Goal: Communication & Community: Answer question/provide support

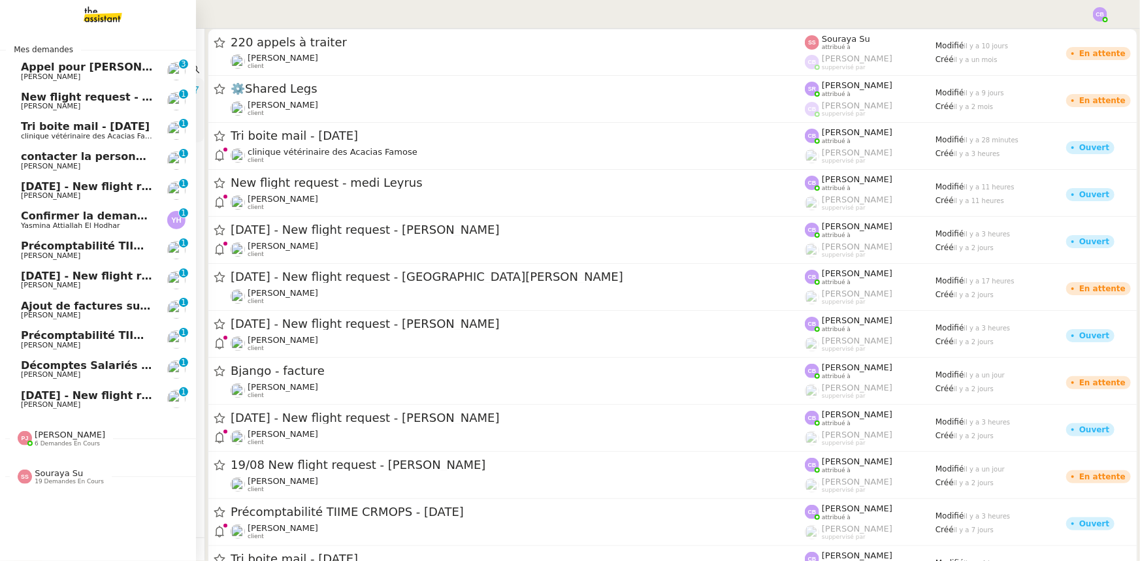
click at [33, 71] on span "Appel pour [PERSON_NAME]" at bounding box center [103, 67] width 165 height 12
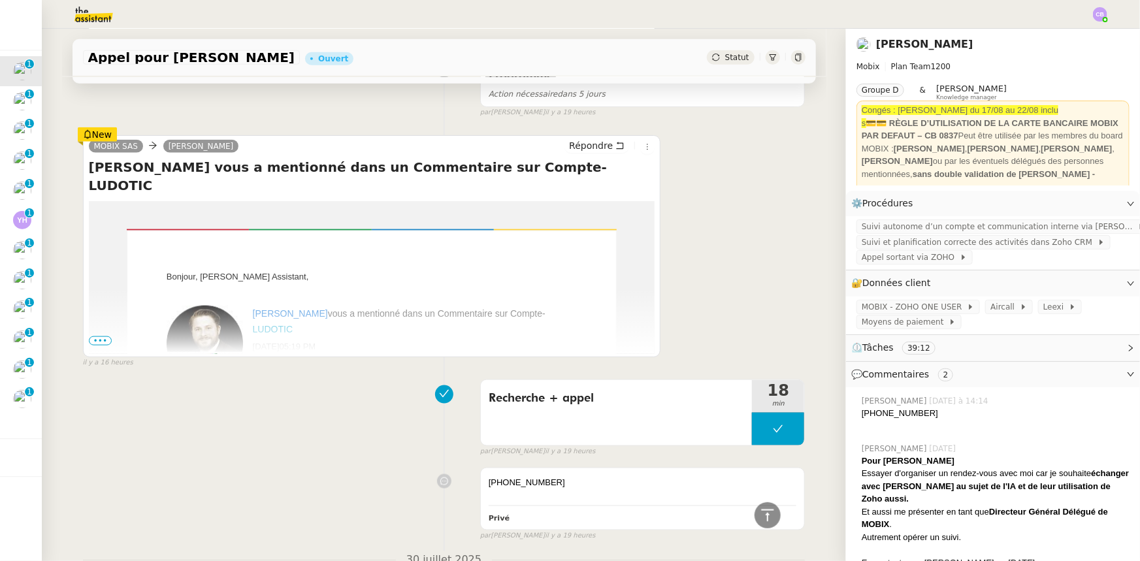
scroll to position [772, 0]
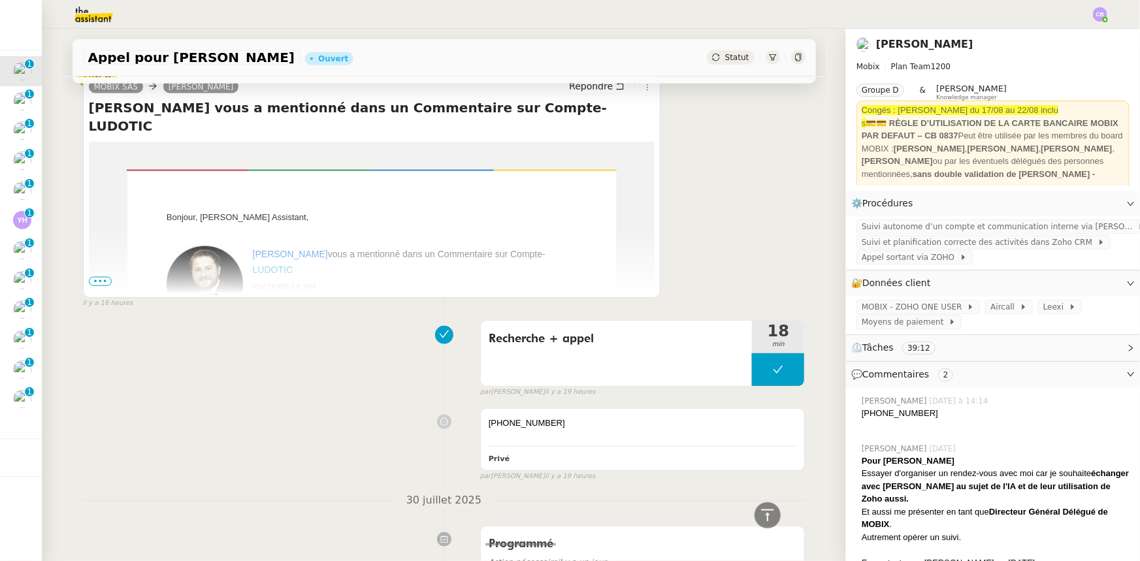
click at [98, 285] on span "•••" at bounding box center [101, 281] width 24 height 9
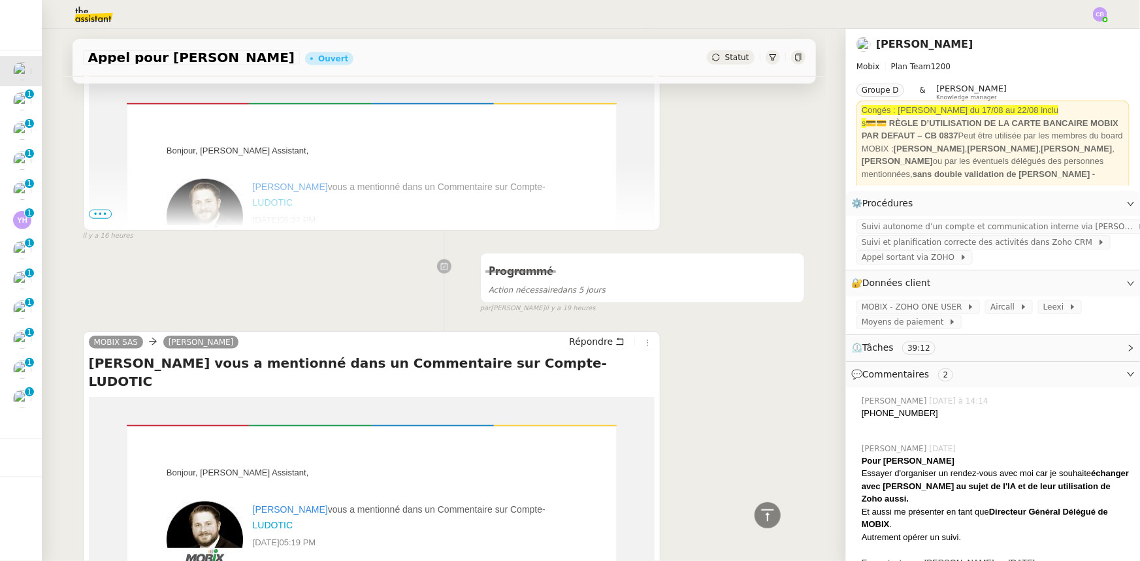
scroll to position [475, 0]
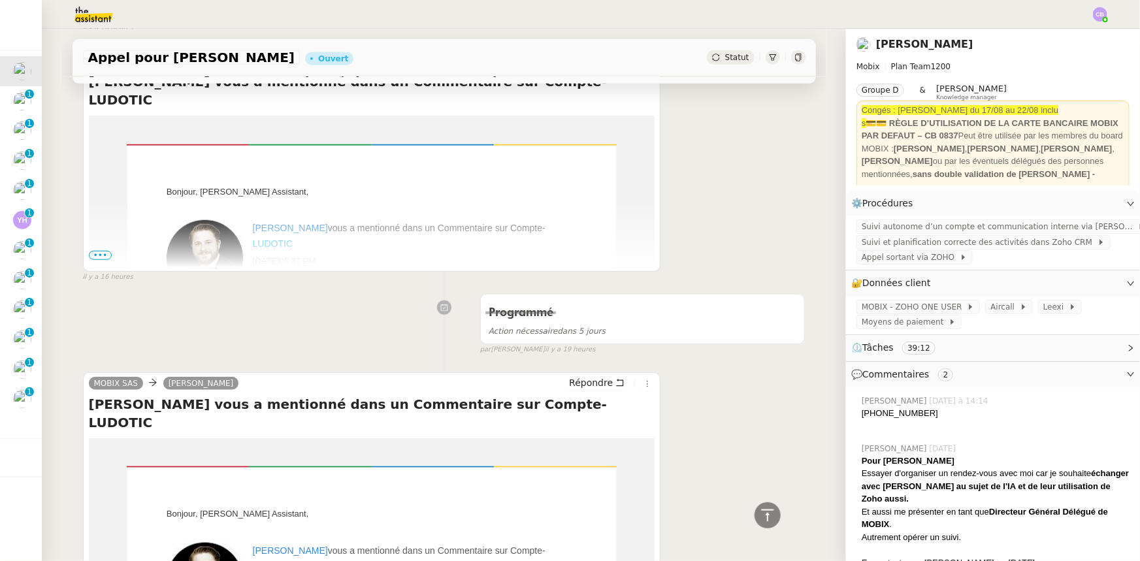
click at [92, 257] on span "•••" at bounding box center [101, 255] width 24 height 9
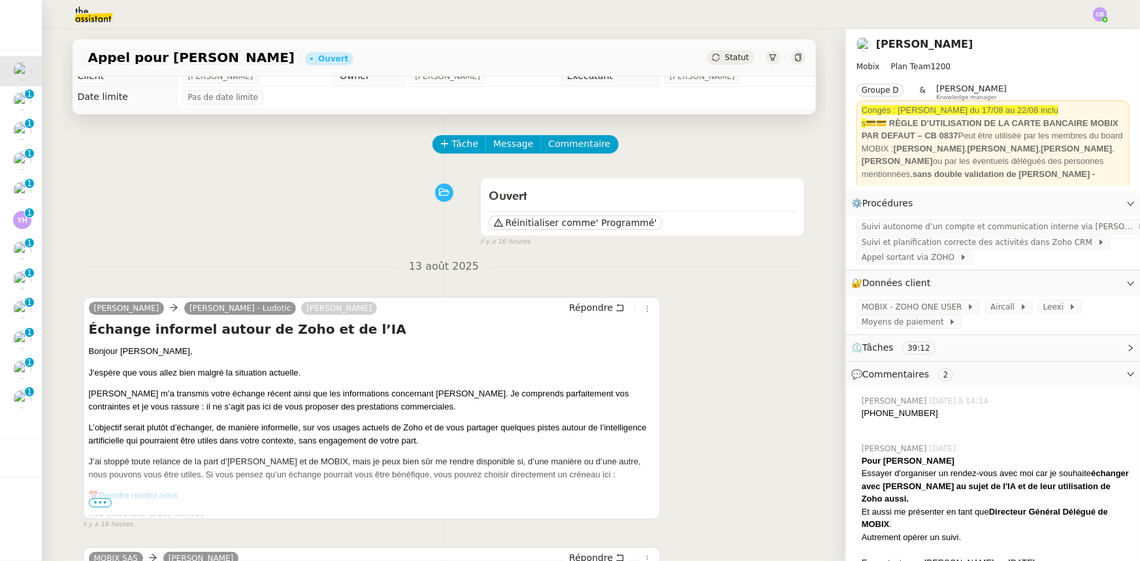
scroll to position [0, 0]
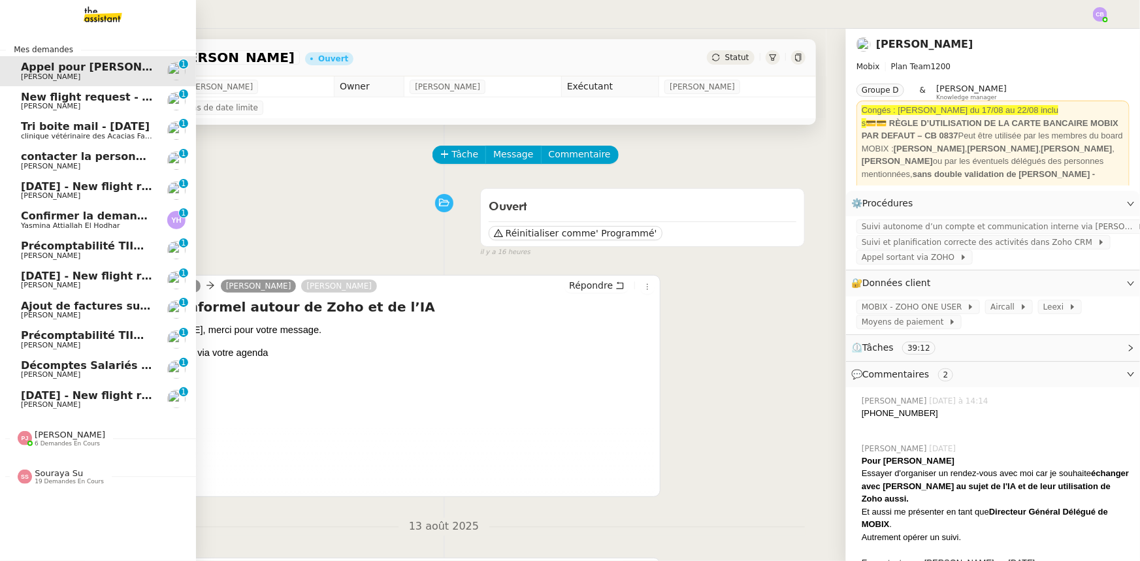
click at [60, 441] on span "6 demandes en cours" at bounding box center [67, 443] width 65 height 7
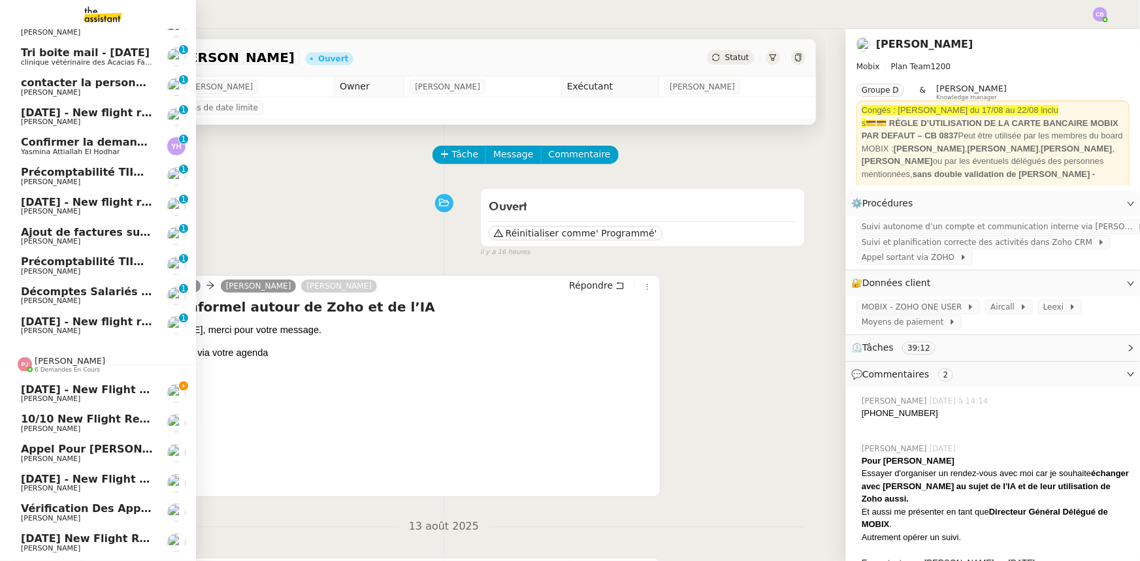
scroll to position [114, 0]
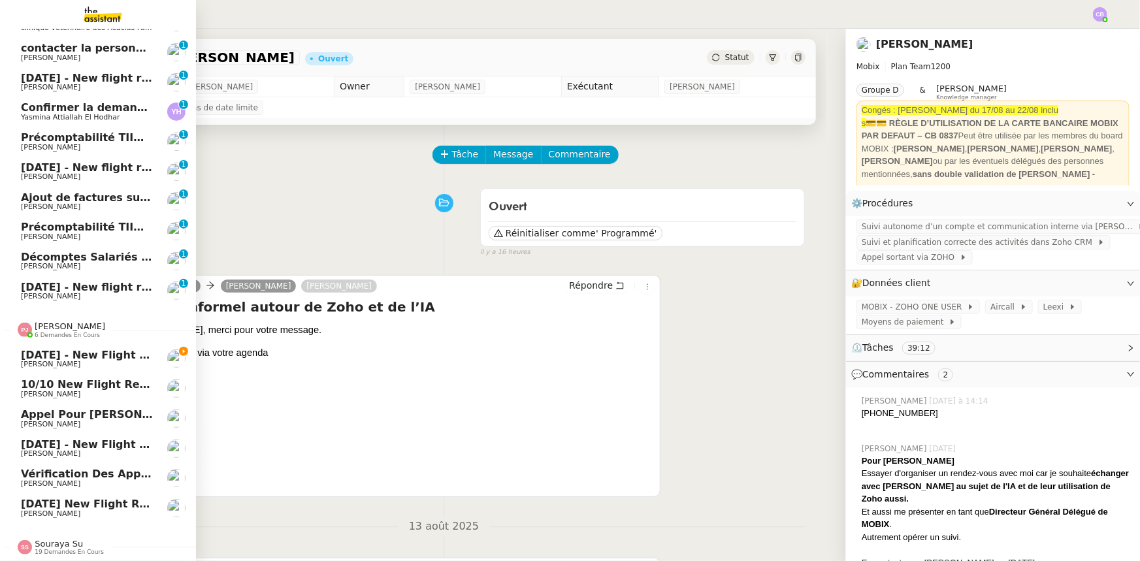
click at [46, 324] on span "[PERSON_NAME]" at bounding box center [70, 327] width 71 height 10
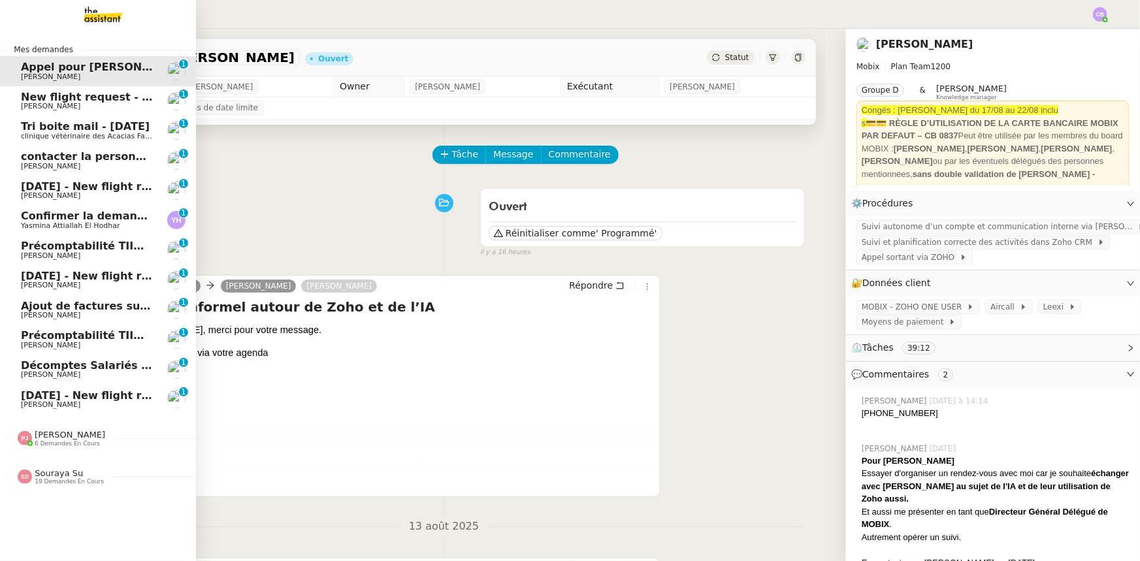
click at [59, 472] on span "Souraya Su" at bounding box center [59, 474] width 48 height 10
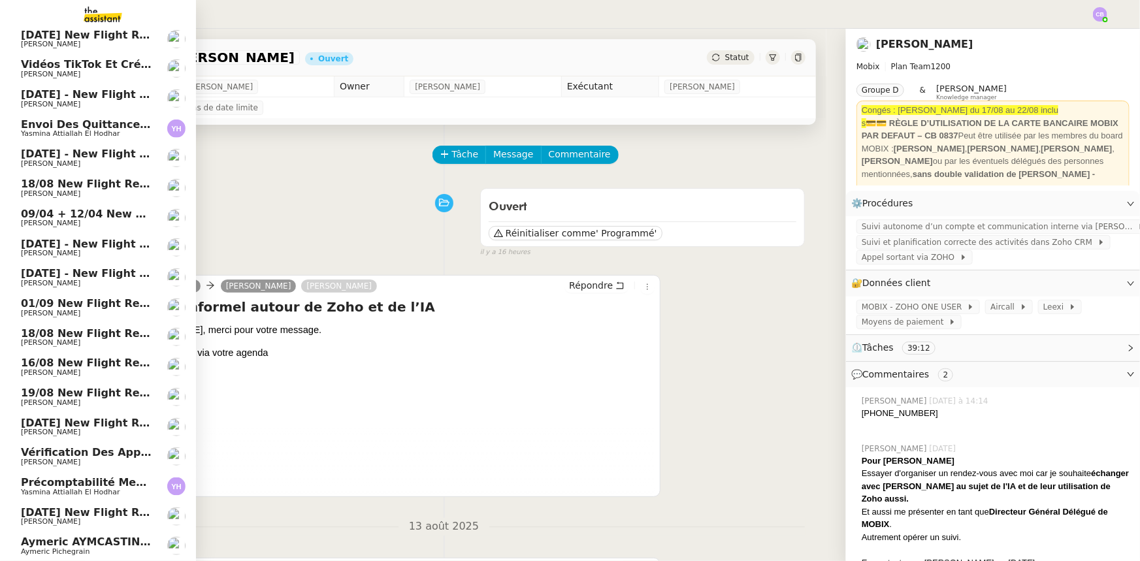
scroll to position [205, 0]
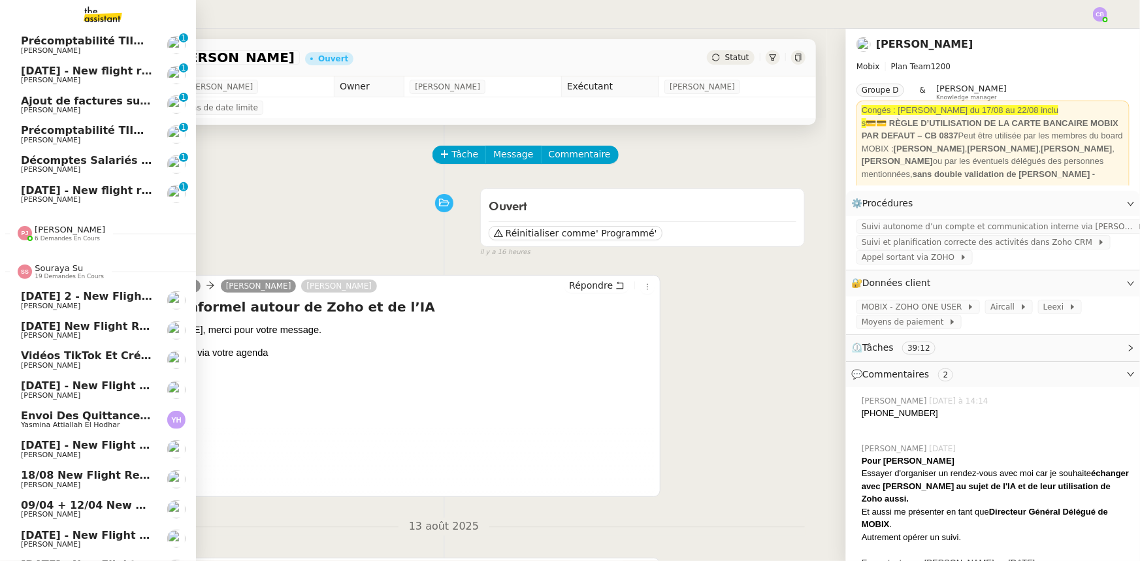
click at [59, 267] on span "Souraya Su" at bounding box center [59, 268] width 48 height 10
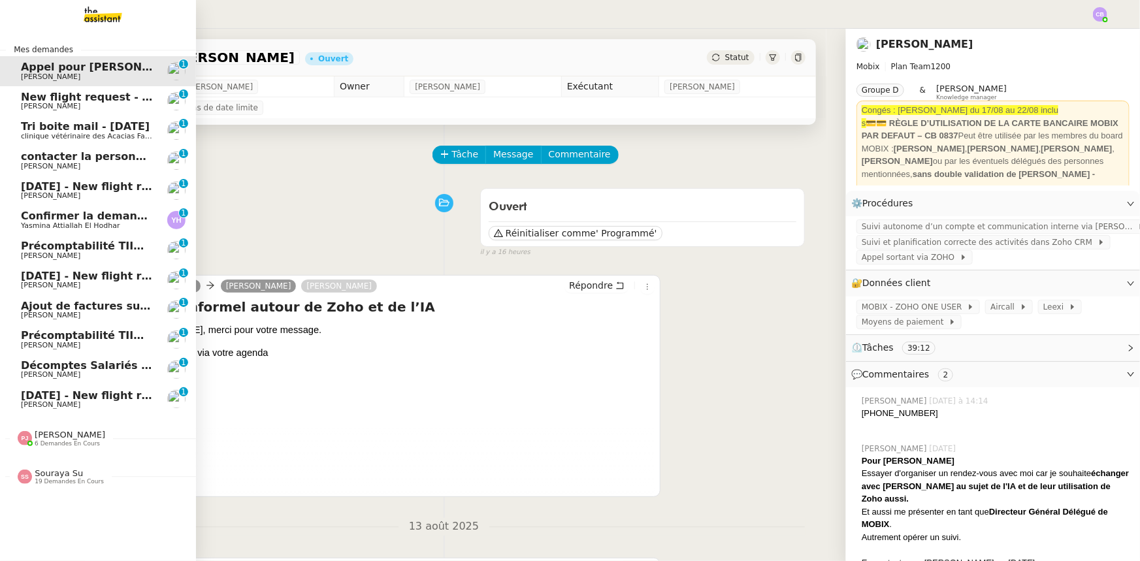
click at [99, 98] on span "New flight request - medi Leyrus" at bounding box center [117, 97] width 193 height 12
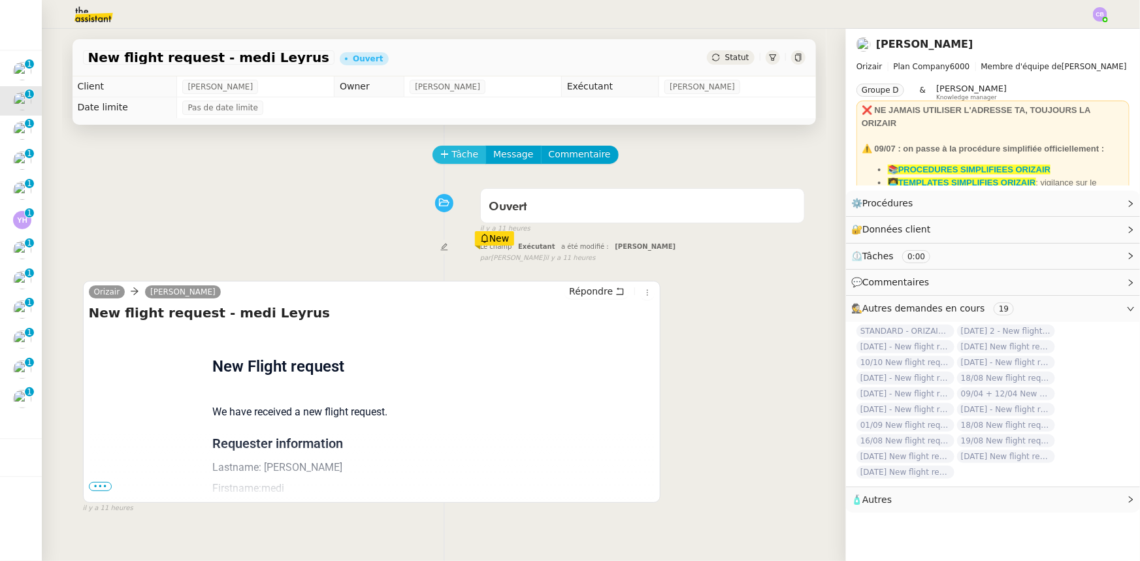
click at [455, 156] on span "Tâche" at bounding box center [465, 154] width 27 height 15
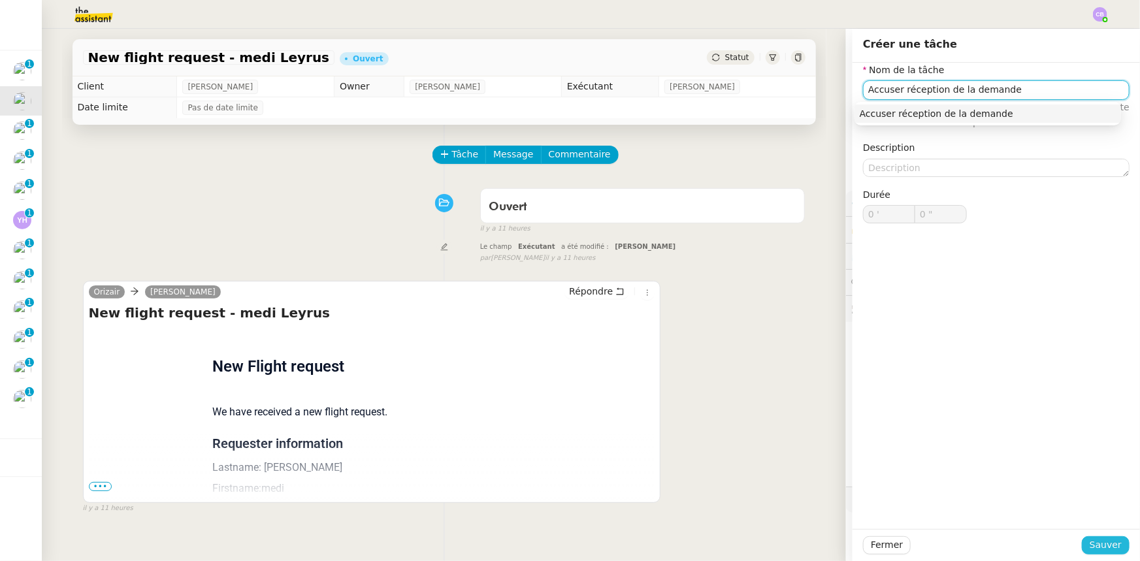
type input "Accuser réception de la demande"
click at [1082, 544] on button "Sauver" at bounding box center [1106, 545] width 48 height 18
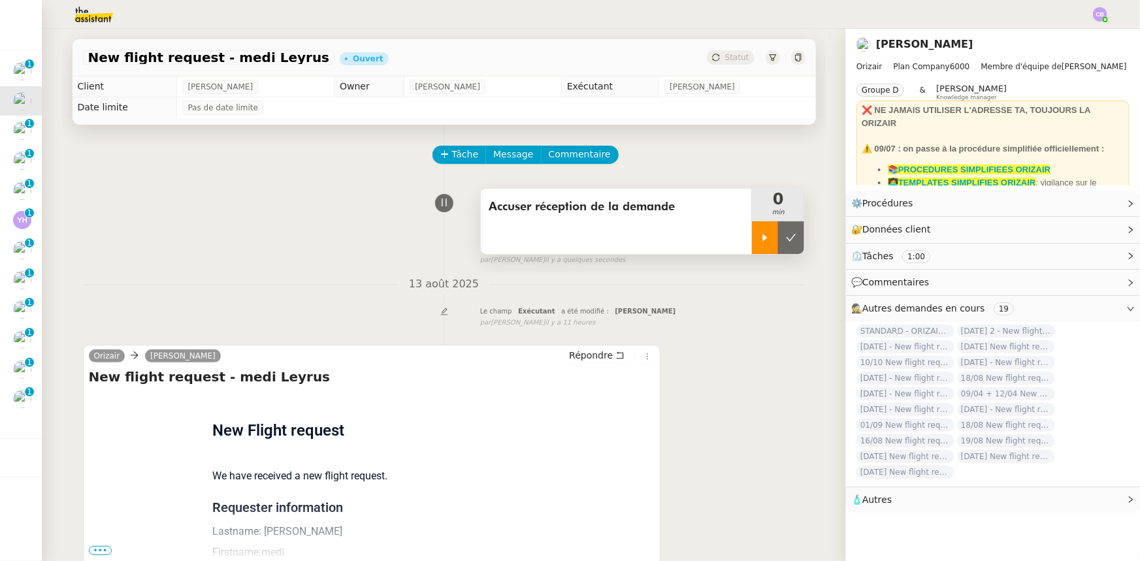
click at [752, 247] on div at bounding box center [765, 238] width 26 height 33
click at [1080, 203] on link "Modifier" at bounding box center [1095, 203] width 37 height 15
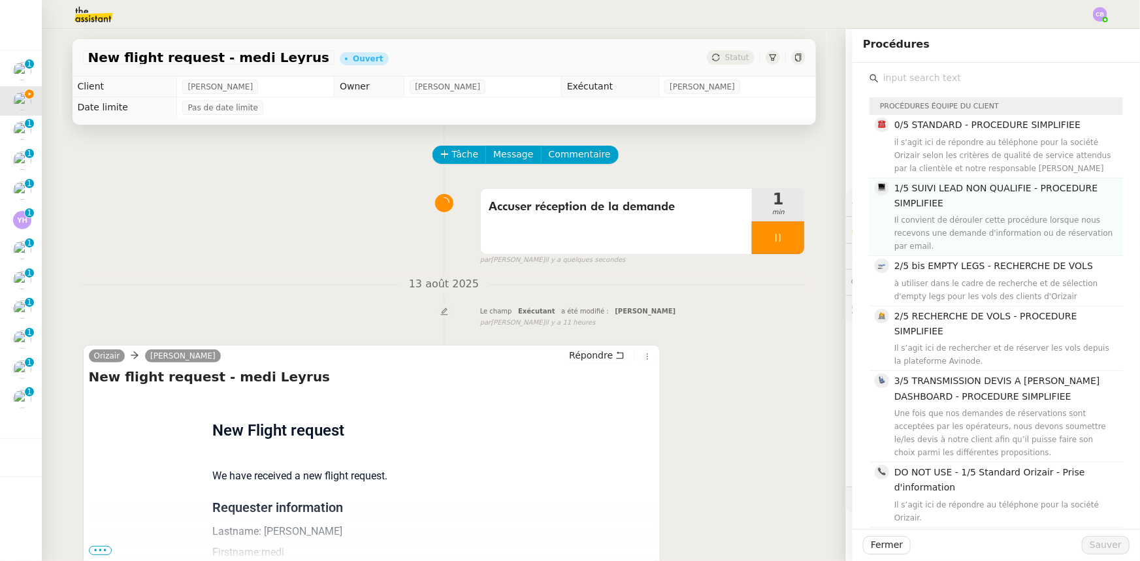
click at [975, 206] on h4 "1/5 SUIVI LEAD NON QUALIFIE - PROCEDURE SIMPLIFIEE" at bounding box center [1005, 196] width 221 height 31
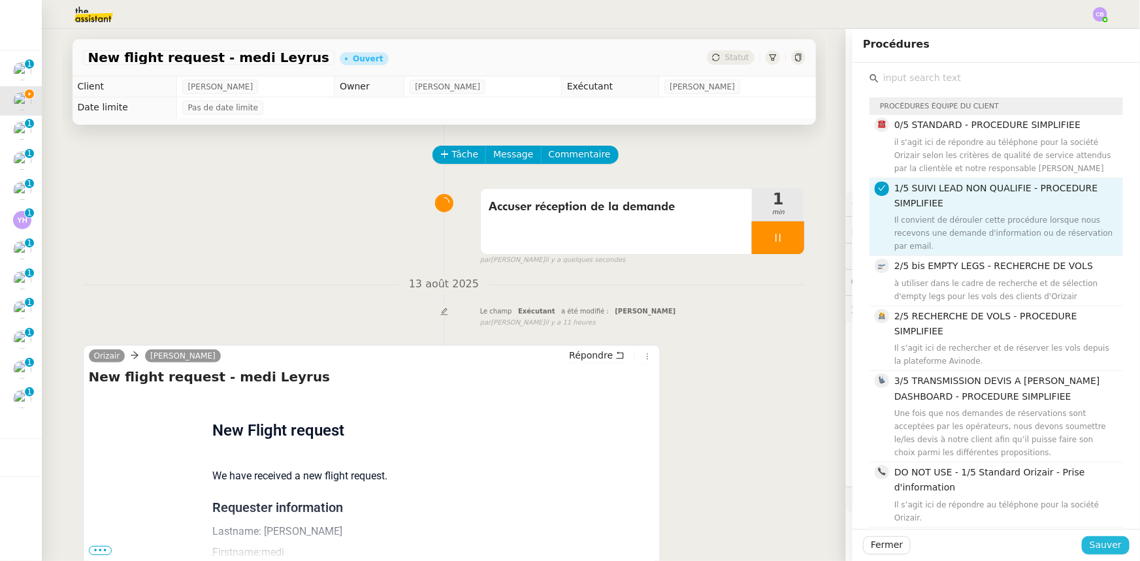
click at [1110, 543] on span "Sauver" at bounding box center [1106, 545] width 32 height 15
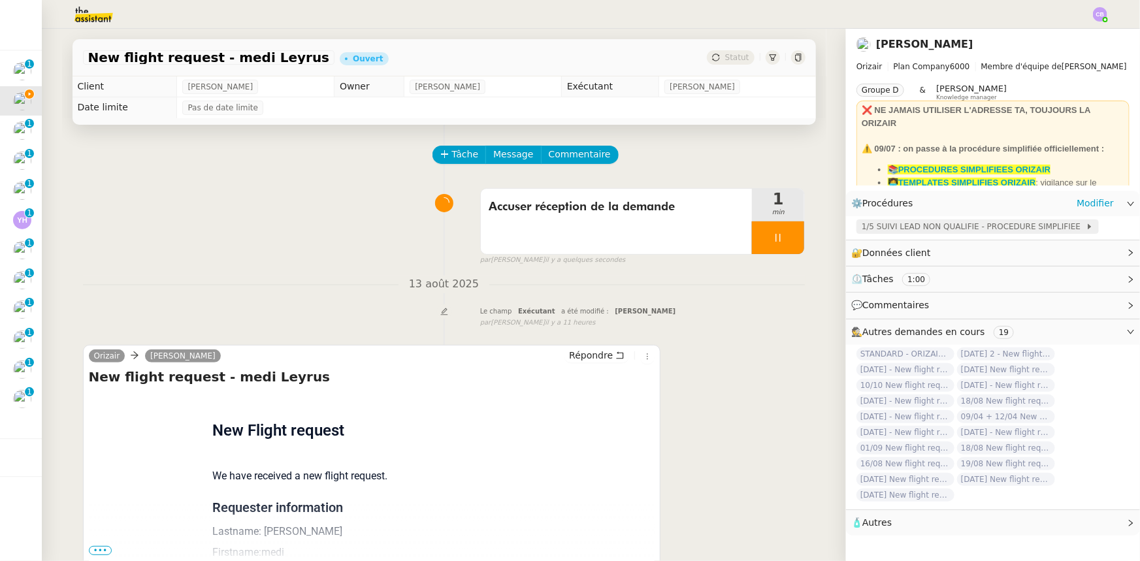
click at [919, 231] on span "1/5 SUIVI LEAD NON QUALIFIE - PROCEDURE SIMPLIFIEE" at bounding box center [974, 226] width 224 height 13
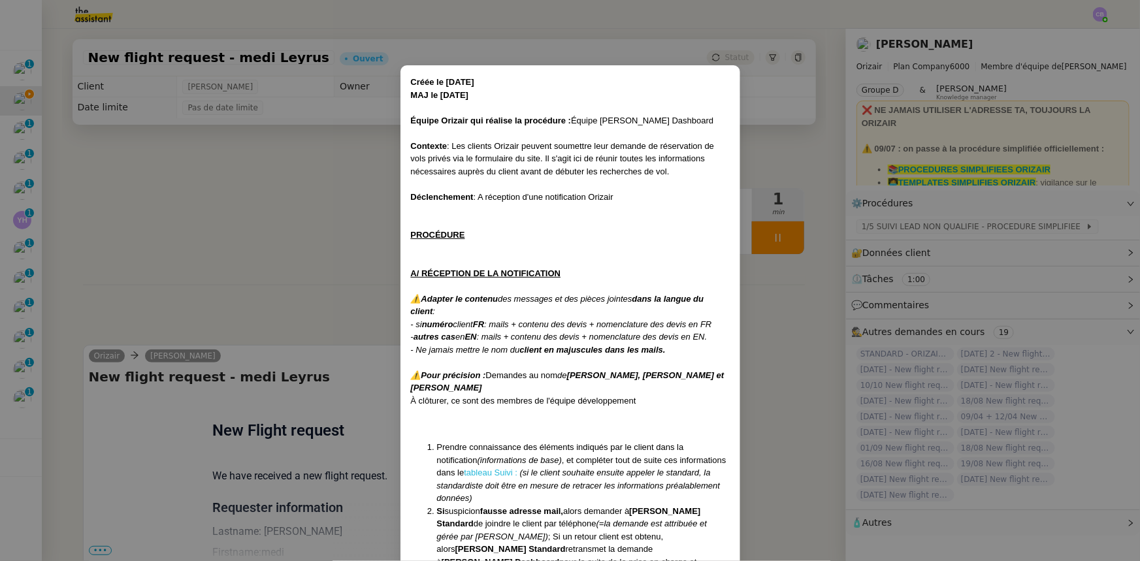
click at [472, 471] on link "tableau Suivi :" at bounding box center [491, 473] width 54 height 10
click at [334, 206] on nz-modal-container "Créée le [DATE] MAJ le [DATE] Équipe Orizair qui réalise la procédure : Équipe …" at bounding box center [570, 280] width 1140 height 561
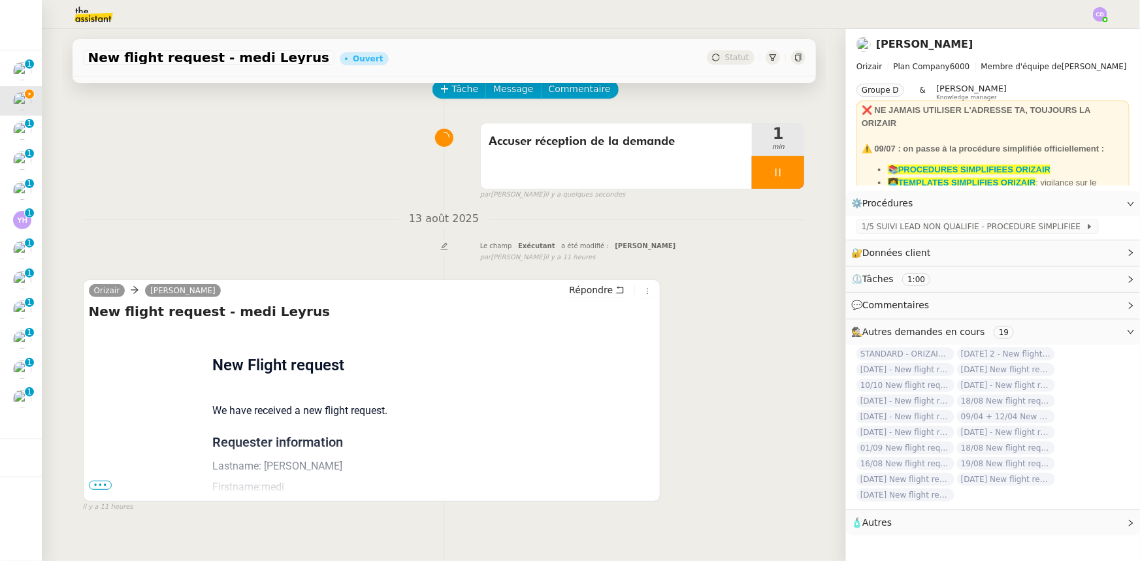
scroll to position [174, 0]
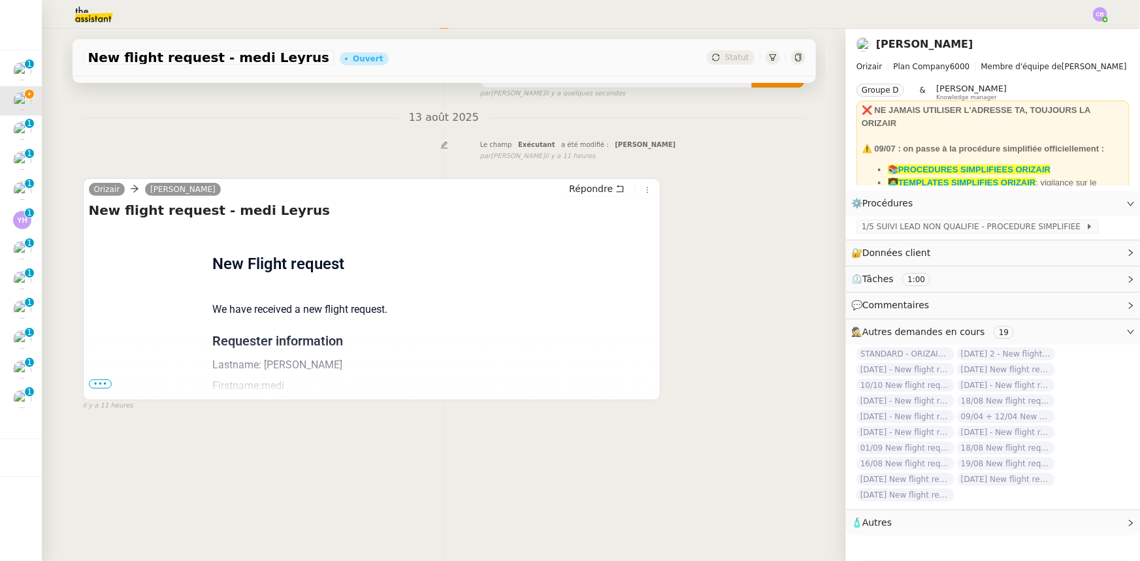
click at [90, 380] on span "•••" at bounding box center [101, 384] width 24 height 9
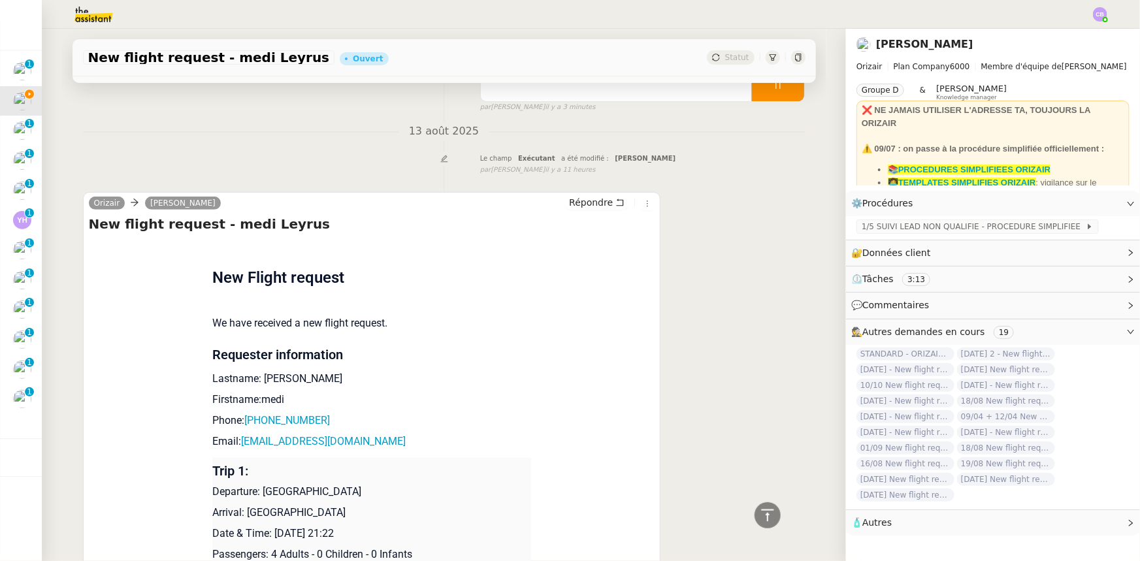
scroll to position [0, 0]
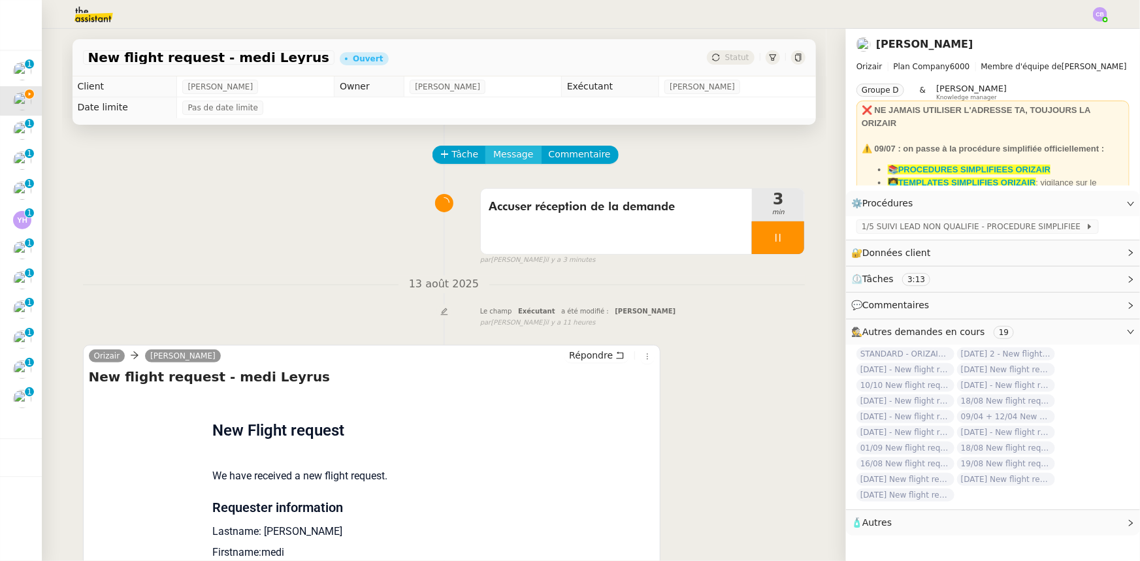
click at [508, 156] on span "Message" at bounding box center [513, 154] width 40 height 15
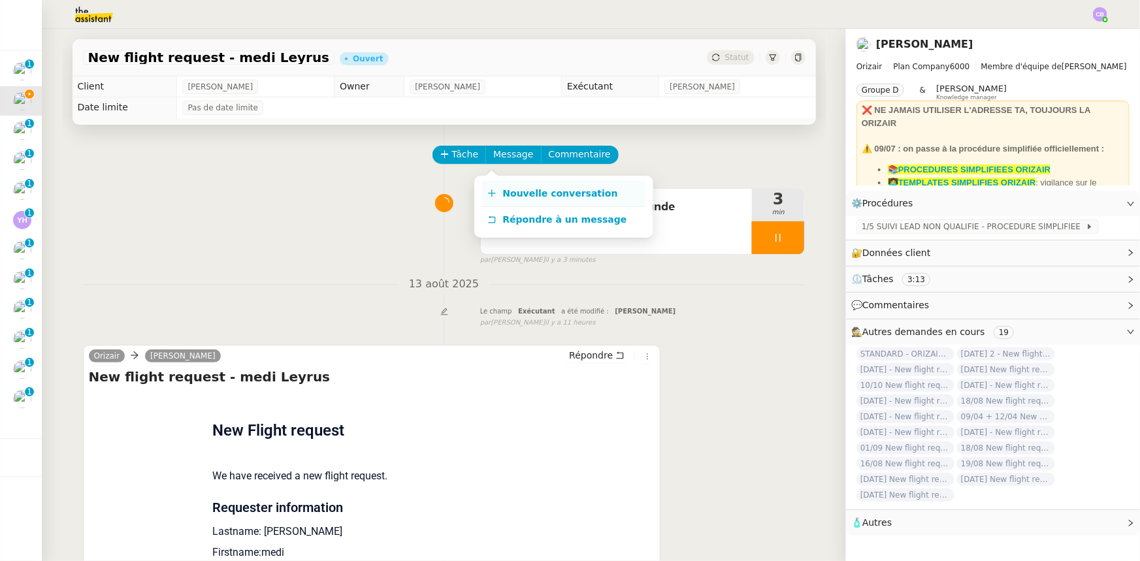
click at [531, 191] on span "Nouvelle conversation" at bounding box center [560, 193] width 115 height 10
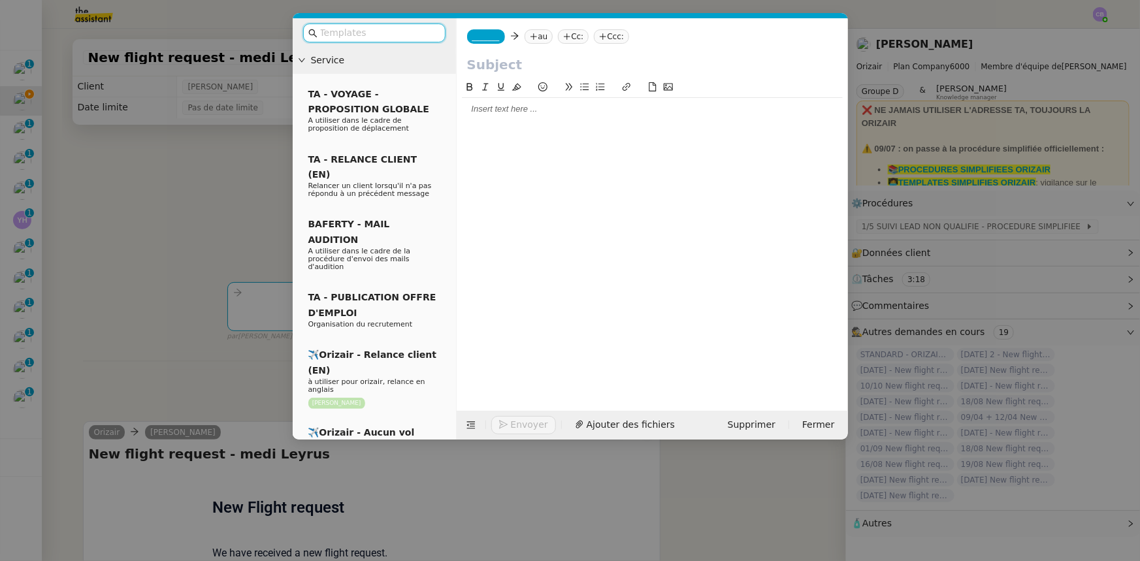
click at [386, 34] on input "text" at bounding box center [379, 32] width 118 height 15
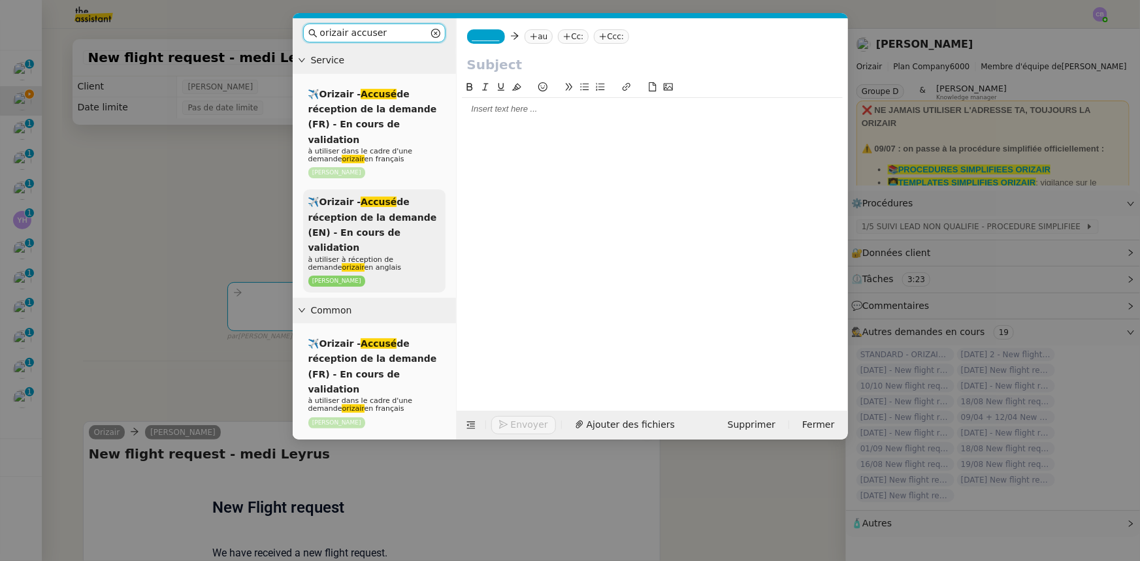
type input "orizair accuser"
click at [392, 212] on span "✈️Orizair - Accusé de réception de la demande (EN) - En cours de validation" at bounding box center [372, 225] width 129 height 56
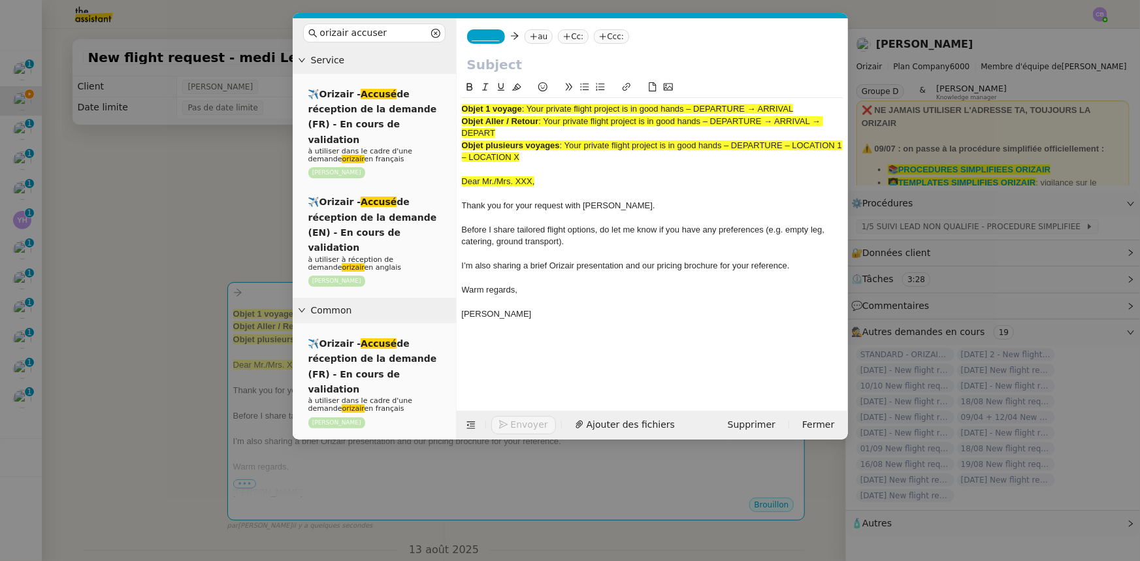
drag, startPoint x: 507, startPoint y: 133, endPoint x: 546, endPoint y: 124, distance: 39.8
click at [546, 124] on div "Objet Aller / Retour : Your private flight project is in good hands – DEPARTURE…" at bounding box center [652, 128] width 381 height 24
copy span "Your private flight project is in good hands – DEPARTURE → ARRIVAL → DEPART"
click at [513, 63] on input "text" at bounding box center [652, 65] width 371 height 20
paste input "Your private flight project is in good hands – DEPARTURE → ARRIVAL → DEPART"
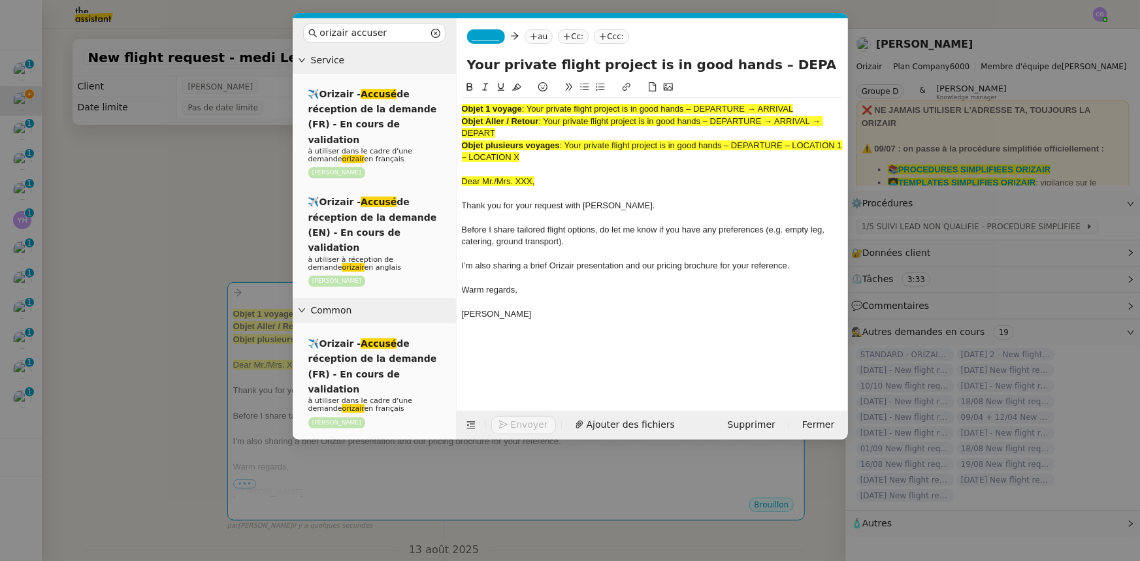
scroll to position [0, 124]
type input "Your private flight project is in good hands – DEPARTURE → ARRIVAL → DEPART"
drag, startPoint x: 531, startPoint y: 157, endPoint x: 459, endPoint y: 108, distance: 87.4
click at [459, 108] on nz-spin "Objet 1 voyage : Your private flight project is in good hands – DEPARTURE → ARR…" at bounding box center [652, 238] width 391 height 316
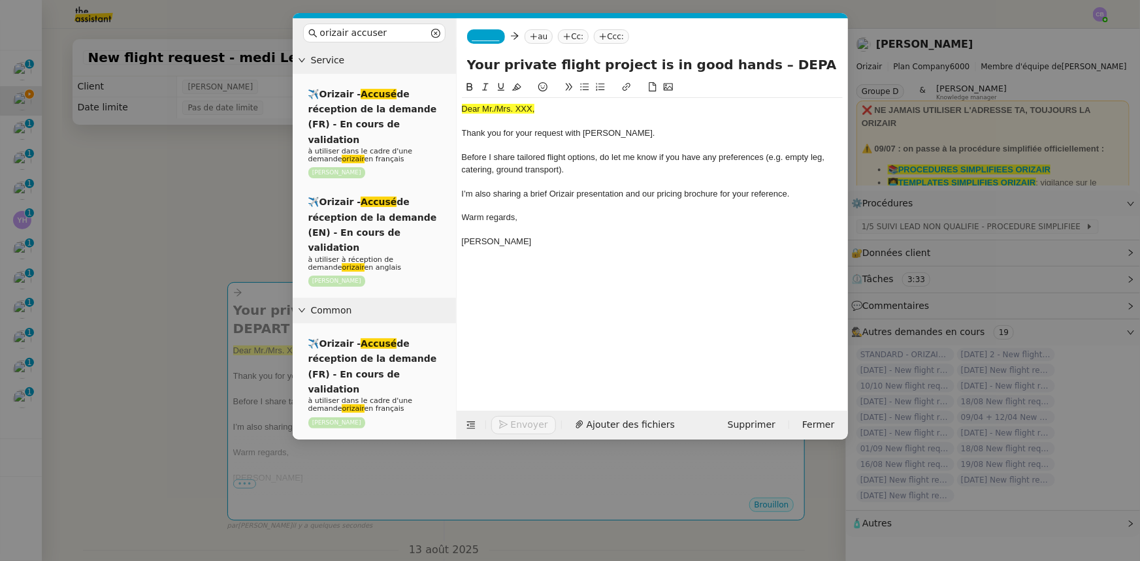
click at [200, 203] on nz-modal-container "orizair accuser Service ✈️Orizair - Accusé de réception de la demande (FR) - En…" at bounding box center [570, 280] width 1140 height 561
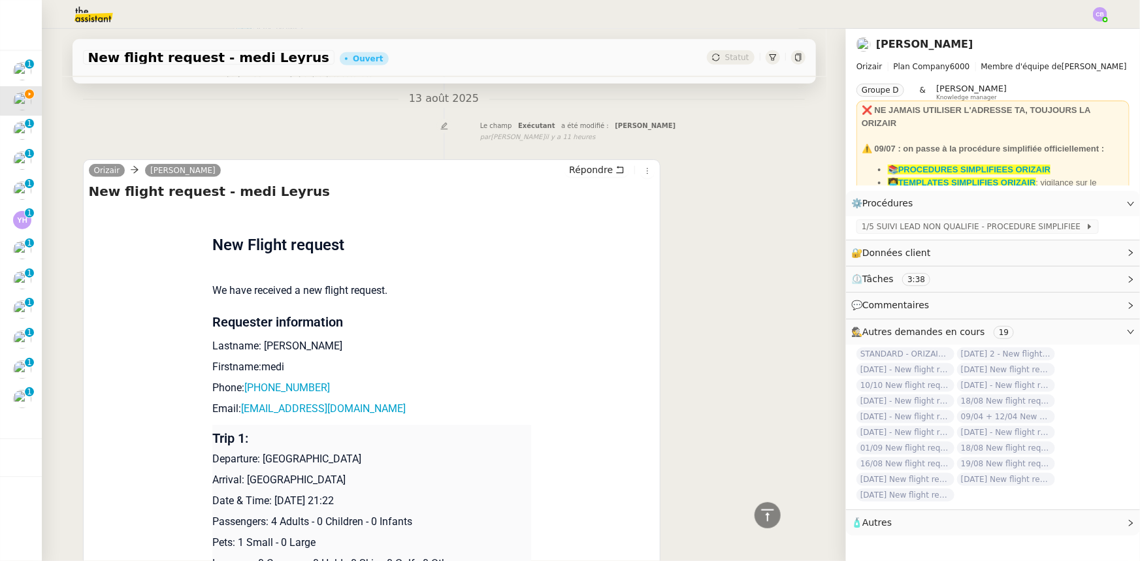
scroll to position [475, 0]
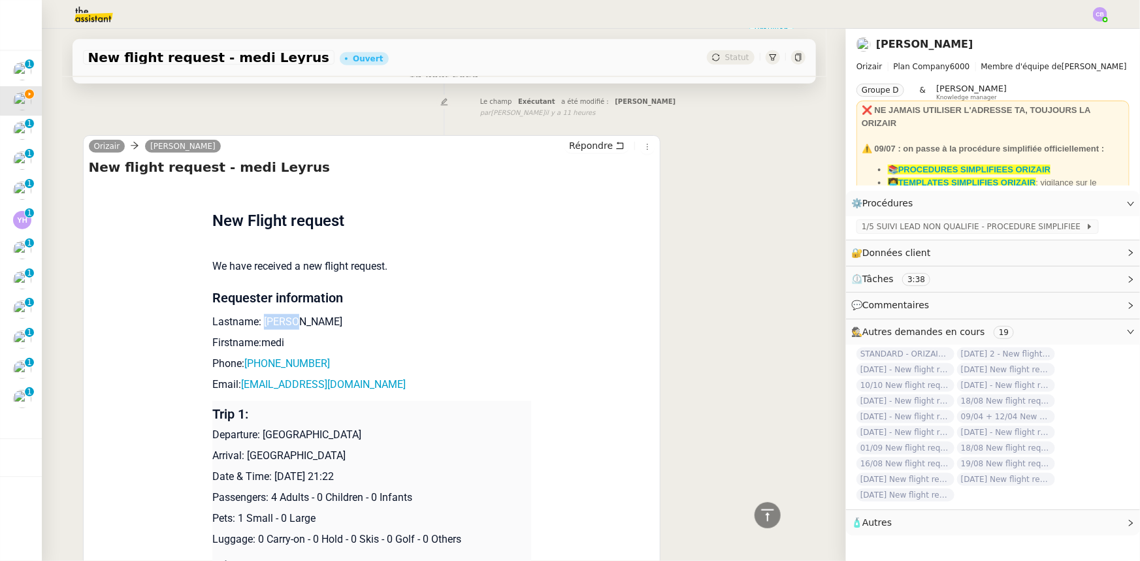
drag, startPoint x: 283, startPoint y: 307, endPoint x: 256, endPoint y: 306, distance: 26.8
click at [256, 314] on p "Lastname: [PERSON_NAME]" at bounding box center [371, 322] width 319 height 16
copy p "Leyrus"
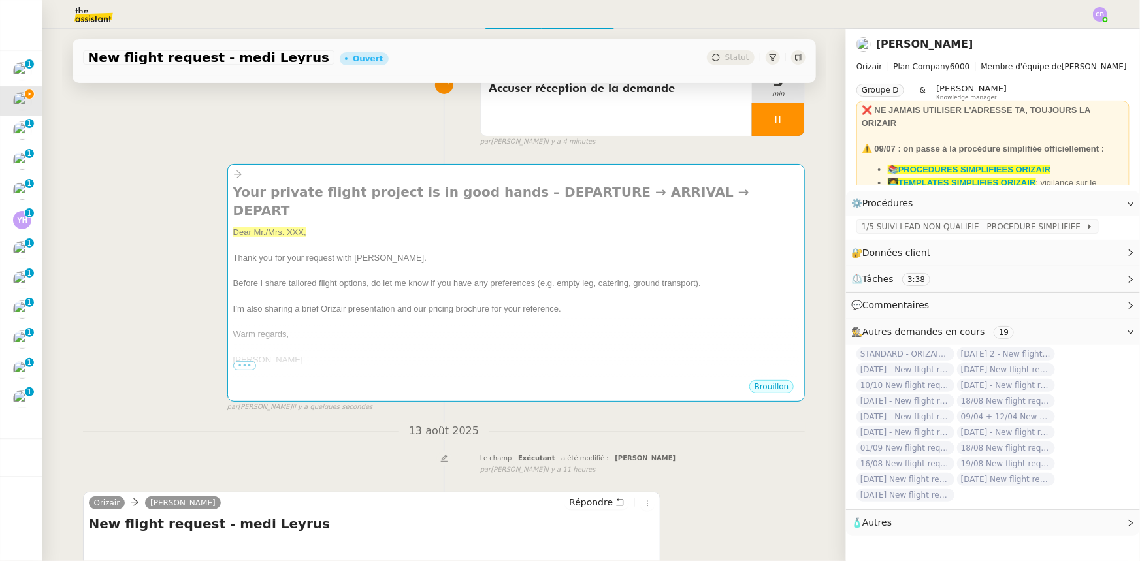
scroll to position [0, 0]
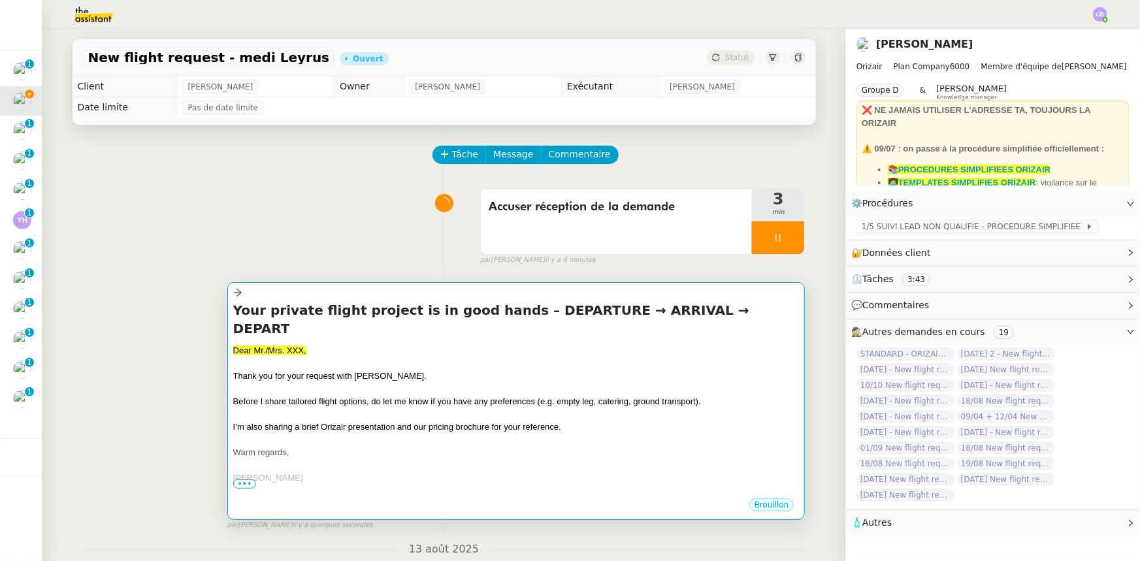
click at [346, 422] on span "I’m also sharing a brief Orizair presentation and our pricing brochure for your…" at bounding box center [397, 427] width 328 height 10
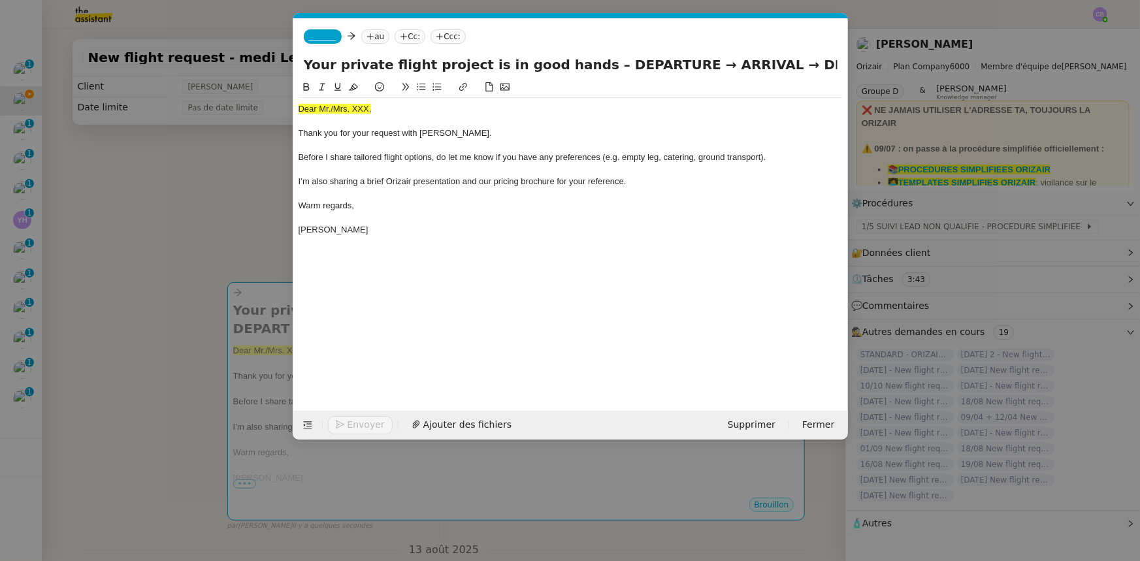
scroll to position [0, 84]
drag, startPoint x: 372, startPoint y: 110, endPoint x: 299, endPoint y: 107, distance: 73.2
click at [299, 107] on div "Dear Mr./Mrs. XXX," at bounding box center [571, 109] width 544 height 12
click at [353, 86] on icon at bounding box center [353, 86] width 9 height 9
click at [367, 110] on div "Dear Mr./Mrs. XXX," at bounding box center [571, 109] width 544 height 12
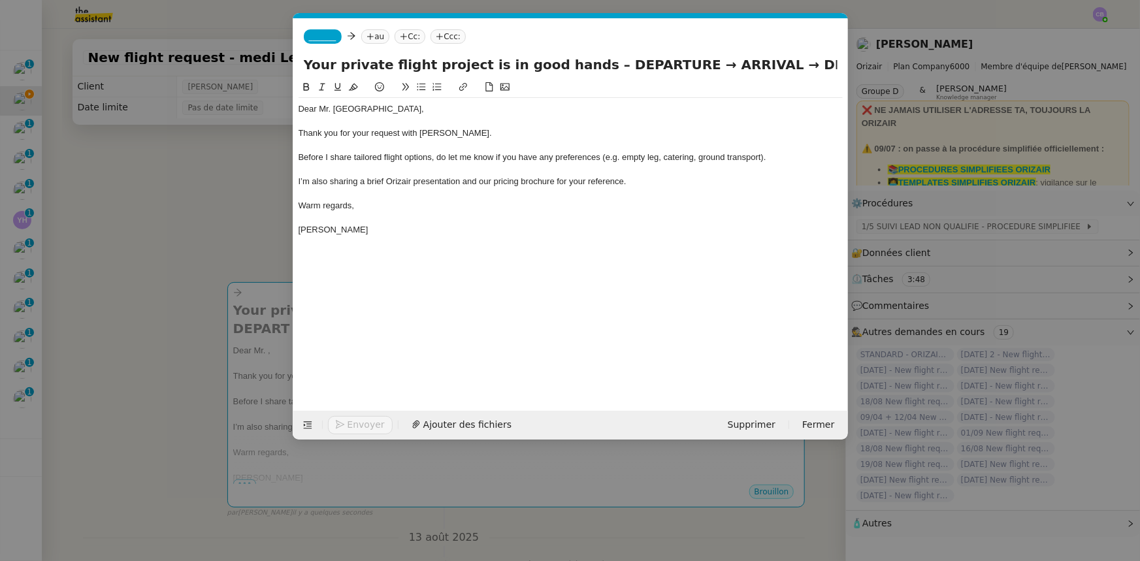
scroll to position [0, 0]
click at [333, 110] on div "Dear Mr. [GEOGRAPHIC_DATA]," at bounding box center [571, 109] width 544 height 12
drag, startPoint x: 653, startPoint y: 65, endPoint x: 584, endPoint y: 64, distance: 69.3
click at [584, 64] on input "Your private flight project is in good hands – DEPARTURE → ARRIVAL → DEPART" at bounding box center [571, 65] width 534 height 20
drag, startPoint x: 582, startPoint y: 65, endPoint x: 695, endPoint y: 71, distance: 113.8
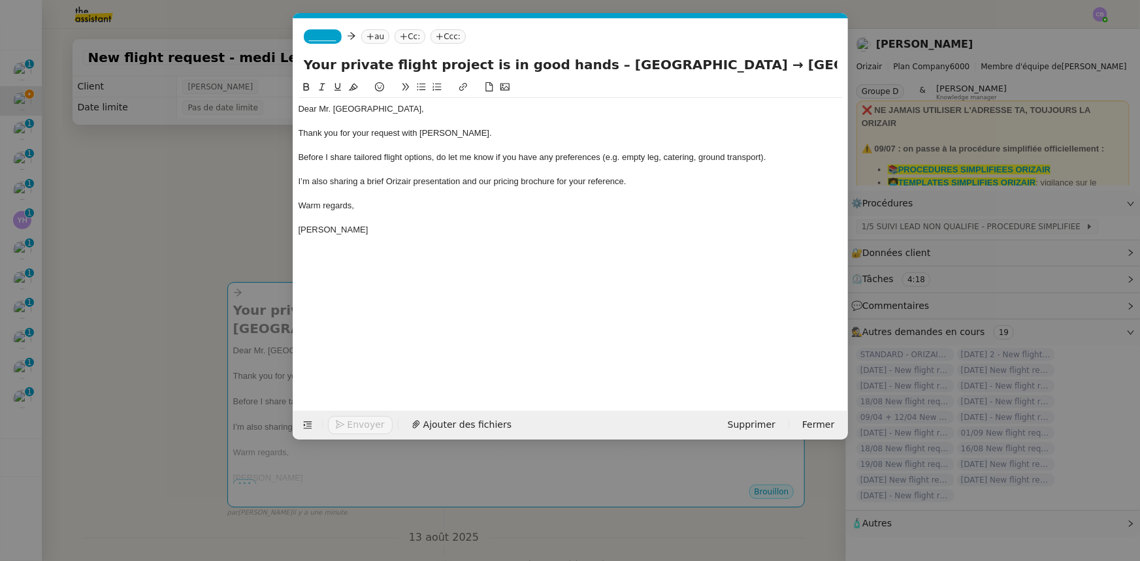
click at [695, 71] on input "Your private flight project is in good hands – [GEOGRAPHIC_DATA] → [GEOGRAPHIC_…" at bounding box center [571, 65] width 534 height 20
drag, startPoint x: 823, startPoint y: 65, endPoint x: 853, endPoint y: 64, distance: 30.1
click at [853, 64] on nz-modal-container "orizair accuser Service ✈️Orizair - Accusé de réception de la demande (FR) - En…" at bounding box center [570, 280] width 1140 height 561
paste input "Paris Beauvais Tillé"
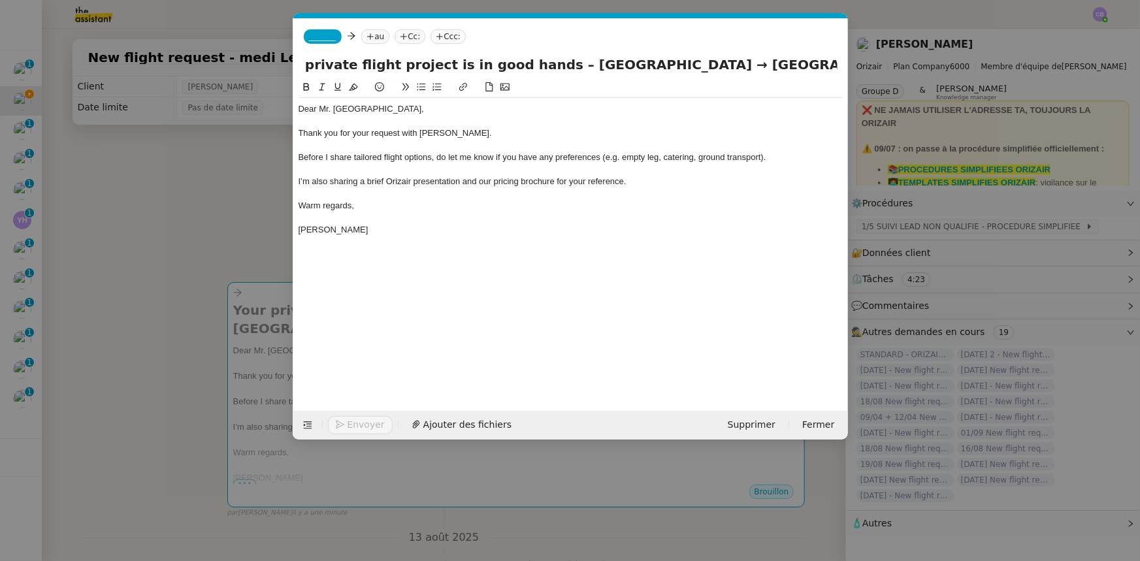
scroll to position [0, 99]
type input "Your private flight project is in good hands – [GEOGRAPHIC_DATA] → [GEOGRAPHIC_…"
click at [319, 39] on span "_______" at bounding box center [322, 36] width 27 height 9
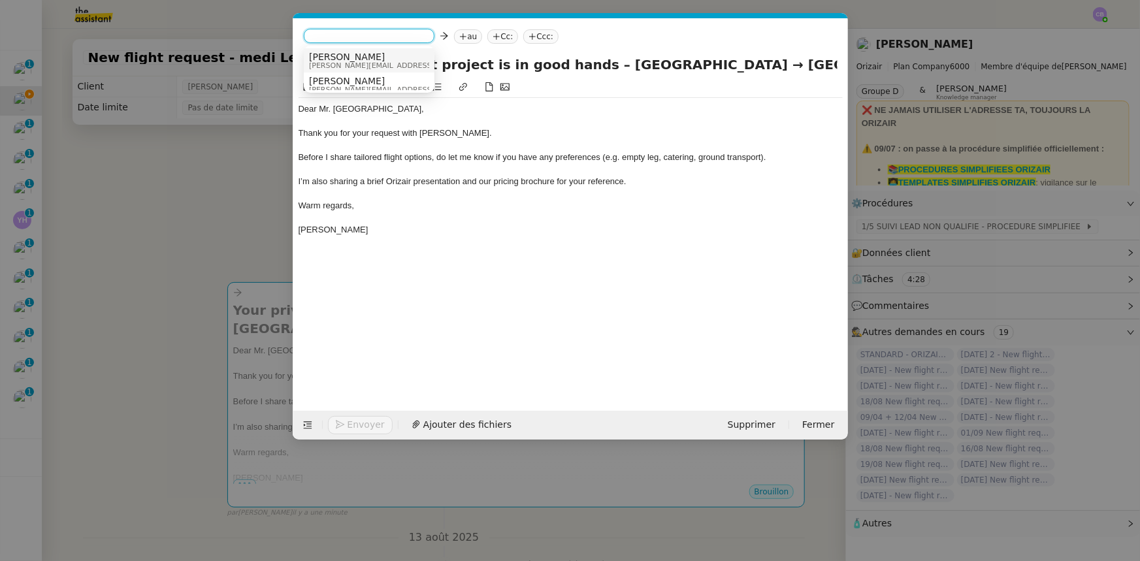
click at [338, 63] on span "[PERSON_NAME][EMAIL_ADDRESS][DOMAIN_NAME]" at bounding box center [402, 65] width 186 height 7
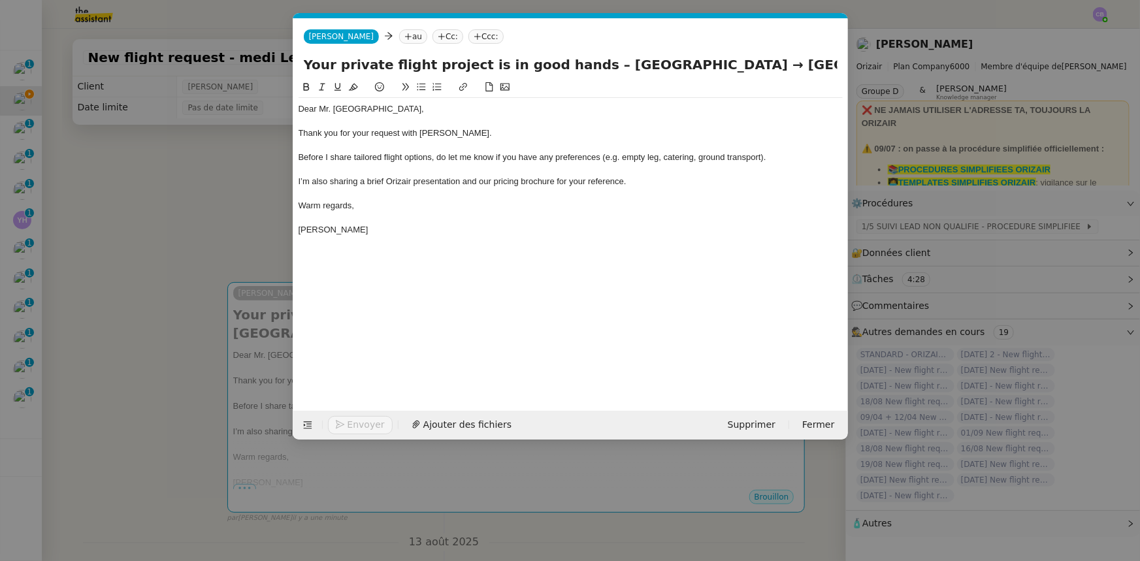
click at [252, 215] on nz-modal-container "orizair accuser Service ✈️Orizair - Accusé de réception de la demande (FR) - En…" at bounding box center [570, 280] width 1140 height 561
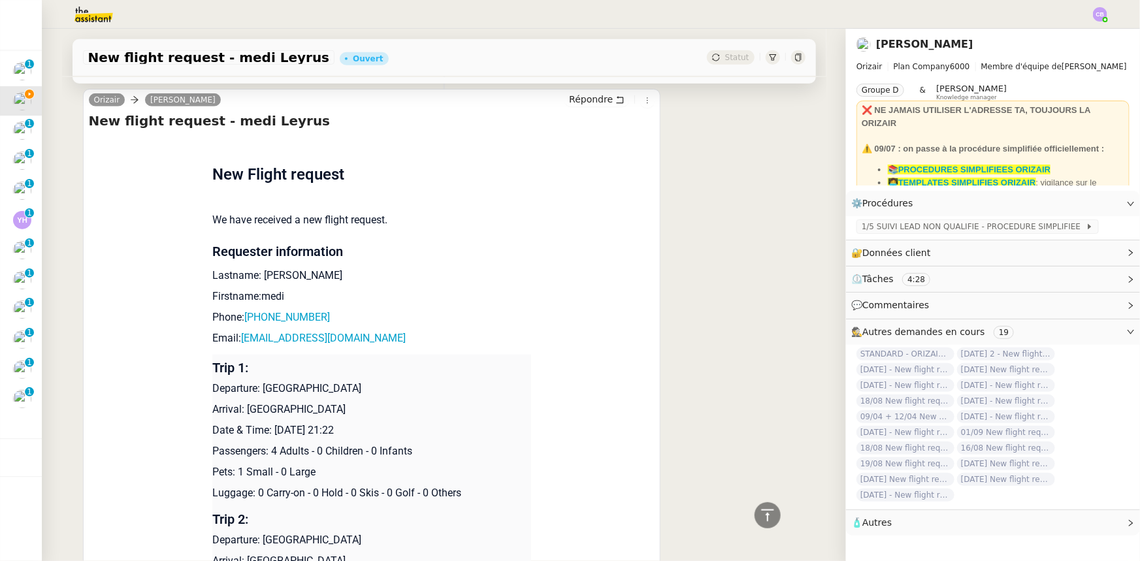
scroll to position [535, 0]
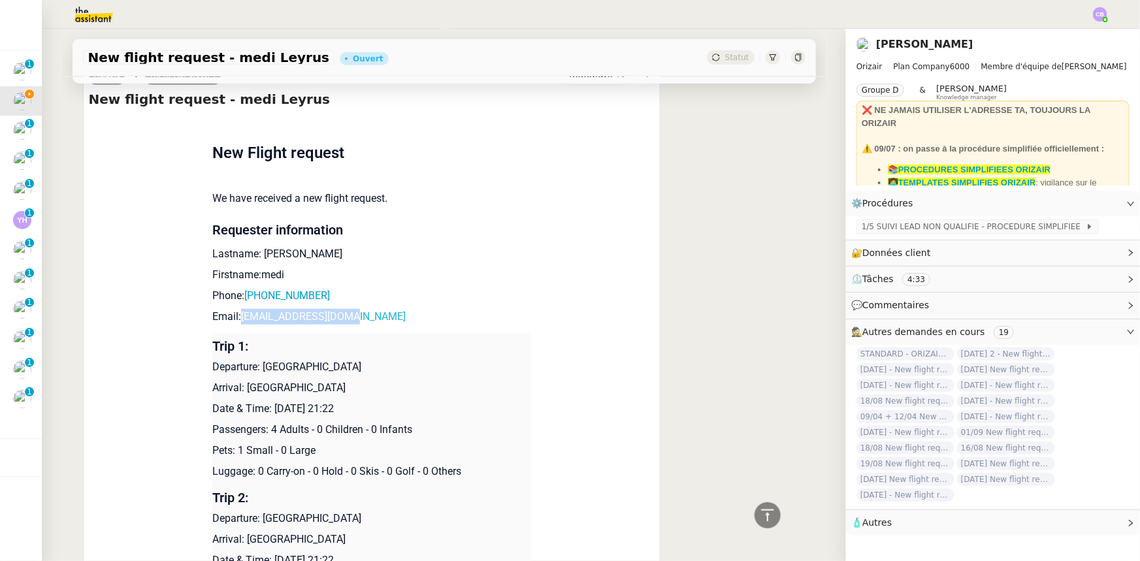
drag, startPoint x: 354, startPoint y: 320, endPoint x: 237, endPoint y: 321, distance: 117.0
click at [237, 321] on p "Email: [EMAIL_ADDRESS][DOMAIN_NAME]" at bounding box center [371, 317] width 319 height 16
copy link "[EMAIL_ADDRESS][DOMAIN_NAME]"
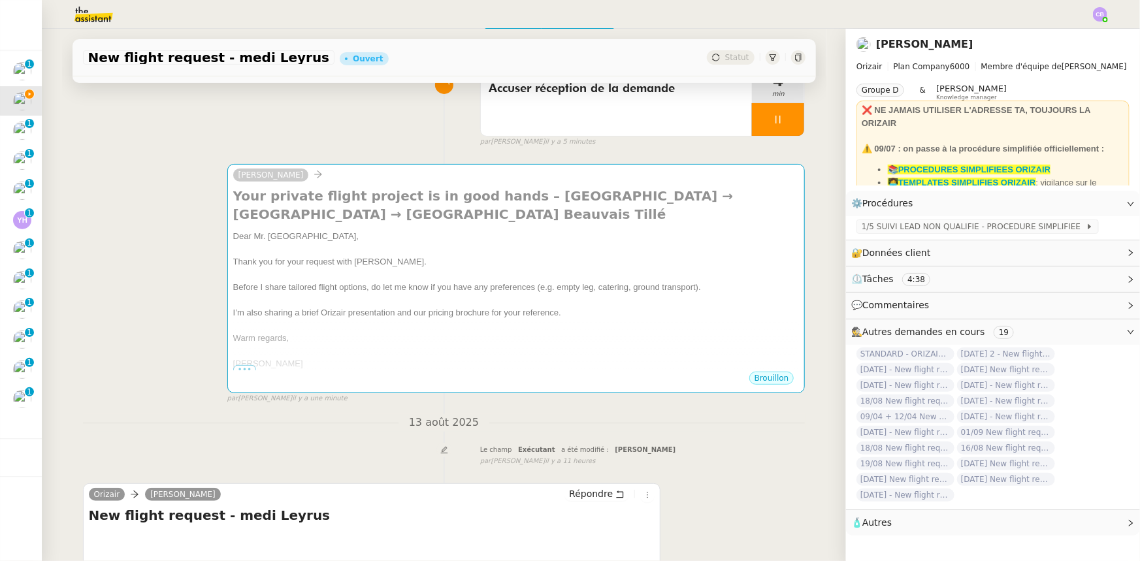
scroll to position [0, 0]
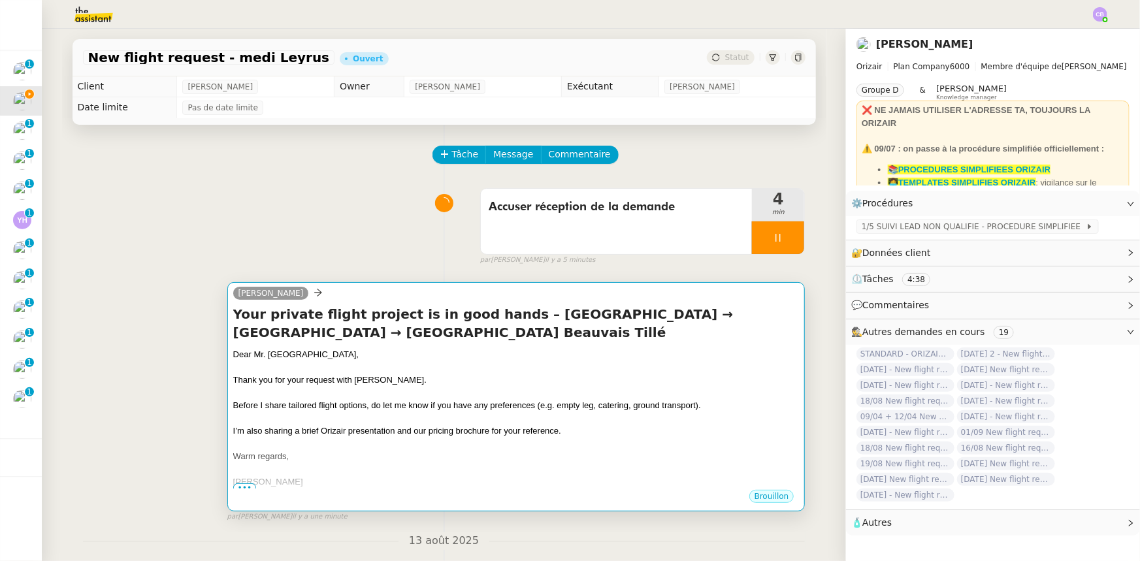
click at [408, 401] on div "Before I share tailored flight options, do let me know if you have any preferen…" at bounding box center [516, 405] width 567 height 13
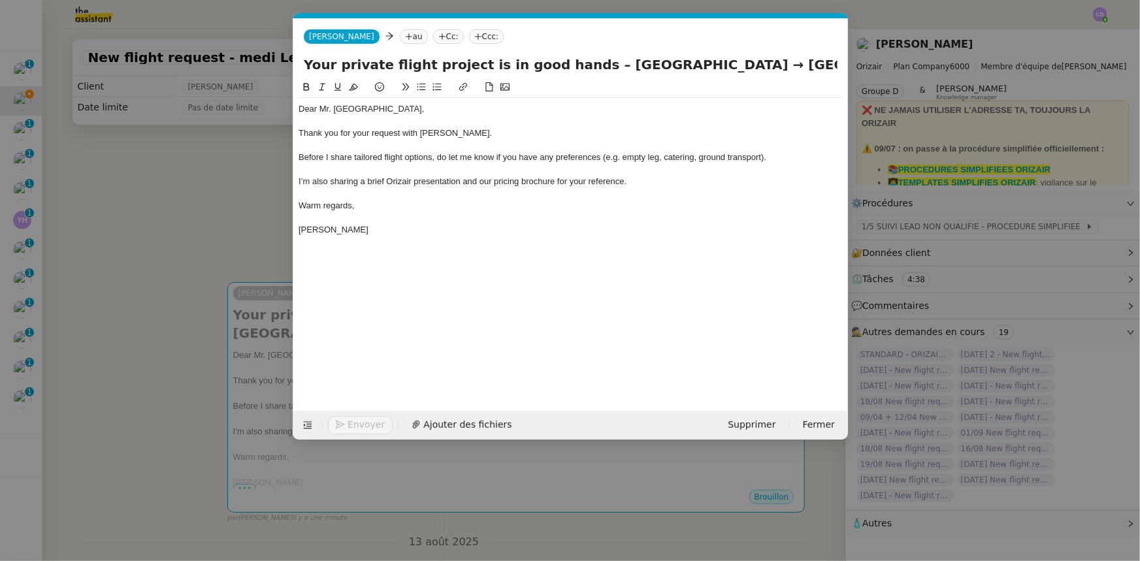
scroll to position [0, 84]
click at [399, 34] on nz-tag "au" at bounding box center [413, 36] width 28 height 14
paste input "[EMAIL_ADDRESS][DOMAIN_NAME]"
type input "[EMAIL_ADDRESS][DOMAIN_NAME]"
click at [403, 59] on span "[EMAIL_ADDRESS][DOMAIN_NAME]" at bounding box center [458, 57] width 160 height 10
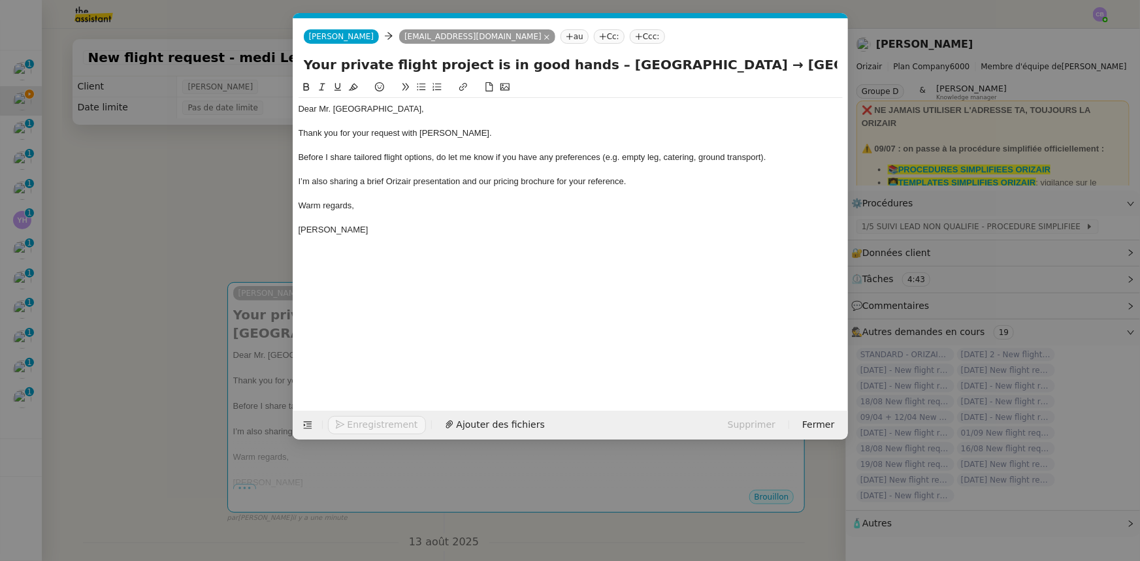
click at [630, 38] on nz-tag "Ccc:" at bounding box center [647, 36] width 35 height 14
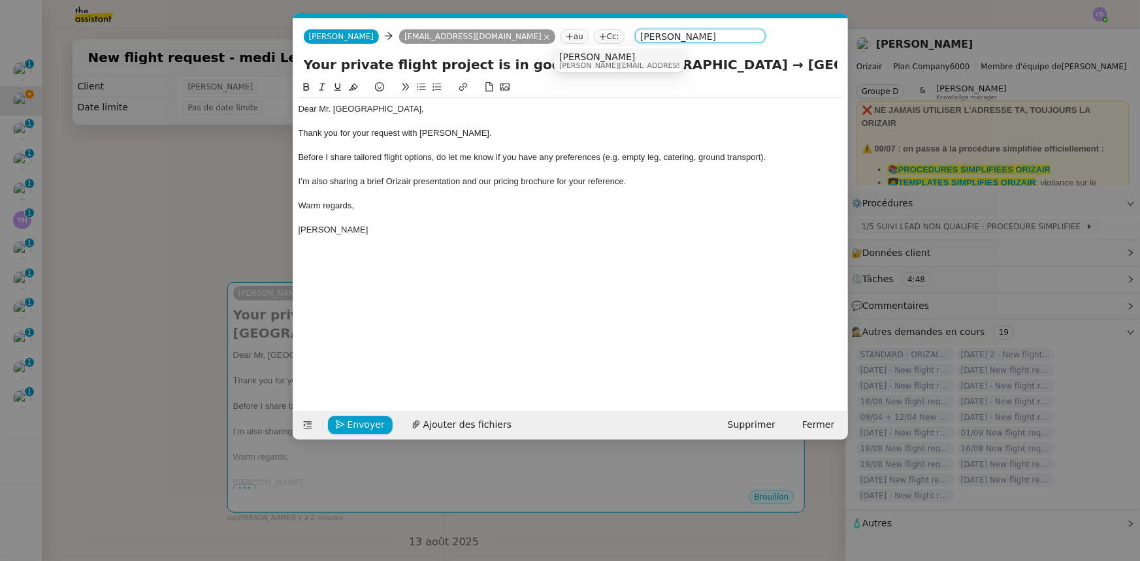
type input "[PERSON_NAME]"
click at [585, 59] on span "[PERSON_NAME]" at bounding box center [652, 57] width 186 height 10
click at [467, 137] on div "Thank you for your request with [PERSON_NAME]." at bounding box center [571, 133] width 544 height 12
click at [467, 422] on span "Ajouter des fichiers" at bounding box center [467, 425] width 88 height 15
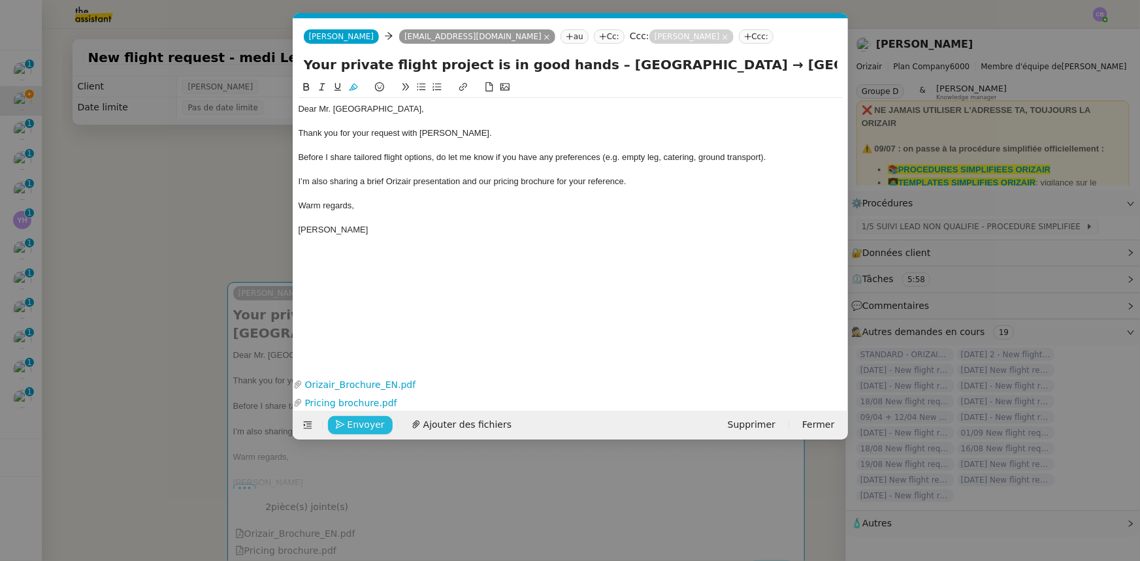
click at [371, 429] on span "Envoyer" at bounding box center [366, 425] width 37 height 15
click at [369, 423] on span "Confirmer l'envoi" at bounding box center [387, 425] width 78 height 15
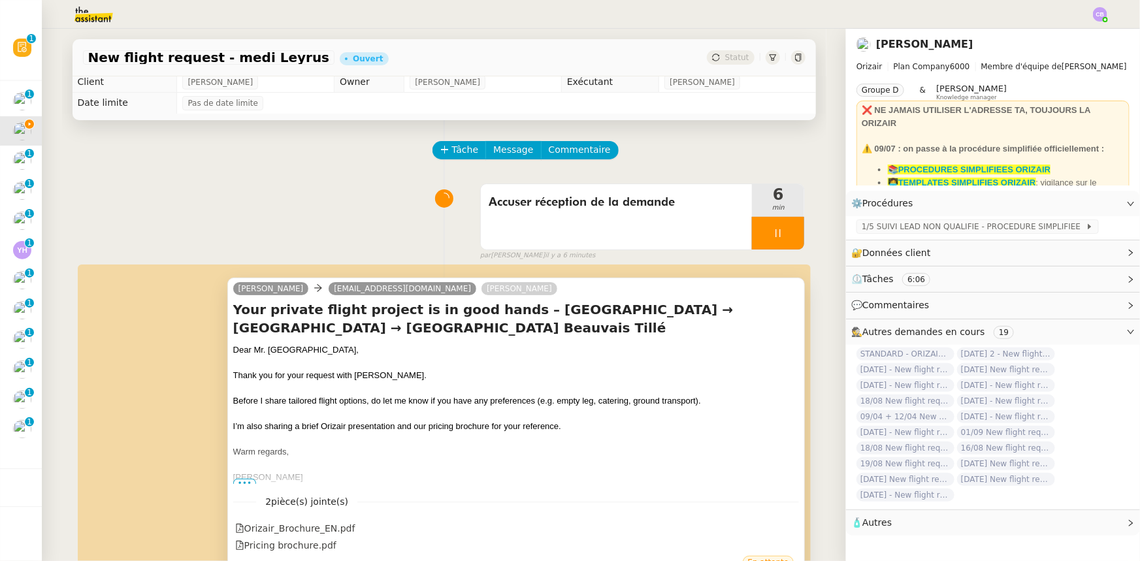
scroll to position [0, 0]
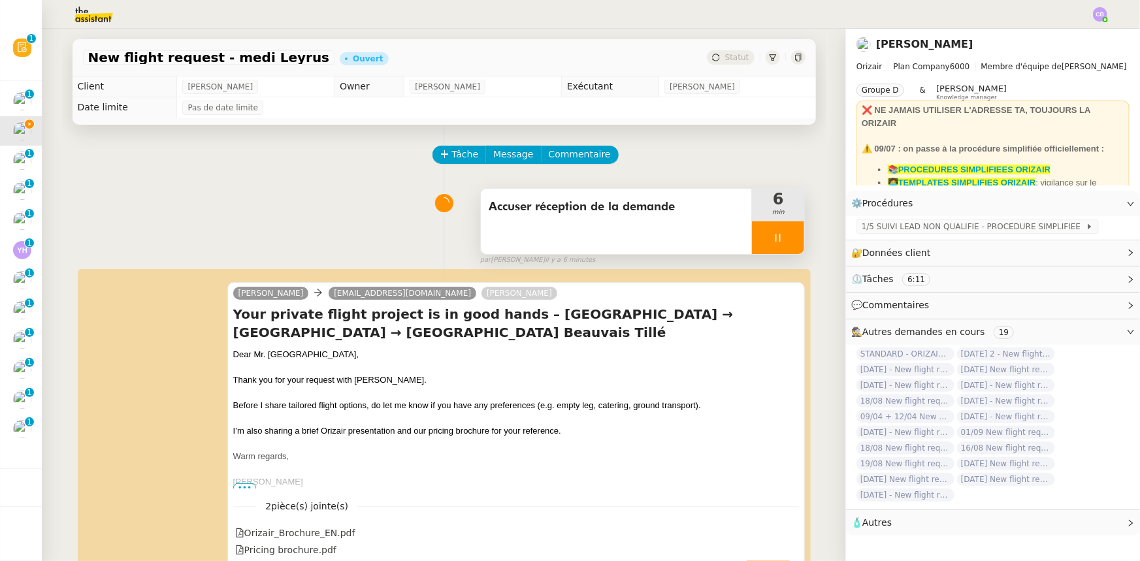
click at [757, 235] on div at bounding box center [778, 238] width 52 height 33
click at [778, 244] on button at bounding box center [791, 238] width 26 height 33
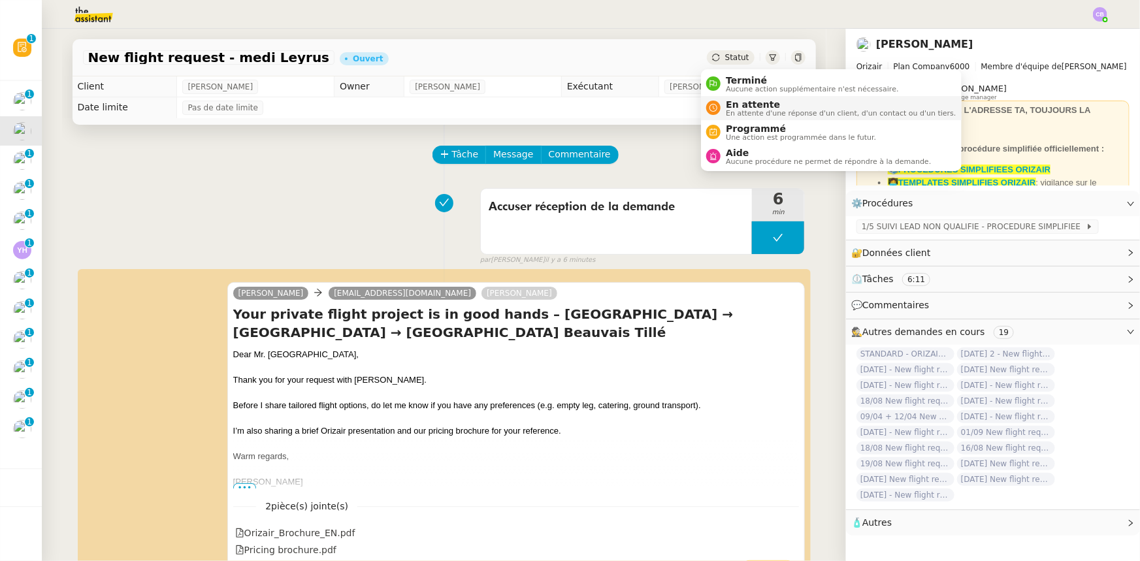
click at [750, 105] on span "En attente" at bounding box center [841, 104] width 230 height 10
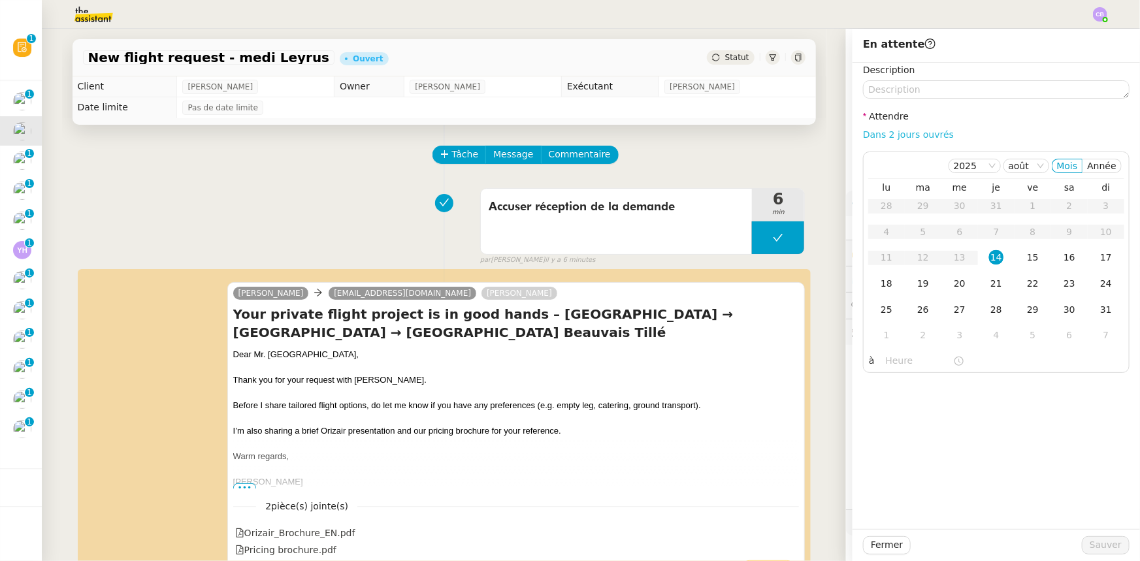
click at [904, 137] on link "Dans 2 jours ouvrés" at bounding box center [908, 134] width 91 height 10
type input "07:00"
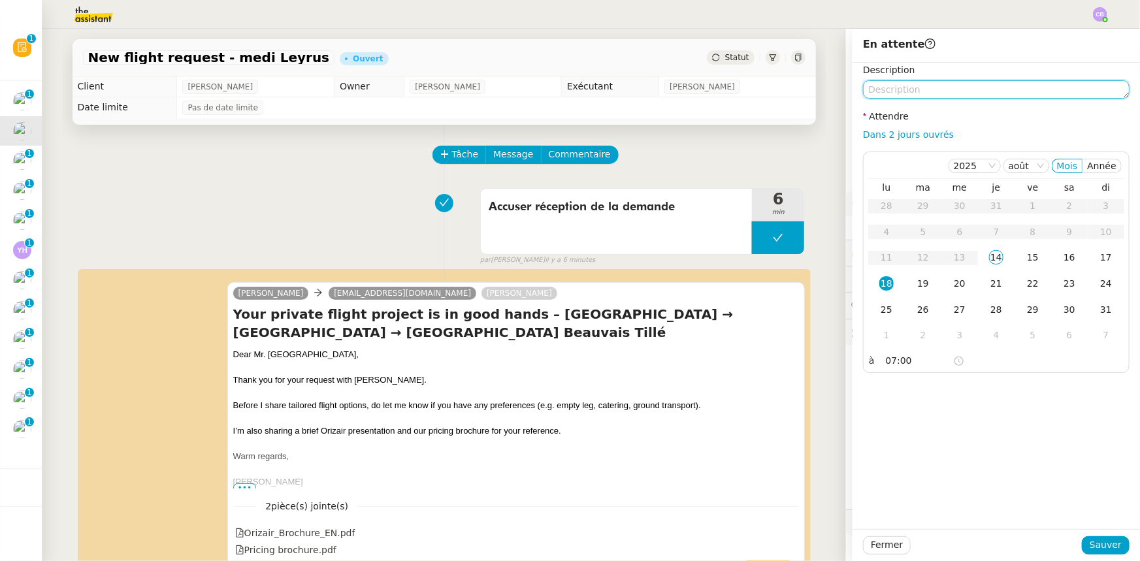
click at [908, 93] on textarea at bounding box center [996, 89] width 267 height 18
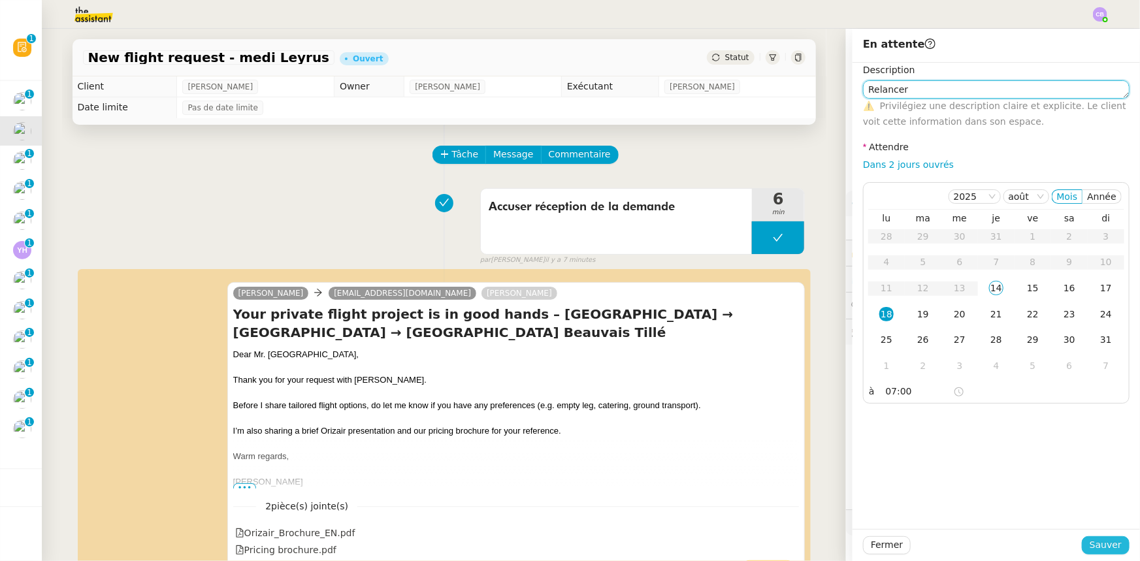
type textarea "Relancer"
click at [1098, 547] on span "Sauver" at bounding box center [1106, 545] width 32 height 15
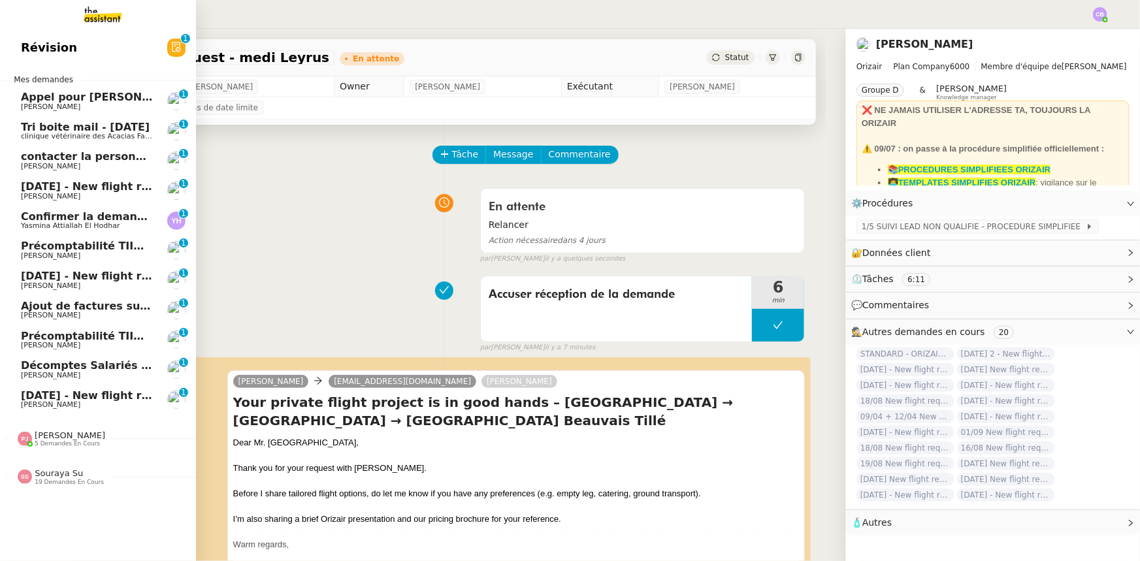
click at [59, 190] on span "[DATE] - New flight request - [PERSON_NAME]" at bounding box center [156, 186] width 270 height 12
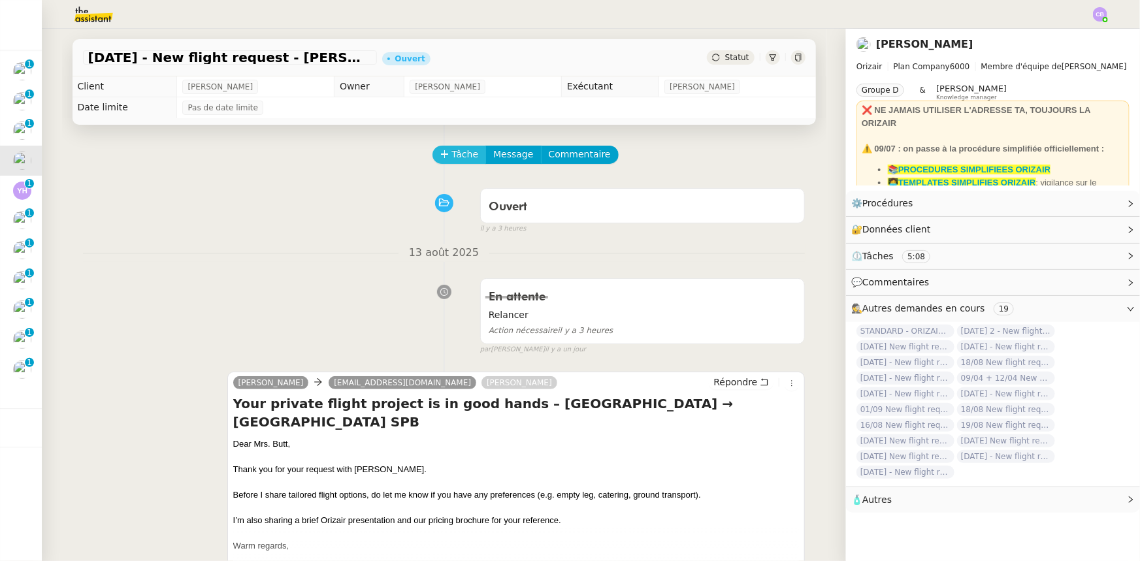
click at [455, 159] on span "Tâche" at bounding box center [465, 154] width 27 height 15
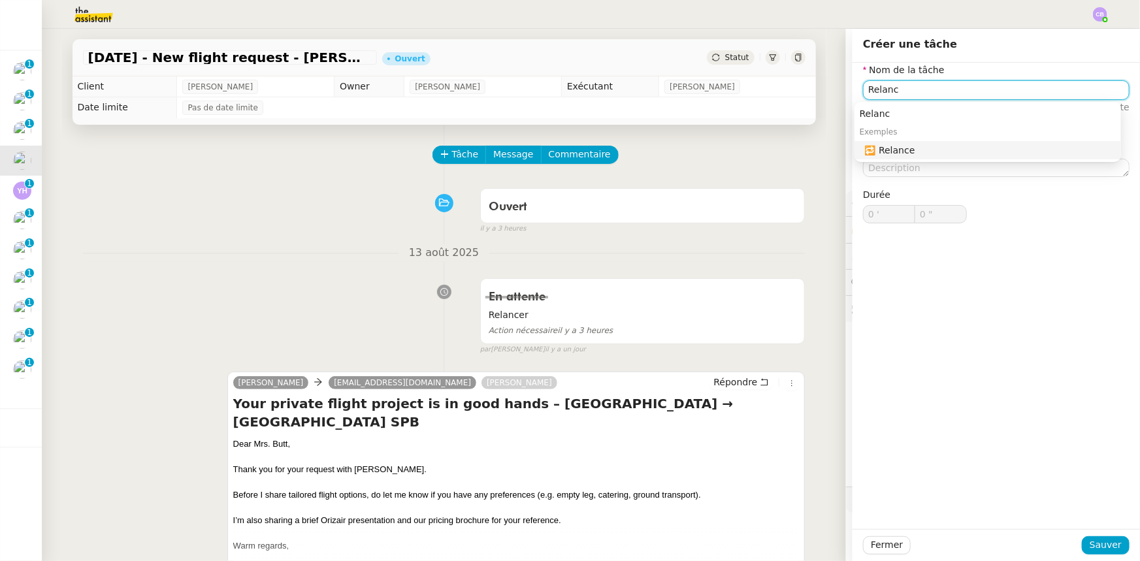
click at [890, 154] on div "🔁 Relance" at bounding box center [990, 150] width 251 height 12
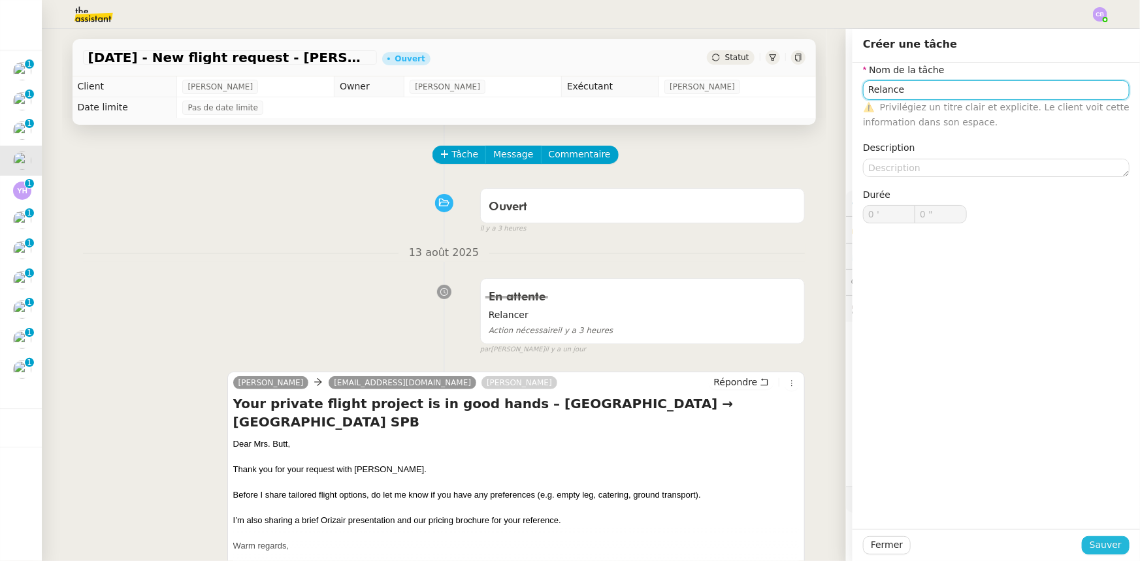
type input "Relance"
click at [1093, 542] on span "Sauver" at bounding box center [1106, 545] width 32 height 15
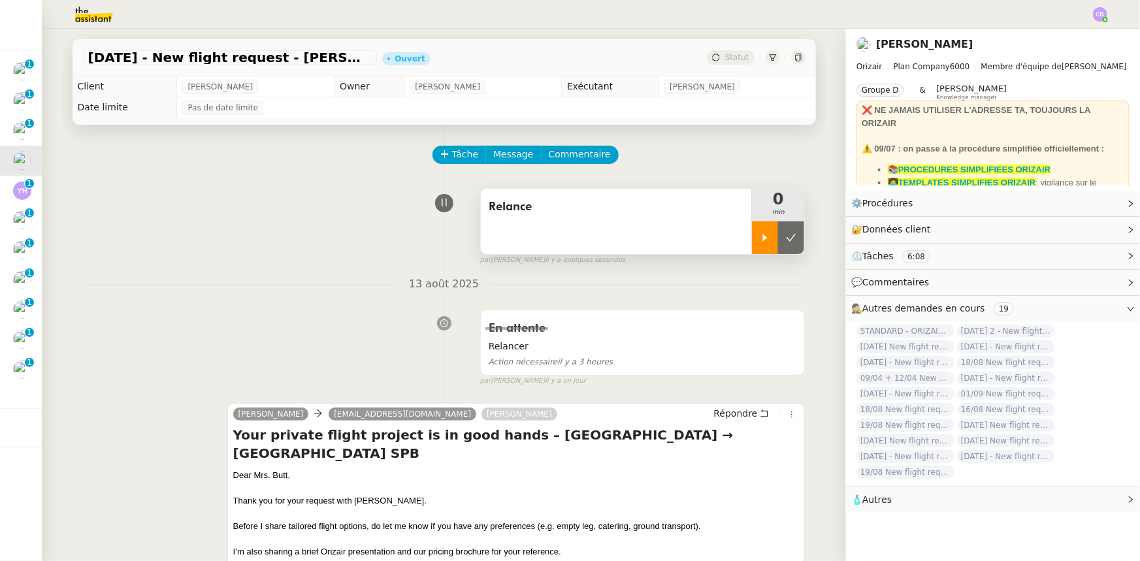
click at [760, 241] on icon at bounding box center [765, 238] width 10 height 10
click at [729, 417] on span "Répondre" at bounding box center [736, 413] width 44 height 13
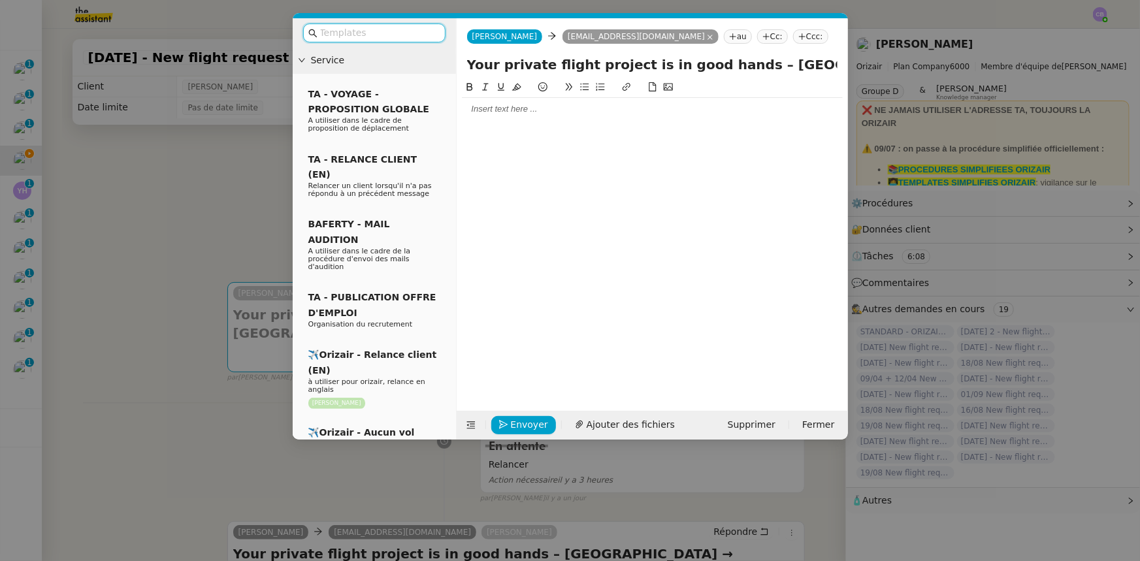
click at [388, 33] on input "text" at bounding box center [379, 32] width 118 height 15
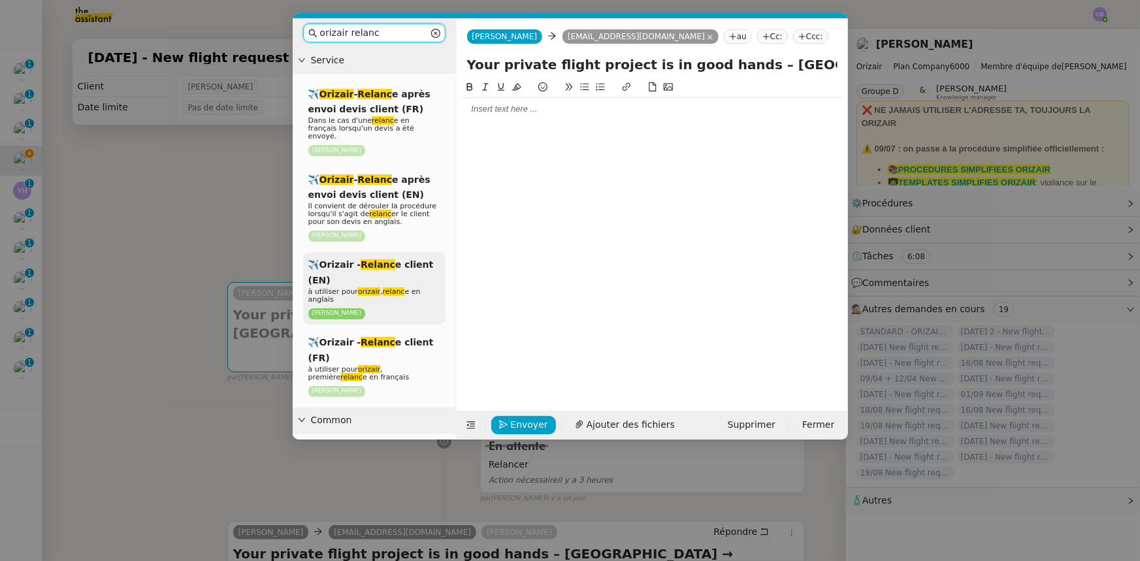
type input "orizair relanc"
click at [397, 271] on div "✈️Orizair - Relanc e client (EN) à utiliser pour orizair , relanc e en anglais …" at bounding box center [374, 288] width 142 height 73
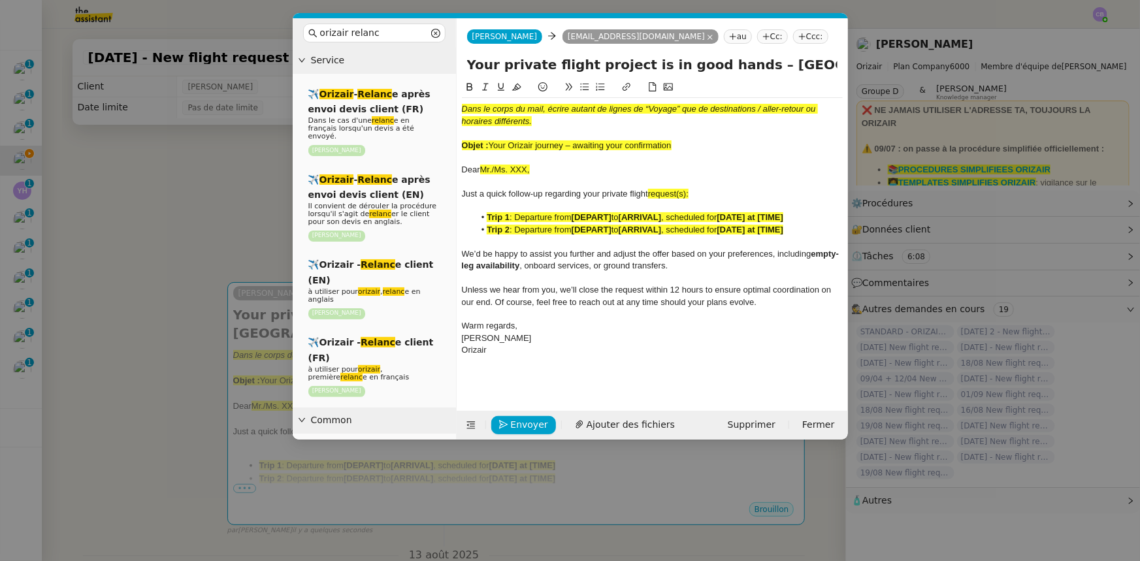
click at [232, 222] on nz-modal-container "orizair relanc Service ✈️ Orizair - Relanc e après envoi devis client (FR) Dans…" at bounding box center [570, 280] width 1140 height 561
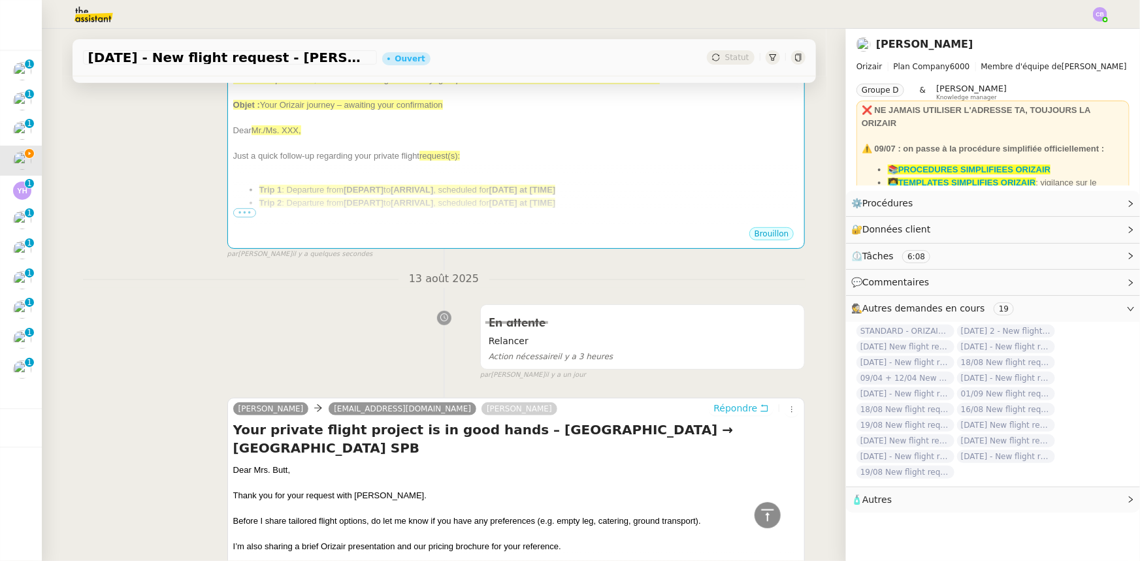
scroll to position [97, 0]
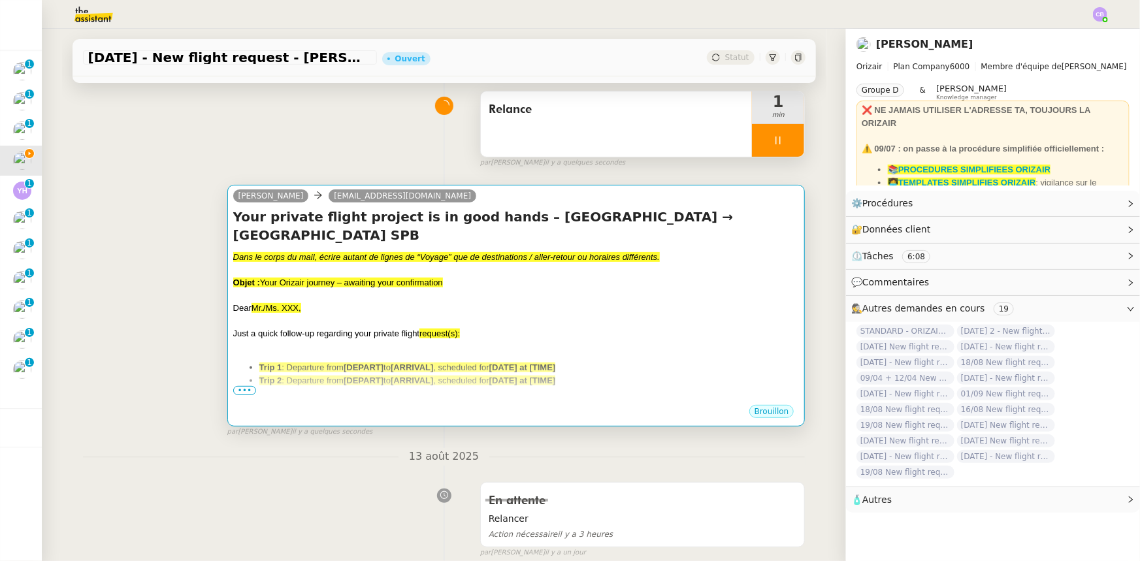
click at [554, 289] on div at bounding box center [516, 295] width 567 height 13
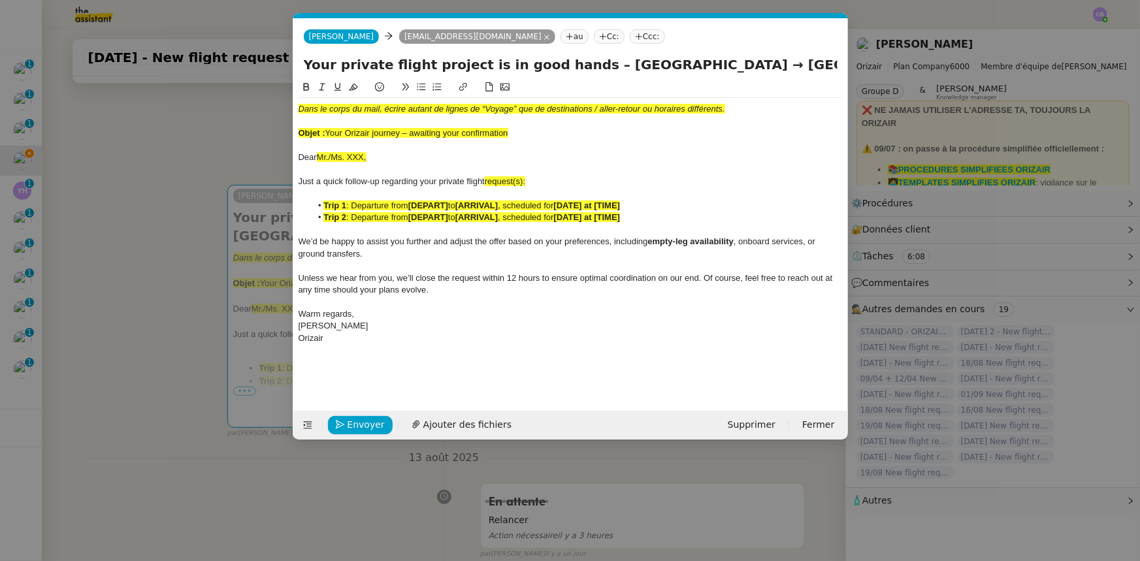
scroll to position [0, 78]
drag, startPoint x: 513, startPoint y: 133, endPoint x: 329, endPoint y: 131, distance: 184.3
click at [329, 131] on div "Objet : Your Orizair journey – awaiting your confirmation" at bounding box center [571, 133] width 544 height 12
copy span "Your Orizair journey – awaiting your confirmation"
drag, startPoint x: 565, startPoint y: 65, endPoint x: 306, endPoint y: 56, distance: 258.3
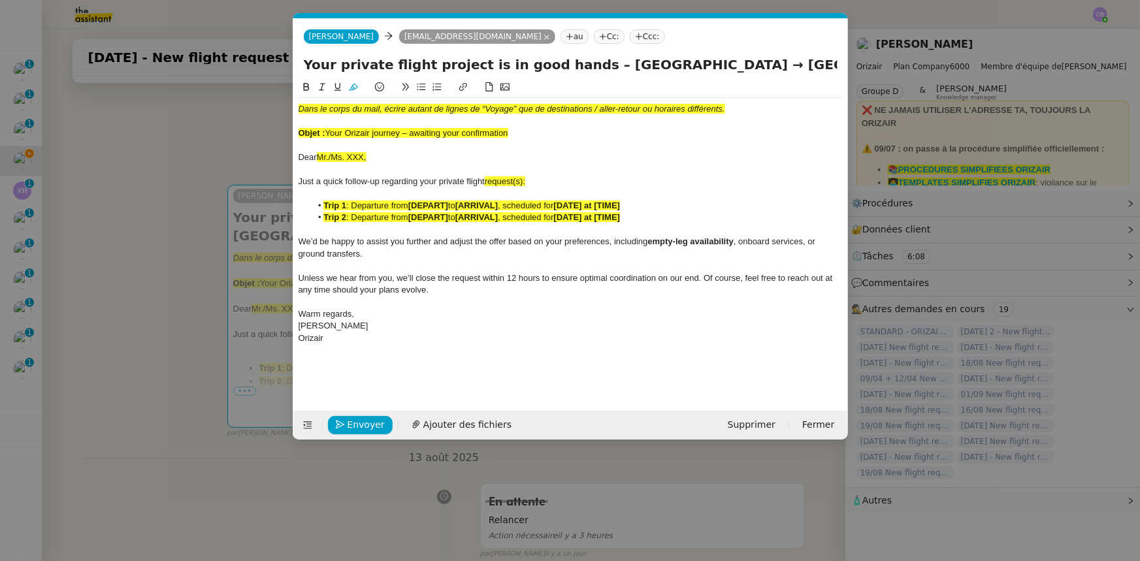
click at [306, 56] on input "Your private flight project is in good hands – [GEOGRAPHIC_DATA] → [GEOGRAPHIC_…" at bounding box center [571, 65] width 534 height 20
paste input "Orizair journey – awaiting your confirmation"
type input "Your Orizair journey – awaiting your confirmation – [GEOGRAPHIC_DATA] → [GEOGRA…"
drag, startPoint x: 521, startPoint y: 134, endPoint x: 293, endPoint y: 104, distance: 230.0
click at [293, 104] on nz-spin "Dans le corps du mail, écrire autant de lignes de “Voyage” que de destinations …" at bounding box center [570, 238] width 555 height 316
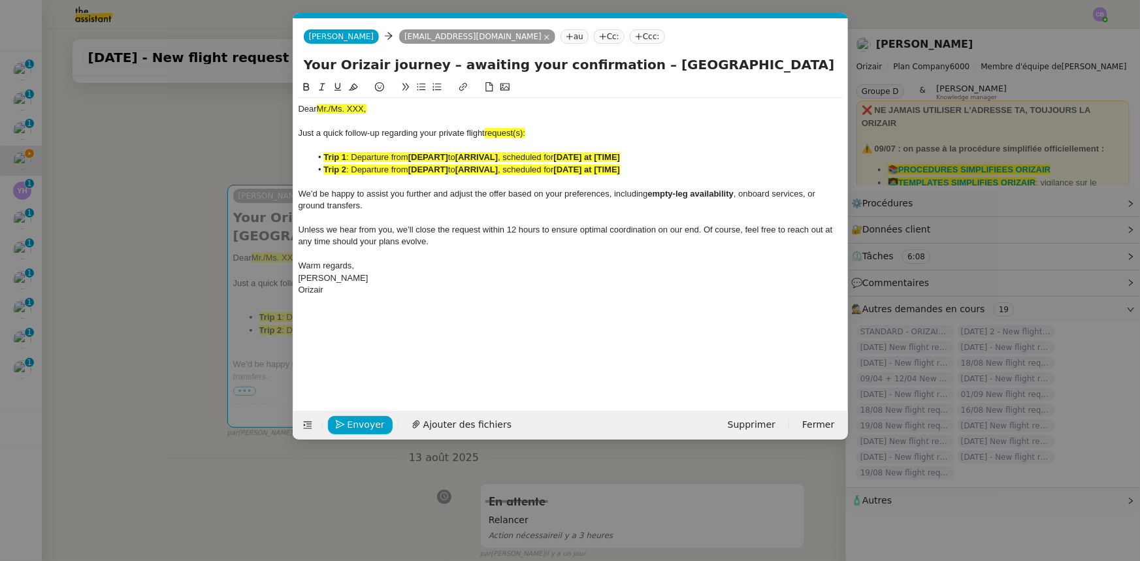
click at [231, 155] on nz-modal-container "orizair relanc Service ✈️ Orizair - Relanc e après envoi devis client (FR) Dans…" at bounding box center [570, 280] width 1140 height 561
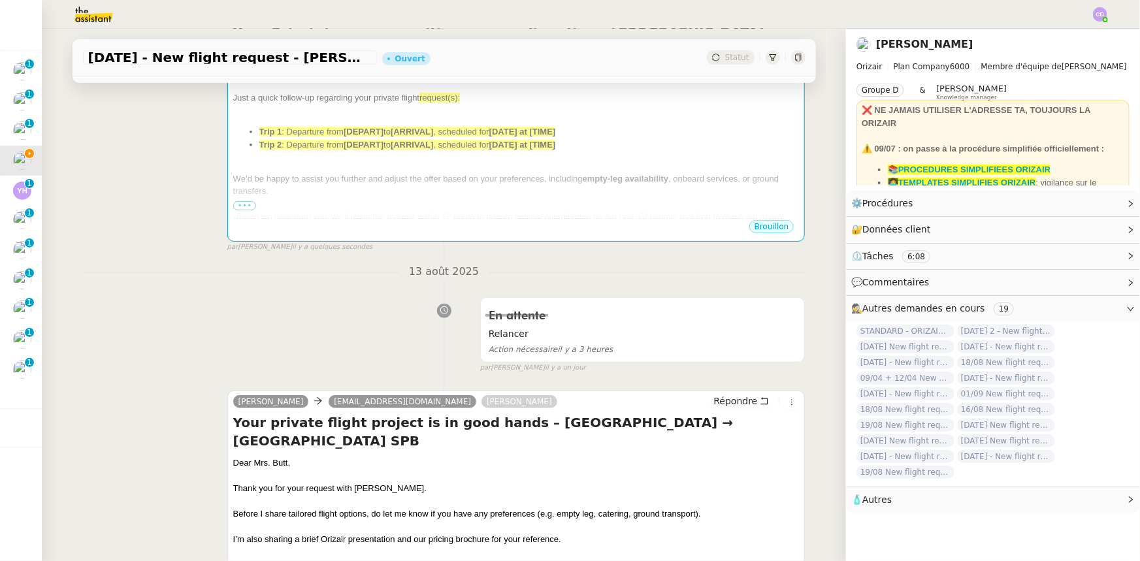
scroll to position [394, 0]
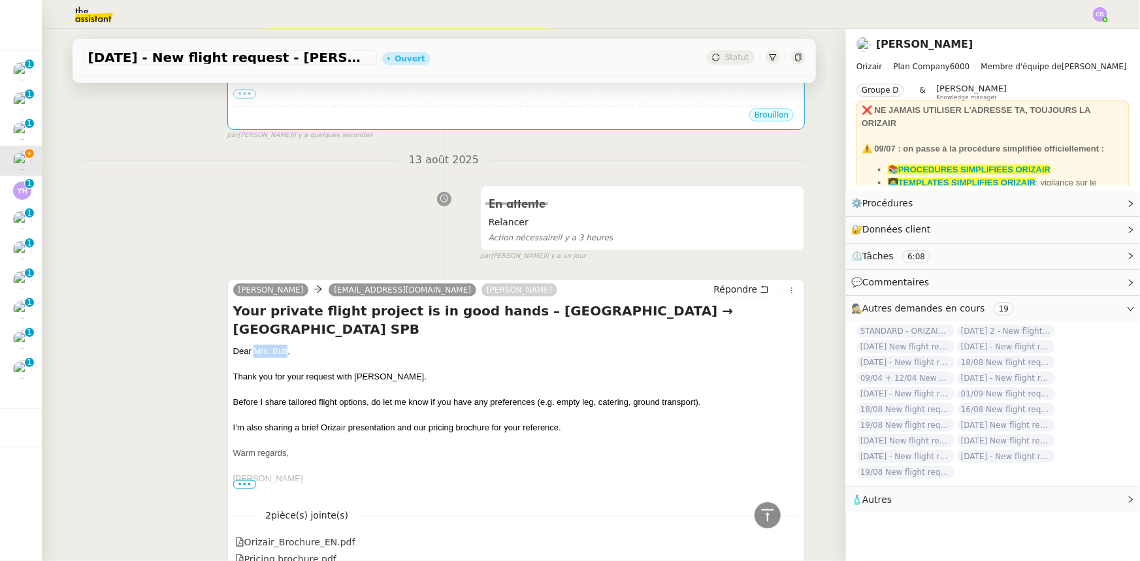
drag, startPoint x: 281, startPoint y: 334, endPoint x: 248, endPoint y: 334, distance: 32.7
click at [248, 345] on div "Dear Mrs. Butt," at bounding box center [516, 351] width 567 height 13
copy div "Mrs. Butt"
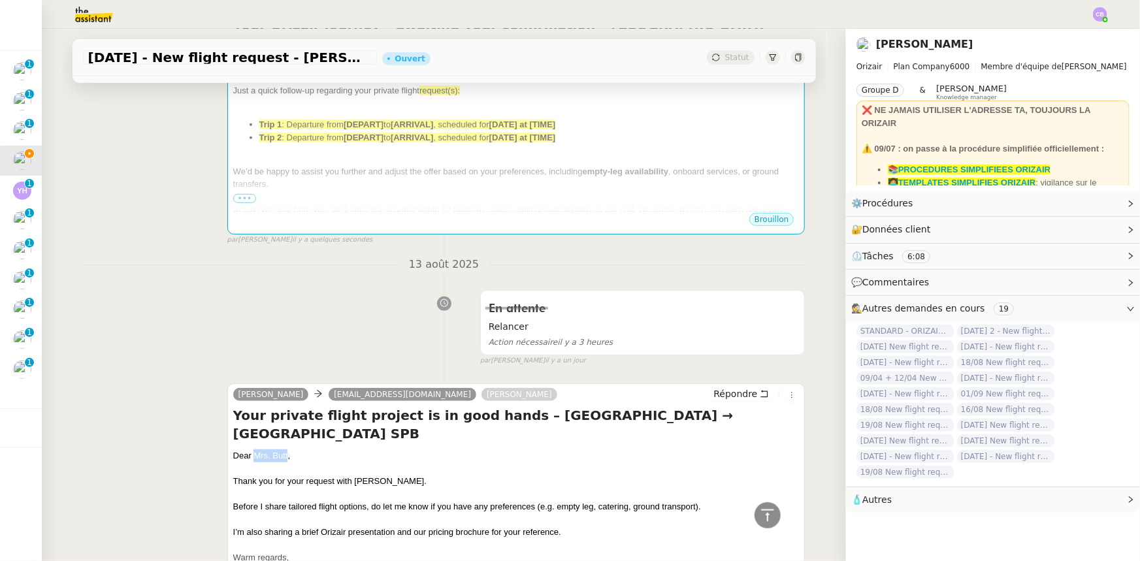
scroll to position [157, 0]
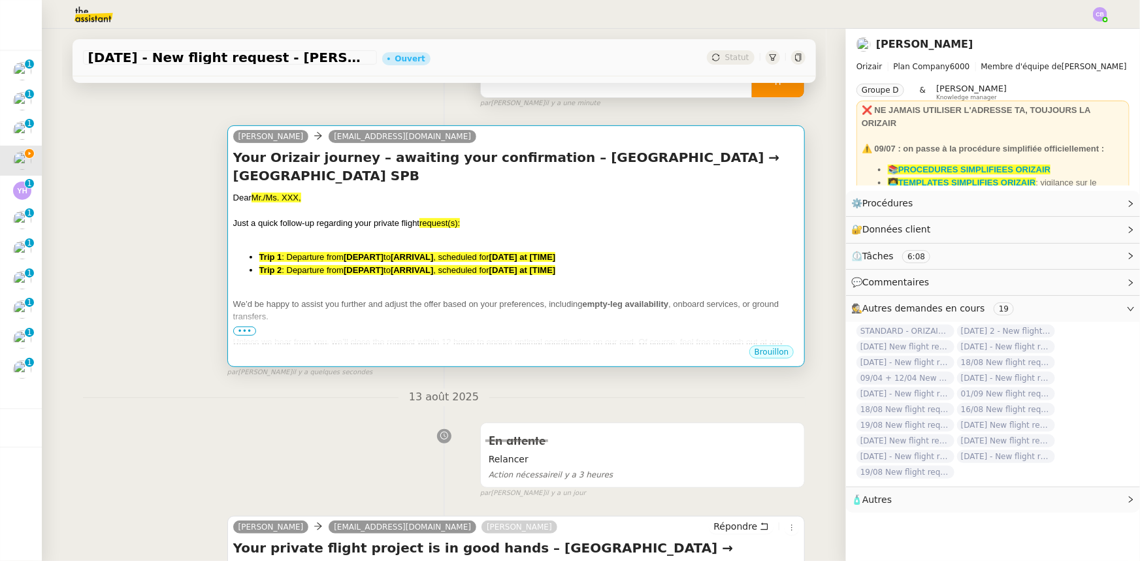
click at [306, 275] on span ": Departure from" at bounding box center [313, 270] width 62 height 10
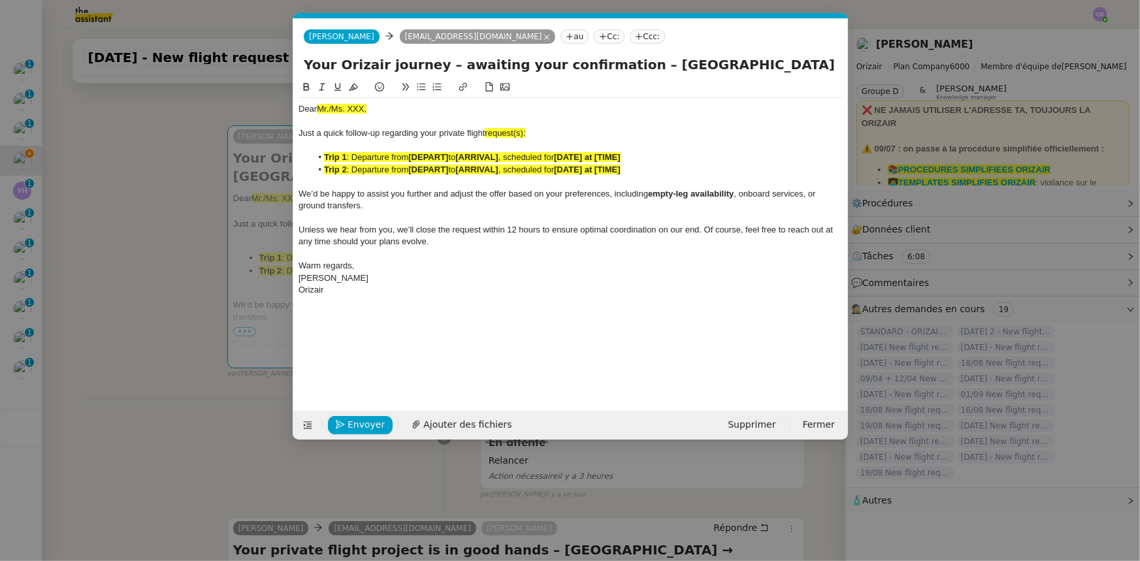
scroll to position [0, 78]
drag, startPoint x: 371, startPoint y: 108, endPoint x: 316, endPoint y: 111, distance: 55.0
click at [316, 111] on div "Dear Mr./Ms. XXX," at bounding box center [571, 109] width 544 height 12
click at [354, 91] on icon at bounding box center [353, 86] width 9 height 9
click at [365, 108] on div "Dear Mr./Ms. XXX," at bounding box center [571, 109] width 544 height 12
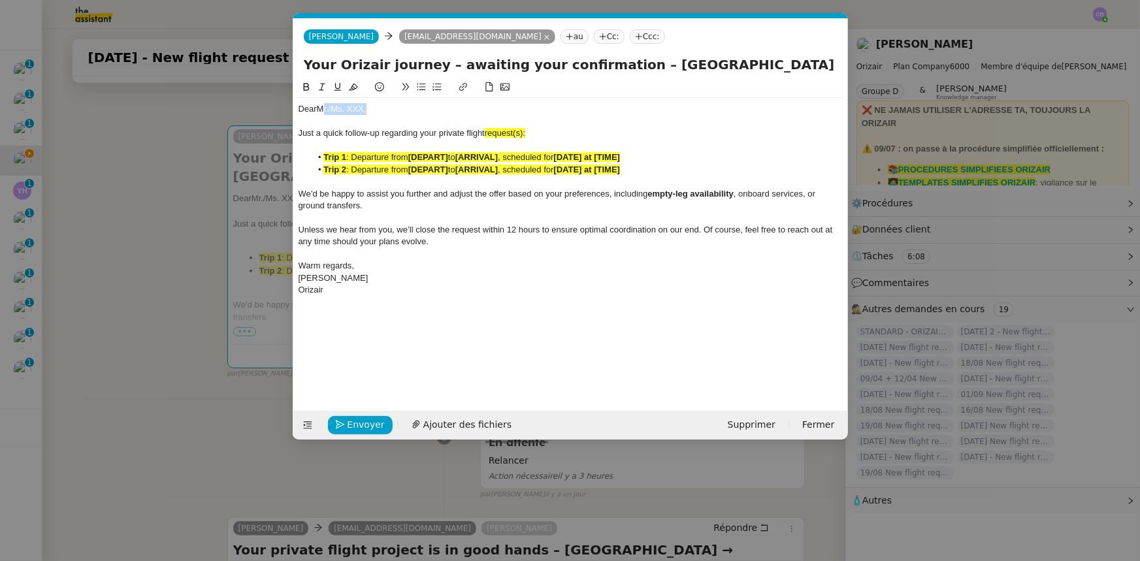
drag, startPoint x: 366, startPoint y: 108, endPoint x: 322, endPoint y: 109, distance: 44.5
click at [322, 109] on div "Dear Mr./Ms. XXX," at bounding box center [571, 109] width 544 height 12
click at [525, 134] on span "request(s):" at bounding box center [505, 133] width 41 height 10
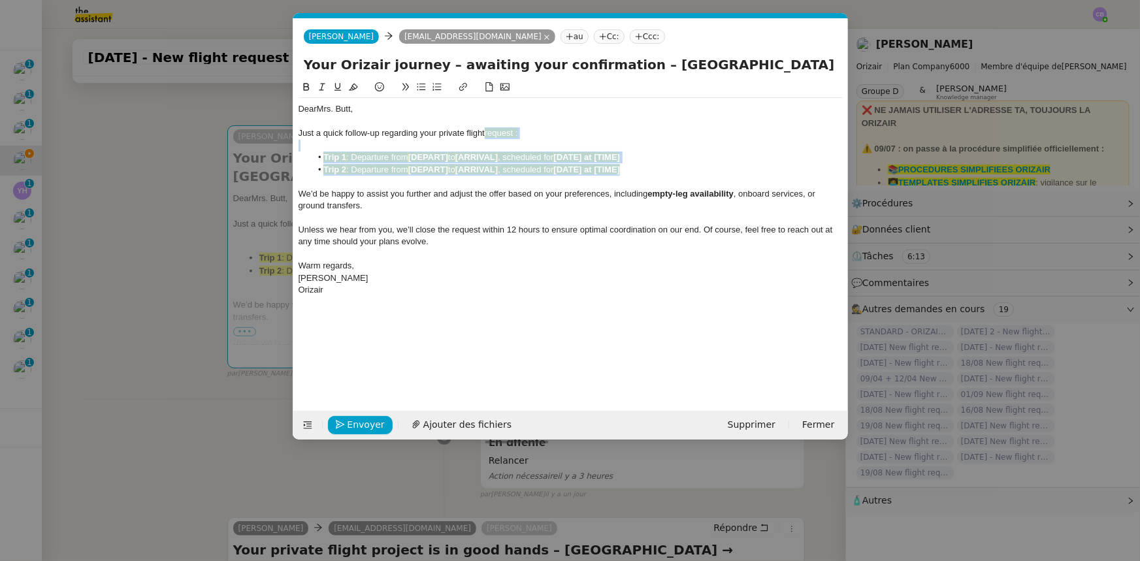
drag, startPoint x: 631, startPoint y: 169, endPoint x: 487, endPoint y: 137, distance: 146.6
click at [487, 137] on div "Dear Mrs. Butt, Just a quick follow-up regarding your private flight request : …" at bounding box center [571, 199] width 544 height 203
click at [353, 88] on icon at bounding box center [353, 87] width 9 height 7
click at [386, 203] on div "We’d be happy to assist you further and adjust the offer based on your preferen…" at bounding box center [571, 200] width 544 height 24
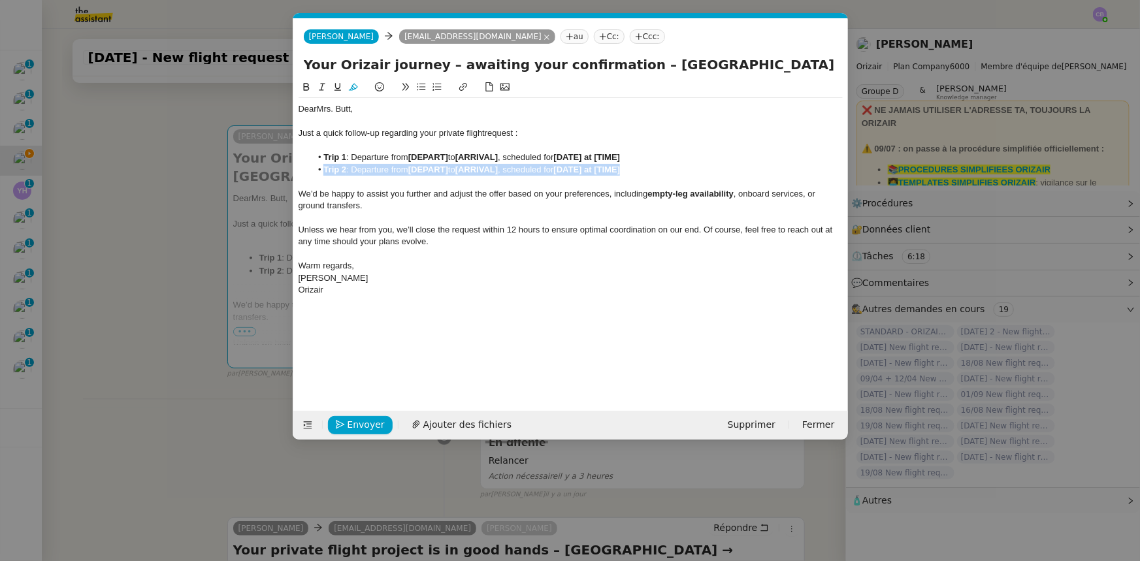
drag, startPoint x: 638, startPoint y: 169, endPoint x: 305, endPoint y: 169, distance: 332.6
click at [305, 169] on ul "Trip 1 : Departure from [DEPART] to [ARRIVAL] , scheduled for [DATE] at [TIME] …" at bounding box center [571, 164] width 544 height 24
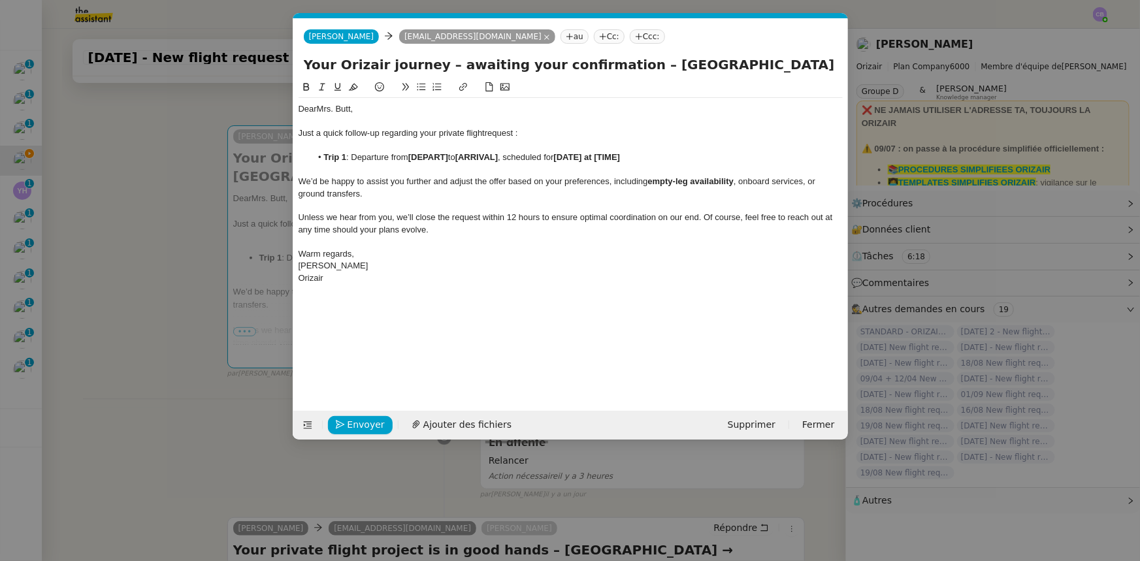
drag, startPoint x: 622, startPoint y: 65, endPoint x: 772, endPoint y: 59, distance: 149.8
click at [772, 59] on input "Your Orizair journey – awaiting your confirmation – [GEOGRAPHIC_DATA] → [GEOGRA…" at bounding box center [571, 65] width 534 height 20
drag, startPoint x: 450, startPoint y: 159, endPoint x: 412, endPoint y: 156, distance: 38.6
click at [412, 156] on strong "[DEPART]" at bounding box center [428, 157] width 40 height 10
drag, startPoint x: 412, startPoint y: 156, endPoint x: 502, endPoint y: 155, distance: 90.2
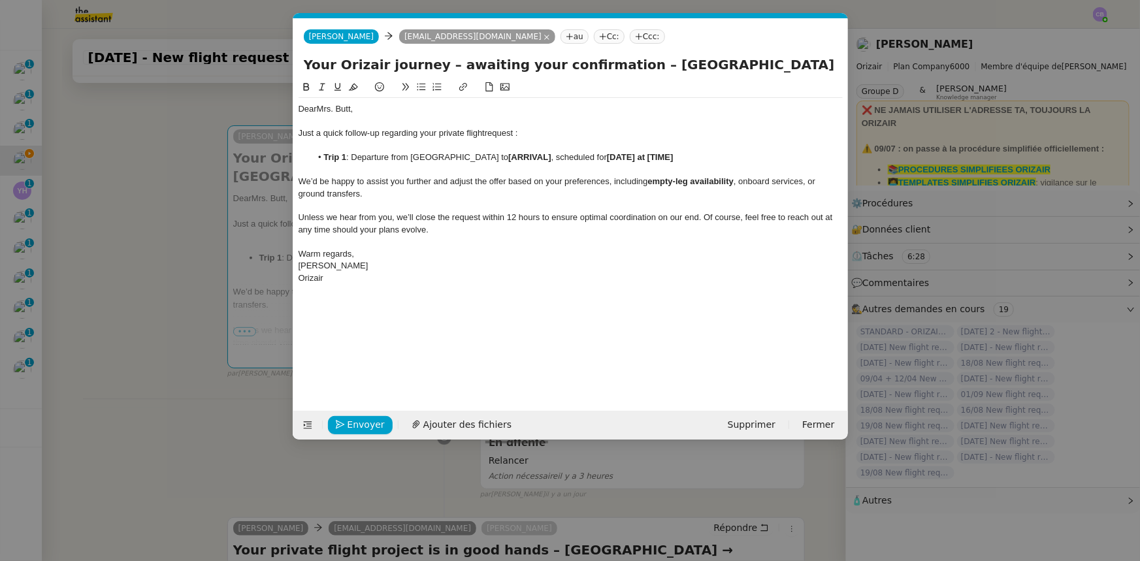
click at [502, 155] on li "Trip 1 : Departure from [GEOGRAPHIC_DATA] to [ARRIVAL] , scheduled for [DATE] a…" at bounding box center [577, 158] width 532 height 12
click at [306, 89] on icon at bounding box center [306, 86] width 9 height 9
drag, startPoint x: 795, startPoint y: 65, endPoint x: 846, endPoint y: 67, distance: 51.0
click at [846, 67] on div "Your Orizair journey – awaiting your confirmation – [GEOGRAPHIC_DATA] → [GEOGRA…" at bounding box center [570, 67] width 555 height 25
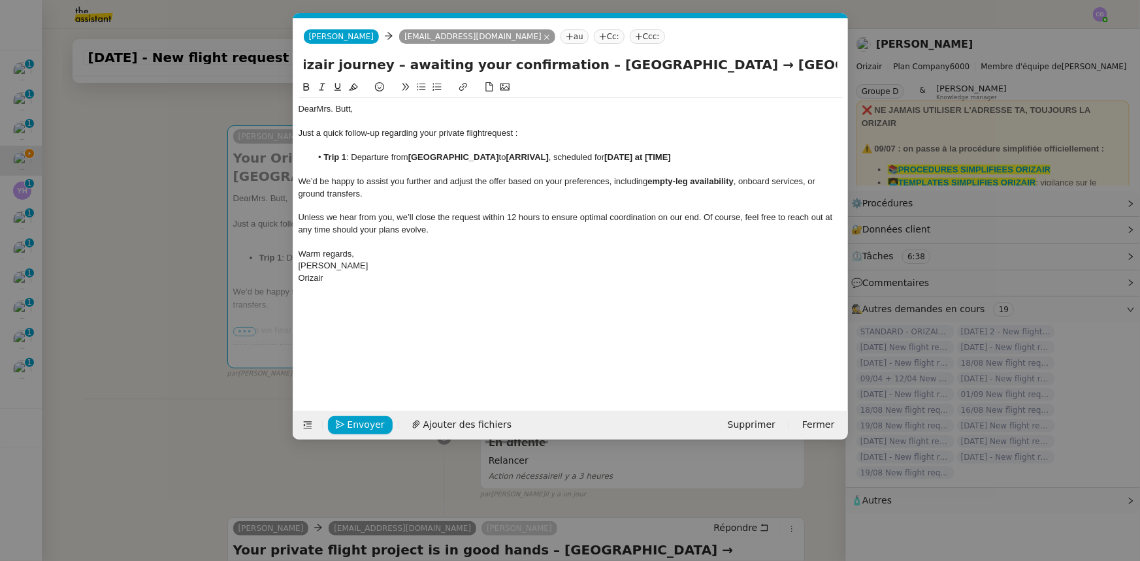
click at [549, 156] on strong "[ARRIVAL]" at bounding box center [527, 157] width 42 height 10
drag, startPoint x: 564, startPoint y: 158, endPoint x: 523, endPoint y: 159, distance: 41.2
click at [523, 159] on strong "[ARRIVAL]" at bounding box center [527, 157] width 42 height 10
drag, startPoint x: 523, startPoint y: 159, endPoint x: 587, endPoint y: 156, distance: 64.1
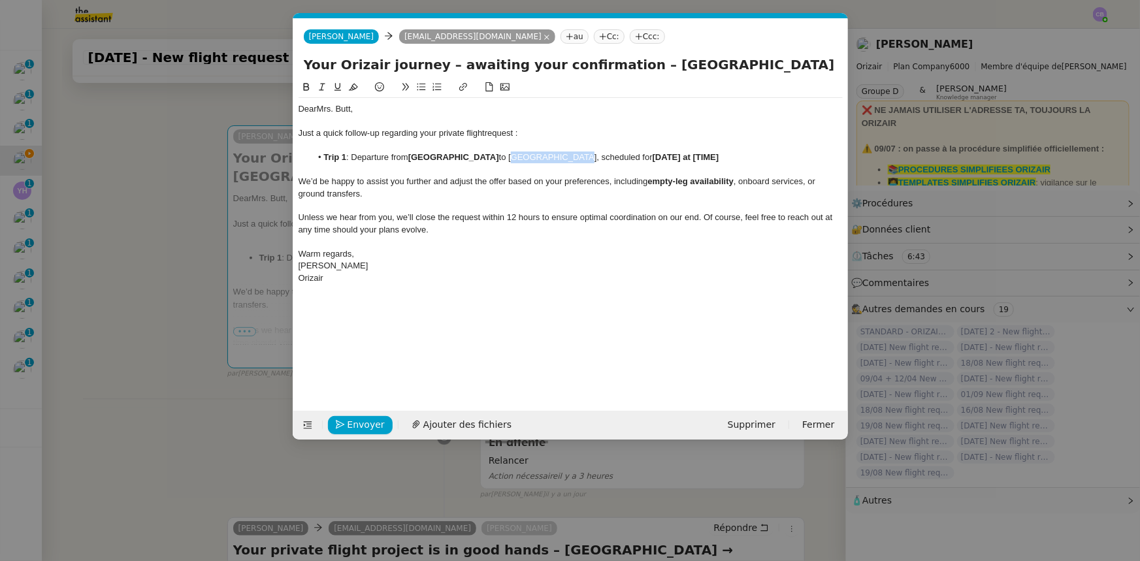
click at [587, 156] on li "Trip 1 : Departure from [GEOGRAPHIC_DATA] to [GEOGRAPHIC_DATA], scheduled for […" at bounding box center [577, 158] width 532 height 12
click at [306, 88] on icon at bounding box center [306, 86] width 9 height 9
drag, startPoint x: 612, startPoint y: 62, endPoint x: 893, endPoint y: 49, distance: 280.6
click at [893, 49] on nz-modal-container "orizair relanc Service ✈️ Orizair - Relanc e après envoi devis client (FR) Dans…" at bounding box center [570, 280] width 1140 height 561
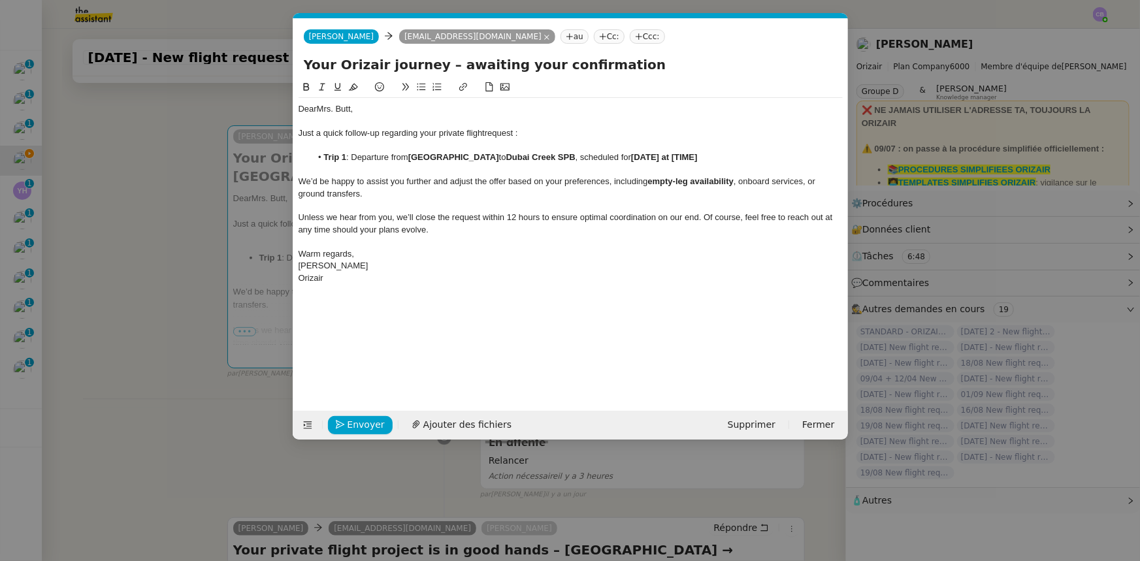
scroll to position [0, 0]
type input "Your Orizair journey – awaiting your confirmation"
drag, startPoint x: 677, startPoint y: 156, endPoint x: 650, endPoint y: 157, distance: 26.9
click at [650, 157] on strong "[DATE] at [TIME]" at bounding box center [664, 157] width 67 height 10
click at [352, 156] on li "Trip 1 : Departure from [GEOGRAPHIC_DATA] to [GEOGRAPHIC_DATA] , scheduled for …" at bounding box center [577, 158] width 532 height 12
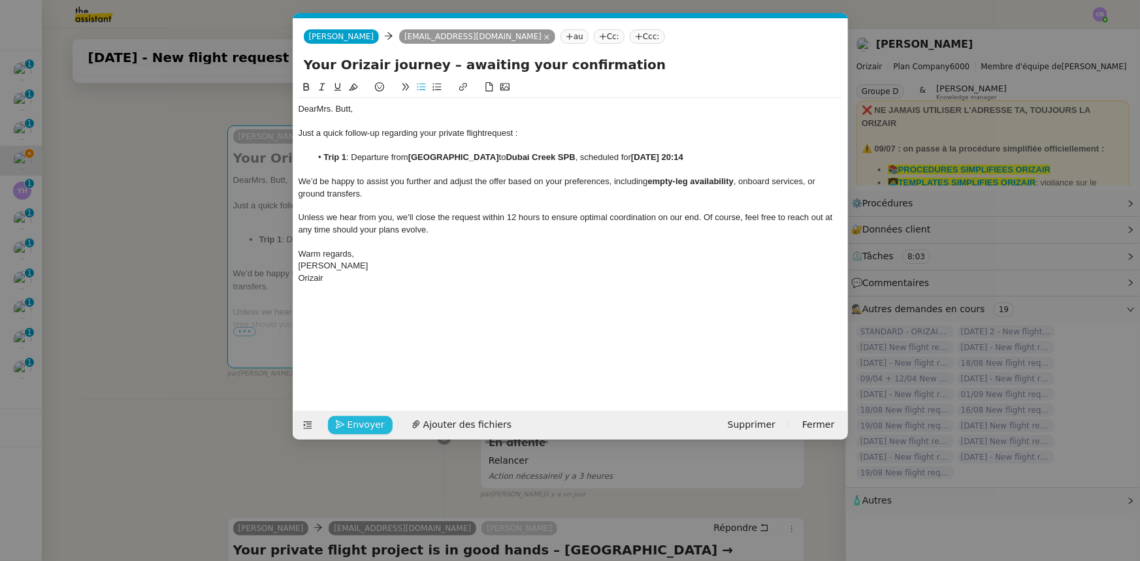
click at [369, 418] on span "Envoyer" at bounding box center [366, 425] width 37 height 15
click at [369, 418] on span "Confirmer l'envoi" at bounding box center [387, 425] width 78 height 15
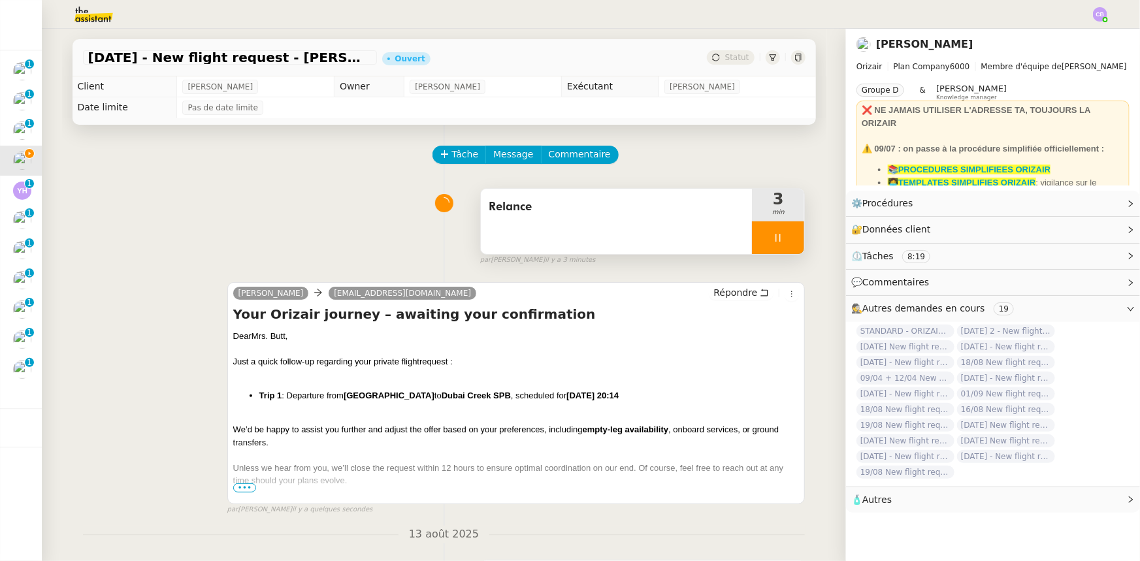
click at [752, 232] on div at bounding box center [778, 238] width 52 height 33
click at [778, 246] on button at bounding box center [791, 238] width 26 height 33
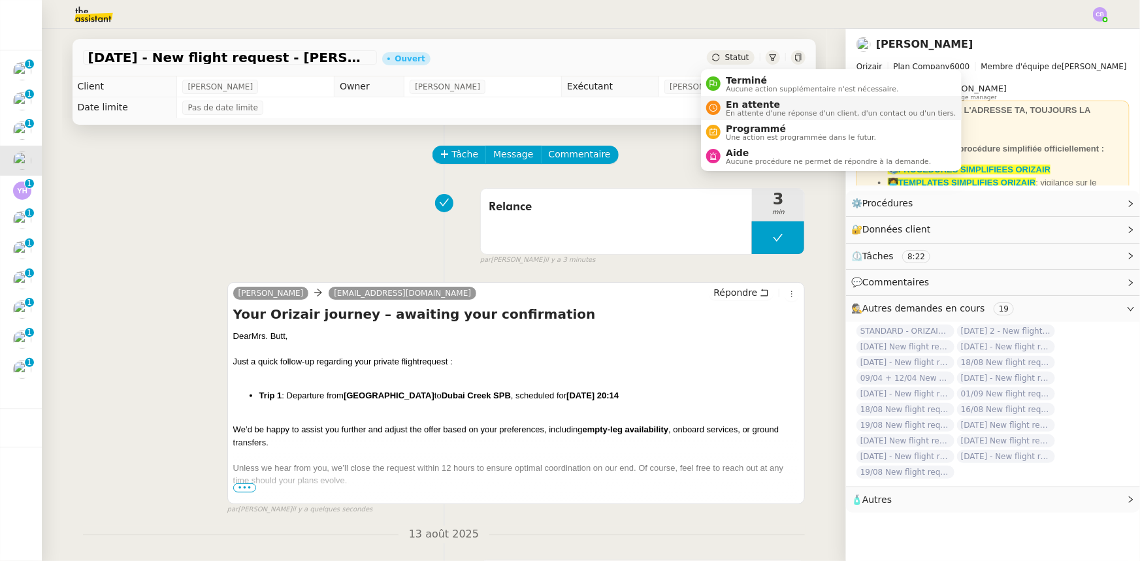
click at [739, 110] on span "En attente d'une réponse d'un client, d'un contact ou d'un tiers." at bounding box center [841, 113] width 230 height 7
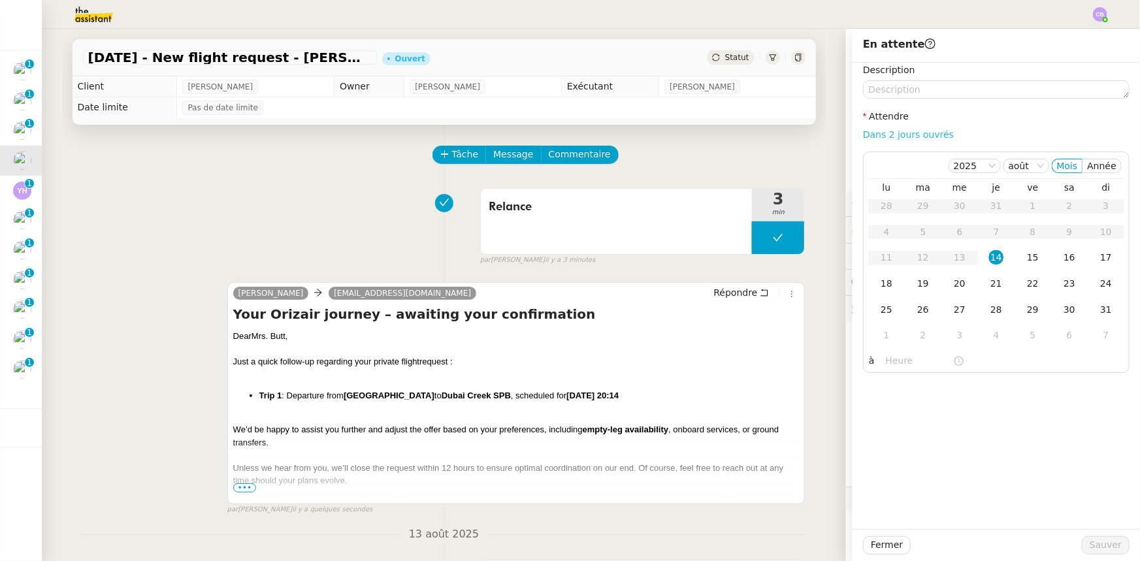
click at [866, 139] on link "Dans 2 jours ouvrés" at bounding box center [908, 134] width 91 height 10
type input "07:00"
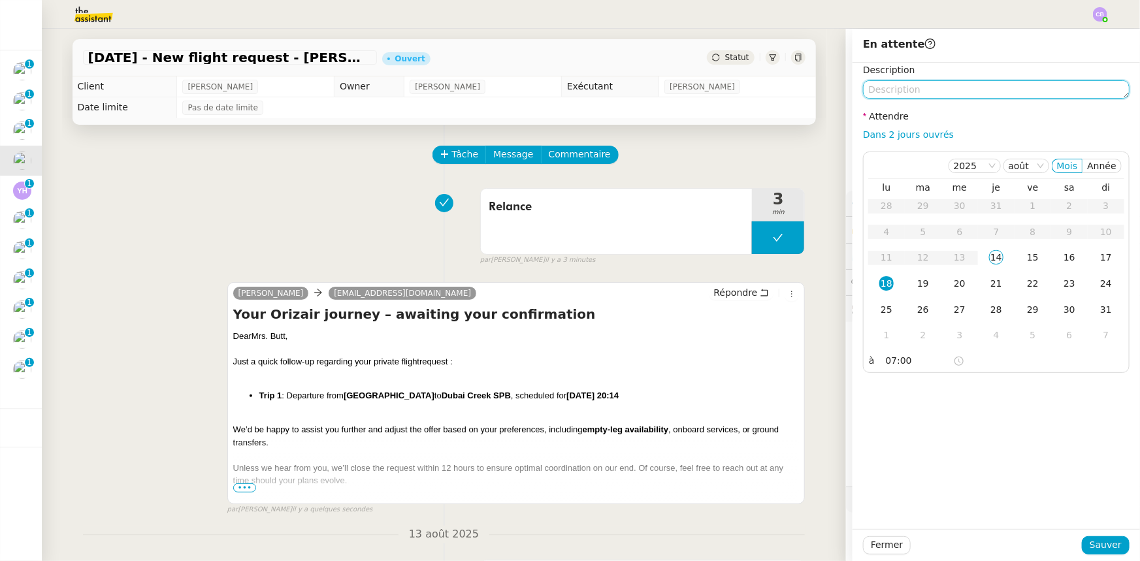
click at [935, 90] on textarea at bounding box center [996, 89] width 267 height 18
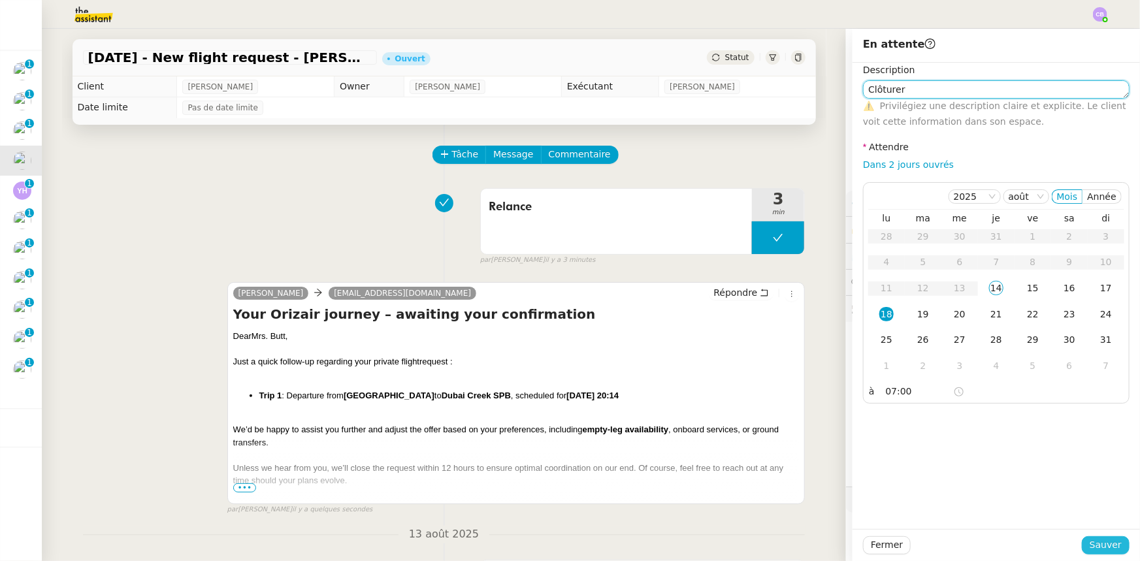
type textarea "Clôturer"
click at [1096, 542] on span "Sauver" at bounding box center [1106, 545] width 32 height 15
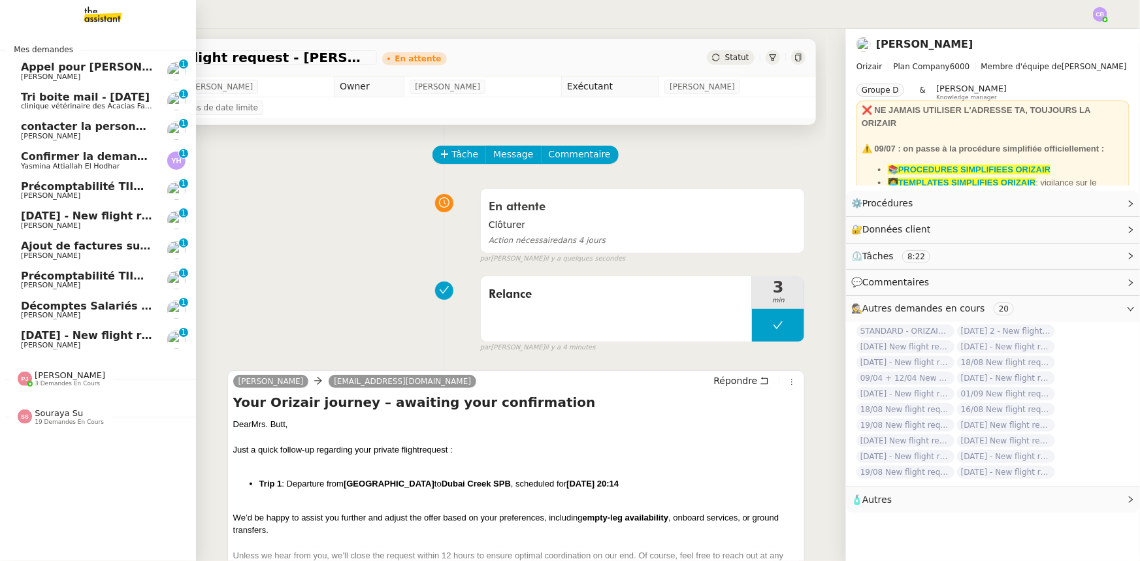
click at [71, 214] on span "[DATE] - New flight request - [PERSON_NAME]" at bounding box center [156, 216] width 270 height 12
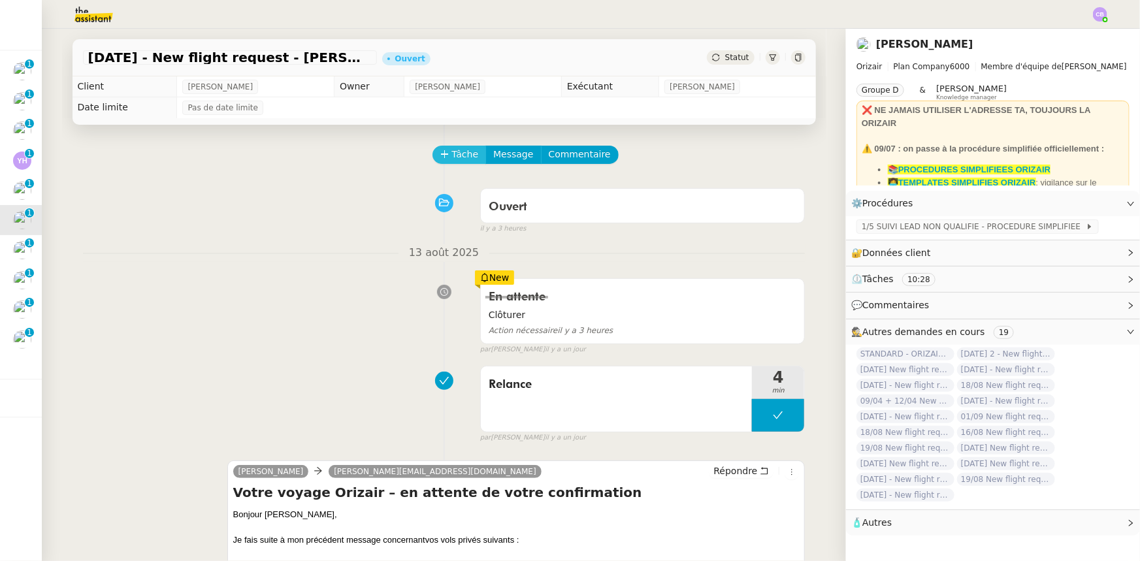
click at [440, 156] on icon at bounding box center [444, 154] width 9 height 9
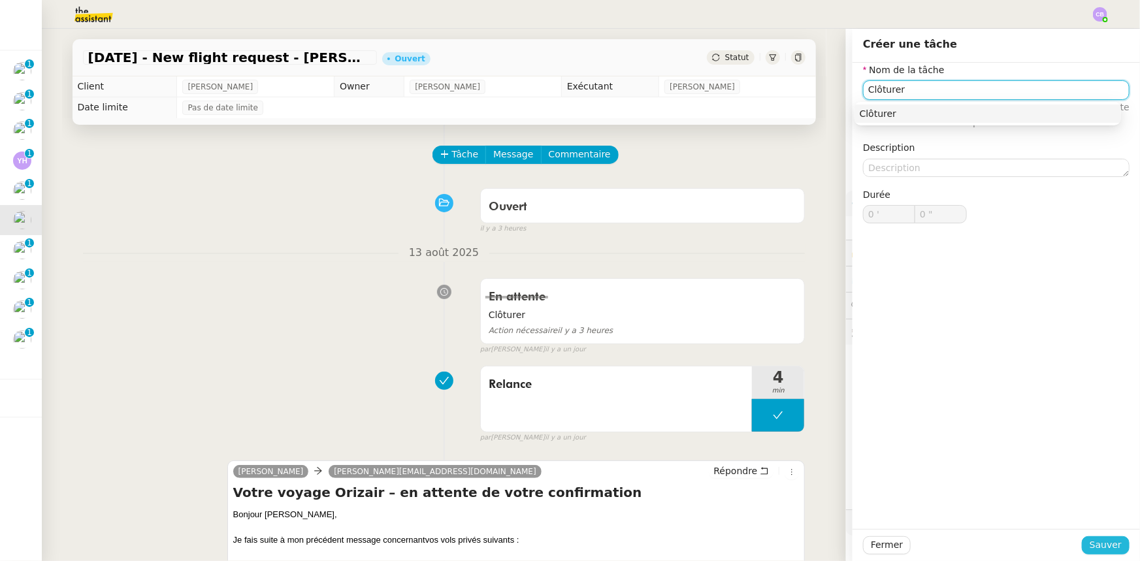
type input "Clôturer"
click at [1091, 545] on span "Sauver" at bounding box center [1106, 545] width 32 height 15
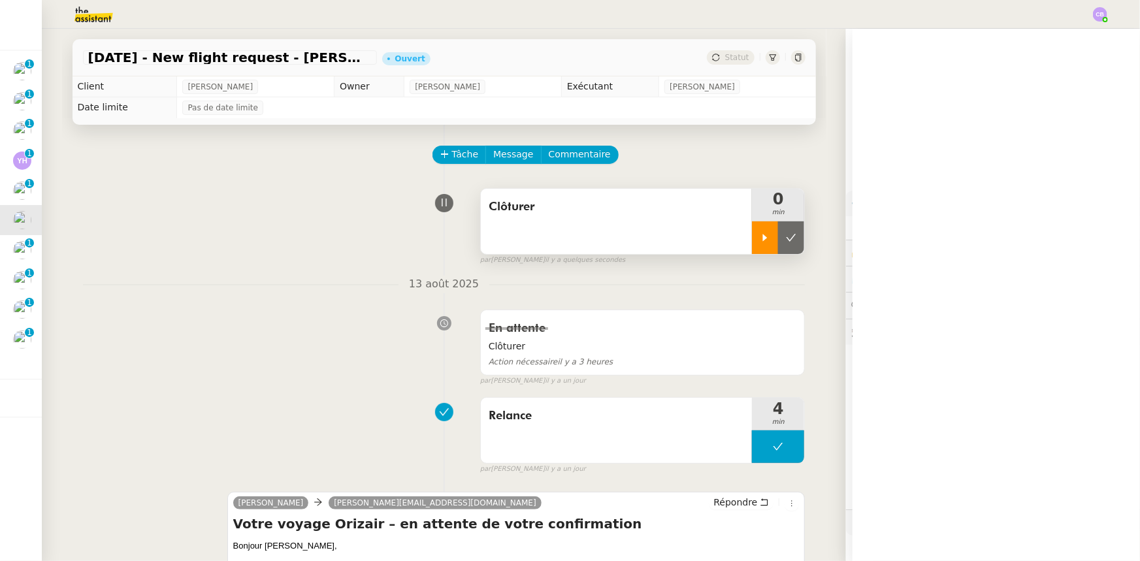
click at [760, 236] on icon at bounding box center [765, 238] width 10 height 10
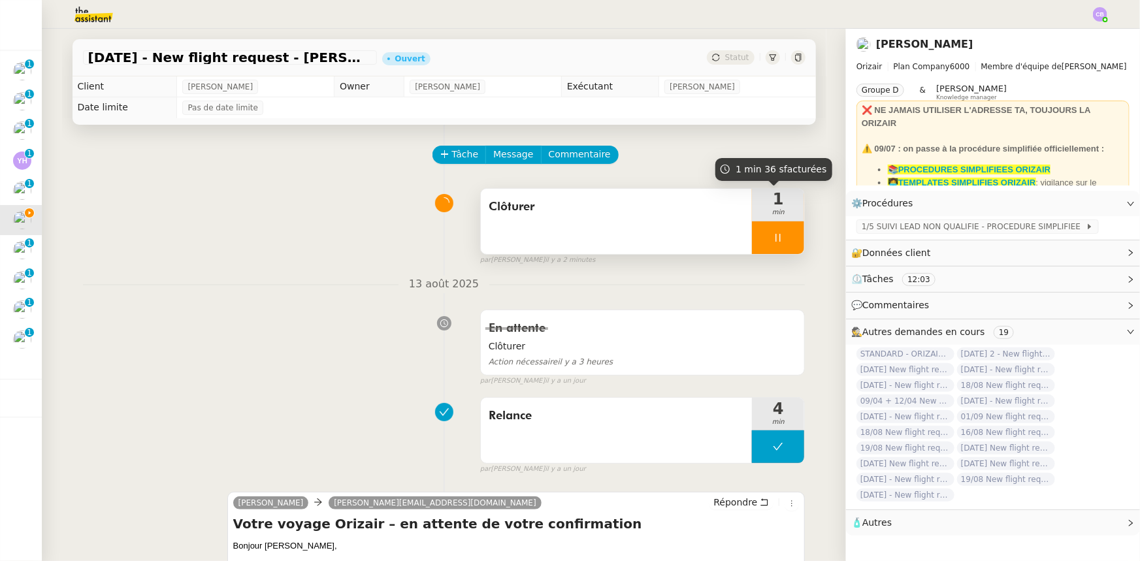
click at [752, 239] on div at bounding box center [778, 238] width 52 height 33
click at [778, 248] on button at bounding box center [791, 238] width 26 height 33
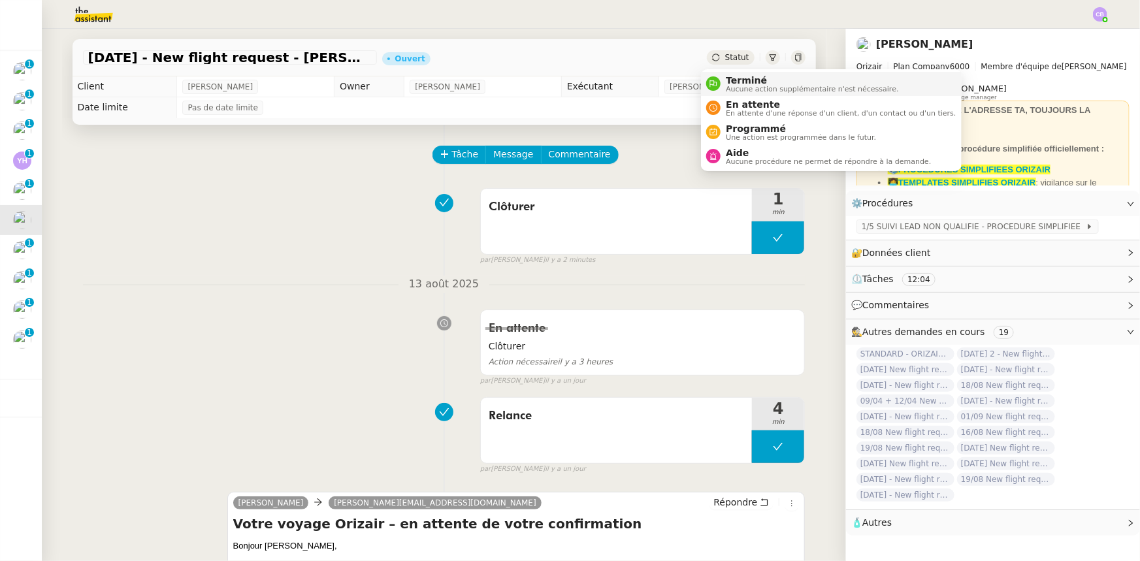
click at [741, 84] on span "Terminé" at bounding box center [812, 80] width 173 height 10
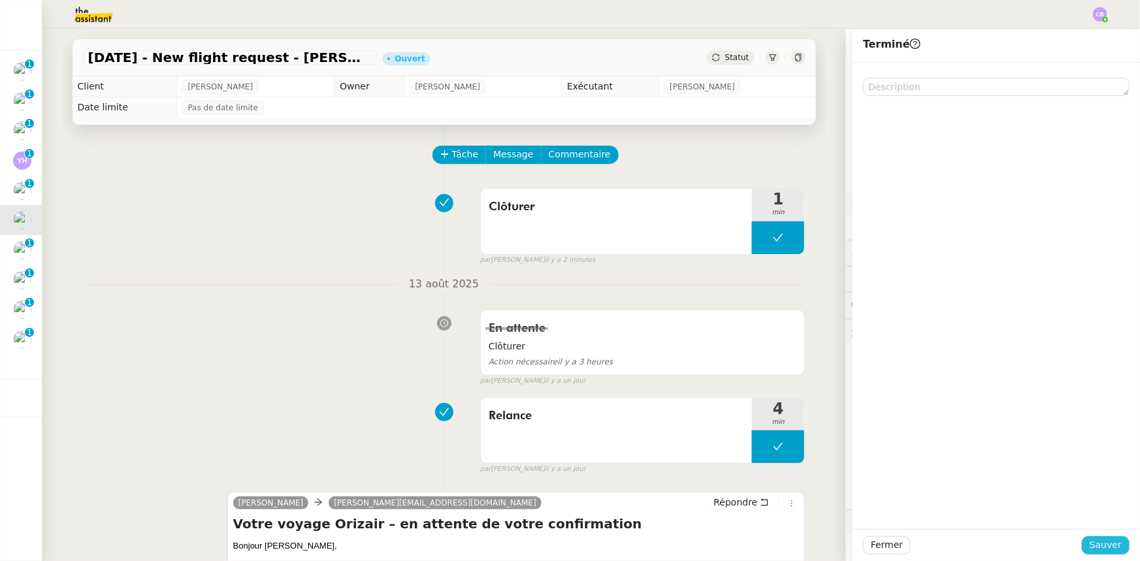
click at [1100, 549] on span "Sauver" at bounding box center [1106, 545] width 32 height 15
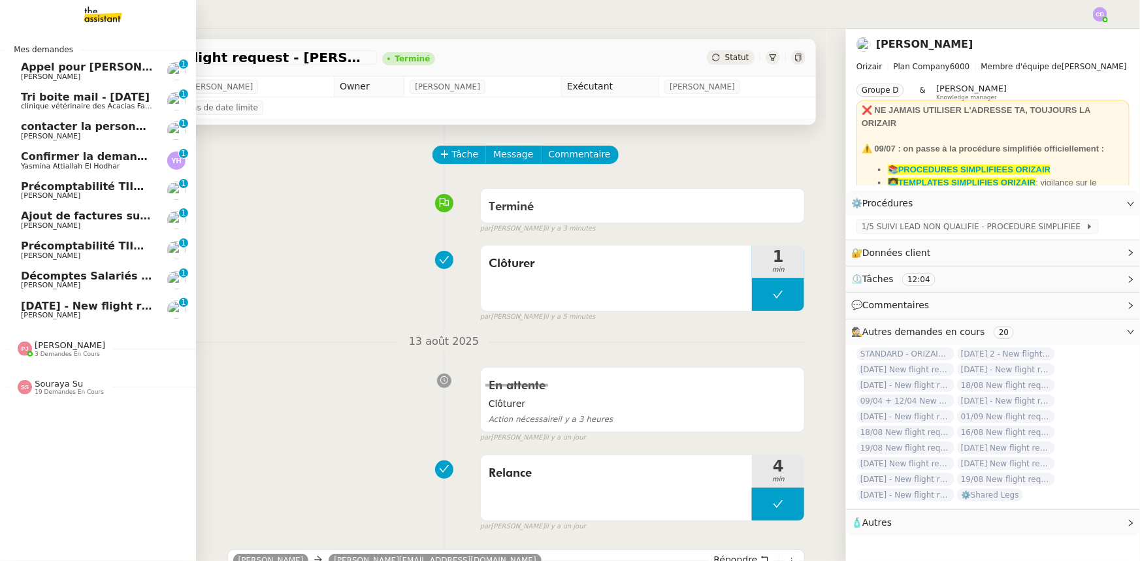
click at [76, 306] on span "[DATE] - New flight request - [PERSON_NAME]" at bounding box center [156, 306] width 270 height 12
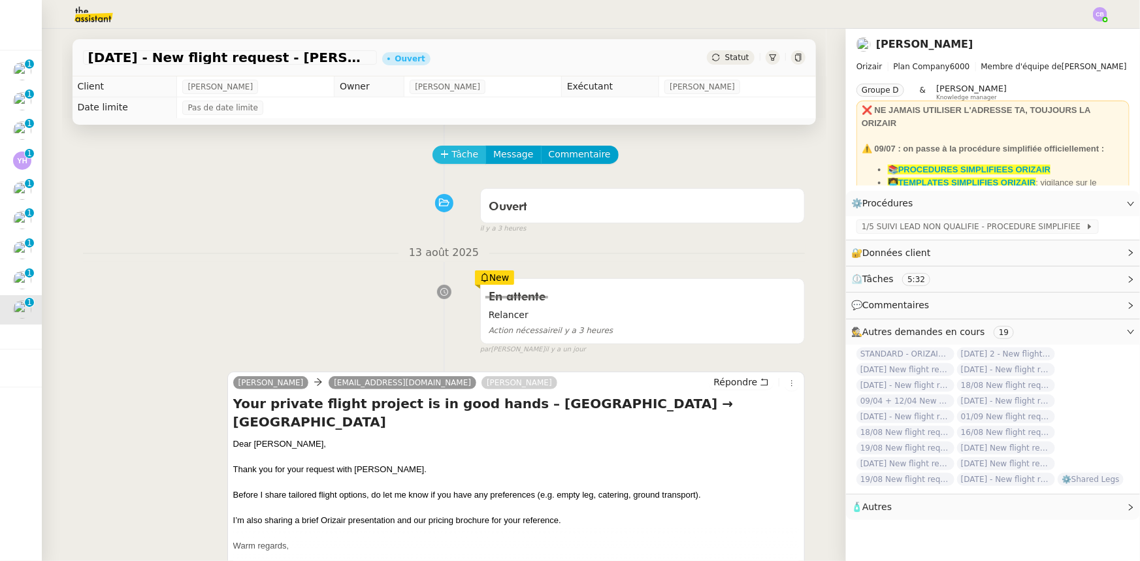
click at [440, 159] on icon at bounding box center [444, 154] width 9 height 9
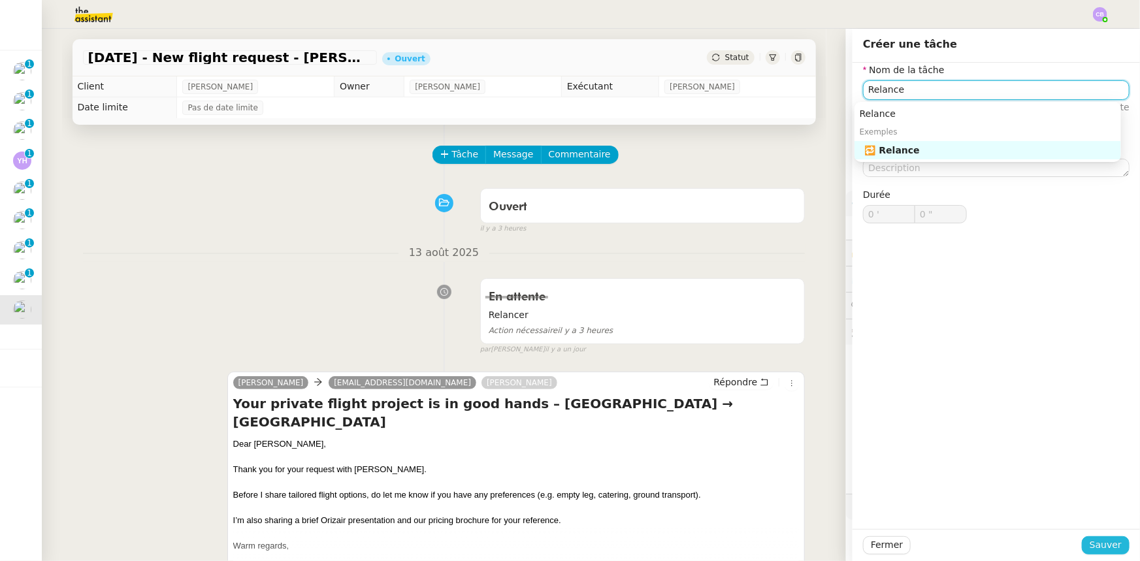
type input "Relance"
click at [1104, 550] on span "Sauver" at bounding box center [1106, 545] width 32 height 15
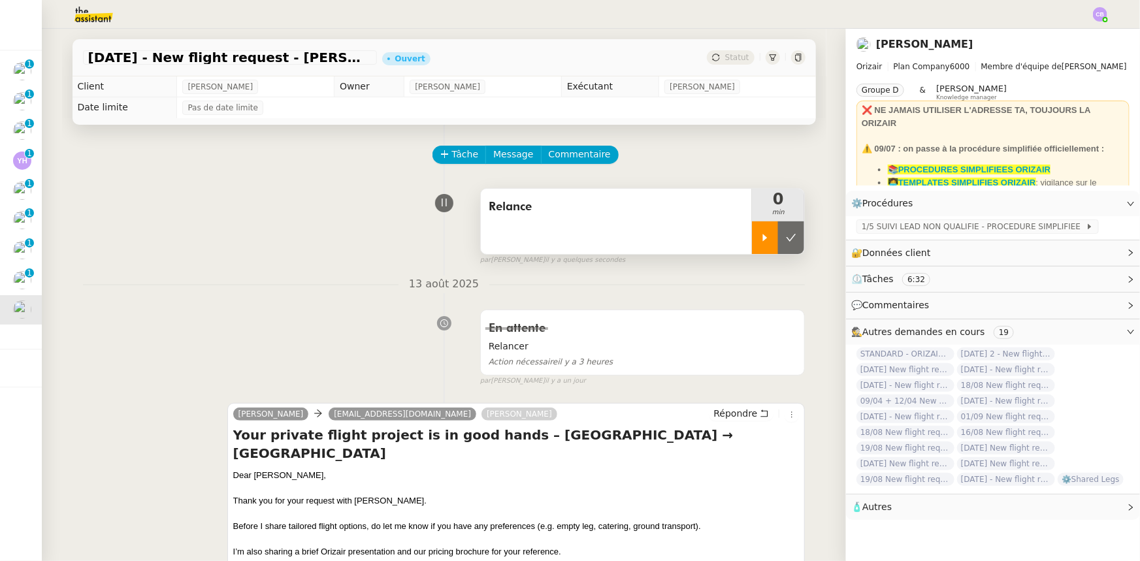
click at [754, 252] on div at bounding box center [765, 238] width 26 height 33
click at [723, 418] on span "Répondre" at bounding box center [736, 413] width 44 height 13
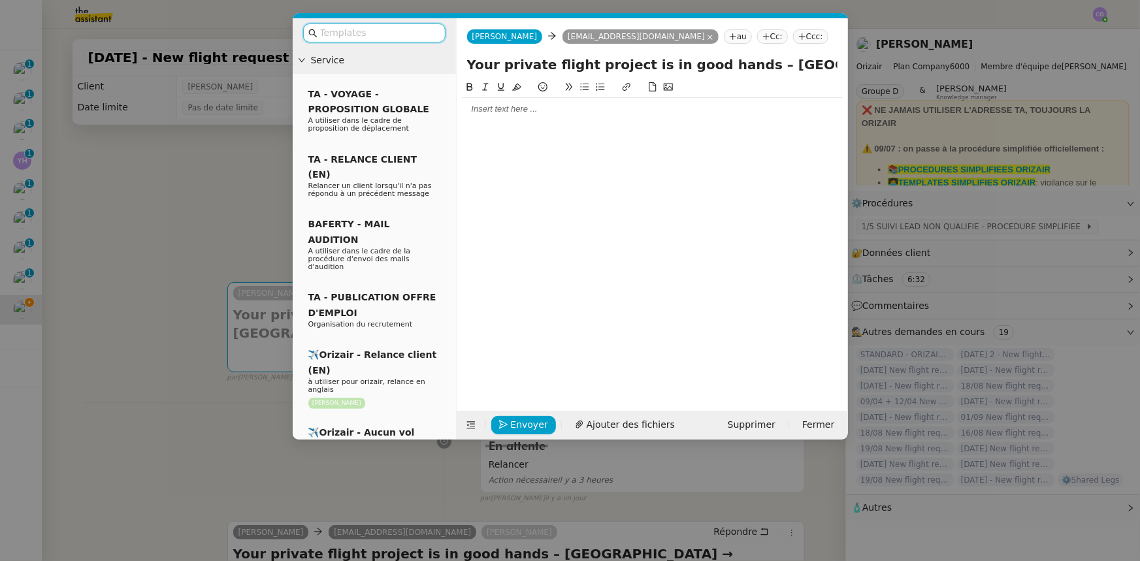
click at [402, 37] on input "text" at bounding box center [379, 32] width 118 height 15
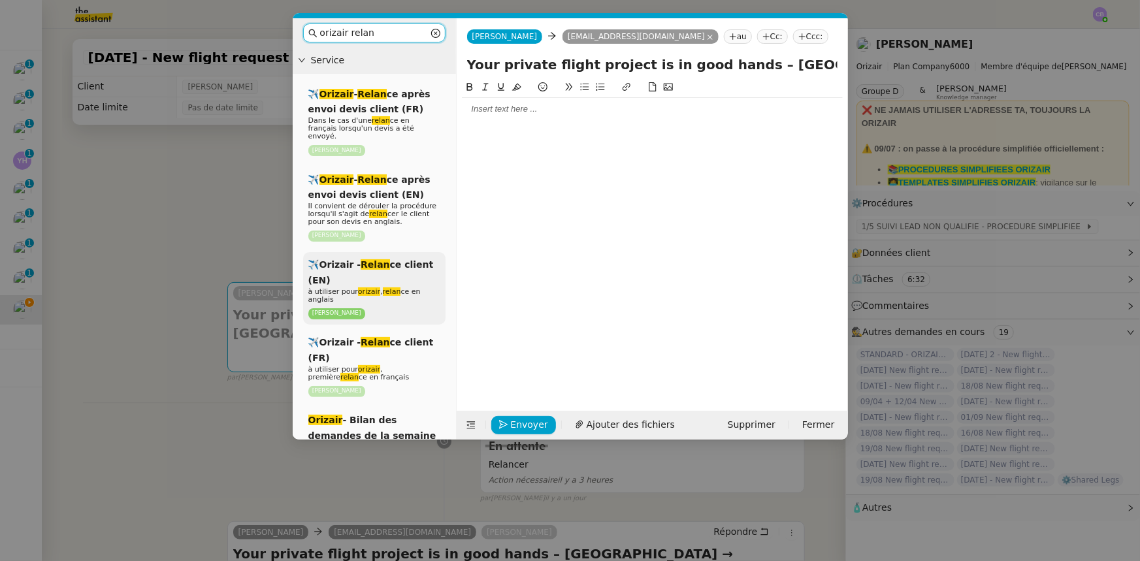
type input "orizair relan"
click at [412, 288] on span "à utiliser pour orizair , relan ce en anglais" at bounding box center [364, 296] width 112 height 16
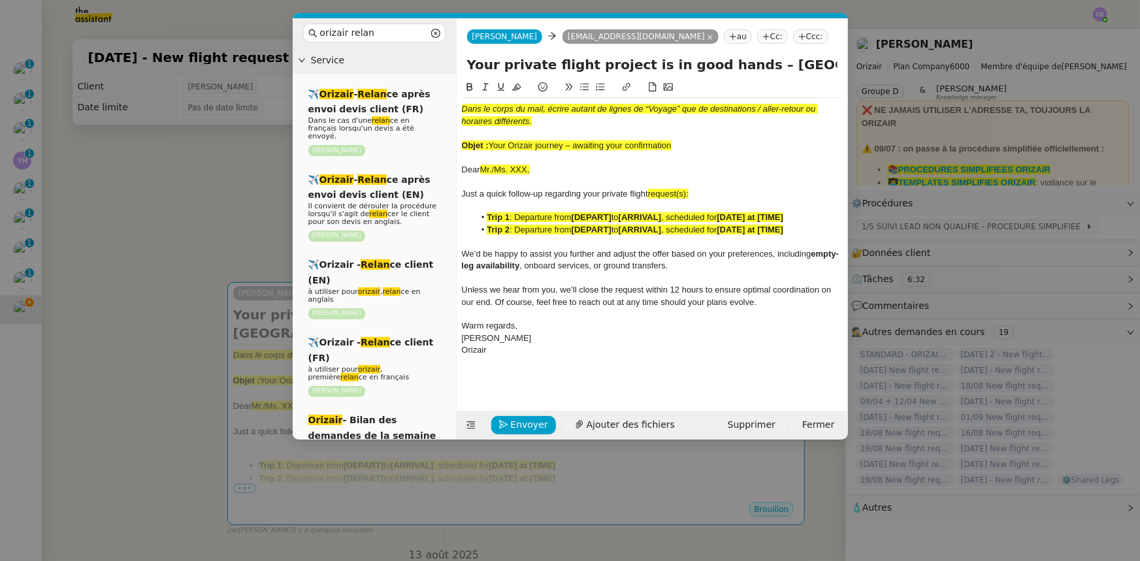
drag, startPoint x: 672, startPoint y: 150, endPoint x: 493, endPoint y: 146, distance: 179.7
click at [493, 146] on span "Your Orizair journey – awaiting your confirmation" at bounding box center [580, 145] width 183 height 10
copy span "Your Orizair journey – awaiting your confirmation"
drag, startPoint x: 730, startPoint y: 66, endPoint x: 467, endPoint y: 67, distance: 262.7
click at [467, 67] on input "Your private flight project is in good hands – [GEOGRAPHIC_DATA] → [GEOGRAPHIC_…" at bounding box center [652, 65] width 371 height 20
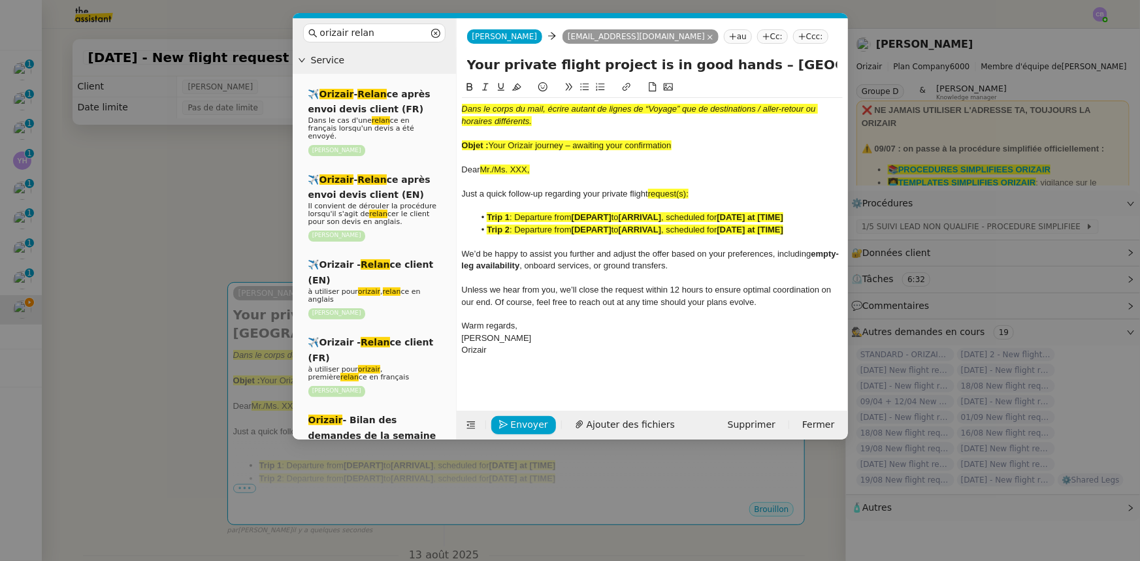
paste input "Orizair journey – awaiting your confirmation"
type input "Your Orizair journey – awaiting your confirmation – [GEOGRAPHIC_DATA] → [GEOGRA…"
drag, startPoint x: 679, startPoint y: 146, endPoint x: 462, endPoint y: 100, distance: 221.9
click at [462, 100] on div "Dans le corps du mail, écrire autant de lignes de “Voyage” que de destinations …" at bounding box center [652, 230] width 381 height 264
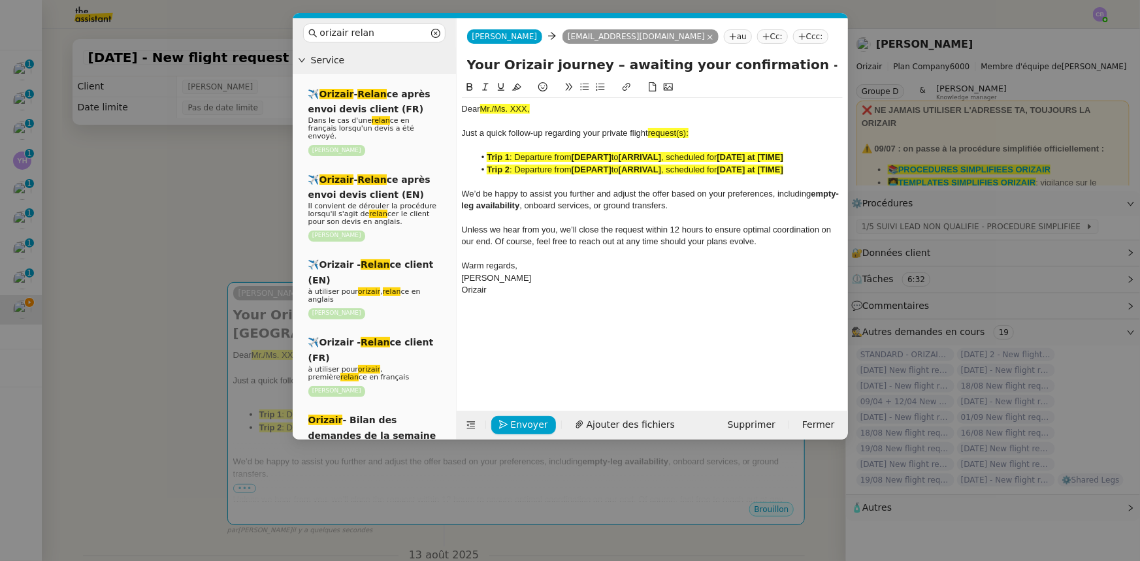
click at [225, 223] on nz-modal-container "orizair relan Service ✈️ Orizair - Relan ce après envoi devis client (FR) Dans …" at bounding box center [570, 280] width 1140 height 561
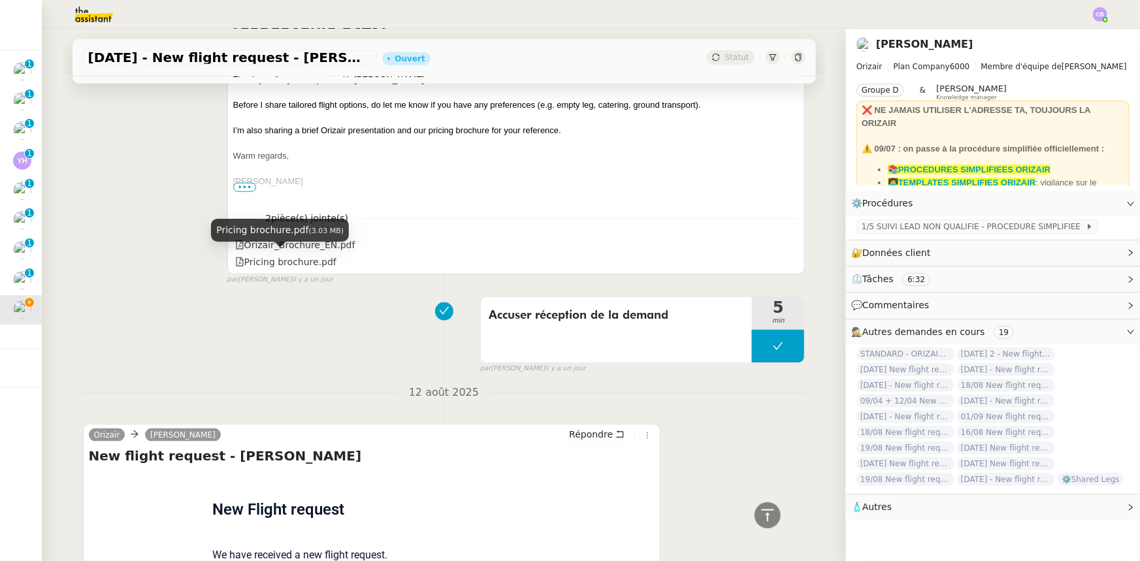
scroll to position [454, 0]
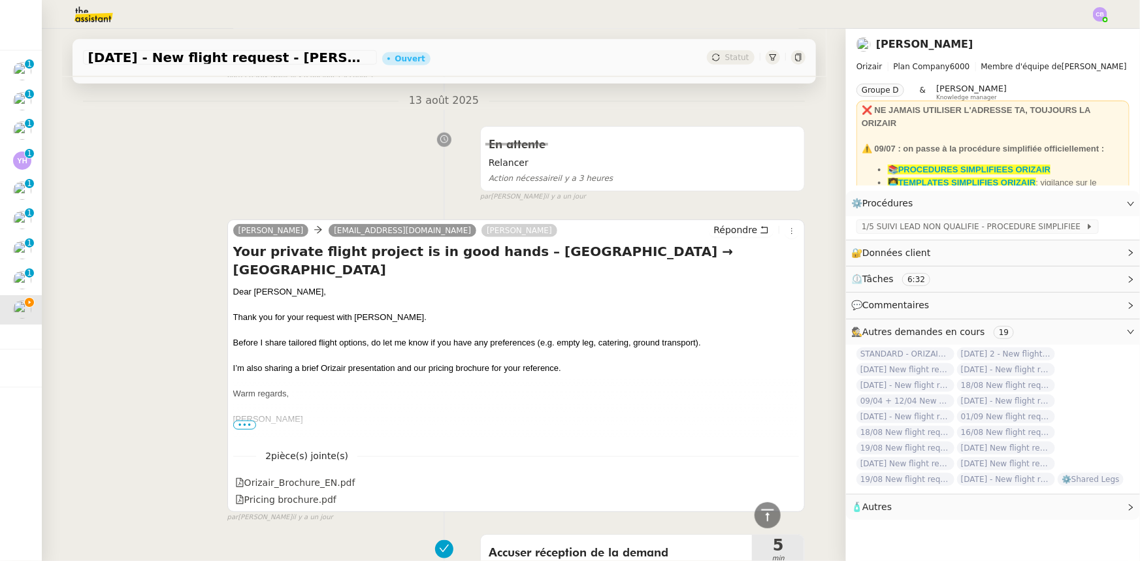
drag, startPoint x: 301, startPoint y: 272, endPoint x: 250, endPoint y: 274, distance: 51.6
click at [250, 286] on div "Dear [PERSON_NAME]," at bounding box center [516, 292] width 567 height 13
copy div "[PERSON_NAME]"
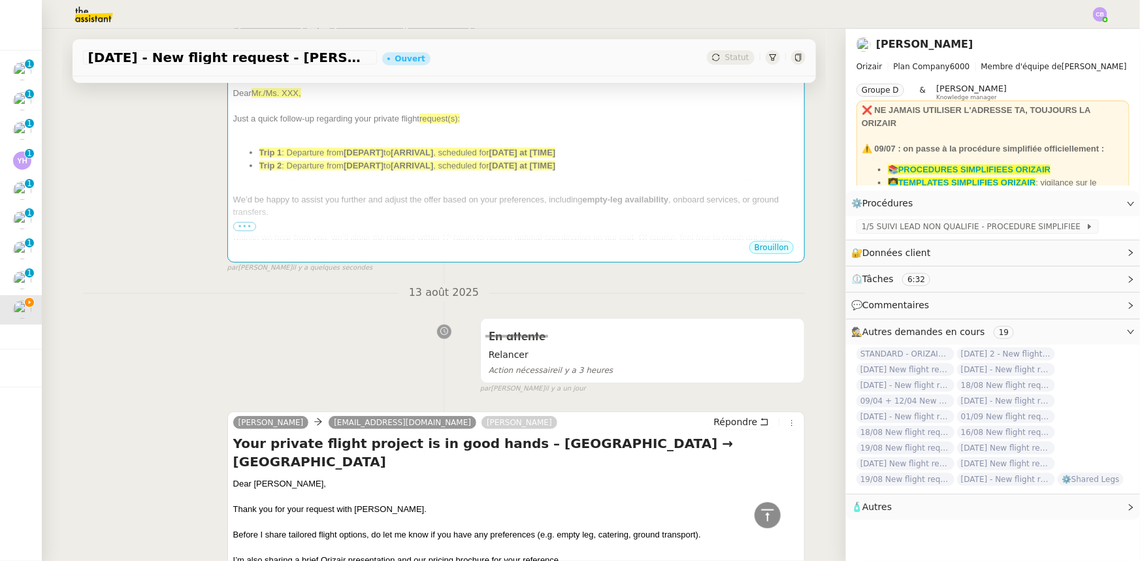
scroll to position [97, 0]
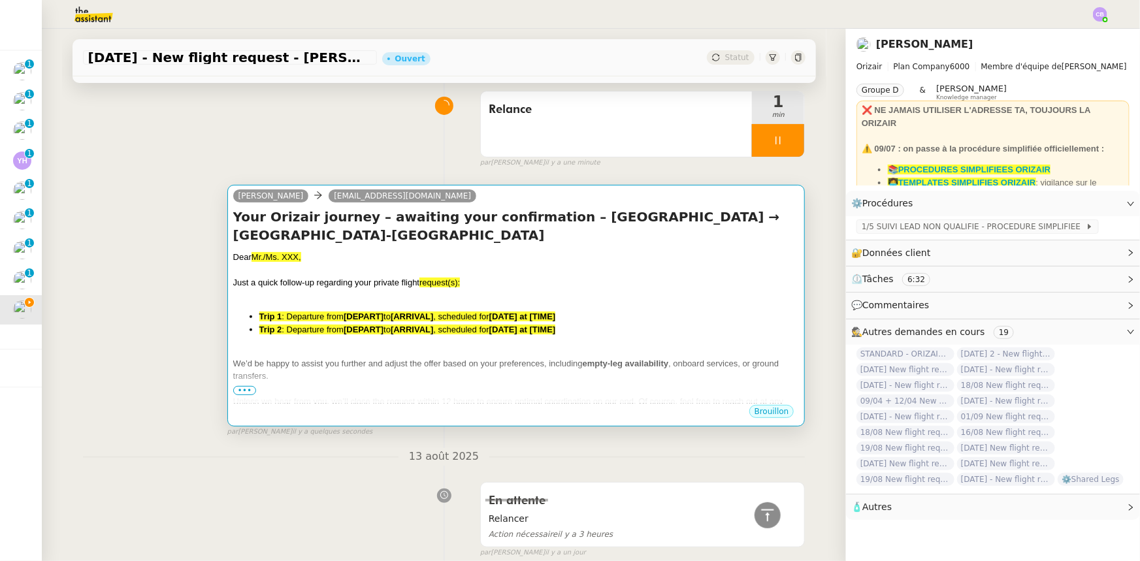
click at [307, 325] on span ": Departure from" at bounding box center [313, 330] width 62 height 10
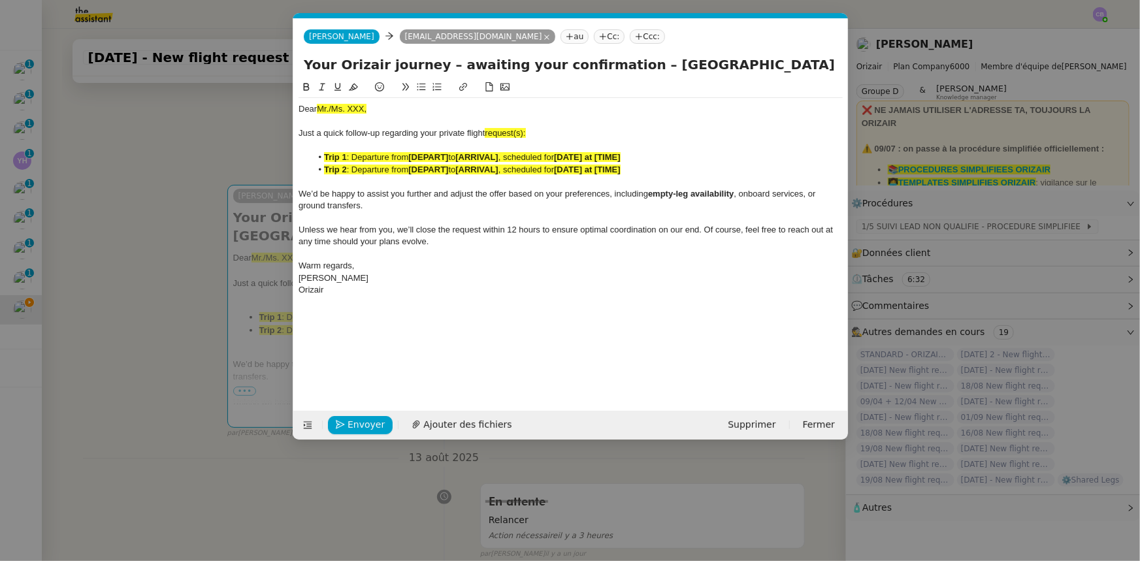
scroll to position [0, 74]
drag, startPoint x: 369, startPoint y: 108, endPoint x: 316, endPoint y: 109, distance: 52.9
click at [316, 109] on div "Dear Mr./Ms. XXX," at bounding box center [571, 109] width 544 height 12
click at [353, 88] on icon at bounding box center [353, 86] width 9 height 9
click at [367, 107] on div "Dear Mr./Ms. XXX," at bounding box center [571, 109] width 544 height 12
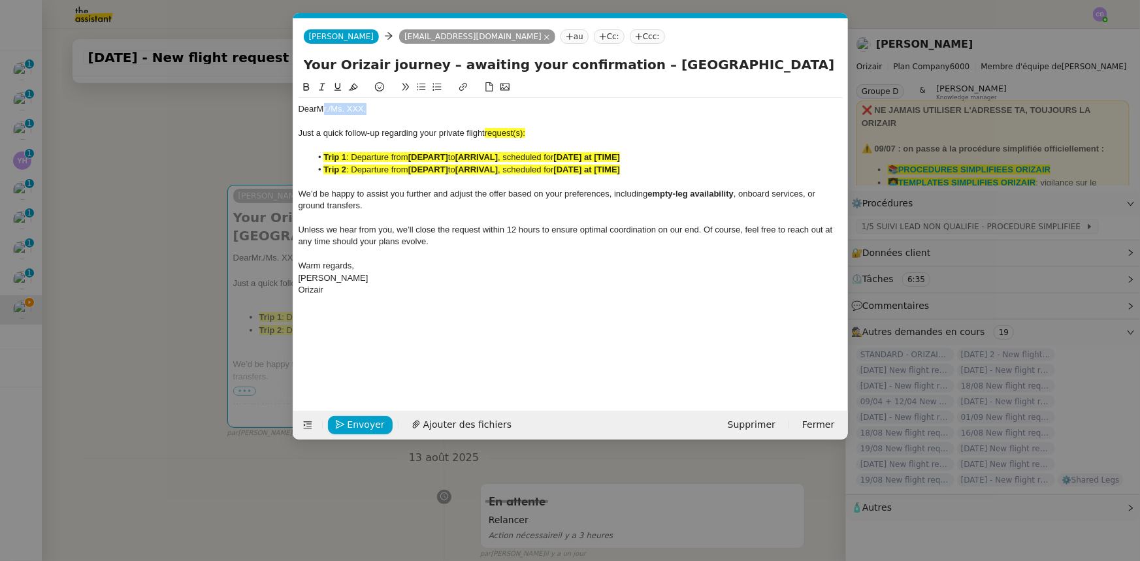
drag, startPoint x: 366, startPoint y: 109, endPoint x: 320, endPoint y: 110, distance: 46.4
click at [320, 110] on div "Dear Mr./Ms. XXX," at bounding box center [571, 109] width 544 height 12
click at [524, 131] on span "request(s):" at bounding box center [505, 133] width 41 height 10
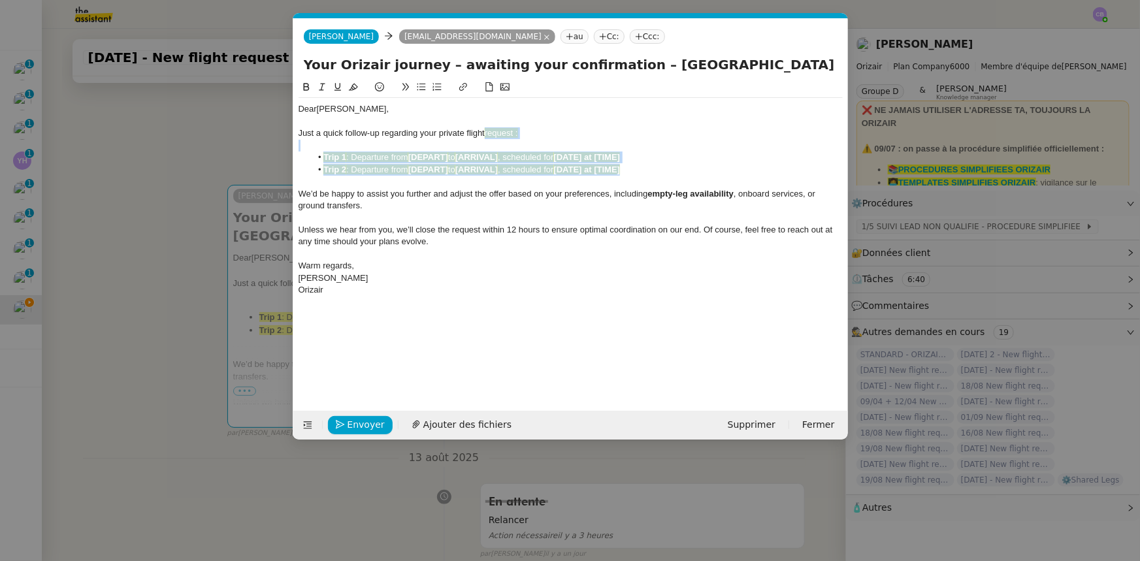
drag, startPoint x: 633, startPoint y: 173, endPoint x: 487, endPoint y: 134, distance: 151.5
click at [487, 134] on div "Dear [PERSON_NAME], Just a quick follow-up regarding your private flight reques…" at bounding box center [571, 199] width 544 height 203
click at [352, 91] on icon at bounding box center [353, 86] width 9 height 9
click at [375, 193] on span "We’d be happy to assist you further and adjust the offer based on your preferen…" at bounding box center [474, 194] width 350 height 10
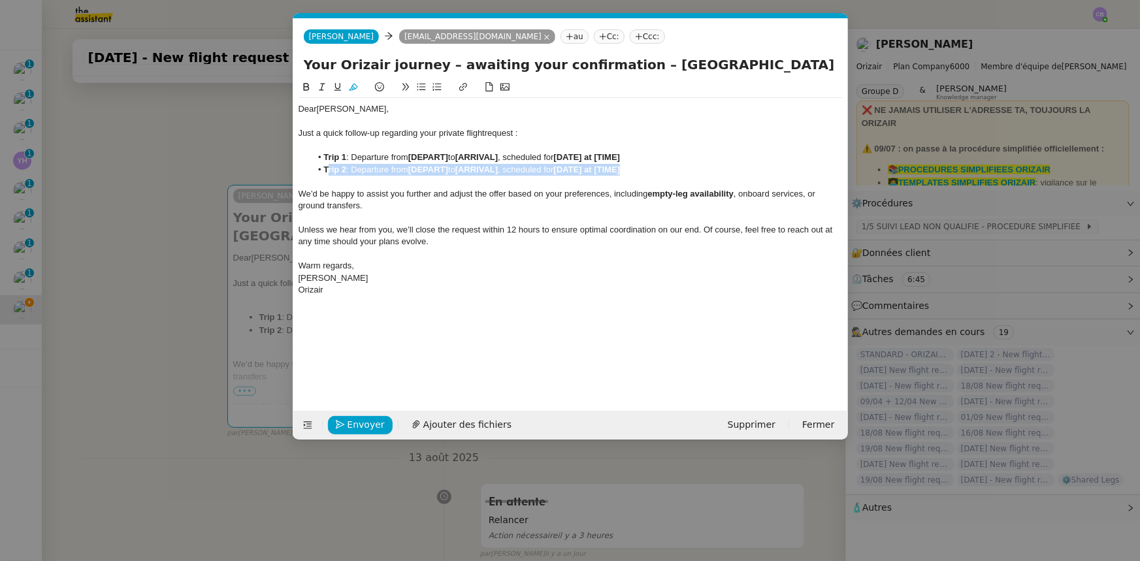
drag, startPoint x: 650, startPoint y: 174, endPoint x: 327, endPoint y: 174, distance: 322.2
click at [327, 174] on li "Trip 2 : Departure from [DEPART] to [ARRIVAL] , scheduled for [DATE] at [TIME]" at bounding box center [577, 170] width 532 height 12
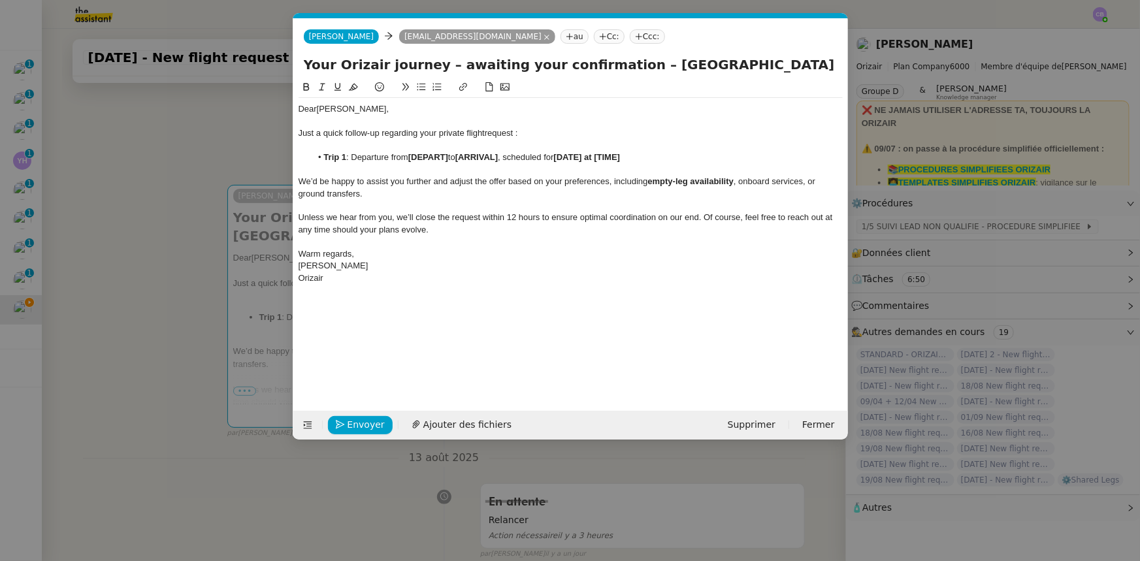
drag, startPoint x: 625, startPoint y: 63, endPoint x: 743, endPoint y: 68, distance: 118.4
click at [743, 68] on input "Your Orizair journey – awaiting your confirmation – [GEOGRAPHIC_DATA] → [GEOGRA…" at bounding box center [571, 65] width 534 height 20
drag, startPoint x: 451, startPoint y: 158, endPoint x: 412, endPoint y: 158, distance: 39.2
click at [412, 158] on li "Trip 1 : Departure from [DEPART] to [ARRIVAL] , scheduled for [DATE] at [TIME]" at bounding box center [577, 158] width 532 height 12
drag, startPoint x: 412, startPoint y: 158, endPoint x: 482, endPoint y: 156, distance: 70.6
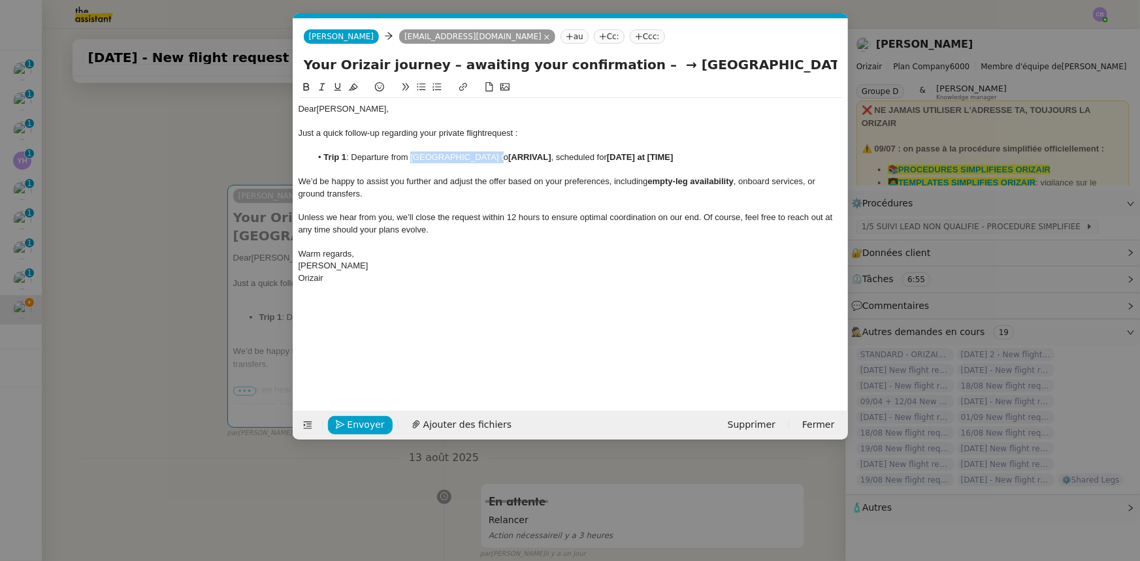
click at [482, 156] on li "Trip 1 : Departure from [GEOGRAPHIC_DATA] to [ARRIVAL] , scheduled for [DATE] a…" at bounding box center [577, 158] width 532 height 12
click at [305, 89] on icon at bounding box center [306, 86] width 9 height 9
drag, startPoint x: 642, startPoint y: 65, endPoint x: 748, endPoint y: 64, distance: 105.9
click at [748, 64] on input "Your Orizair journey – awaiting your confirmation – → [GEOGRAPHIC_DATA]-[GEOGRA…" at bounding box center [571, 65] width 534 height 20
drag, startPoint x: 545, startPoint y: 157, endPoint x: 503, endPoint y: 157, distance: 41.8
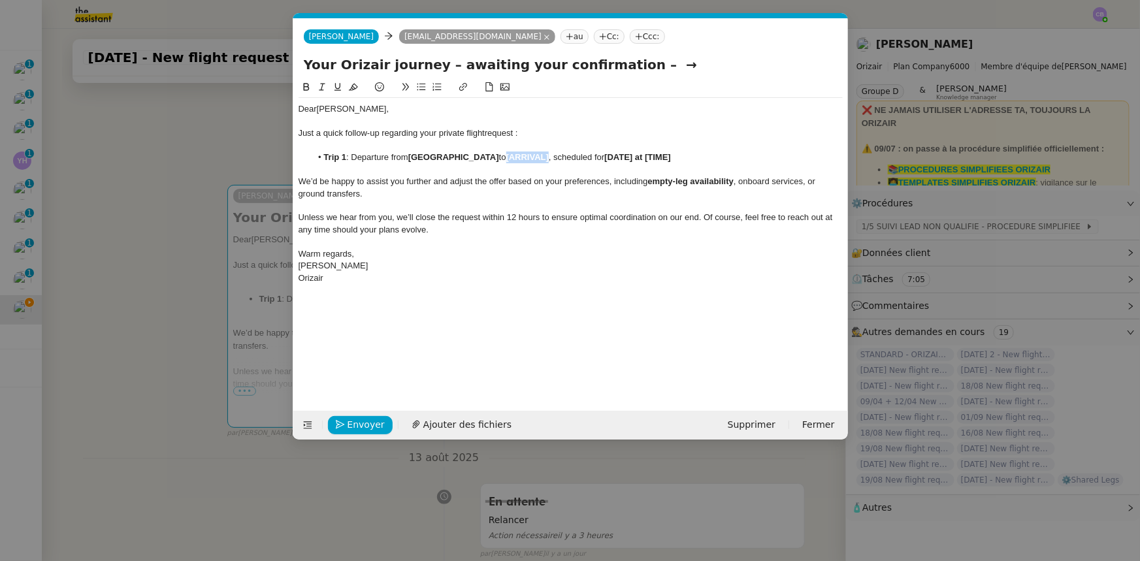
click at [503, 157] on li "Trip 1 : Departure from [GEOGRAPHIC_DATA] to [ARRIVAL] , scheduled for [DATE] a…" at bounding box center [577, 158] width 532 height 12
drag, startPoint x: 503, startPoint y: 157, endPoint x: 566, endPoint y: 155, distance: 62.8
click at [566, 155] on li "Trip 1 : Departure from [GEOGRAPHIC_DATA] to [GEOGRAPHIC_DATA], scheduled for […" at bounding box center [577, 158] width 532 height 12
click at [303, 86] on icon at bounding box center [306, 87] width 6 height 8
drag, startPoint x: 640, startPoint y: 65, endPoint x: 612, endPoint y: 65, distance: 27.4
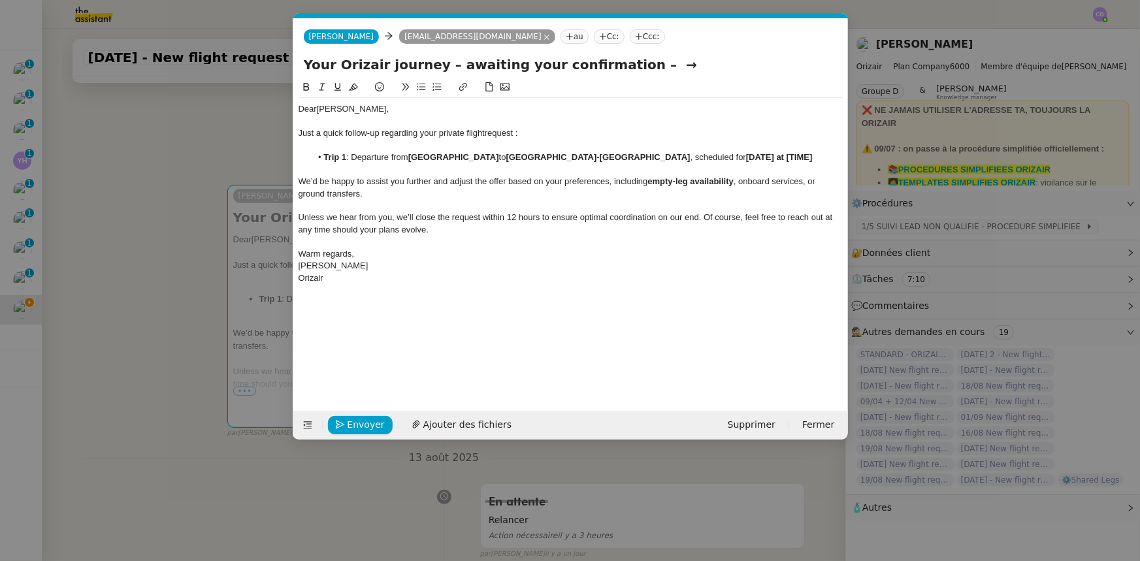
click at [612, 65] on input "Your Orizair journey – awaiting your confirmation – →" at bounding box center [571, 65] width 534 height 20
type input "Your Orizair journey – awaiting your confirmation"
click at [549, 135] on div "Just a quick follow-up regarding your private flight request :" at bounding box center [571, 133] width 544 height 12
drag, startPoint x: 659, startPoint y: 157, endPoint x: 632, endPoint y: 157, distance: 26.8
click at [746, 157] on strong "[DATE] at [TIME]" at bounding box center [779, 157] width 67 height 10
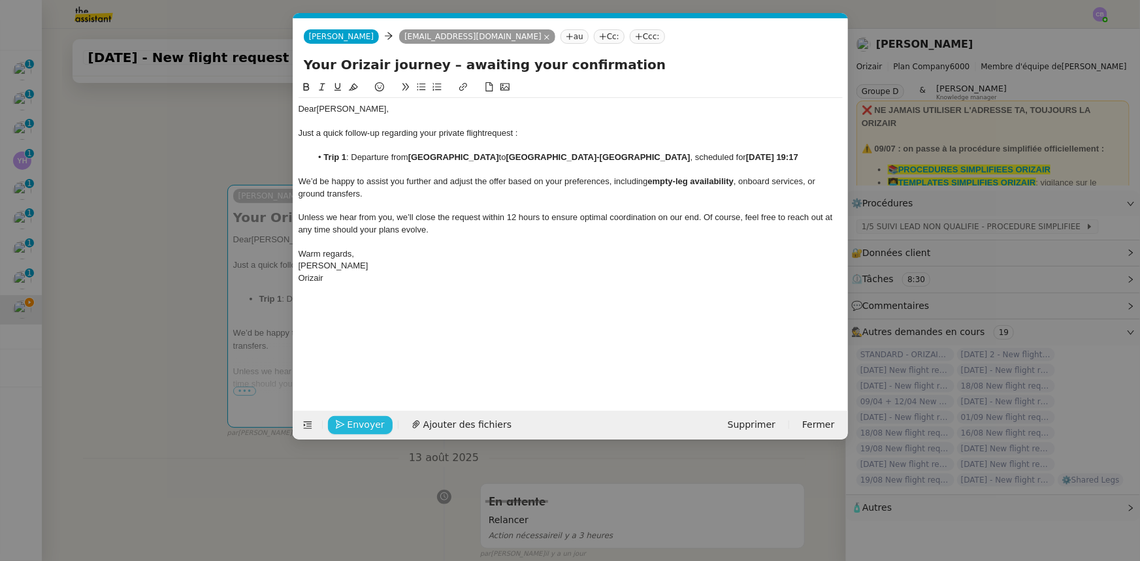
click at [374, 427] on span "Envoyer" at bounding box center [366, 425] width 37 height 15
click at [374, 427] on span "Confirmer l'envoi" at bounding box center [387, 425] width 78 height 15
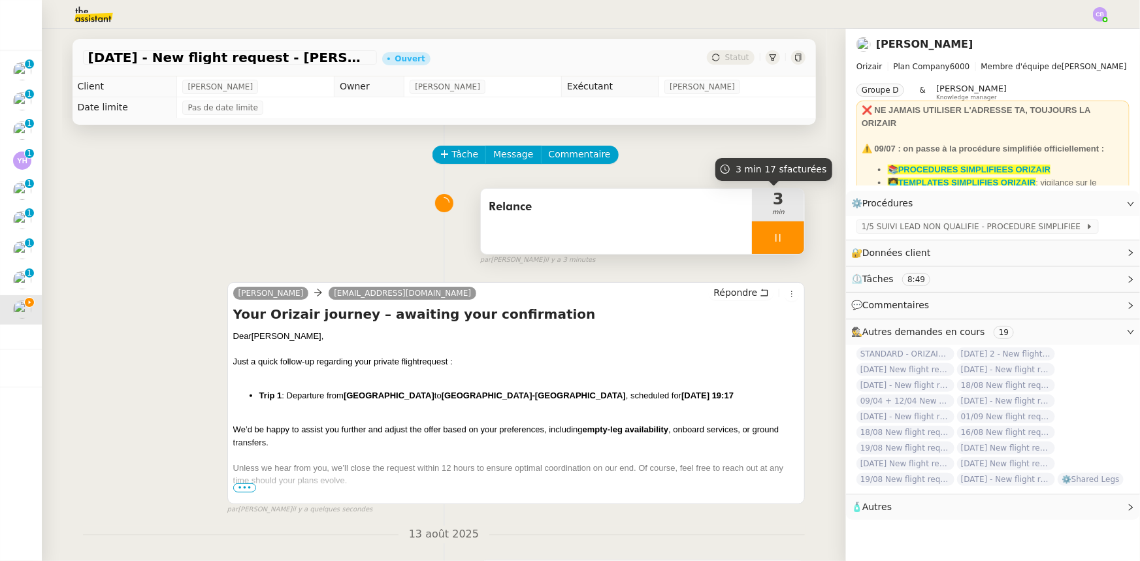
click at [752, 240] on div at bounding box center [778, 238] width 52 height 33
click at [778, 248] on button at bounding box center [791, 238] width 26 height 33
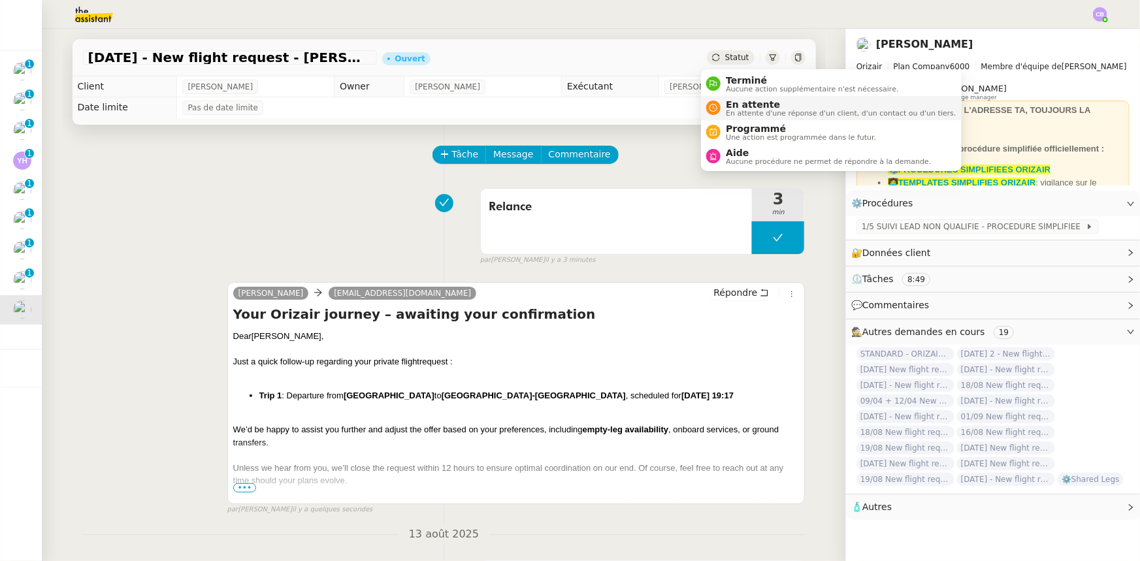
click at [744, 101] on span "En attente" at bounding box center [841, 104] width 230 height 10
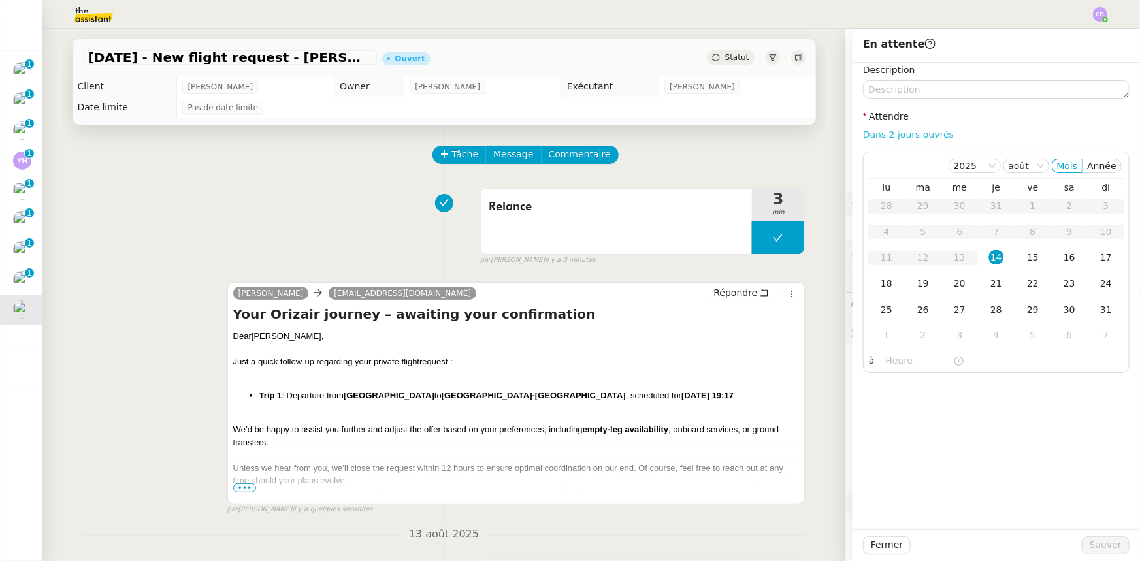
click at [882, 135] on link "Dans 2 jours ouvrés" at bounding box center [908, 134] width 91 height 10
type input "07:00"
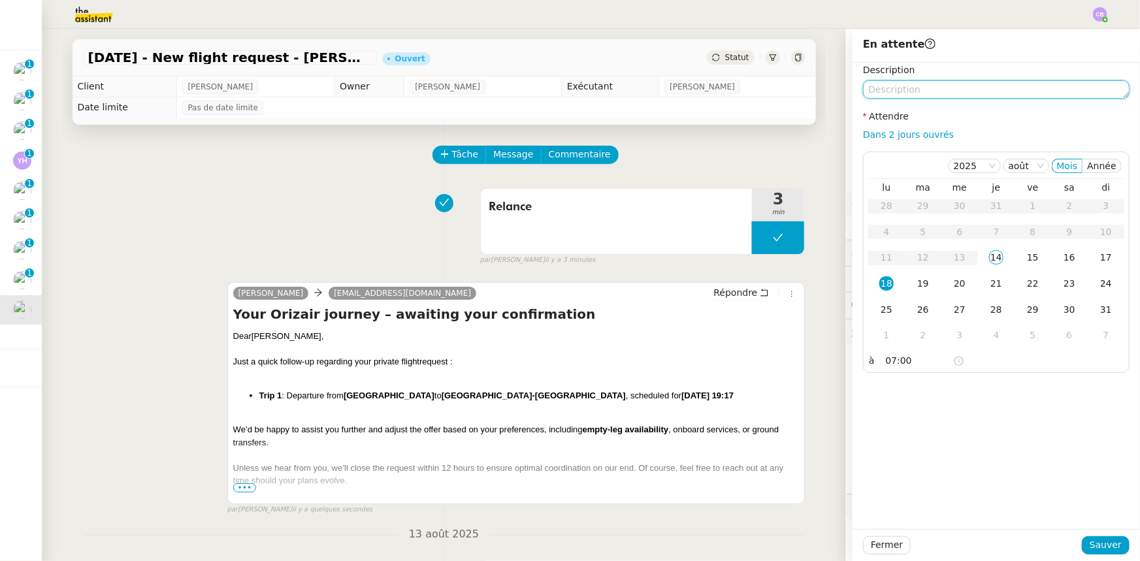
click at [906, 85] on textarea at bounding box center [996, 89] width 267 height 18
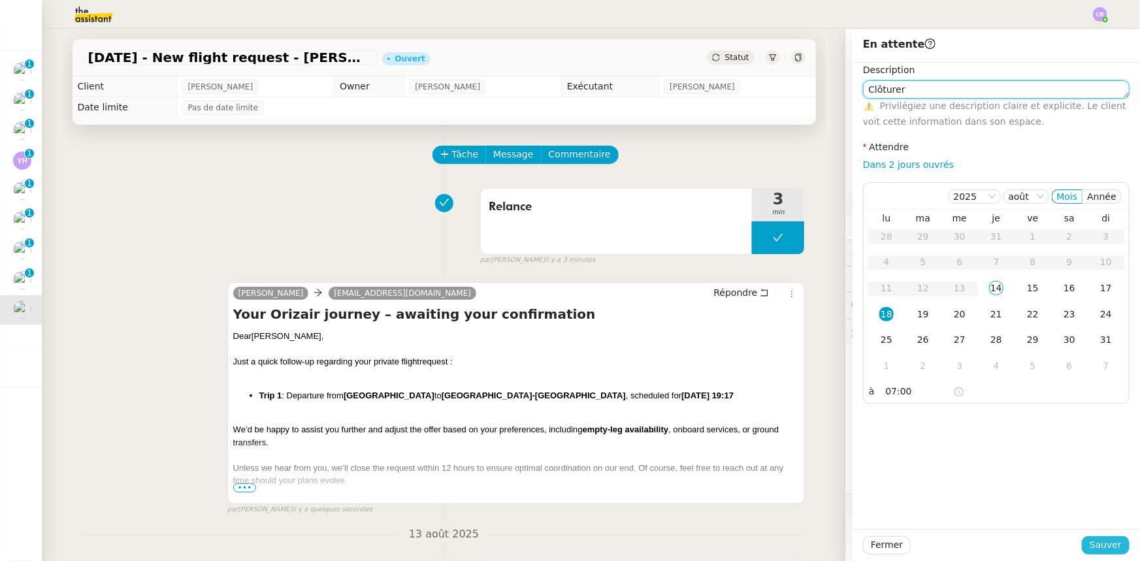
type textarea "Clôturer"
click at [1090, 546] on span "Sauver" at bounding box center [1106, 545] width 32 height 15
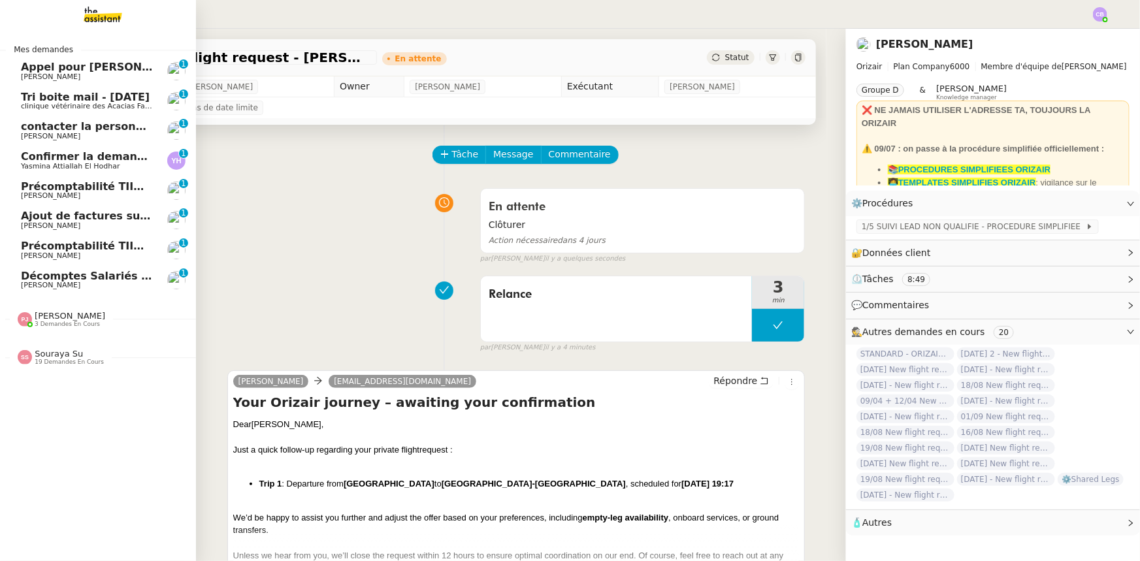
click at [76, 129] on span "contacter la personne en charge de la mutuelle d'entreprise" at bounding box center [198, 126] width 355 height 12
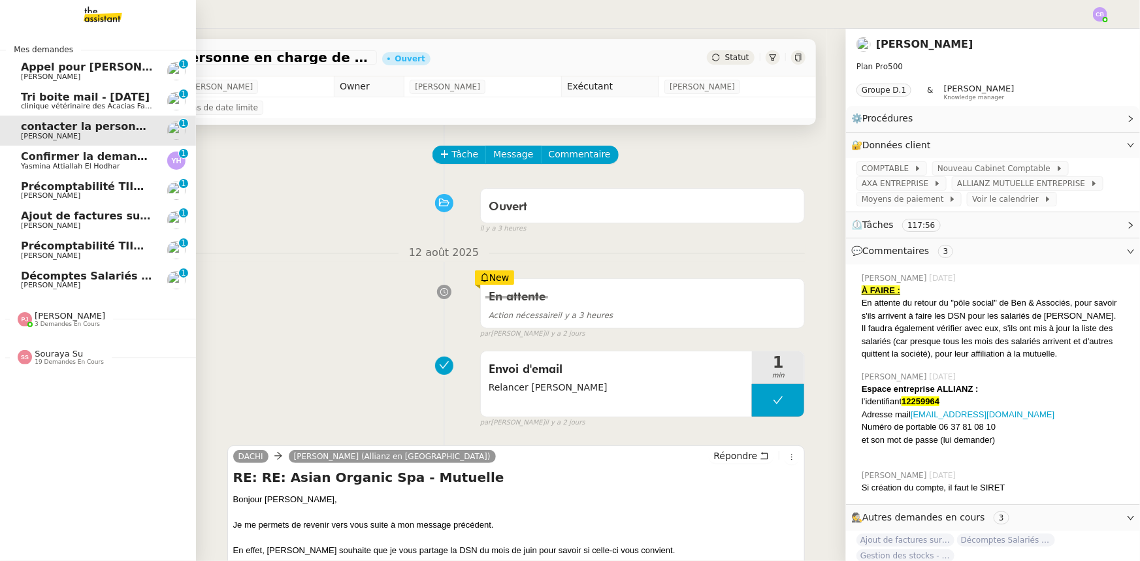
click at [96, 274] on span "Décomptes Salariés Mensuels - [DATE]" at bounding box center [134, 276] width 227 height 12
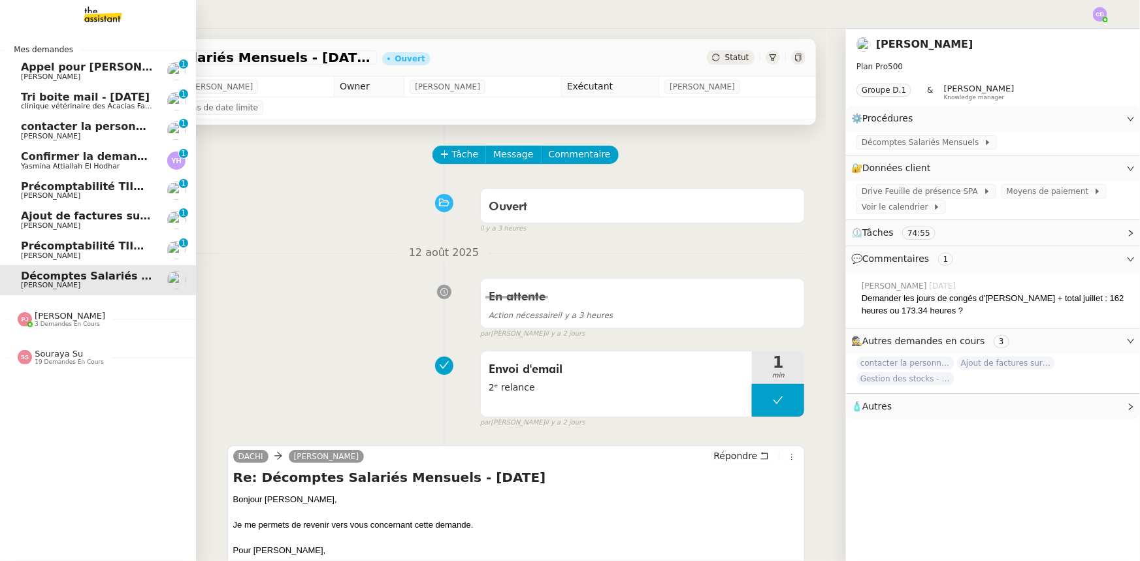
click at [92, 250] on span "Précomptabilité TIIME SV-Holding - [DATE]" at bounding box center [146, 246] width 250 height 12
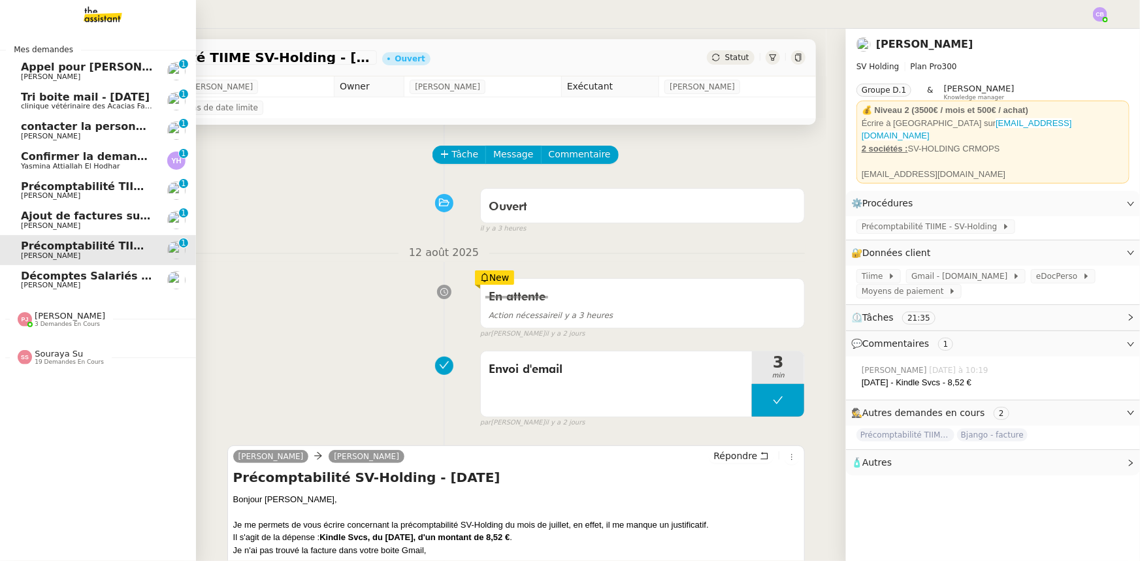
click at [95, 188] on span "Précomptabilité TIIME CRMOPS - [DATE]" at bounding box center [138, 186] width 235 height 12
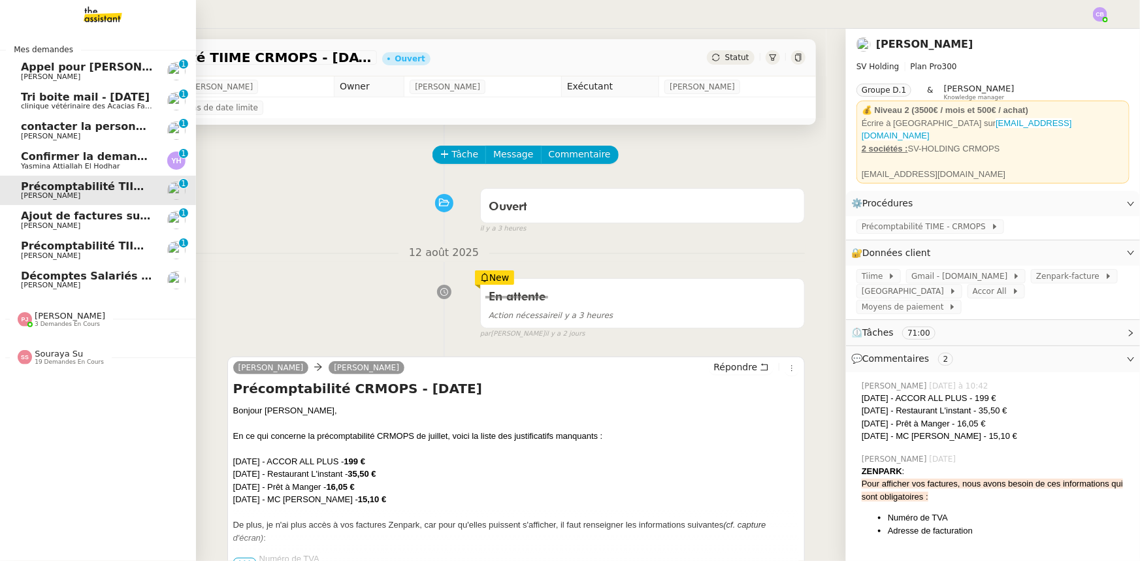
click at [99, 221] on span "Ajout de factures sur la plateforme Jefacture" at bounding box center [153, 216] width 265 height 12
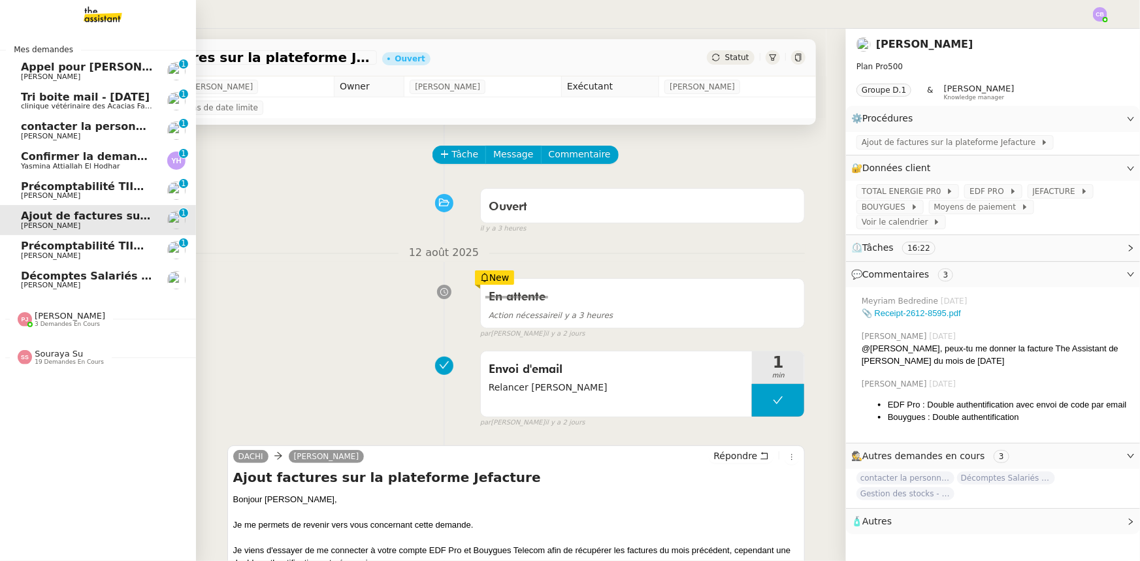
click at [101, 161] on span "Confirmer la demande de raccordement à la fibre" at bounding box center [166, 156] width 291 height 12
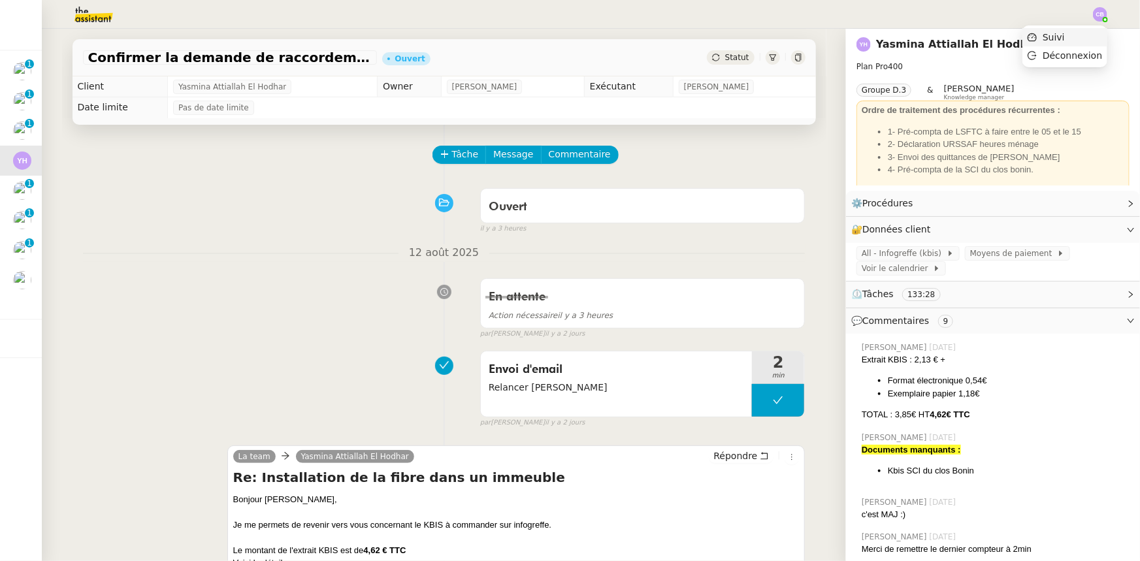
click at [1070, 39] on li "Suivi" at bounding box center [1065, 37] width 85 height 18
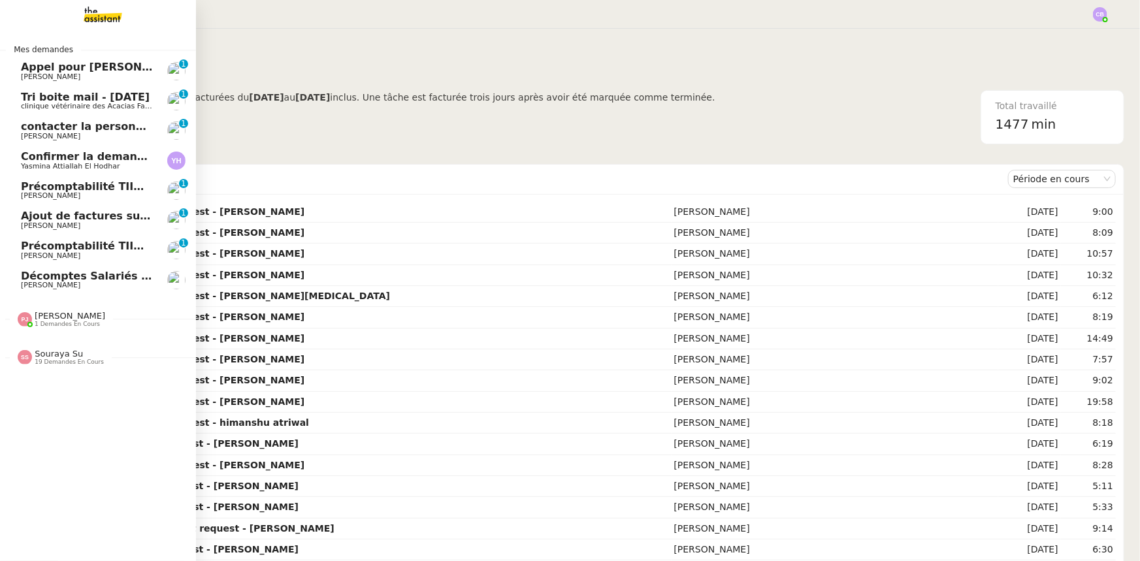
click at [59, 323] on span "1 demandes en cours" at bounding box center [67, 324] width 65 height 7
click at [66, 346] on span "Appel pour [PERSON_NAME]" at bounding box center [104, 344] width 166 height 12
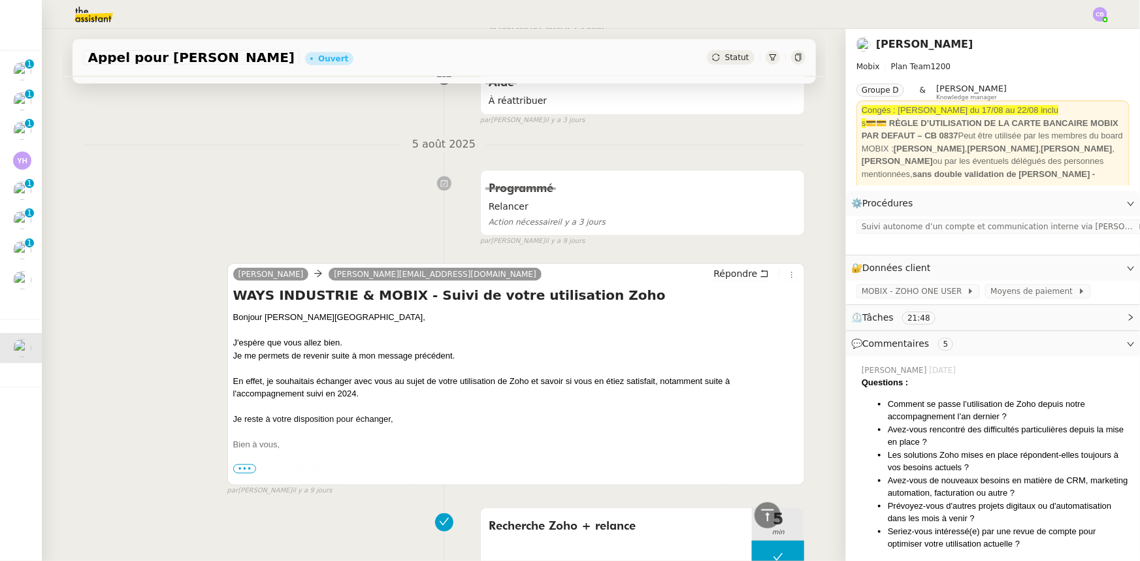
scroll to position [416, 0]
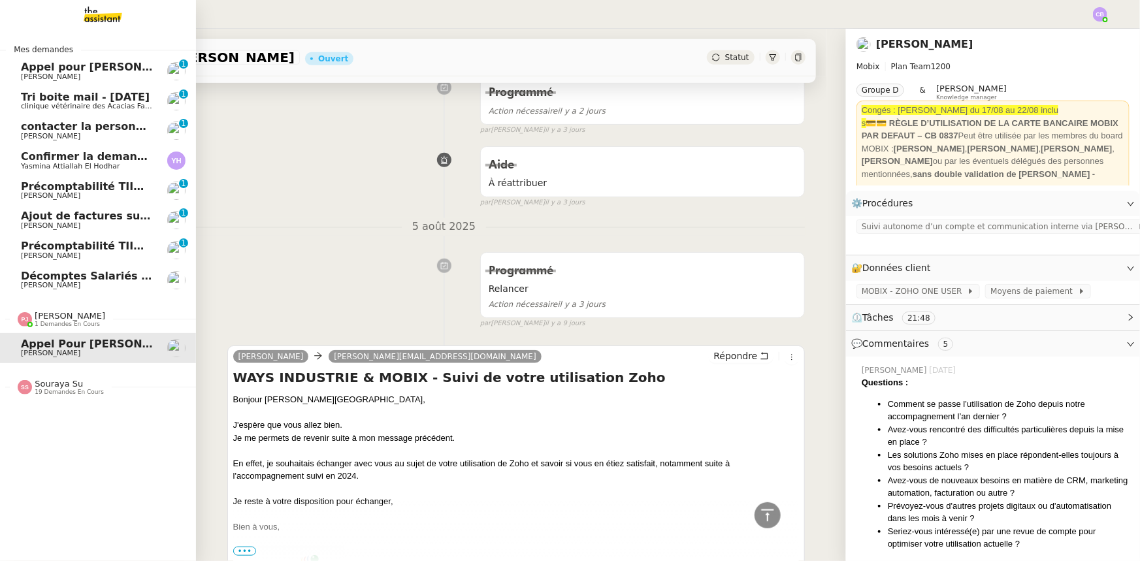
click at [46, 70] on span "Appel pour [PERSON_NAME]" at bounding box center [103, 67] width 165 height 12
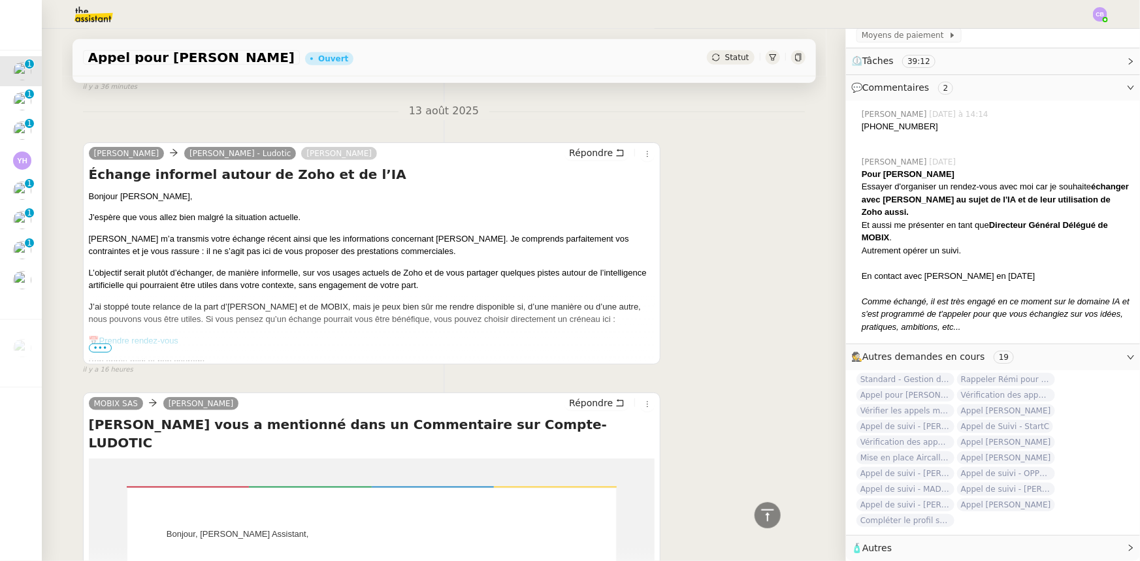
scroll to position [296, 0]
click at [87, 14] on img at bounding box center [83, 14] width 101 height 29
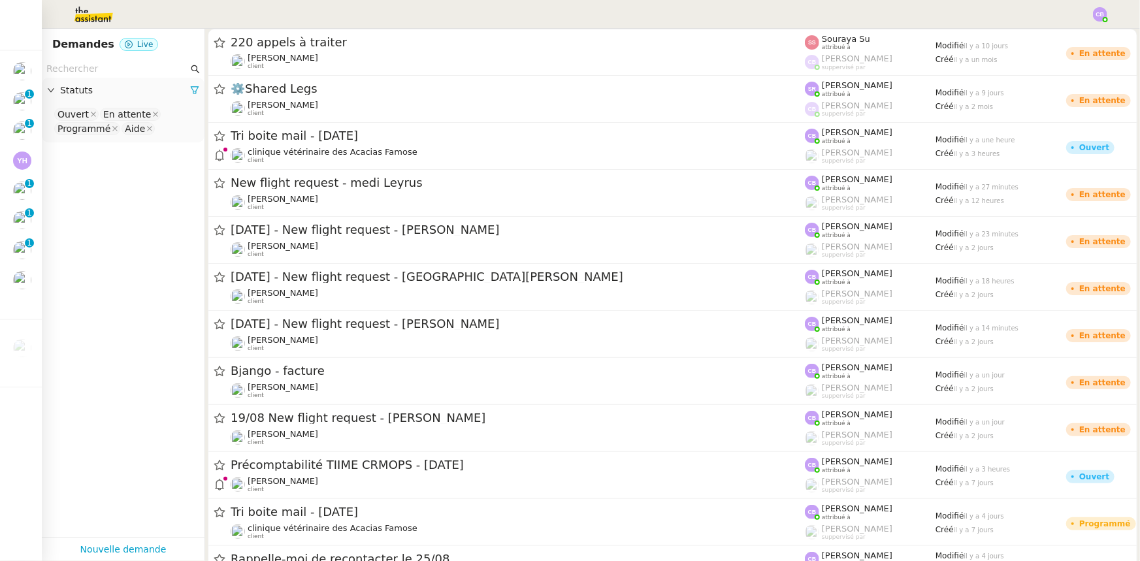
click at [129, 69] on input "text" at bounding box center [117, 68] width 142 height 15
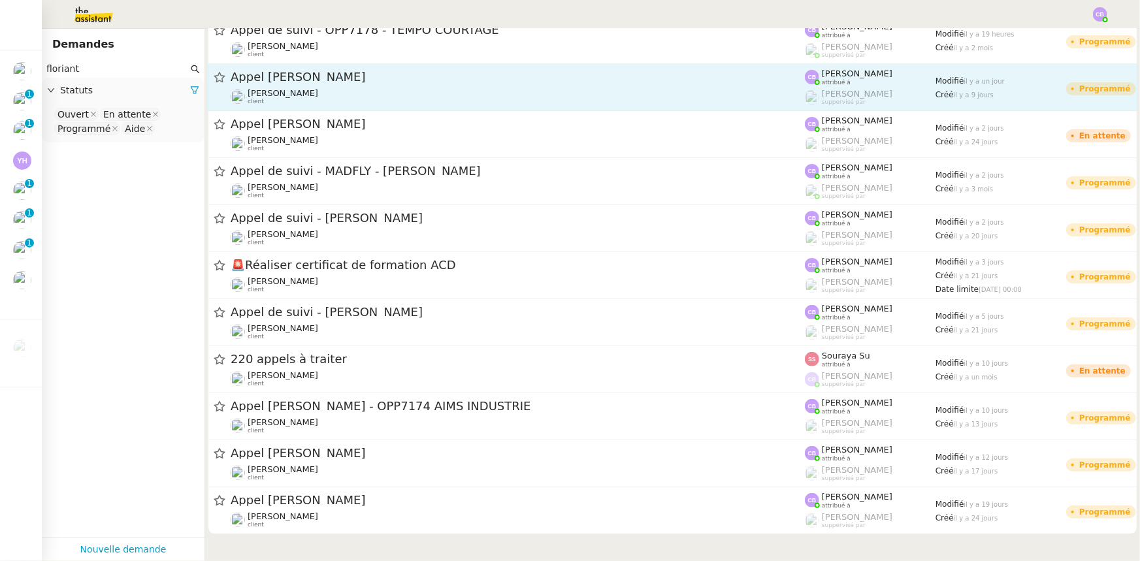
scroll to position [63, 0]
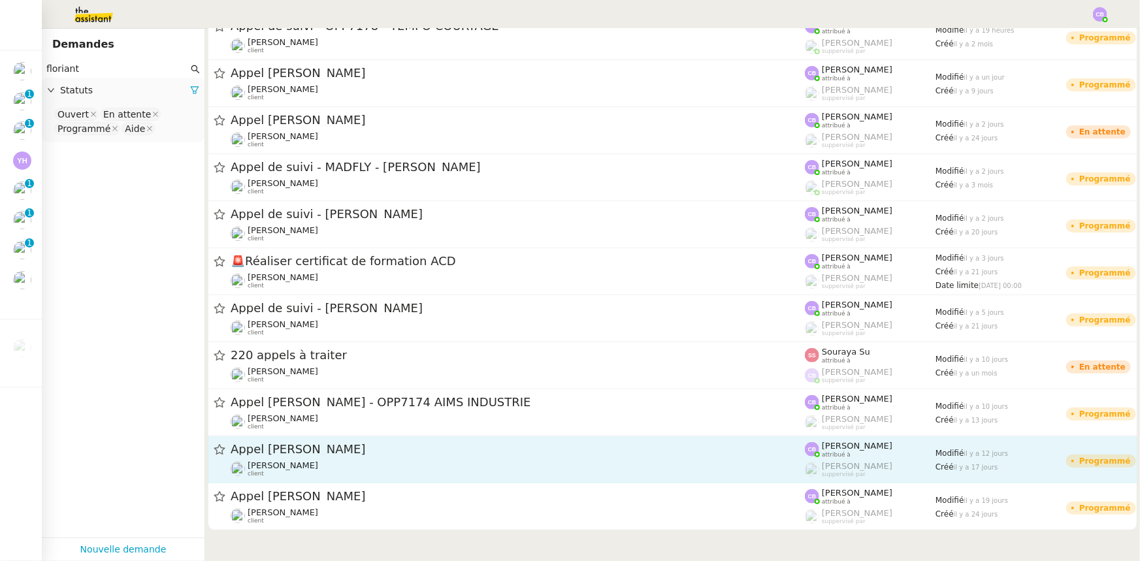
type input "floriant"
click at [353, 457] on div "Appel [PERSON_NAME] client" at bounding box center [518, 460] width 574 height 36
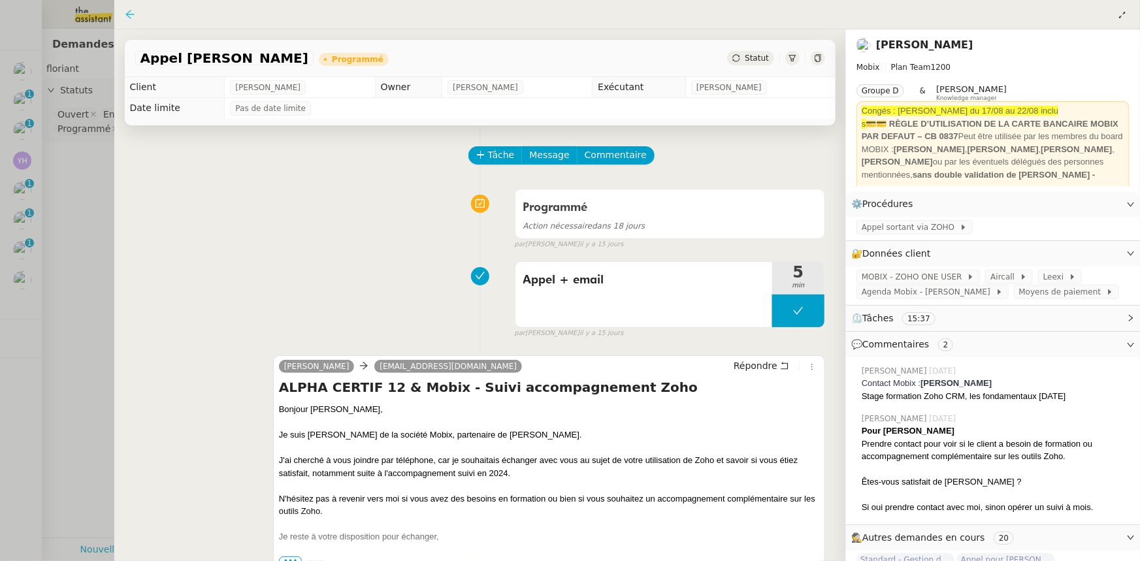
click at [133, 14] on icon at bounding box center [129, 14] width 8 height 8
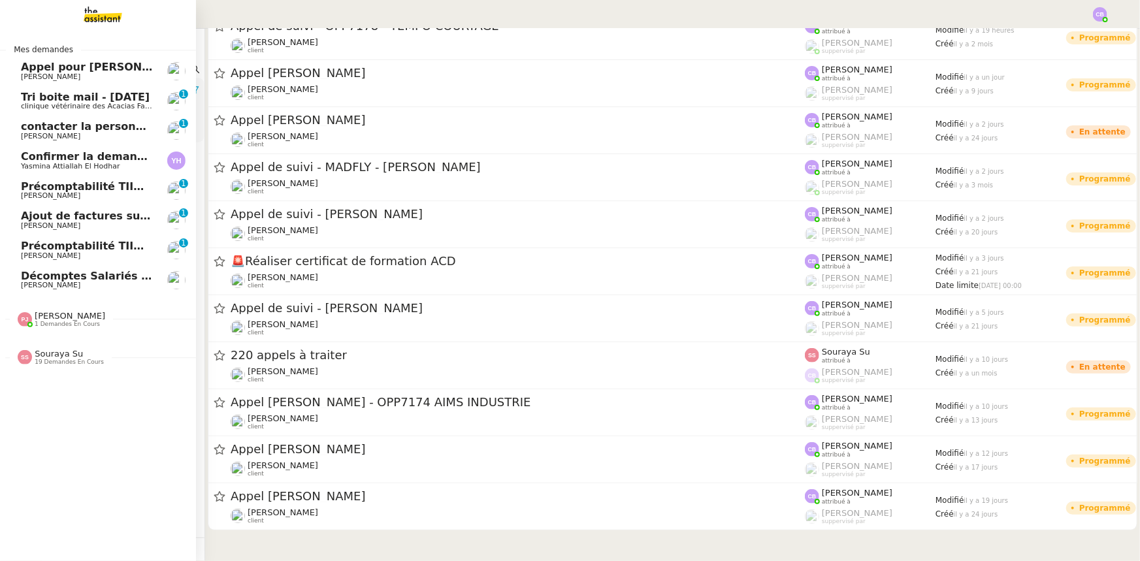
click at [114, 129] on span "contacter la personne en charge de la mutuelle d'entreprise" at bounding box center [198, 126] width 355 height 12
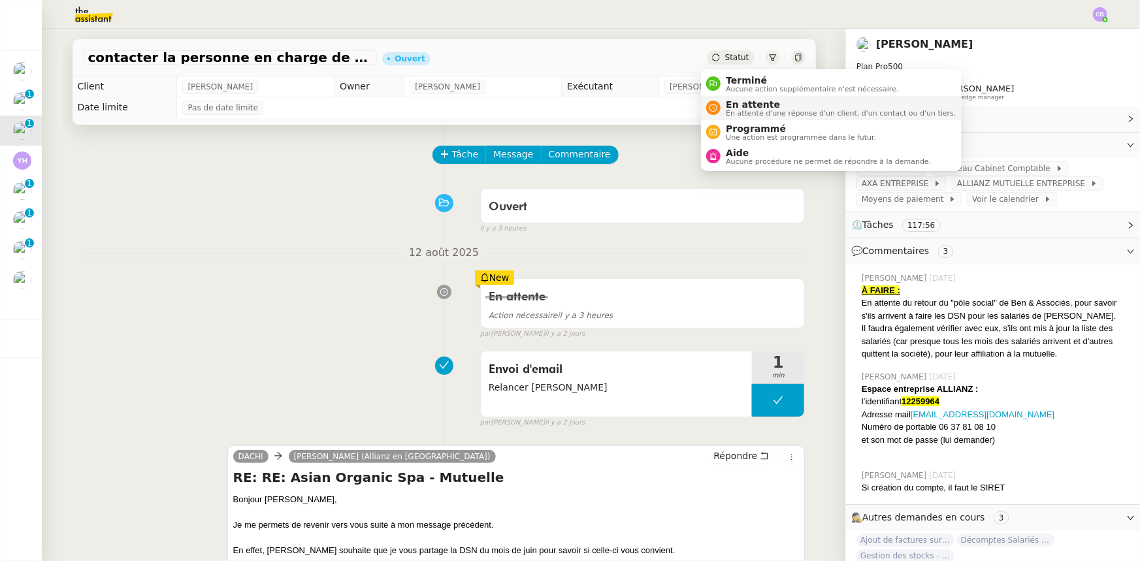
click at [739, 107] on span "En attente" at bounding box center [841, 104] width 230 height 10
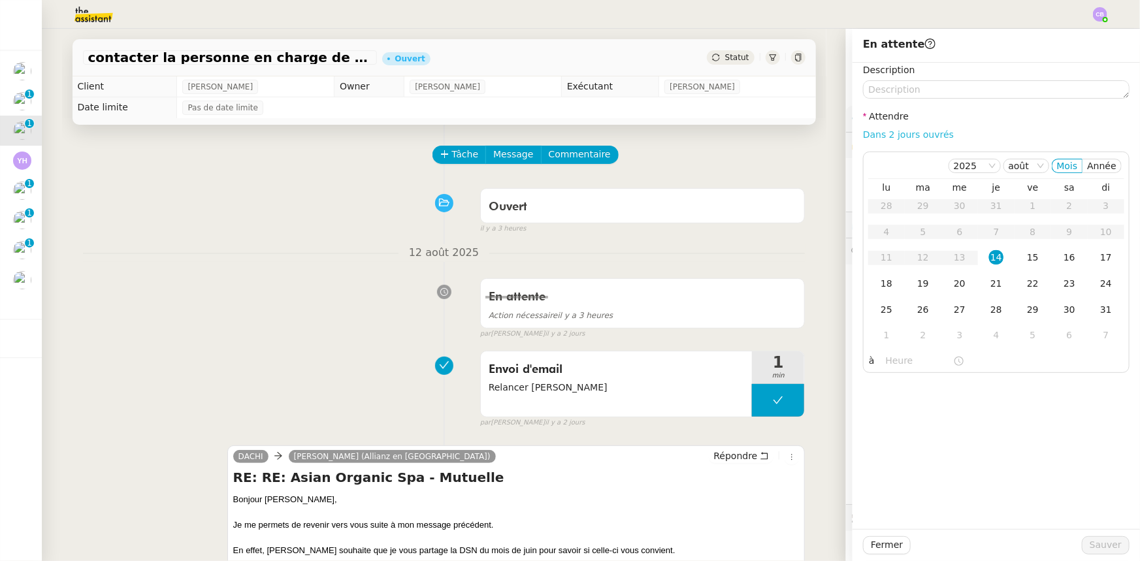
click at [885, 132] on link "Dans 2 jours ouvrés" at bounding box center [908, 134] width 91 height 10
type input "07:00"
click at [1093, 550] on span "Sauver" at bounding box center [1106, 545] width 32 height 15
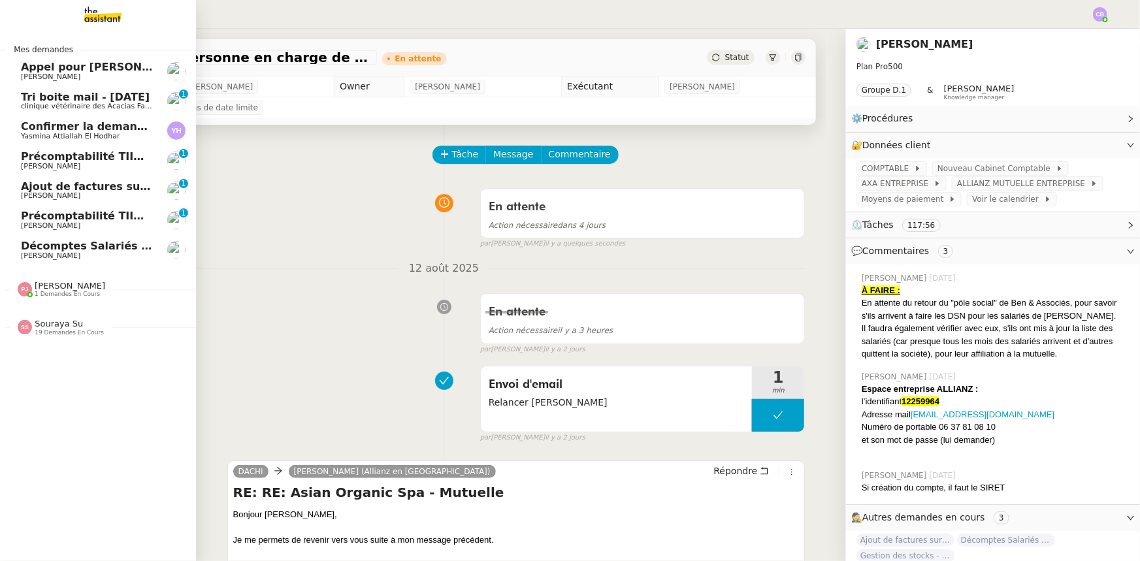
click at [59, 327] on span "Souraya Su" at bounding box center [59, 324] width 48 height 10
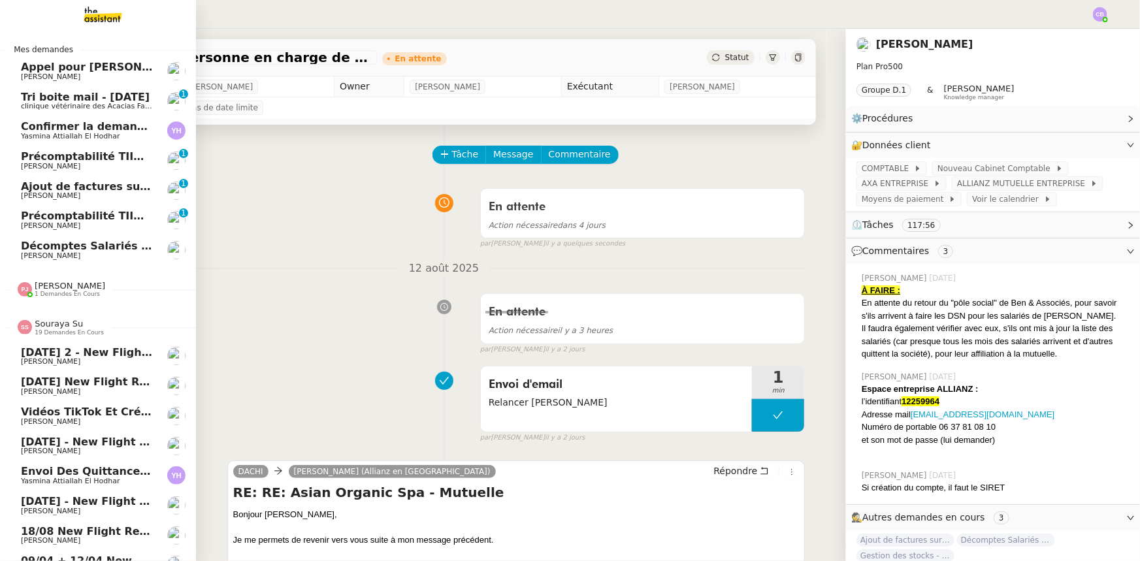
click at [59, 327] on span "Souraya Su" at bounding box center [59, 324] width 48 height 10
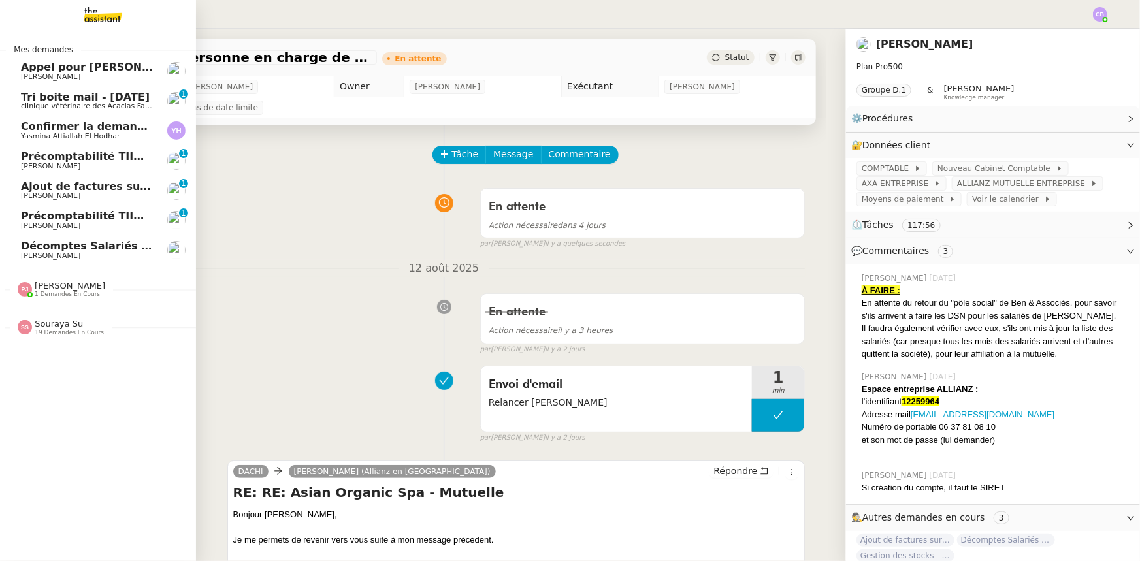
click at [85, 215] on span "Précomptabilité TIIME SV-Holding - [DATE]" at bounding box center [146, 216] width 250 height 12
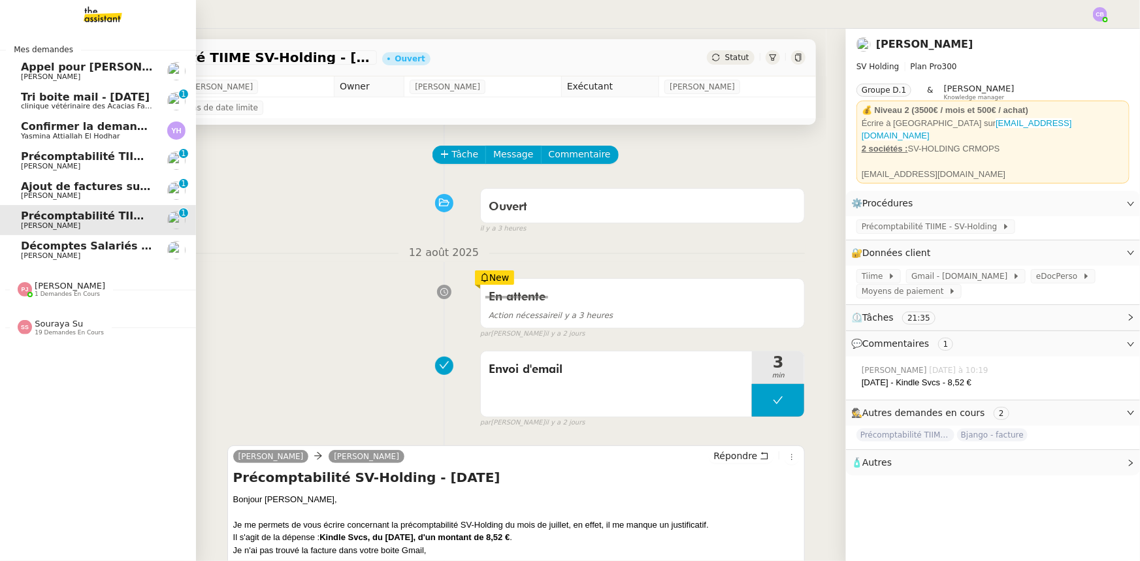
click at [78, 127] on span "Confirmer la demande de raccordement à la fibre" at bounding box center [166, 126] width 291 height 12
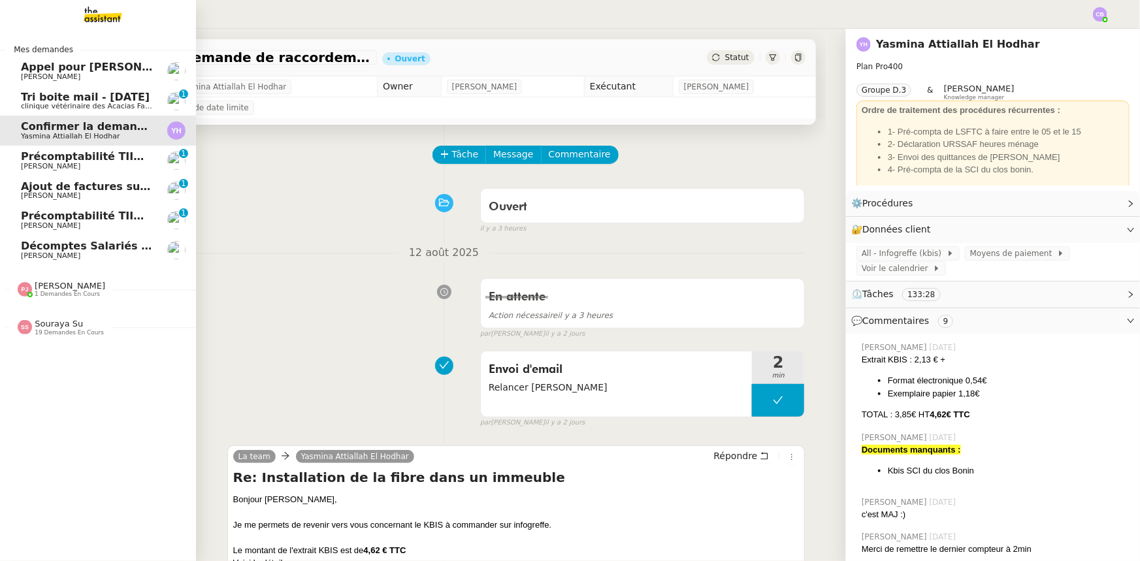
click at [81, 101] on span "Tri boite mail - [DATE]" at bounding box center [85, 97] width 129 height 12
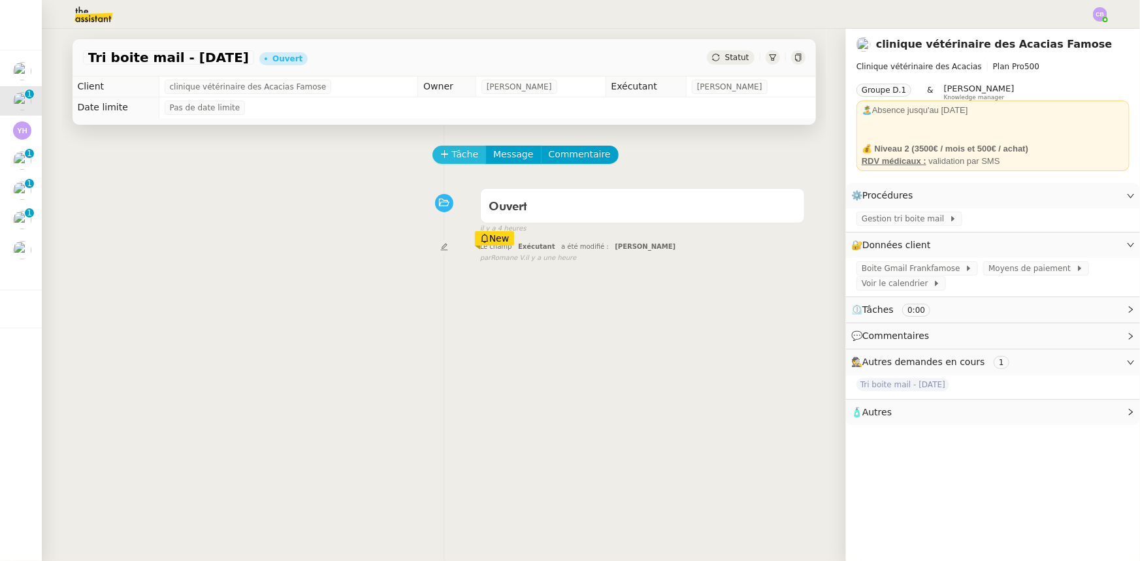
click at [457, 156] on span "Tâche" at bounding box center [465, 154] width 27 height 15
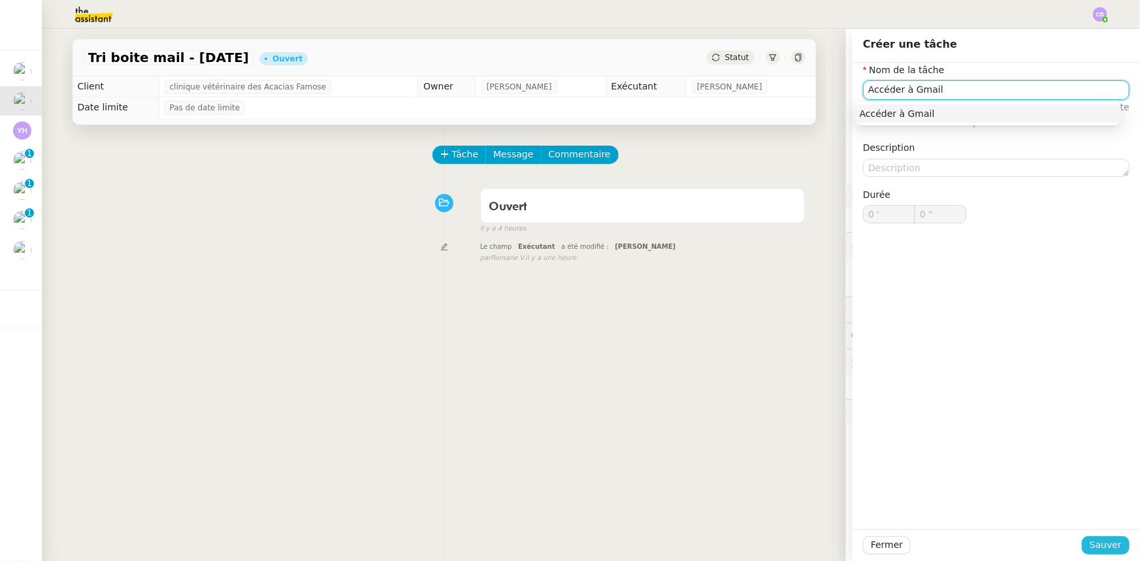
type input "Accéder à Gmail"
click at [1091, 546] on span "Sauver" at bounding box center [1106, 545] width 32 height 15
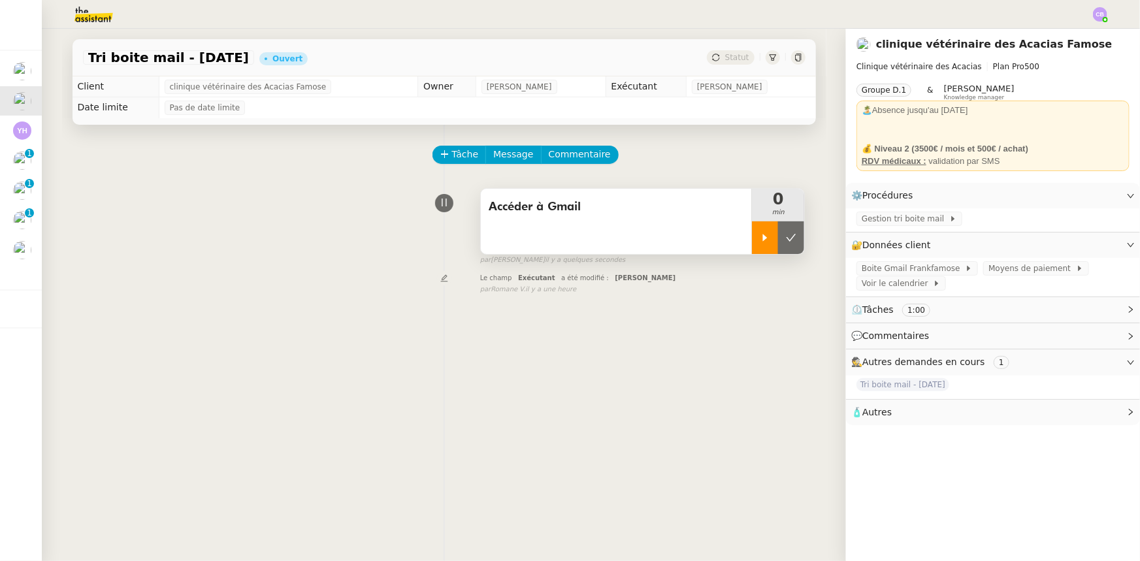
click at [760, 234] on icon at bounding box center [765, 238] width 10 height 10
click at [621, 218] on div "Accéder à Gmail" at bounding box center [617, 207] width 256 height 21
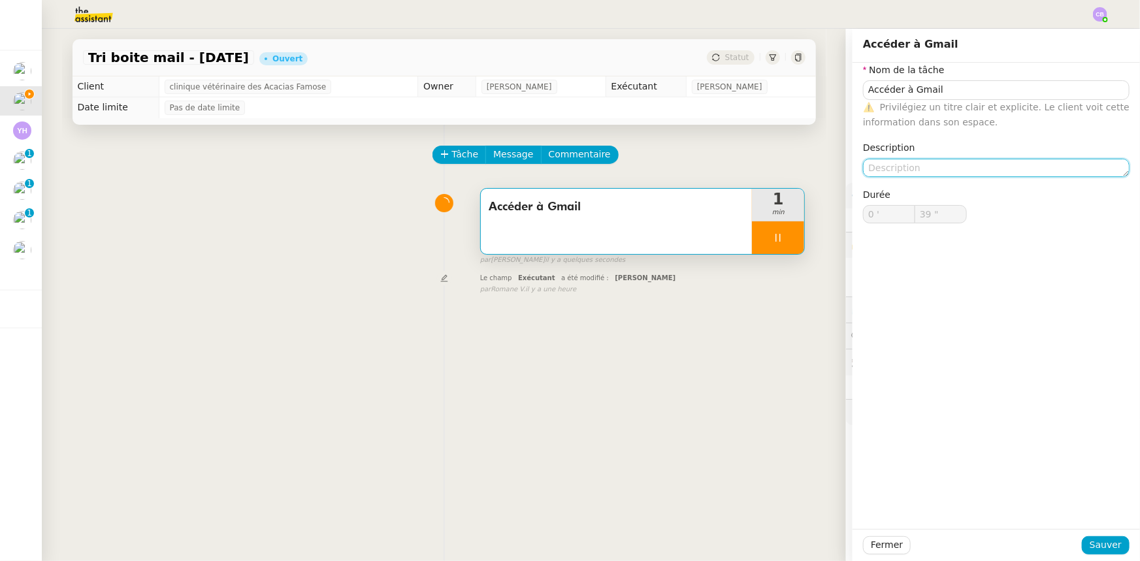
click at [917, 169] on textarea at bounding box center [996, 168] width 267 height 18
type input "40 ""
type textarea "Dou"
type input "41 ""
type textarea "Double aut"
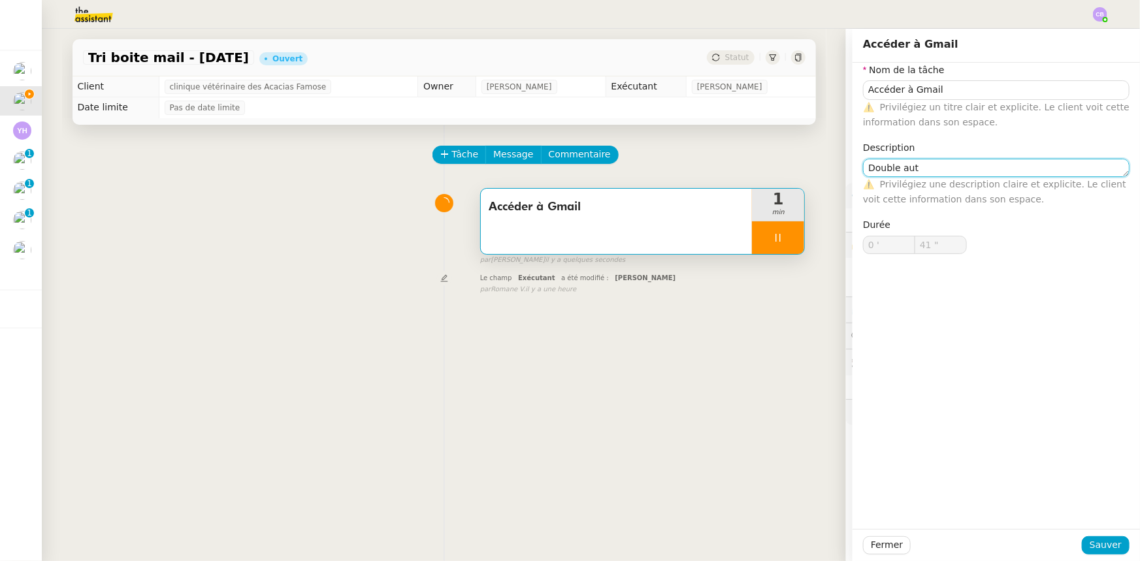
type input "42 ""
type textarea "Double authentific"
type input "43 ""
type textarea "Double authentification"
type input "45 ""
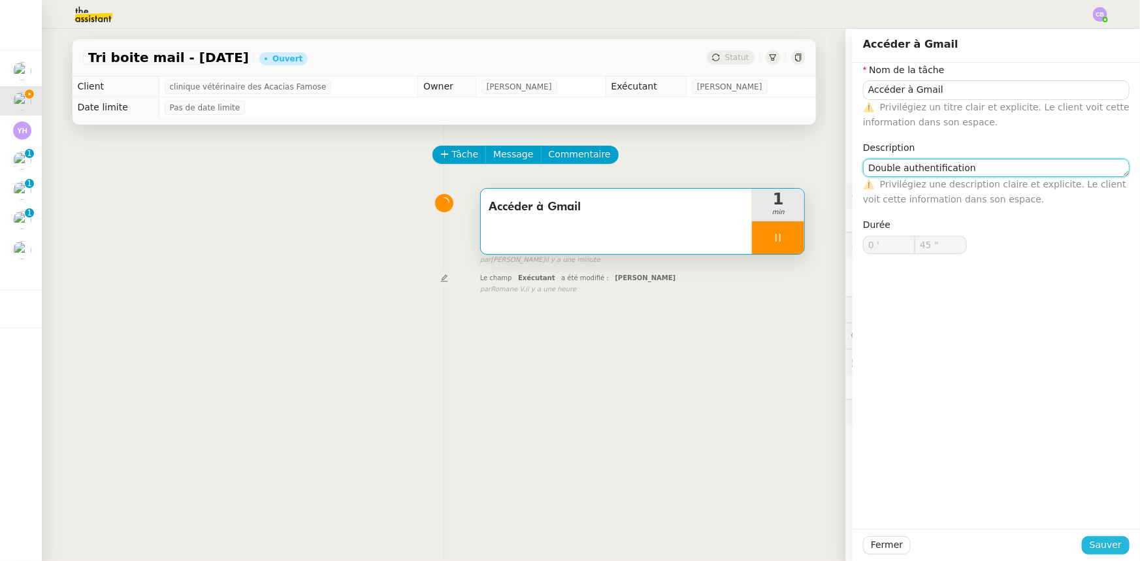
type textarea "Double authentification"
click at [1084, 545] on button "Sauver" at bounding box center [1106, 545] width 48 height 18
type input "46 ""
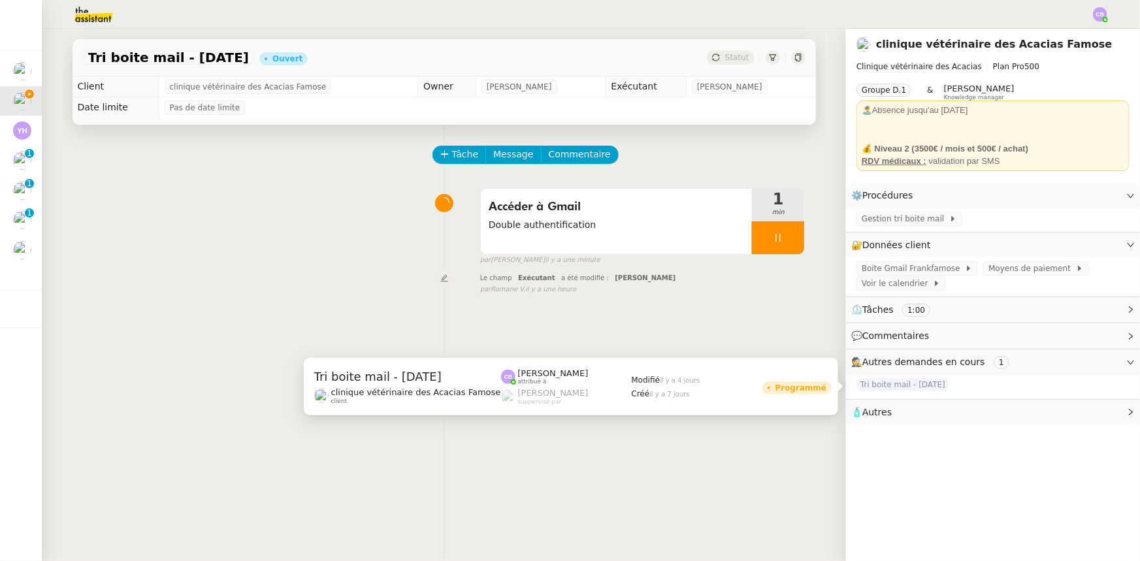
click at [889, 387] on span "Tri boite mail - [DATE]" at bounding box center [903, 384] width 93 height 13
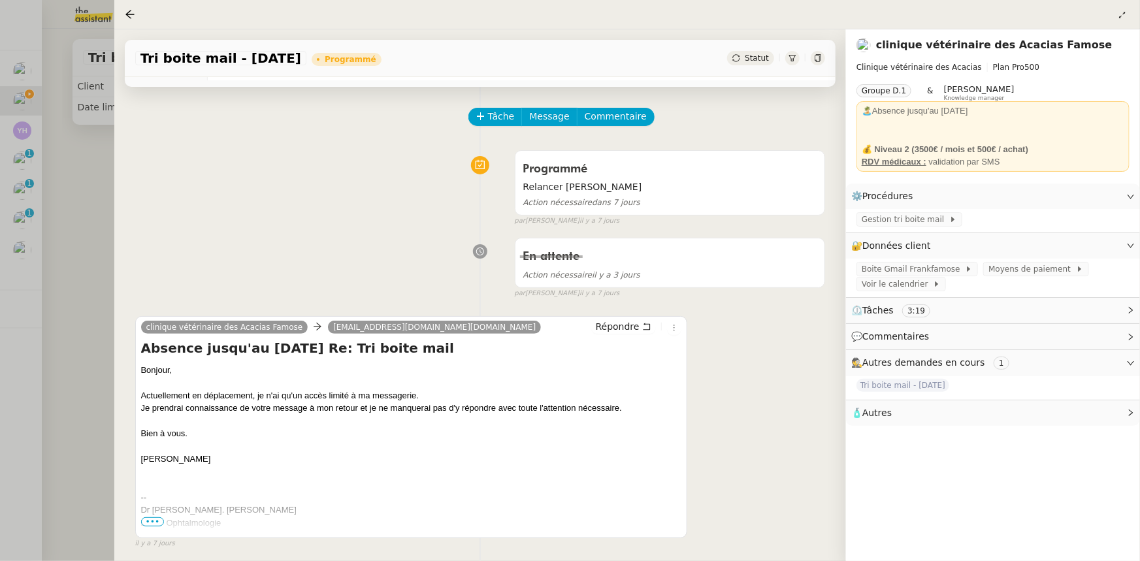
scroll to position [59, 0]
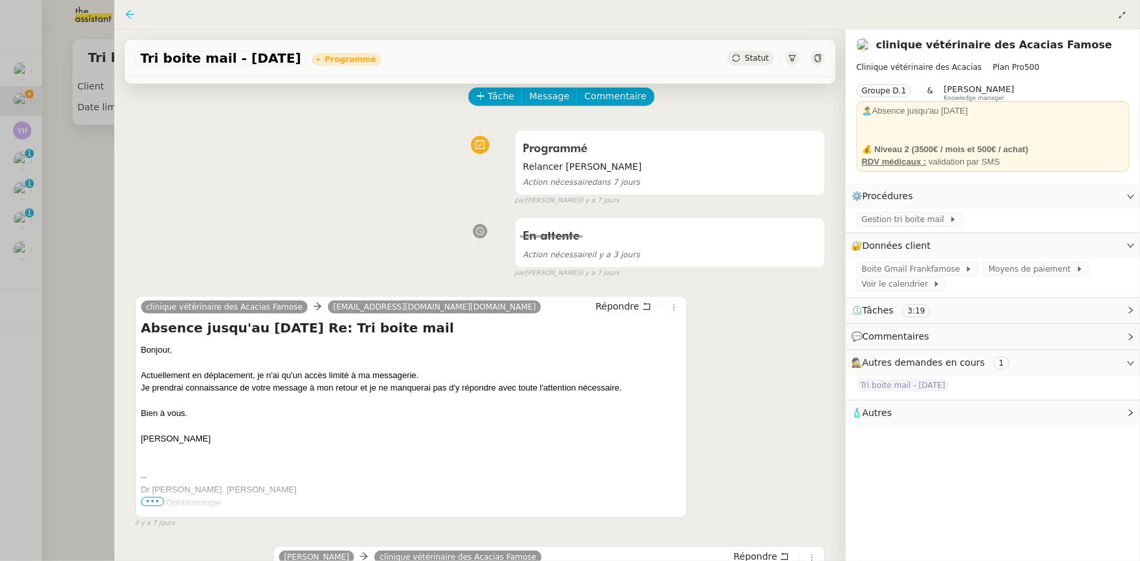
click at [131, 14] on icon at bounding box center [130, 14] width 10 height 10
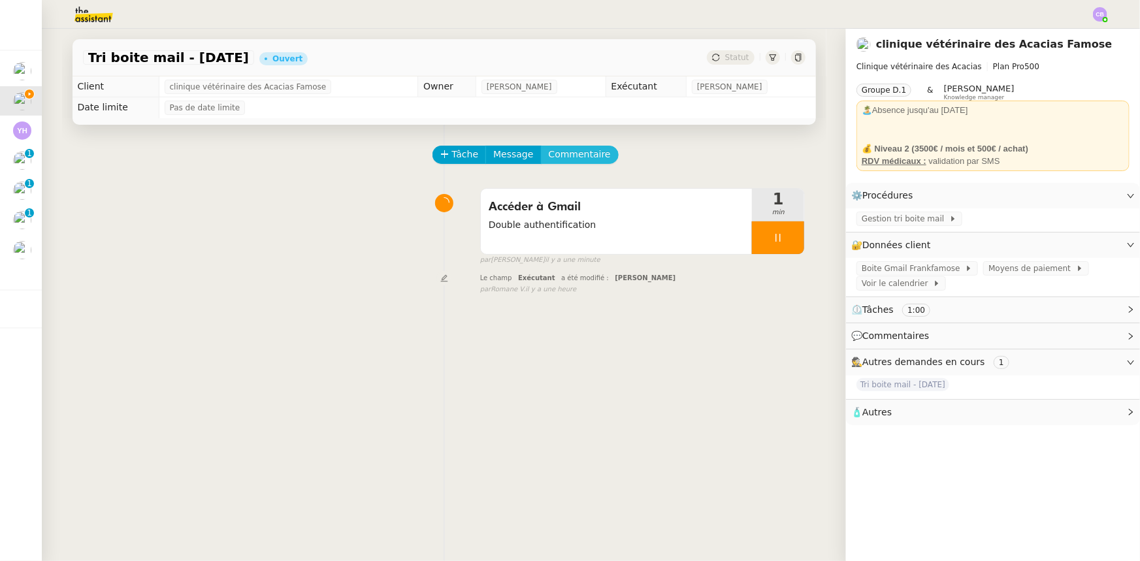
click at [563, 159] on span "Commentaire" at bounding box center [580, 154] width 62 height 15
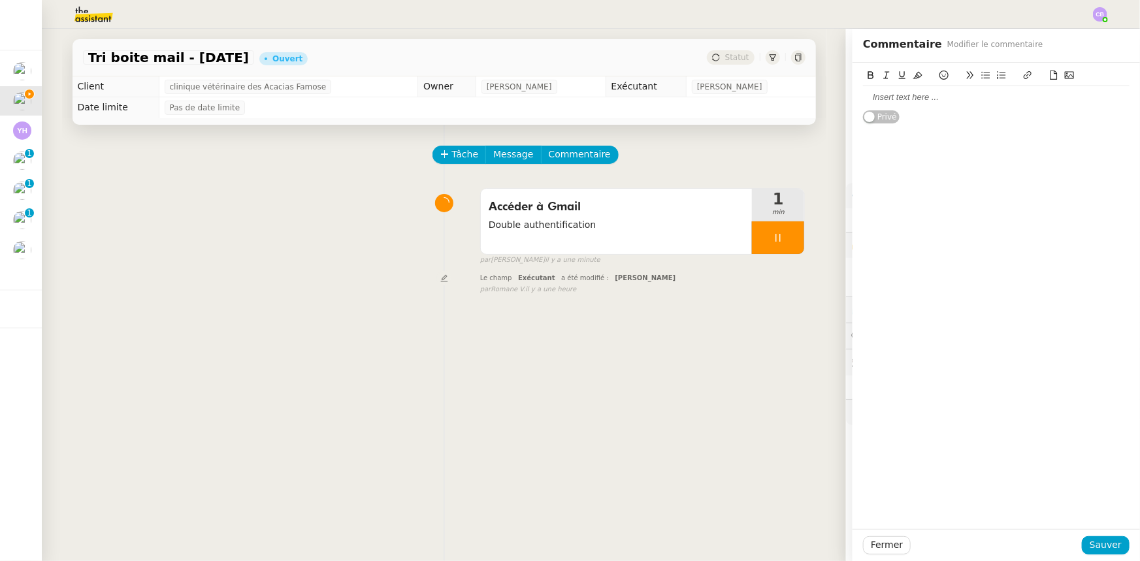
click at [906, 103] on div at bounding box center [996, 97] width 267 height 12
click at [874, 99] on div "A clôturer [PERSON_NAME] est en congés jusqu'au [DATE] et il y a déjà une deman…" at bounding box center [996, 103] width 267 height 24
click at [0, 0] on lt-span "À clôturer" at bounding box center [0, 0] width 0 height 0
click at [876, 97] on div "À clôturer [PERSON_NAME] est en congés jusqu'au [DATE] et il y a déjà une deman…" at bounding box center [996, 103] width 267 height 24
click at [0, 0] on lt-span "clôturer ," at bounding box center [0, 0] width 0 height 0
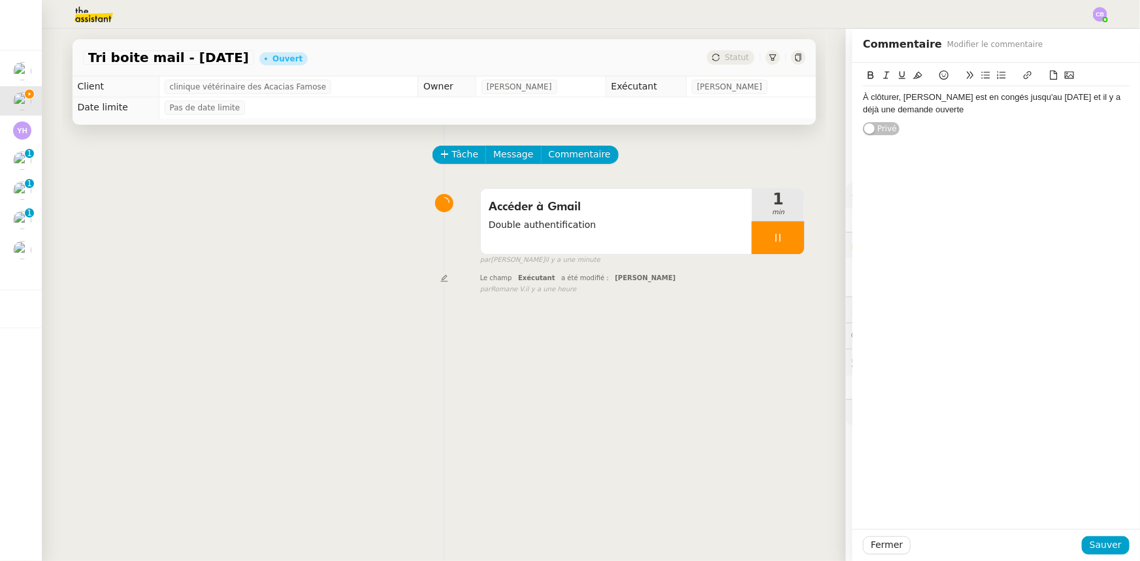
click at [941, 107] on div "À clôturer, [PERSON_NAME] est en congés jusqu'au [DATE] et il y a déjà une dema…" at bounding box center [996, 103] width 267 height 24
drag, startPoint x: 941, startPoint y: 112, endPoint x: 855, endPoint y: 99, distance: 86.6
click at [863, 99] on div "À clôturer, [PERSON_NAME] est en congés jusqu'au [DATE] et il y a déjà une dema…" at bounding box center [996, 103] width 267 height 24
click at [866, 78] on icon at bounding box center [870, 75] width 9 height 9
click at [1091, 547] on span "Sauver" at bounding box center [1106, 545] width 32 height 15
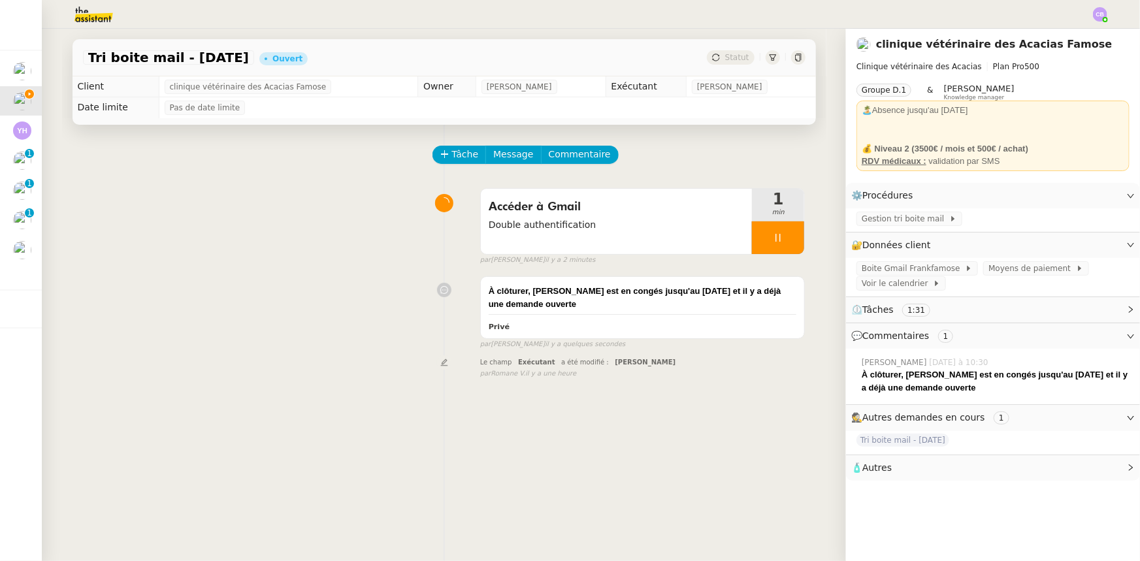
click at [752, 239] on div at bounding box center [778, 238] width 52 height 33
click at [779, 246] on button at bounding box center [791, 238] width 26 height 33
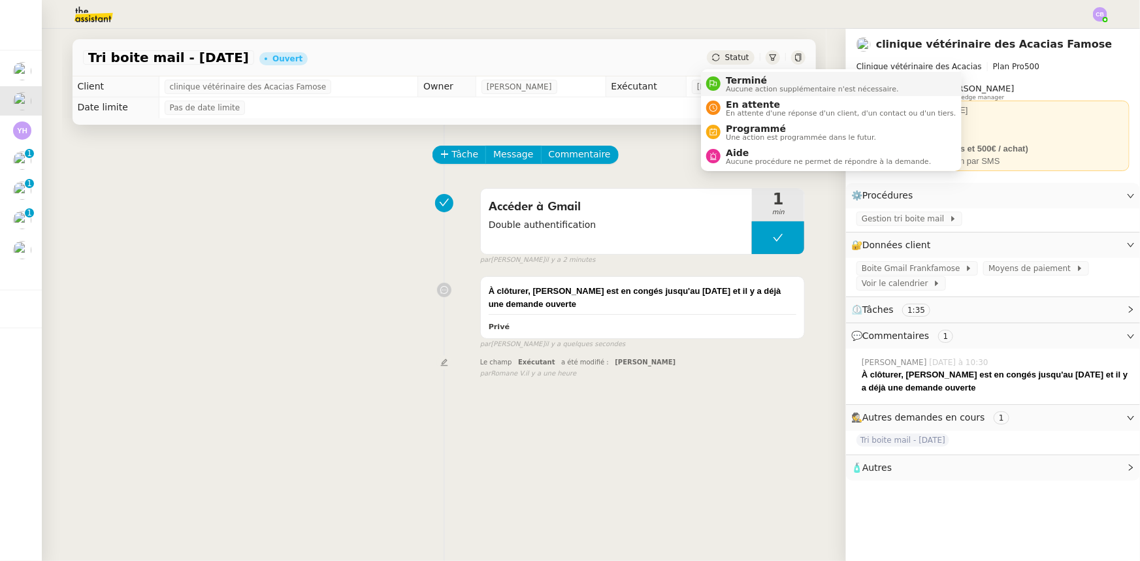
click at [738, 86] on span "Aucune action supplémentaire n'est nécessaire." at bounding box center [812, 89] width 173 height 7
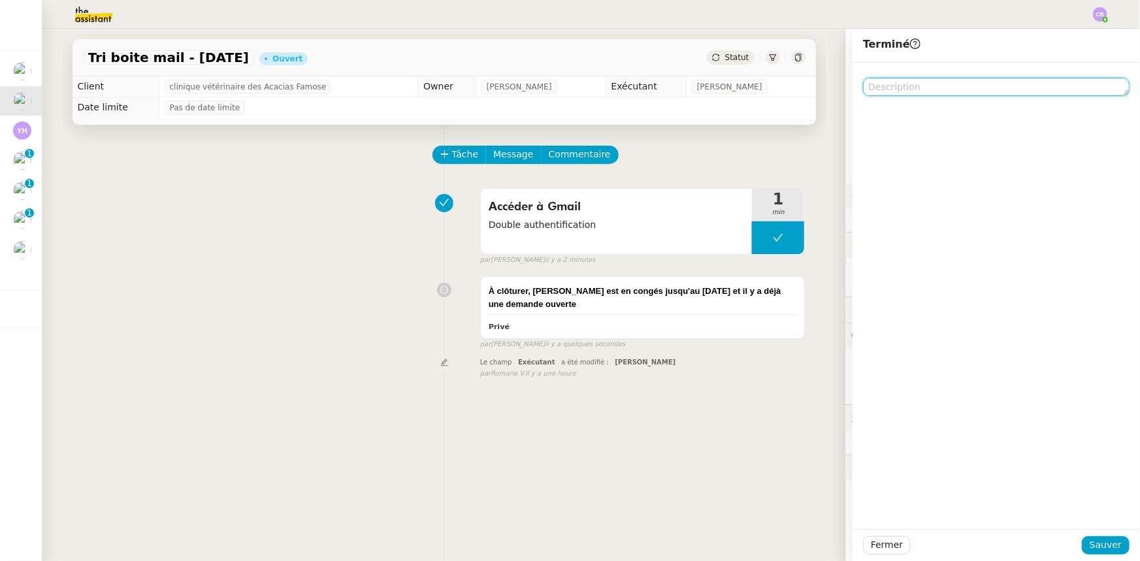
click at [882, 88] on textarea at bounding box center [996, 87] width 267 height 18
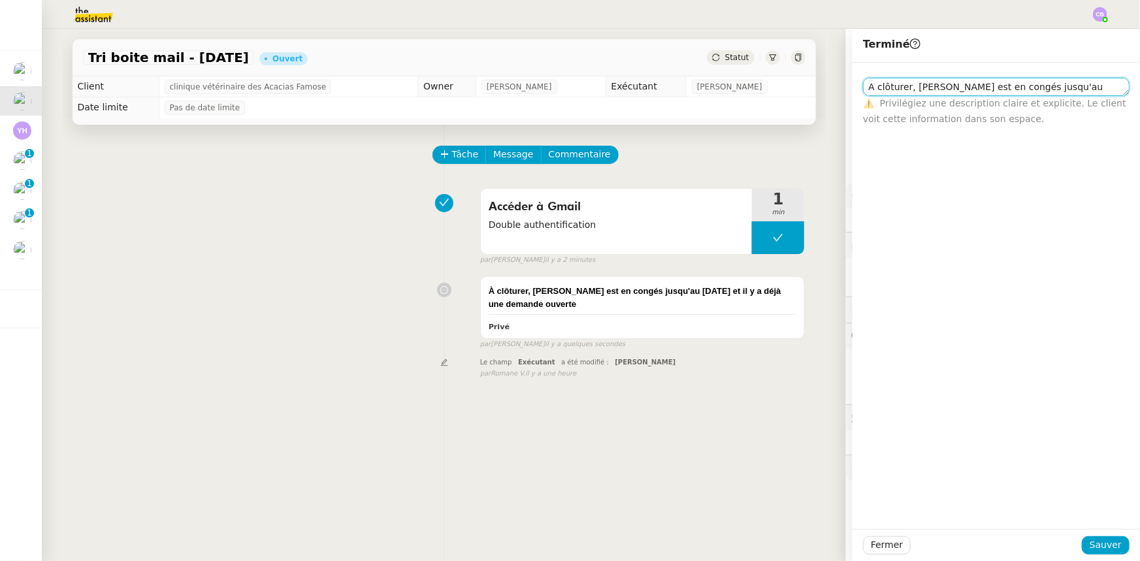
scroll to position [1, 0]
click at [882, 88] on textarea "A clôturer, [PERSON_NAME] est en congés jusqu'au [DATE] et il y a déjà une dema…" at bounding box center [996, 93] width 267 height 30
click at [0, 0] on lt-span "À clôturer" at bounding box center [0, 0] width 0 height 0
click at [904, 87] on textarea "À clôturer, [PERSON_NAME] est en congés jusqu'au [DATE] et il y a déjà une dema…" at bounding box center [996, 93] width 267 height 30
click at [1044, 91] on textarea "À clôturer, double authentification à réaliser mais [PERSON_NAME] est en congés…" at bounding box center [996, 93] width 267 height 30
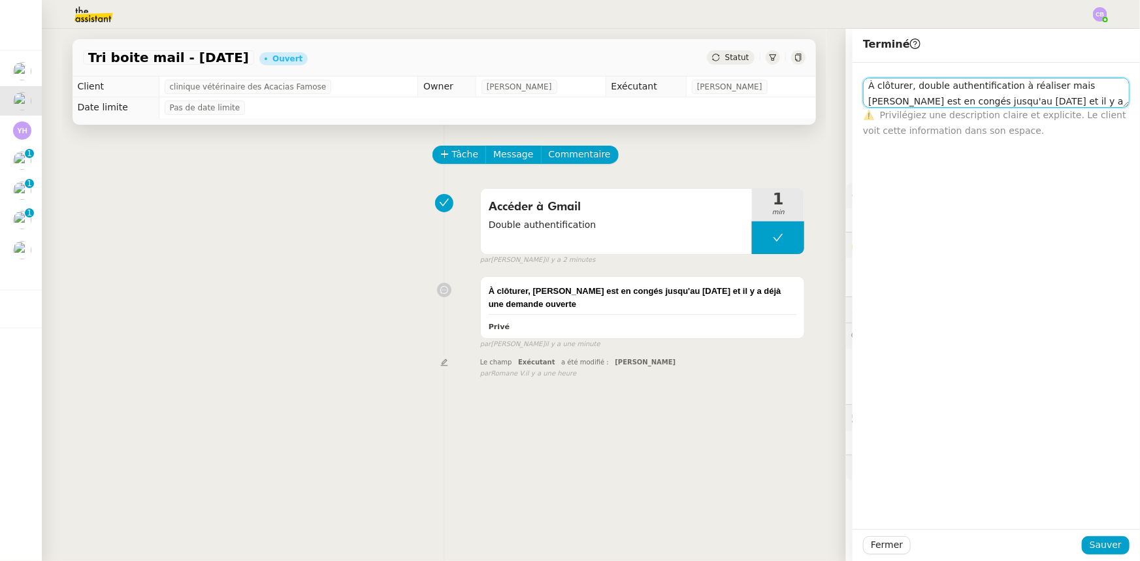
click at [0, 0] on lt-span ", mais" at bounding box center [0, 0] width 0 height 0
type textarea "À clôturer, double authentification à réaliser, mais [PERSON_NAME] est en congé…"
click at [1090, 544] on span "Sauver" at bounding box center [1106, 545] width 32 height 15
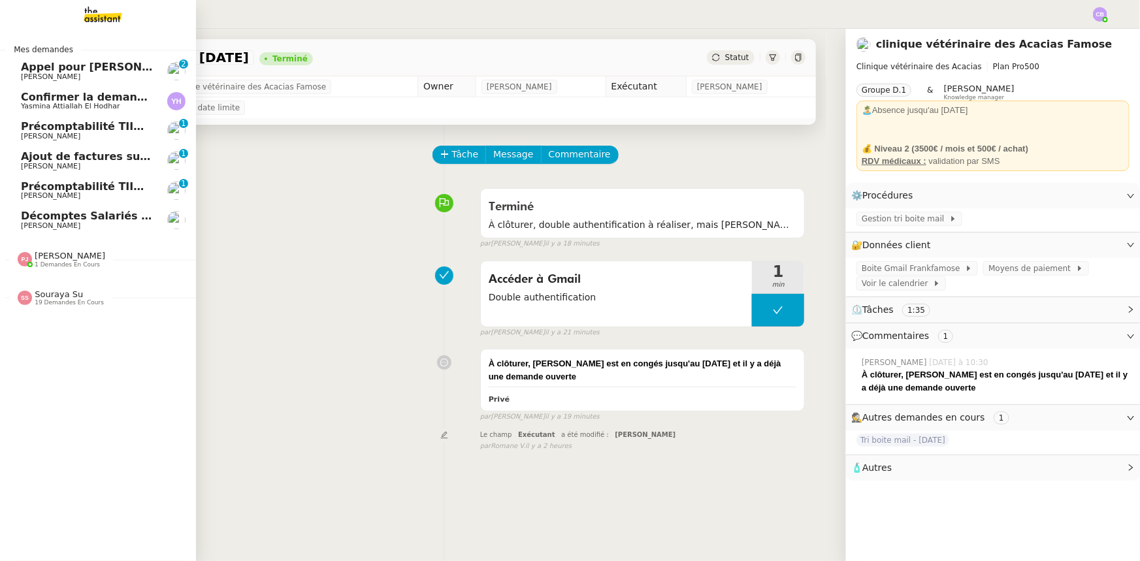
click at [47, 128] on span "Précomptabilité TIIME CRMOPS - [DATE]" at bounding box center [138, 126] width 235 height 12
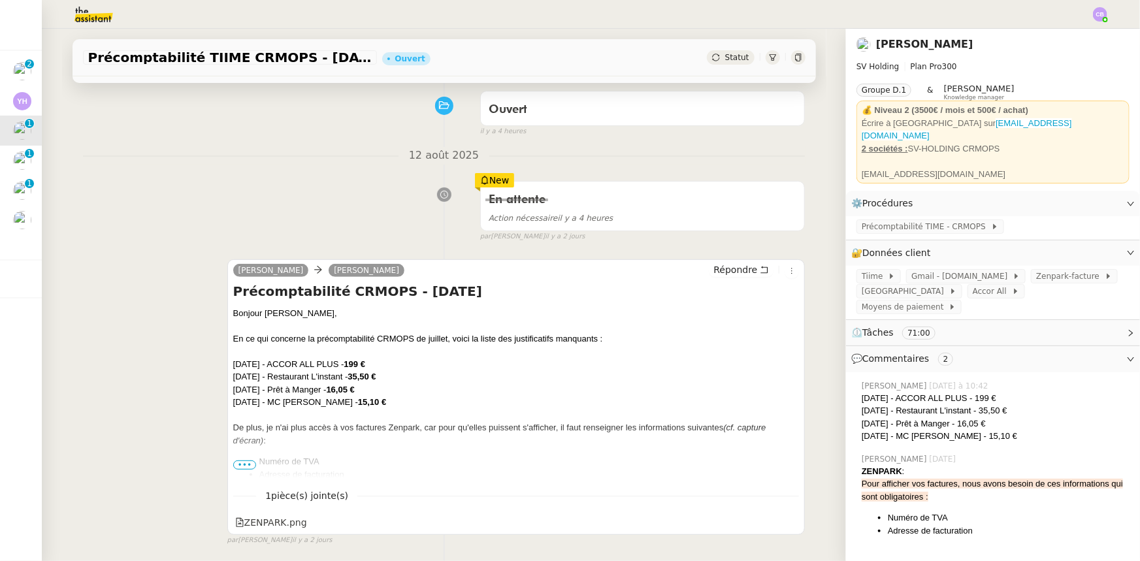
scroll to position [118, 0]
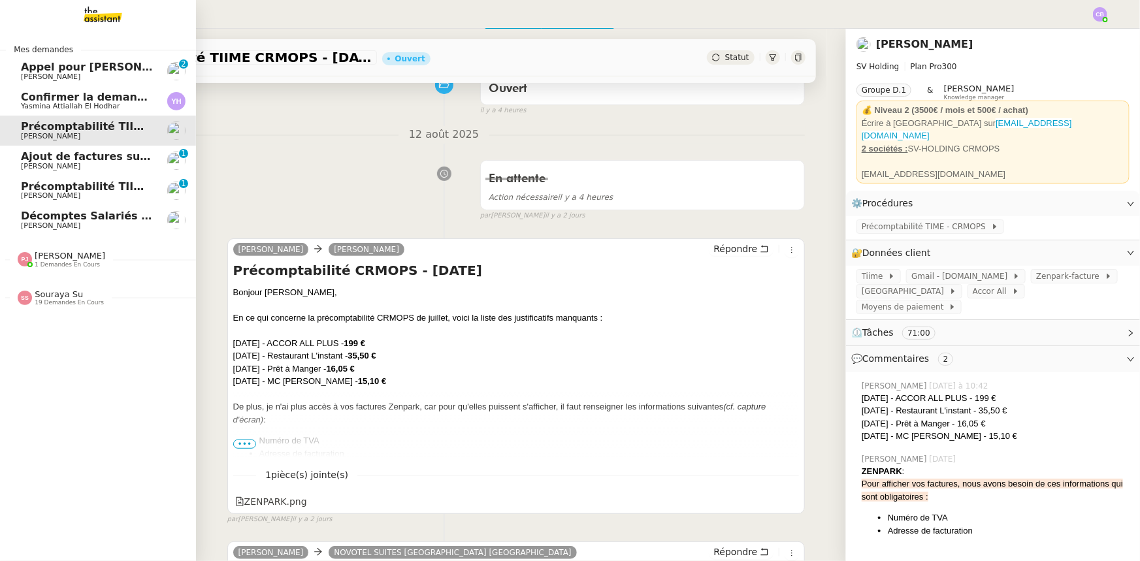
click at [65, 191] on span "Précomptabilité TIIME SV-Holding - [DATE]" at bounding box center [146, 186] width 250 height 12
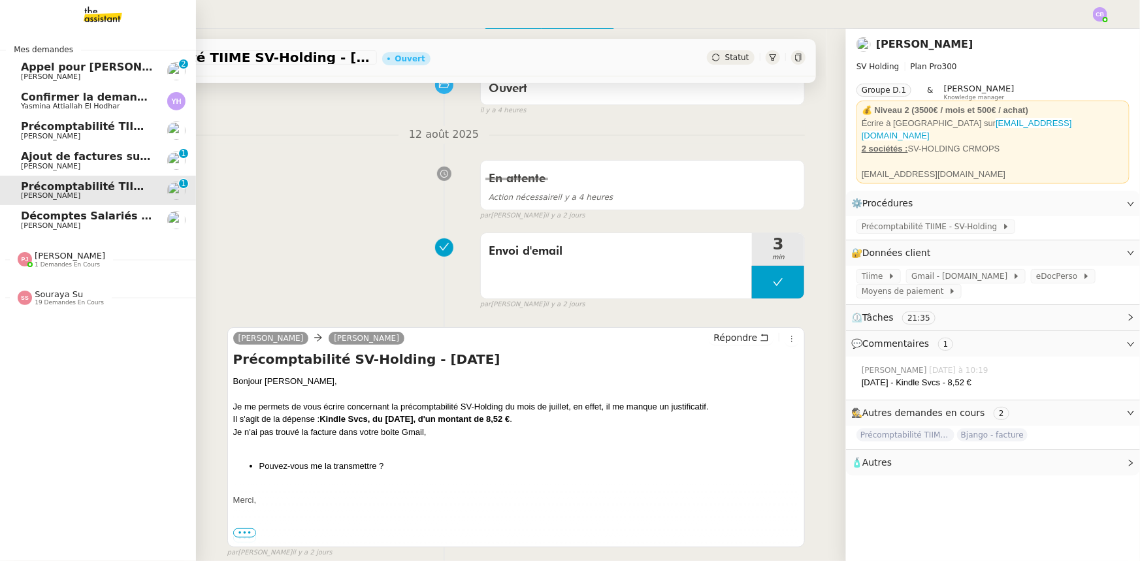
click at [79, 129] on span "Précomptabilité TIIME CRMOPS - [DATE]" at bounding box center [138, 126] width 235 height 12
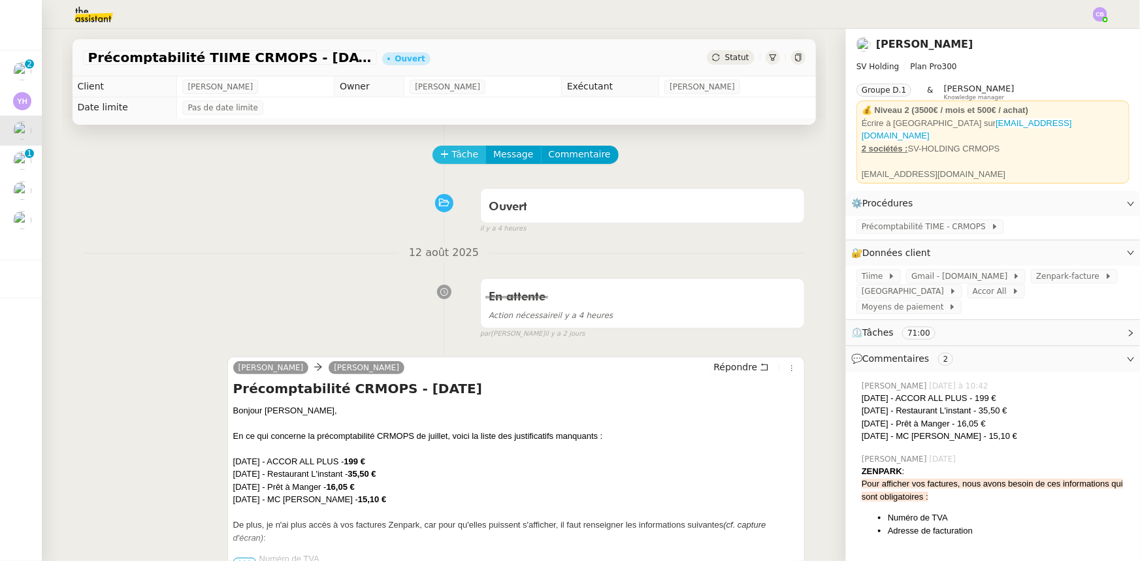
click at [452, 159] on span "Tâche" at bounding box center [465, 154] width 27 height 15
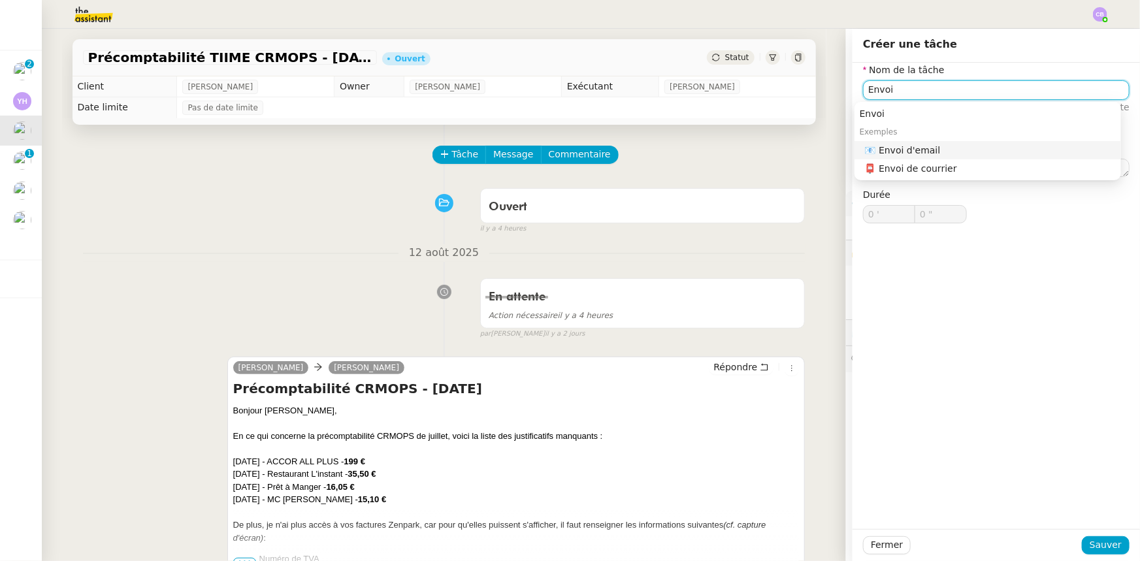
click at [919, 155] on div "📧 Envoi d'email" at bounding box center [990, 150] width 251 height 12
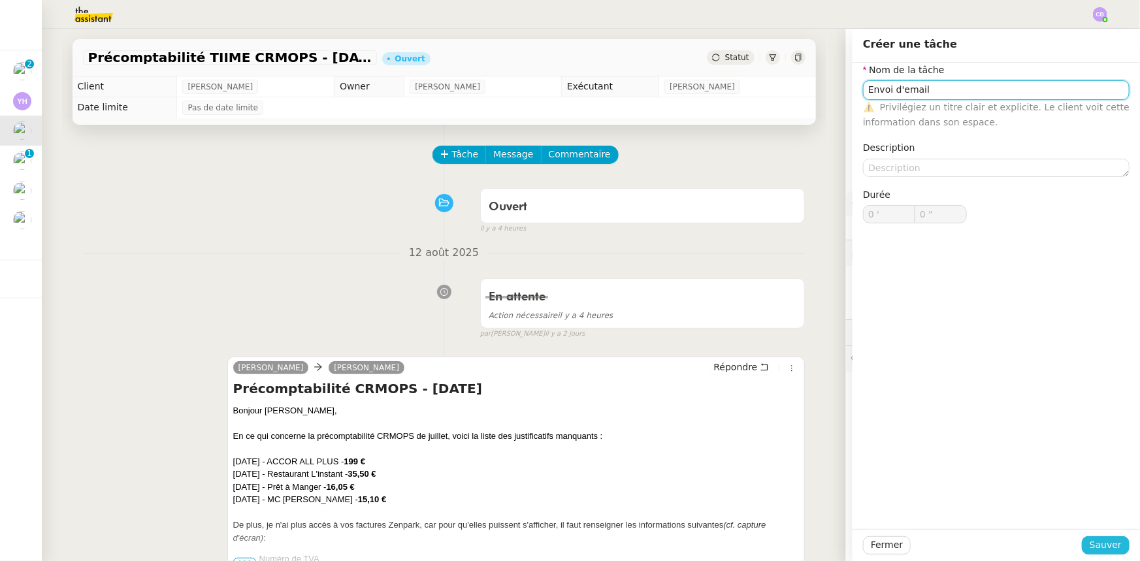
type input "Envoi d'email"
click at [1090, 548] on span "Sauver" at bounding box center [1106, 545] width 32 height 15
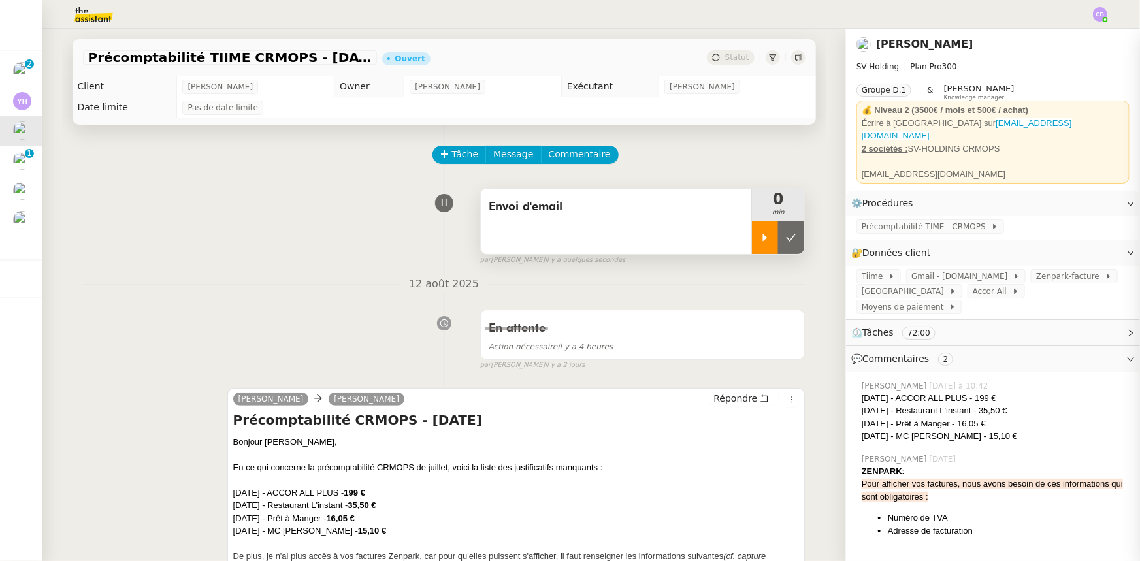
click at [752, 253] on div at bounding box center [765, 238] width 26 height 33
click at [604, 242] on div "Envoi d'email" at bounding box center [617, 221] width 272 height 65
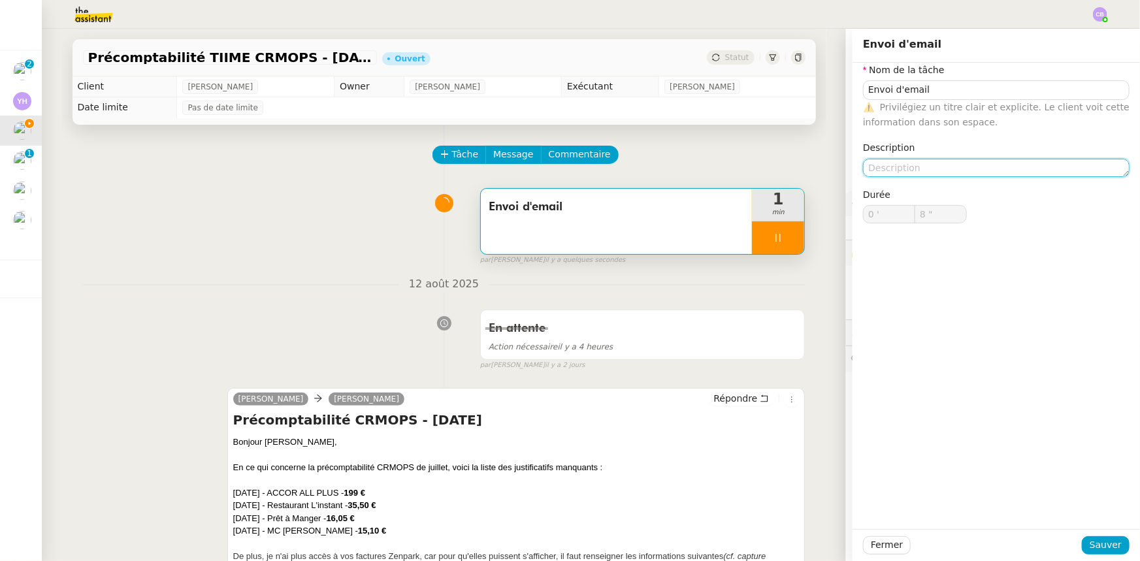
click at [888, 170] on textarea at bounding box center [996, 168] width 267 height 18
type input "9 ""
type textarea "Relance"
type input "10 ""
type textarea "Relancer Sé"
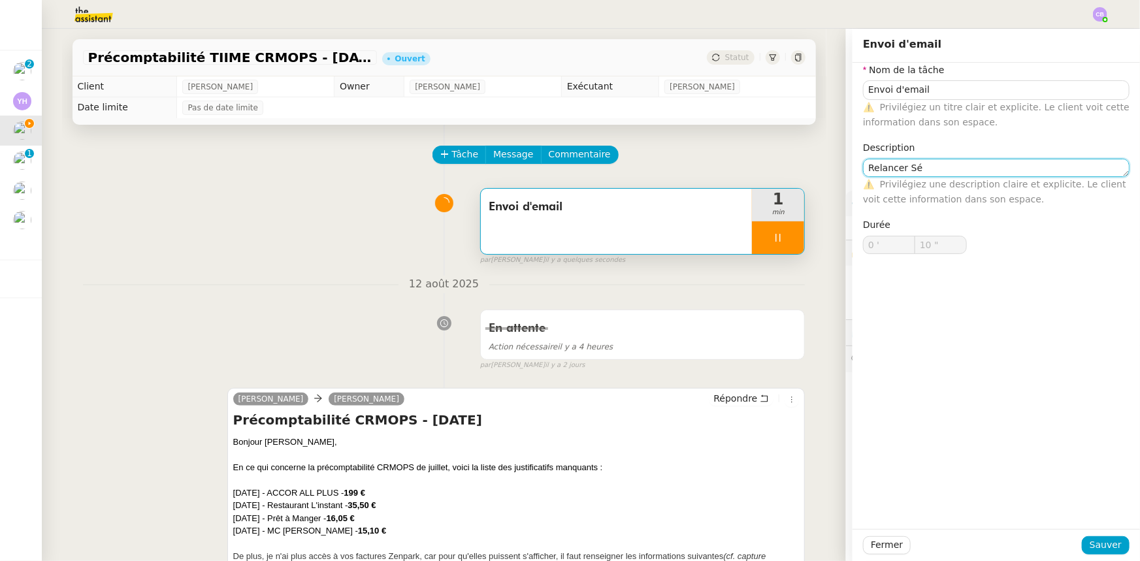
type input "11 ""
type textarea "Relancer [PERSON_NAME]"
type input "13 ""
type textarea "Relancer [PERSON_NAME]"
click at [1096, 552] on span "Sauver" at bounding box center [1106, 545] width 32 height 15
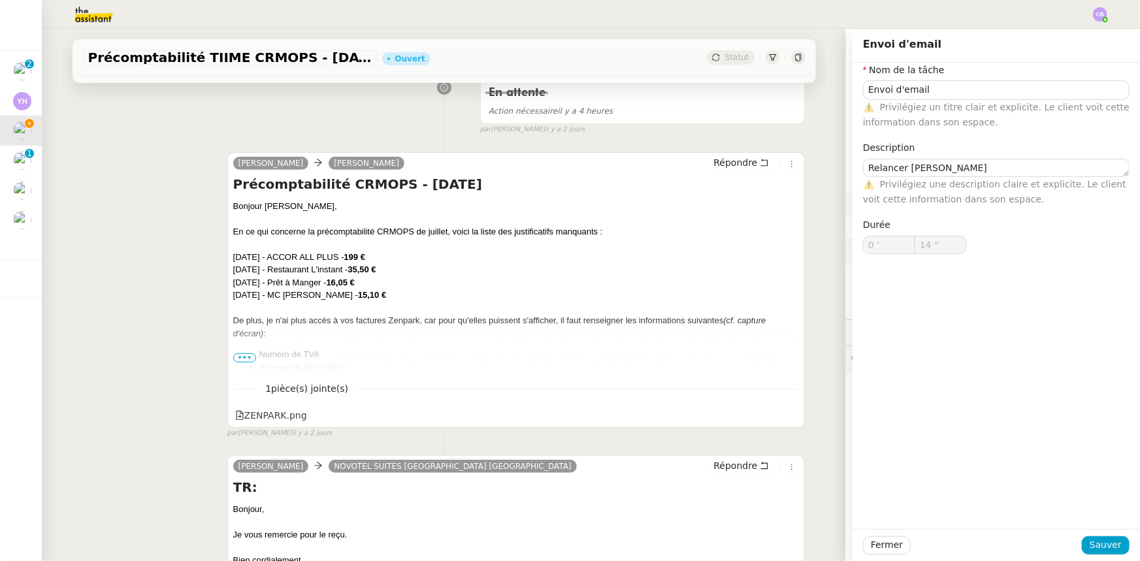
scroll to position [237, 0]
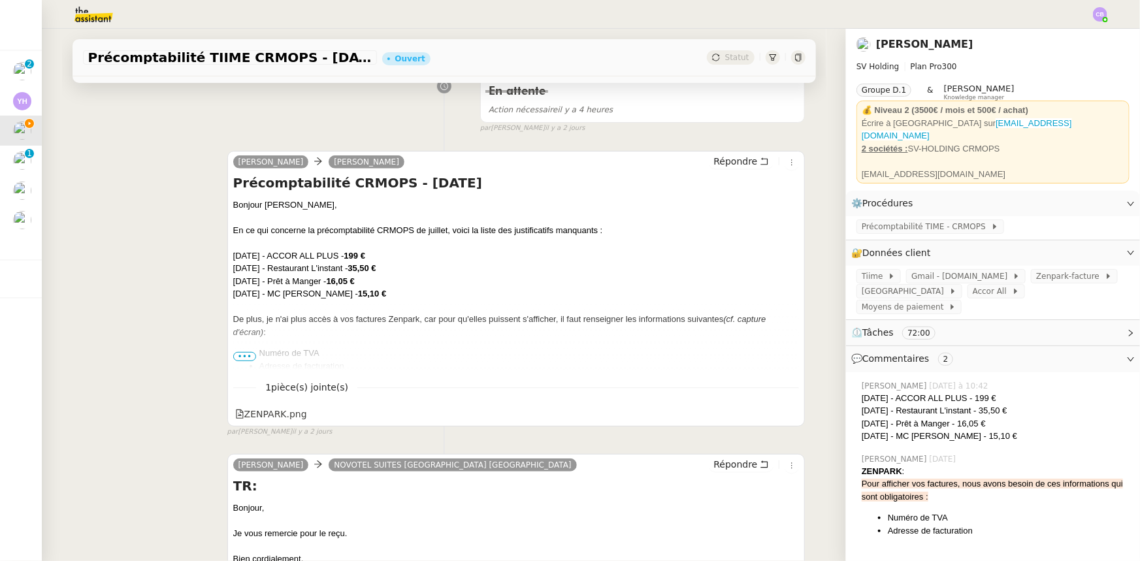
click at [247, 359] on span "•••" at bounding box center [245, 356] width 24 height 9
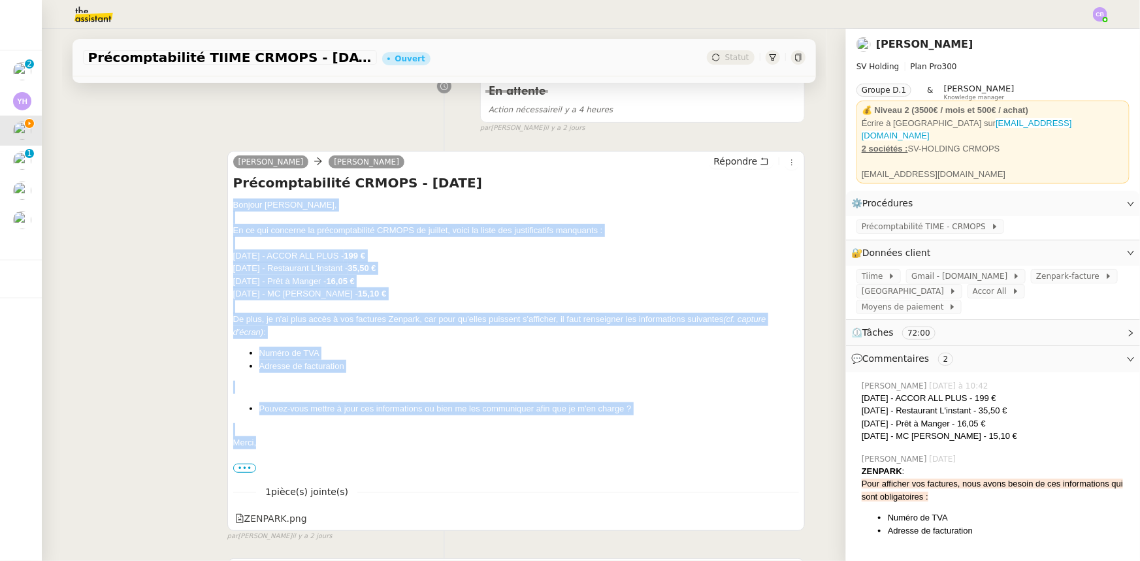
drag, startPoint x: 260, startPoint y: 444, endPoint x: 227, endPoint y: 210, distance: 236.9
click at [233, 210] on div "Bonjour [PERSON_NAME], En ce qui concerne la précomptabilité CRMOPS de juillet,…" at bounding box center [516, 337] width 567 height 276
copy div "Bonjour [PERSON_NAME], En ce qui concerne la précomptabilité CRMOPS de juillet,…"
click at [727, 162] on span "Répondre" at bounding box center [736, 161] width 44 height 13
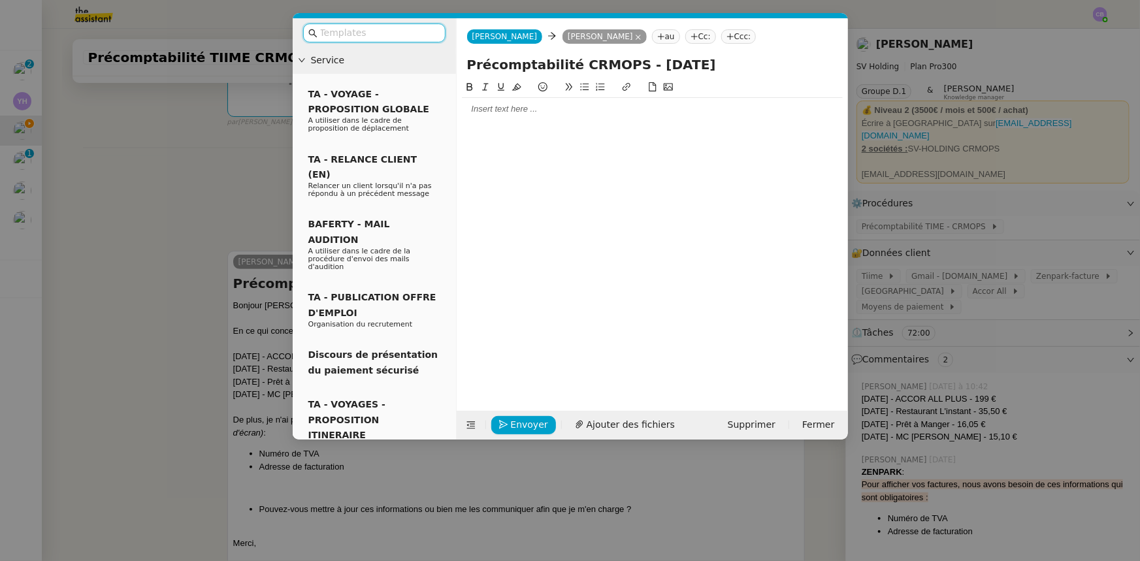
click at [503, 109] on div at bounding box center [652, 109] width 381 height 12
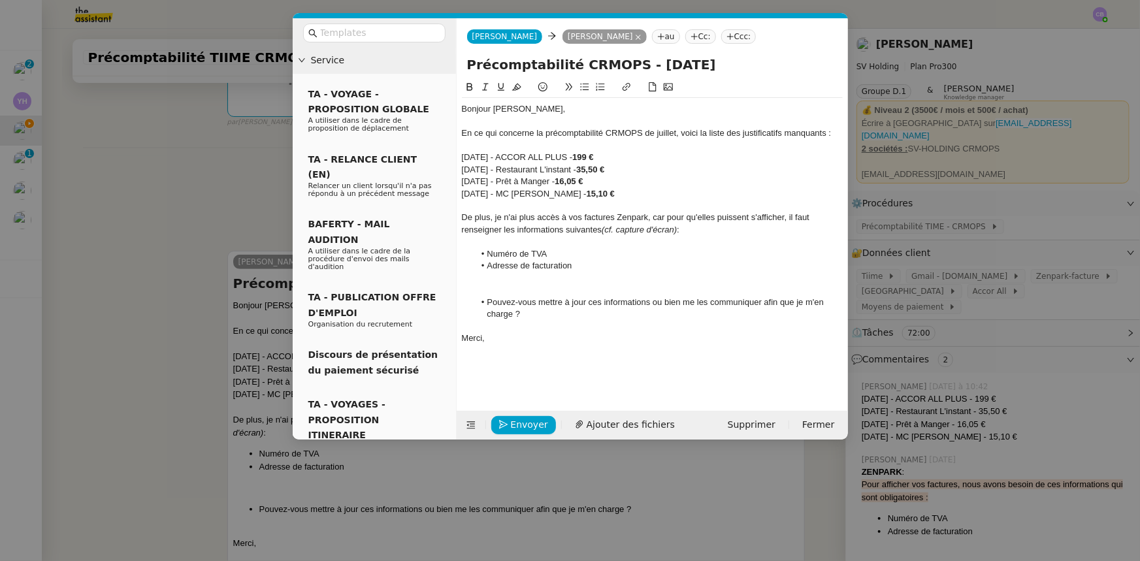
scroll to position [0, 0]
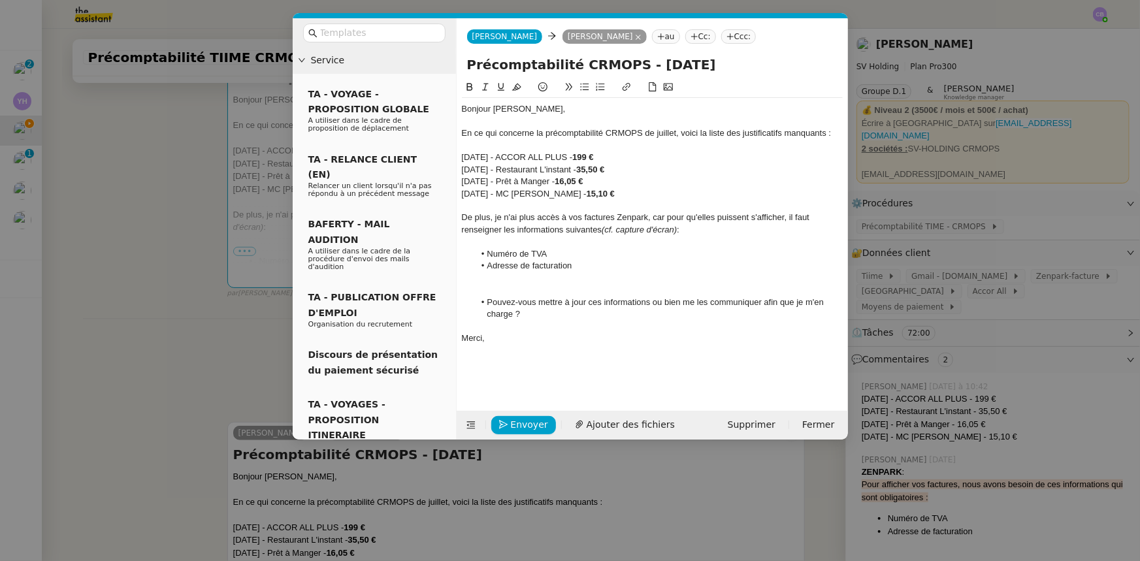
click at [473, 122] on div at bounding box center [652, 122] width 381 height 12
click at [464, 135] on div "En ce qui concerne la précomptabilité CRMOPS de juillet, voici la liste des jus…" at bounding box center [652, 133] width 381 height 12
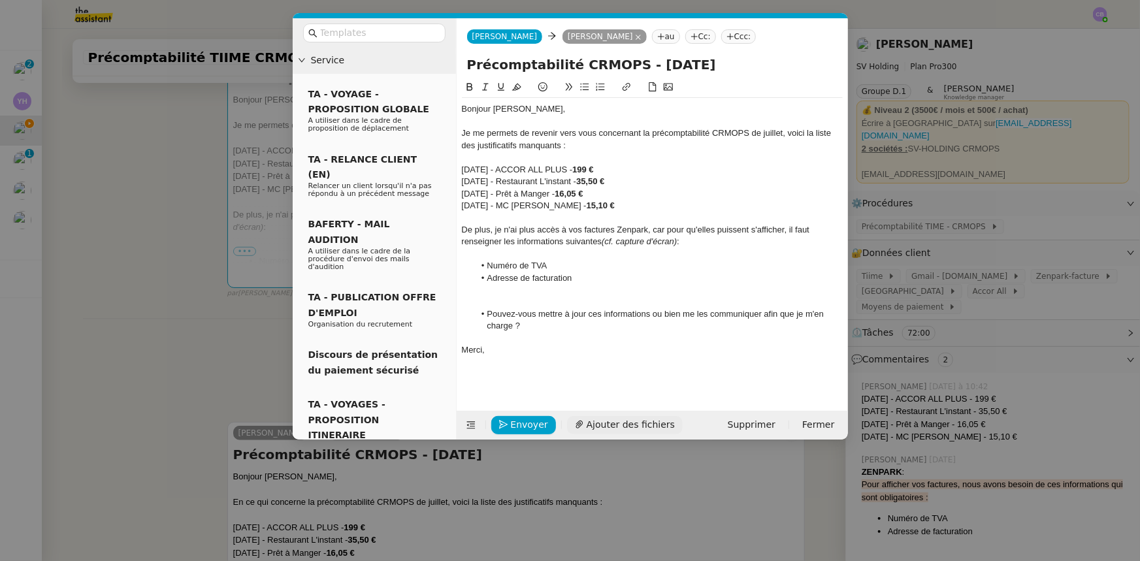
click at [616, 425] on span "Ajouter des fichiers" at bounding box center [631, 425] width 88 height 15
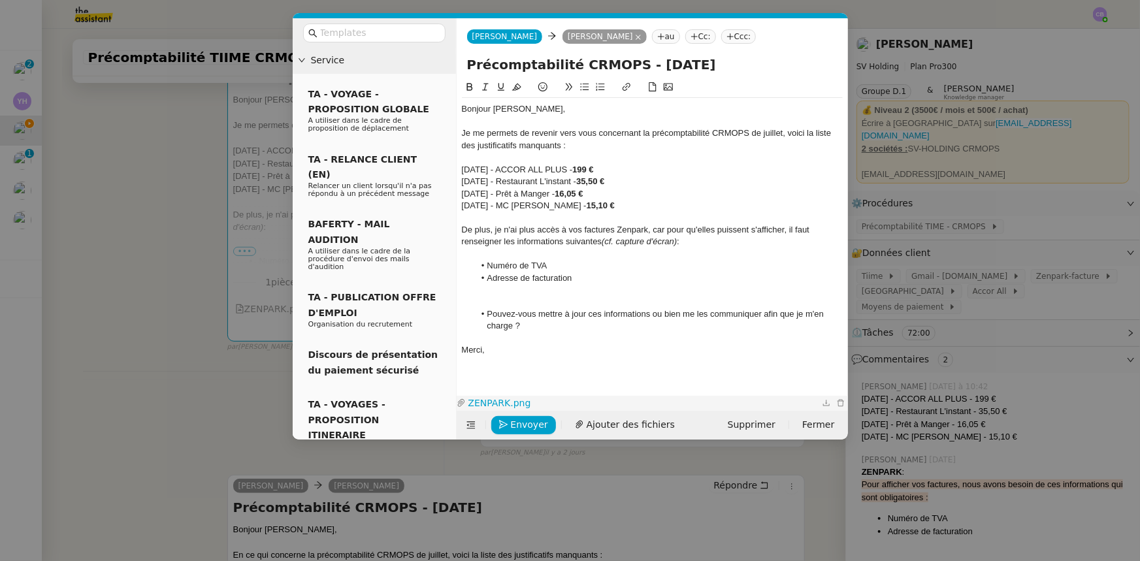
click at [489, 399] on link "ZENPARK.png" at bounding box center [643, 403] width 354 height 15
click at [790, 132] on div "Je me permets de revenir vers vous concernant la précomptabilité CRMOPS de juil…" at bounding box center [652, 139] width 381 height 24
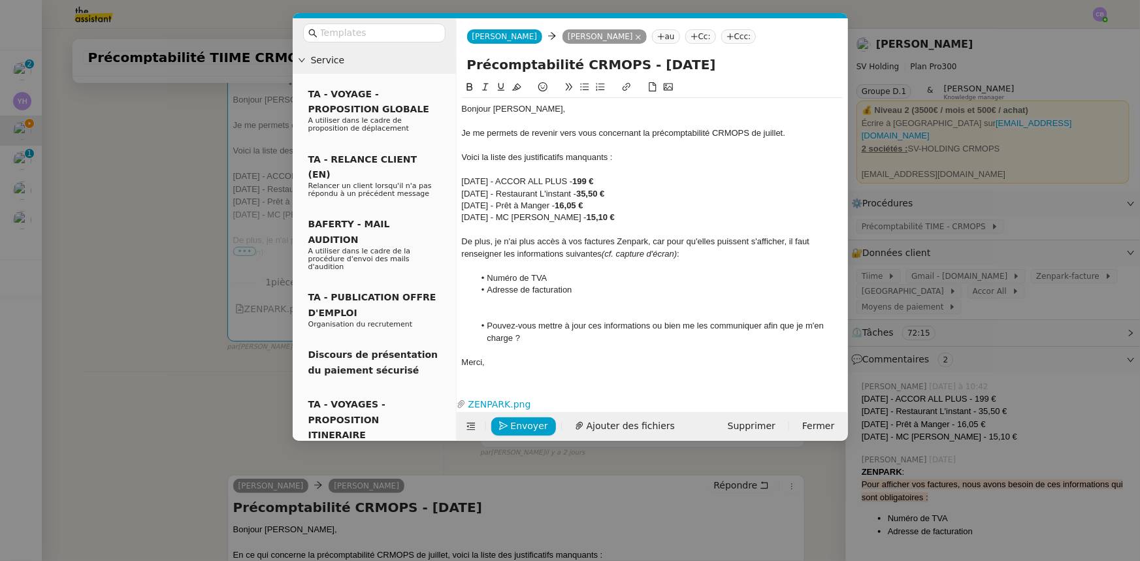
click at [646, 219] on div "[DATE] - MC [PERSON_NAME] - 15,10 €" at bounding box center [652, 218] width 381 height 12
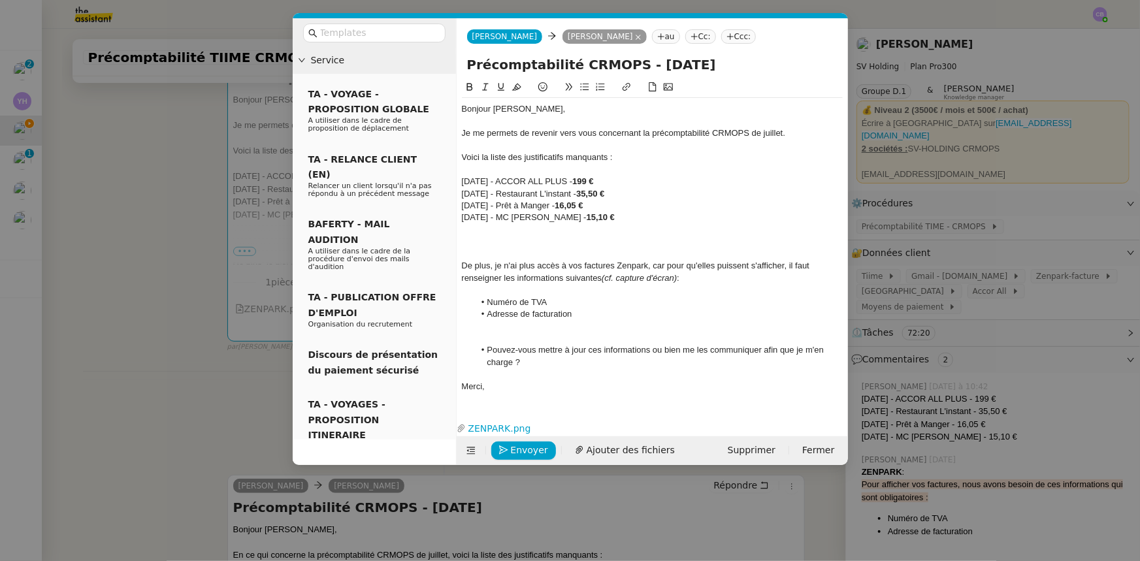
click at [584, 88] on icon at bounding box center [584, 87] width 8 height 7
drag, startPoint x: 635, startPoint y: 240, endPoint x: 478, endPoint y: 242, distance: 156.8
click at [478, 242] on li "Pouvez-vous me les transmettre ?" at bounding box center [658, 242] width 369 height 12
click at [470, 91] on icon at bounding box center [469, 86] width 9 height 9
click at [567, 320] on div at bounding box center [652, 326] width 381 height 12
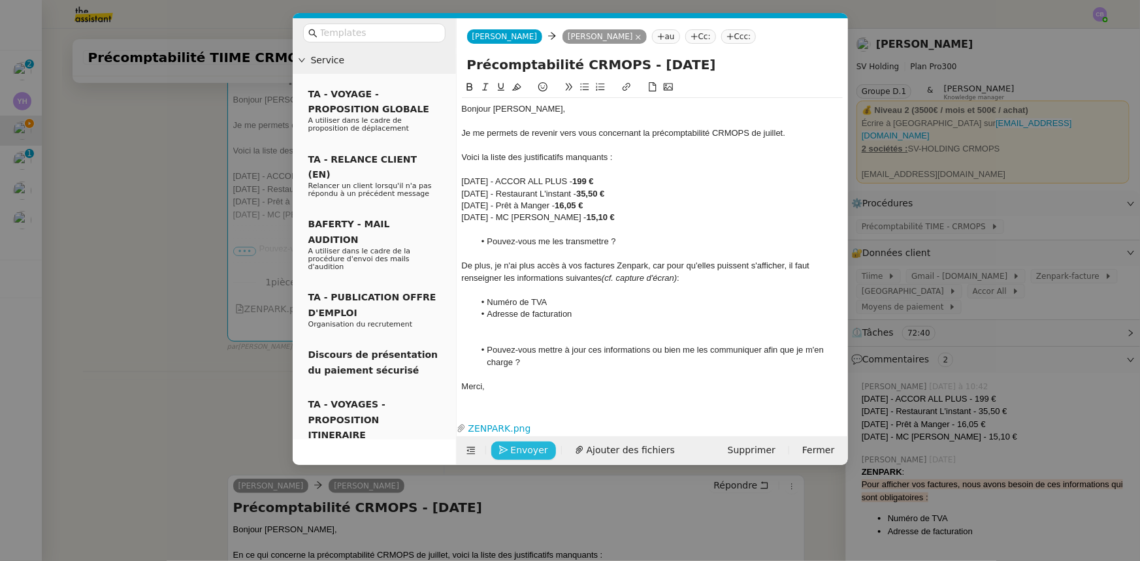
click at [529, 450] on span "Envoyer" at bounding box center [529, 450] width 37 height 15
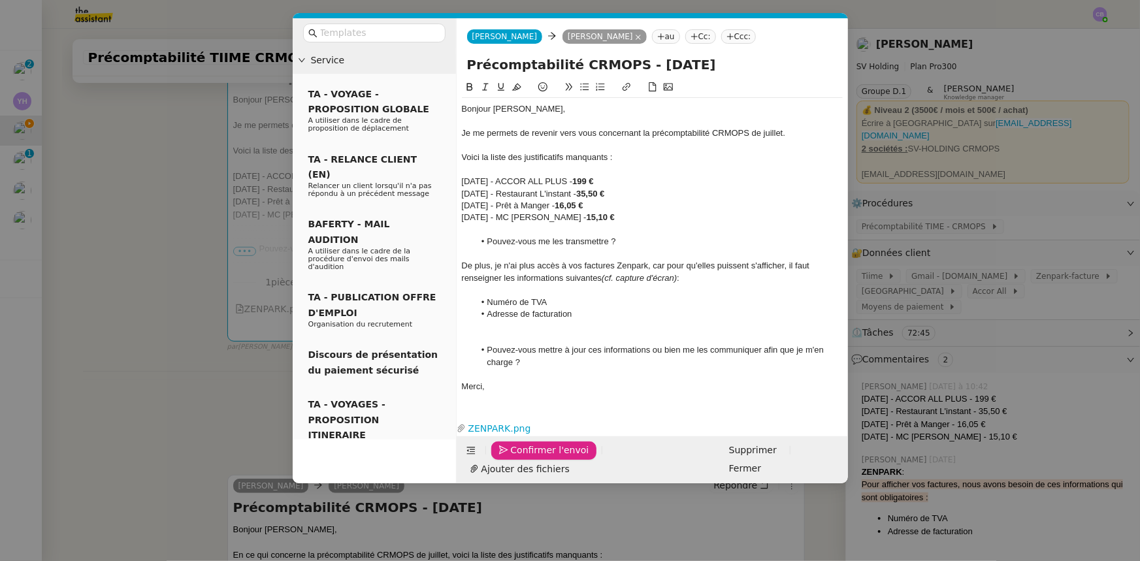
click at [529, 450] on span "Confirmer l'envoi" at bounding box center [550, 450] width 78 height 15
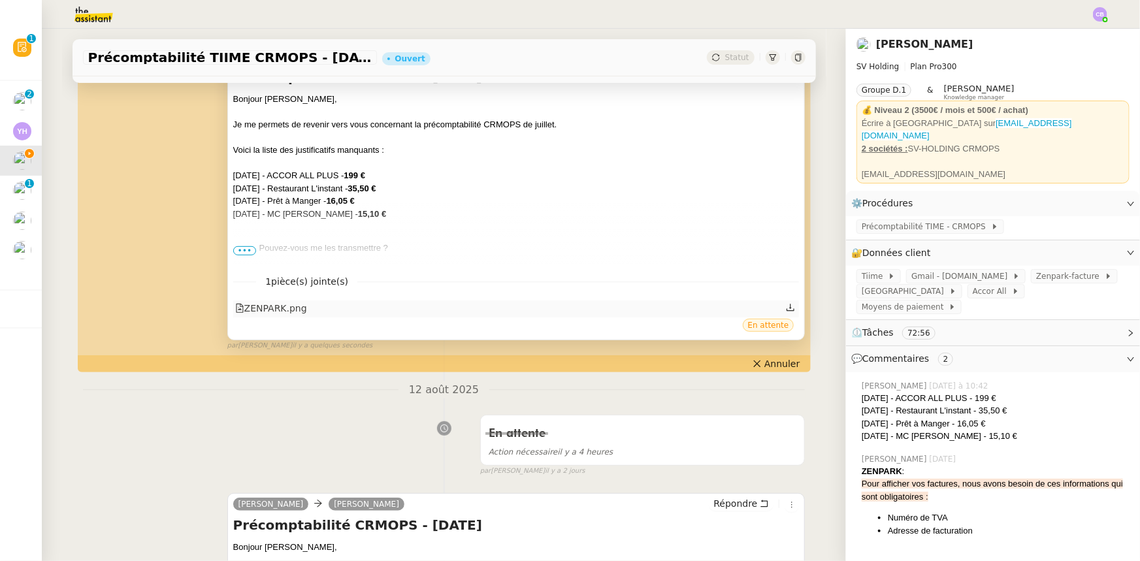
scroll to position [118, 0]
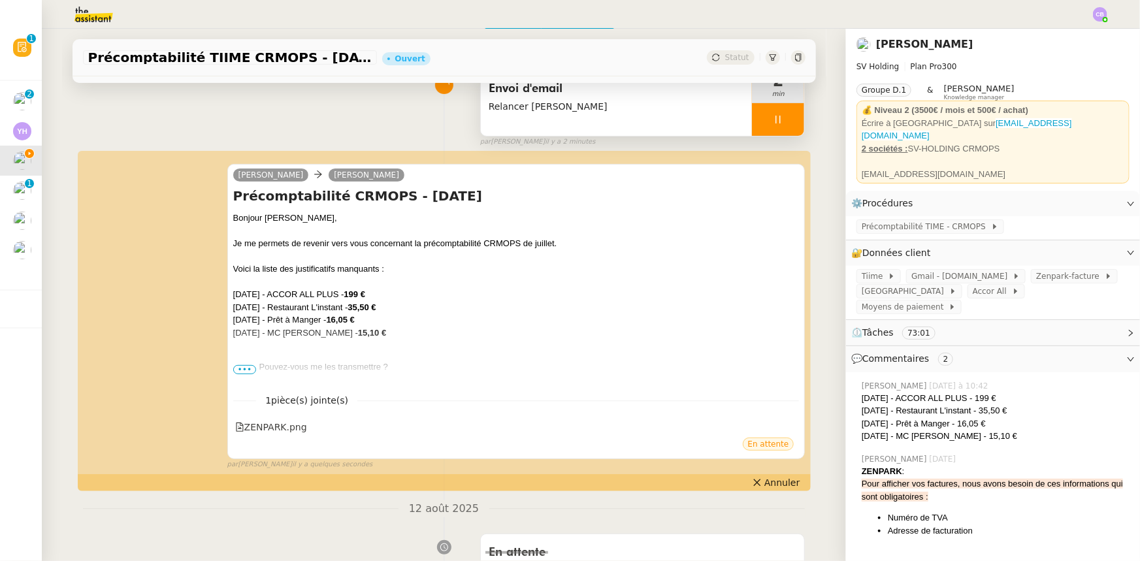
click at [755, 118] on div at bounding box center [778, 119] width 52 height 33
click at [778, 127] on button at bounding box center [791, 119] width 26 height 33
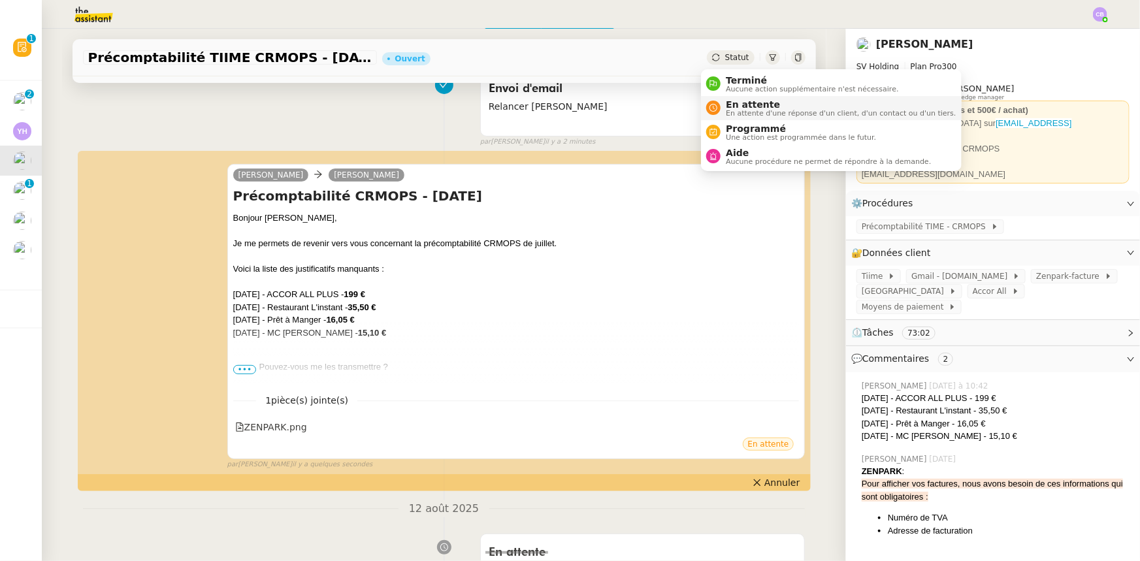
click at [746, 105] on span "En attente" at bounding box center [841, 104] width 230 height 10
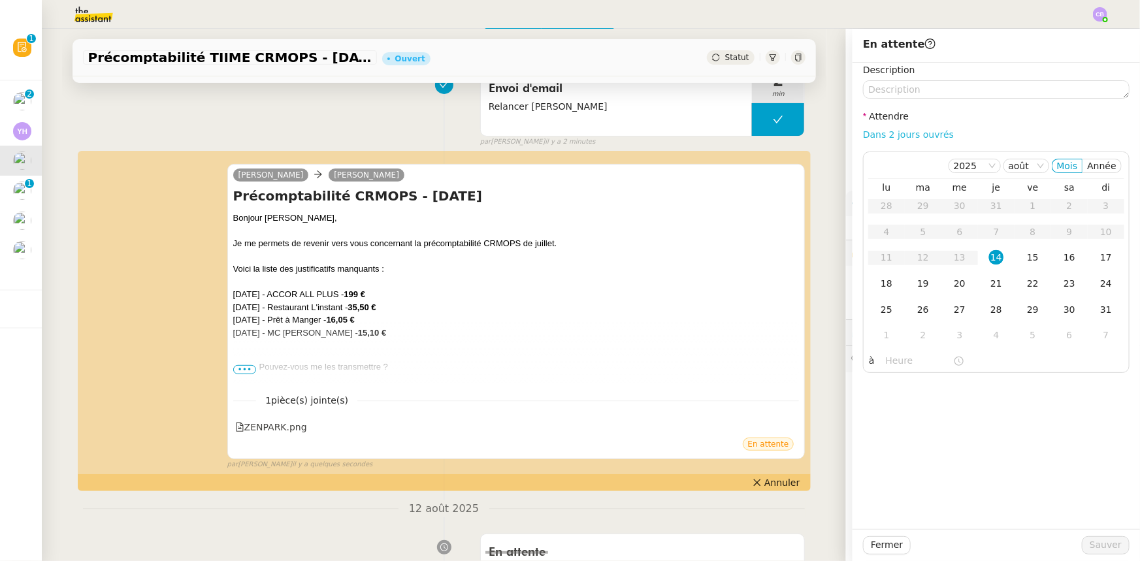
click at [874, 133] on link "Dans 2 jours ouvrés" at bounding box center [908, 134] width 91 height 10
type input "07:00"
click at [1090, 544] on span "Sauver" at bounding box center [1106, 545] width 32 height 15
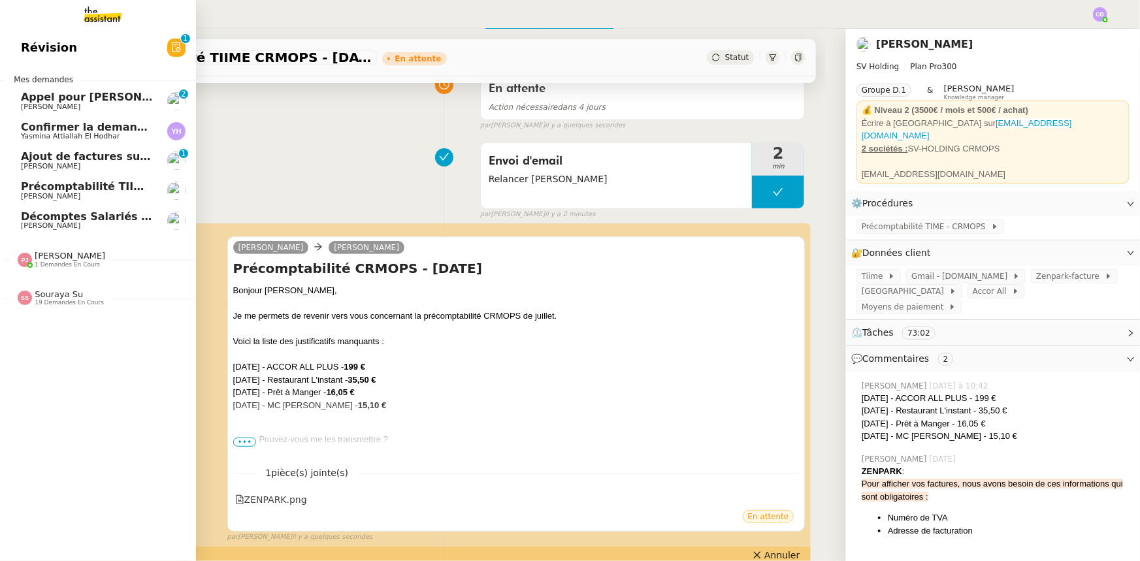
click at [59, 96] on span "Appel pour [PERSON_NAME]" at bounding box center [103, 97] width 165 height 12
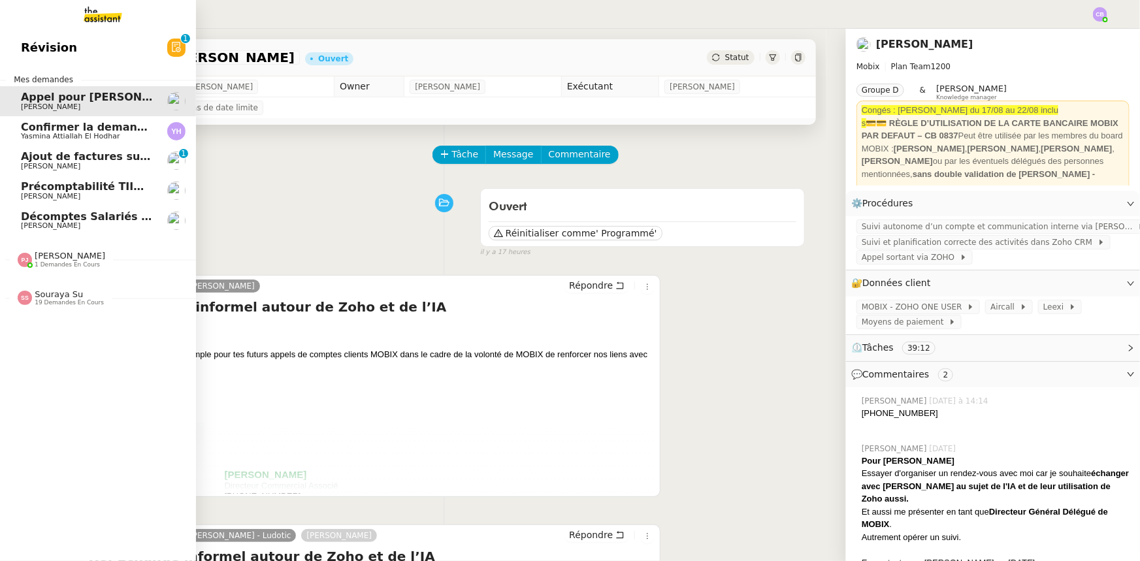
click at [93, 135] on span "Yasmina Attiallah El Hodhar" at bounding box center [70, 136] width 99 height 8
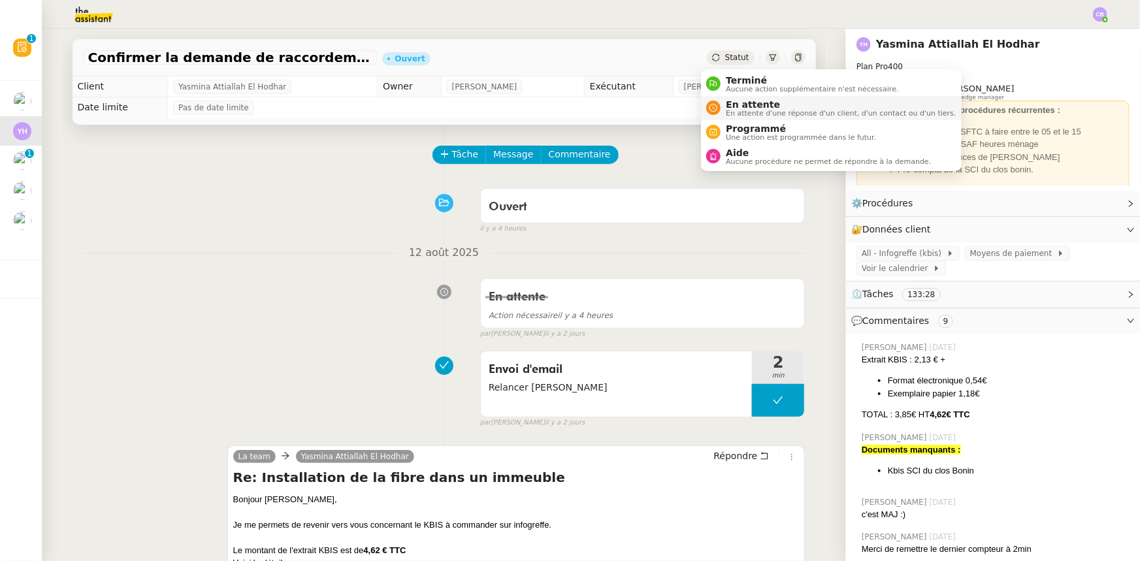
click at [738, 107] on span "En attente" at bounding box center [841, 104] width 230 height 10
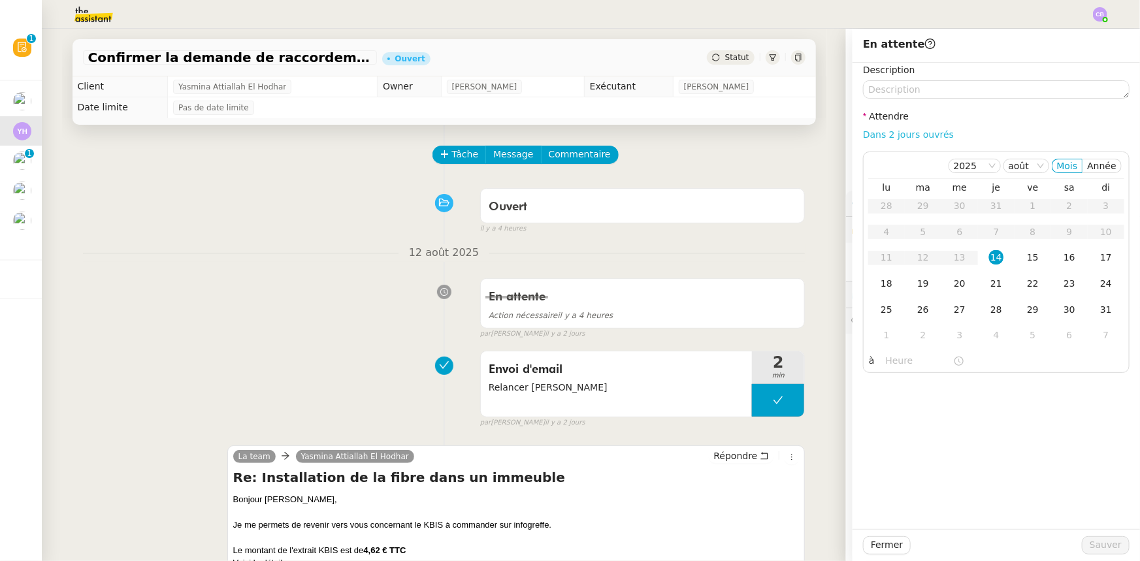
click at [876, 139] on link "Dans 2 jours ouvrés" at bounding box center [908, 134] width 91 height 10
type input "07:00"
click at [1099, 549] on span "Sauver" at bounding box center [1106, 545] width 32 height 15
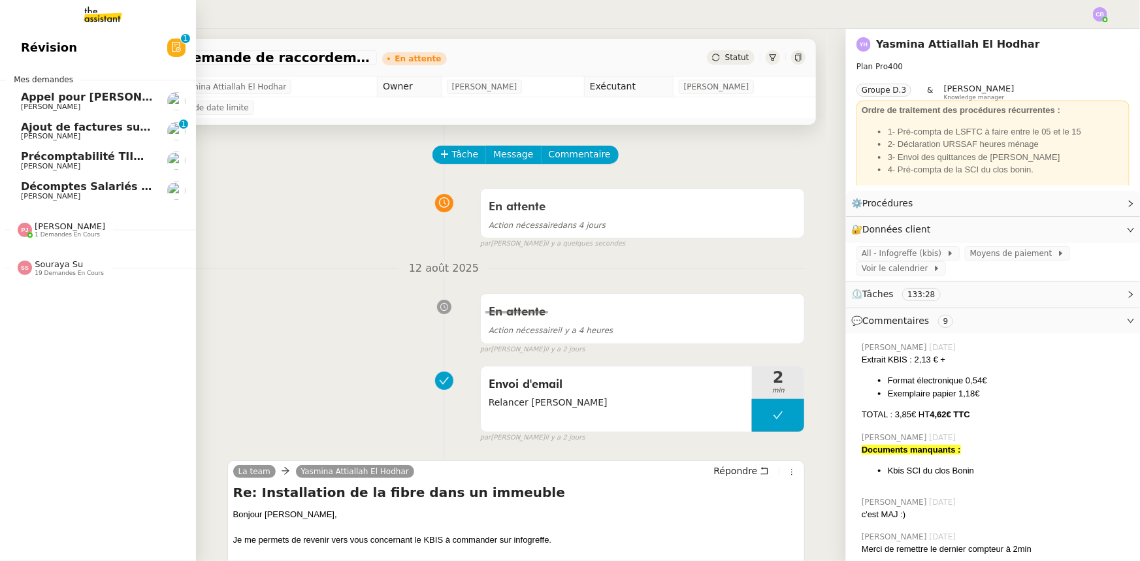
click at [69, 133] on span "[PERSON_NAME]" at bounding box center [87, 137] width 132 height 8
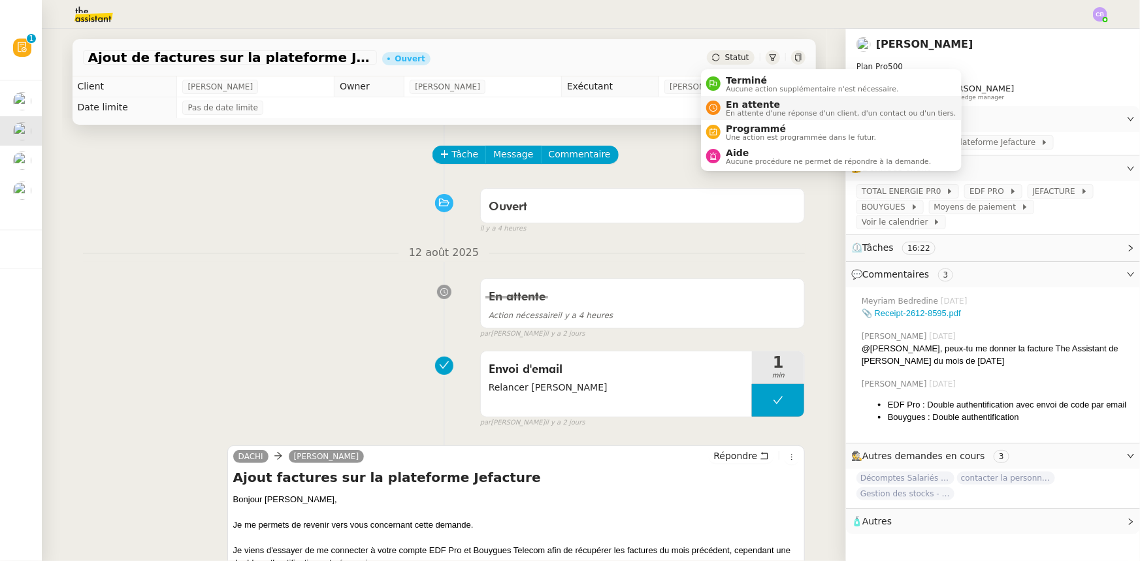
click at [745, 105] on span "En attente" at bounding box center [841, 104] width 230 height 10
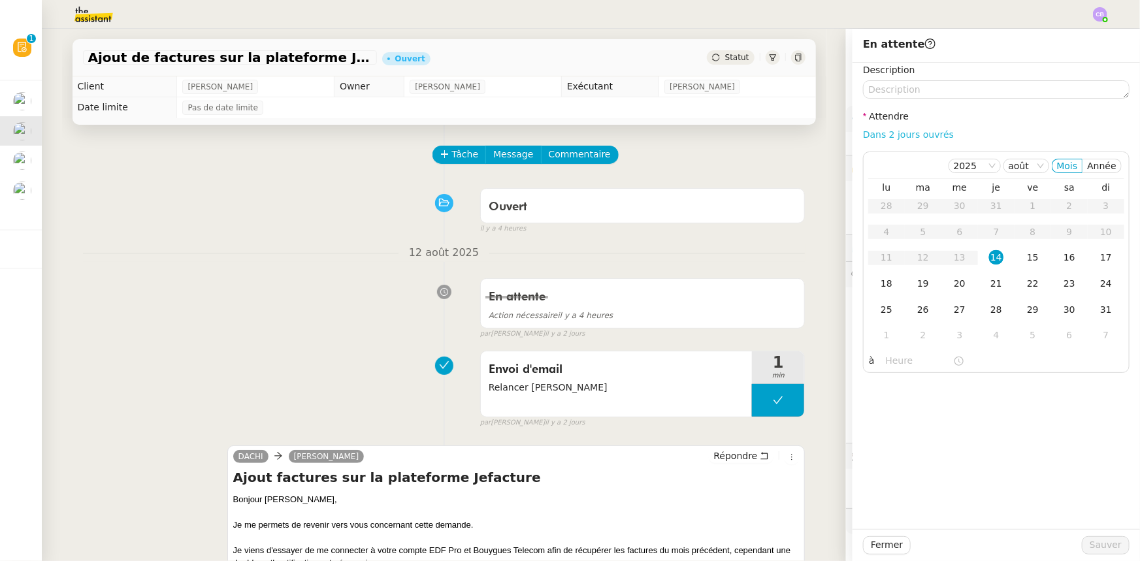
click at [921, 131] on link "Dans 2 jours ouvrés" at bounding box center [908, 134] width 91 height 10
type input "07:00"
click at [1096, 542] on span "Sauver" at bounding box center [1106, 545] width 32 height 15
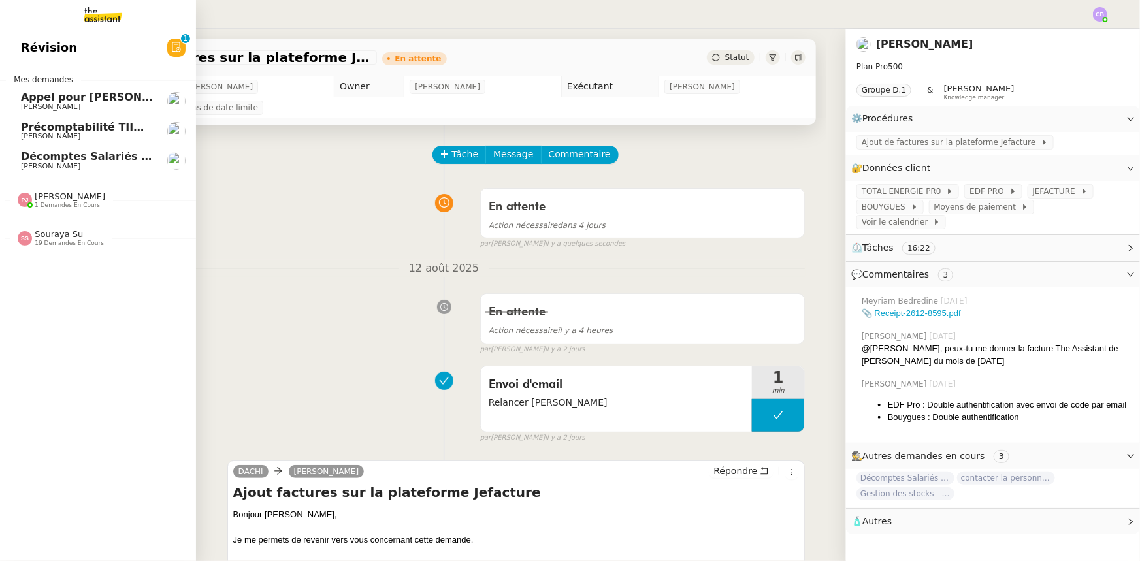
click at [38, 159] on span "Décomptes Salariés Mensuels - [DATE]" at bounding box center [134, 156] width 227 height 12
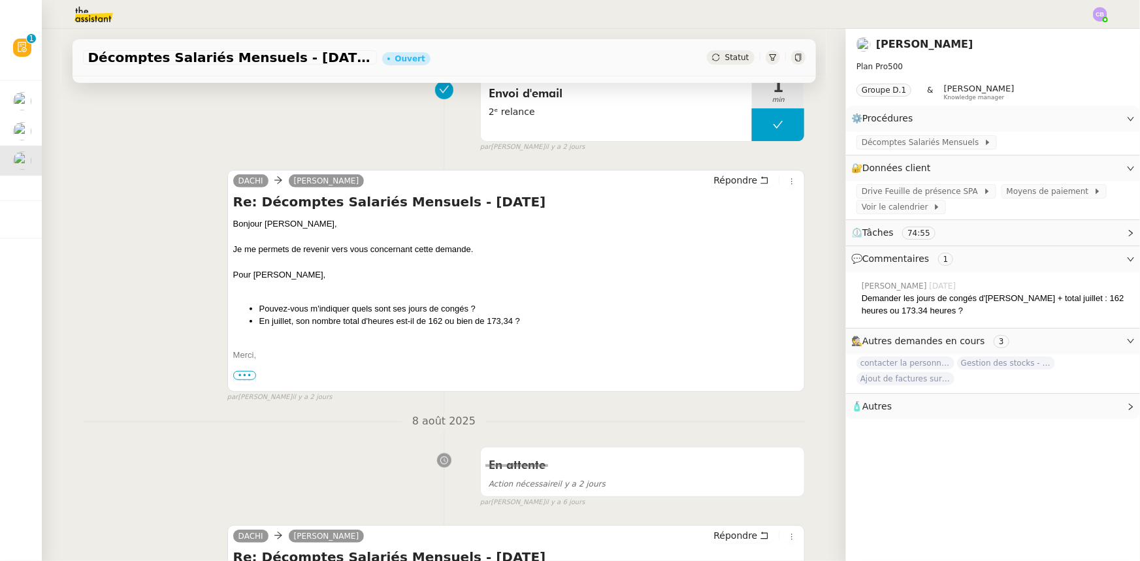
scroll to position [297, 0]
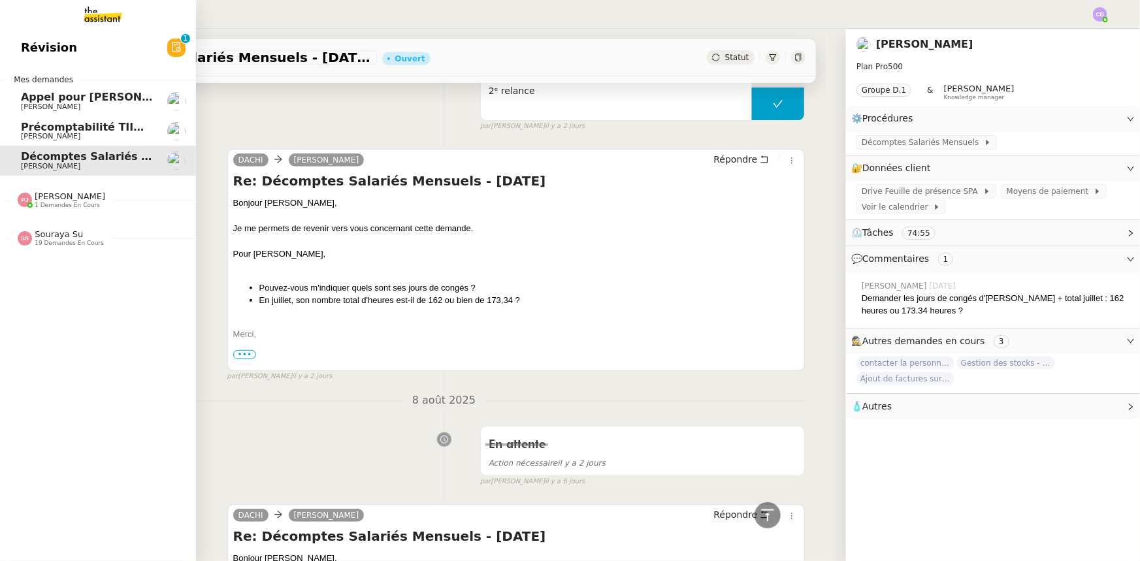
click at [56, 128] on span "Précomptabilité TIIME SV-Holding - [DATE]" at bounding box center [146, 127] width 250 height 12
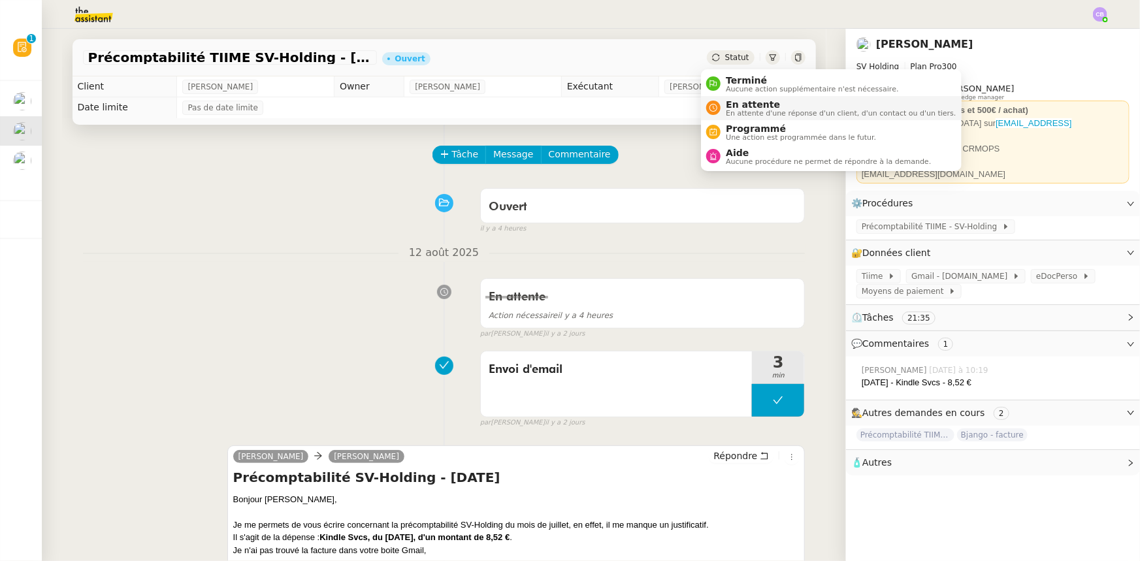
click at [740, 103] on span "En attente" at bounding box center [841, 104] width 230 height 10
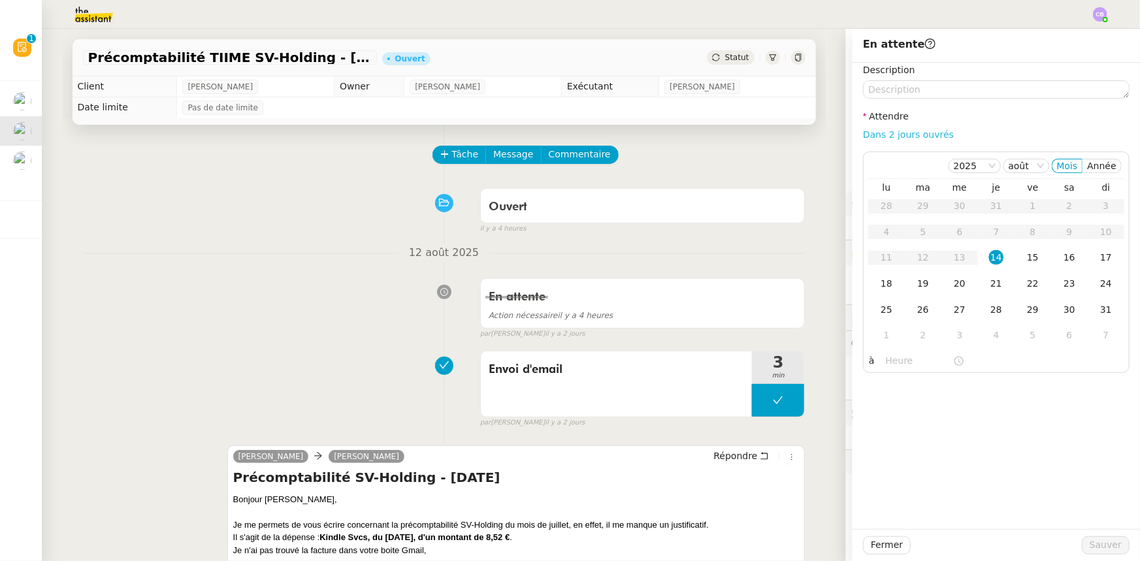
click at [878, 137] on link "Dans 2 jours ouvrés" at bounding box center [908, 134] width 91 height 10
type input "07:00"
click at [1094, 543] on span "Sauver" at bounding box center [1106, 545] width 32 height 15
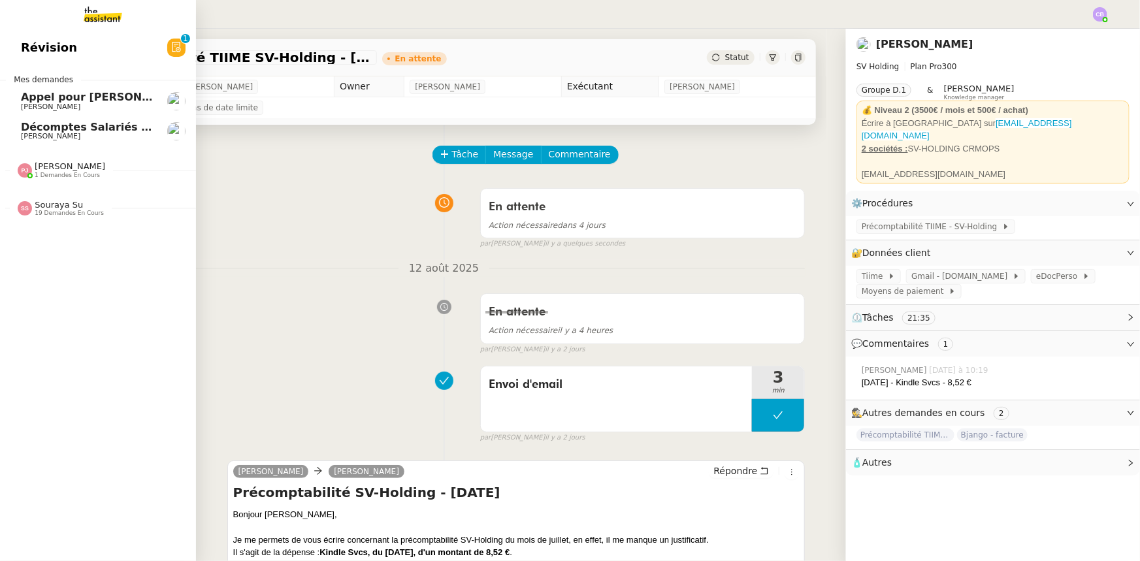
click at [50, 170] on span "[PERSON_NAME]" at bounding box center [70, 166] width 71 height 10
click at [56, 202] on span "Souraya Su" at bounding box center [59, 205] width 48 height 10
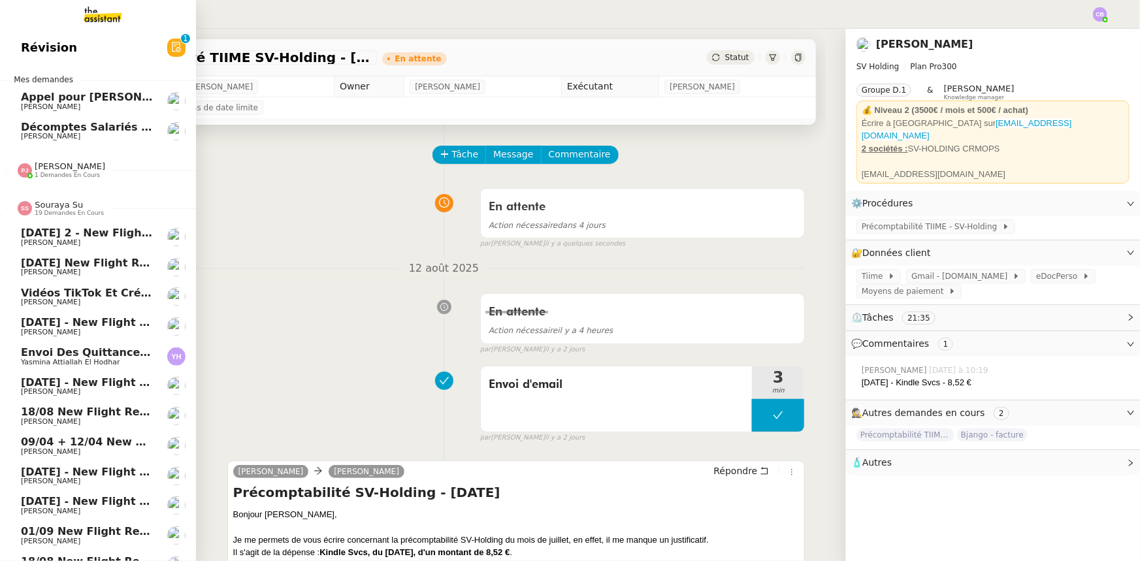
click at [61, 203] on span "Souraya Su" at bounding box center [59, 205] width 48 height 10
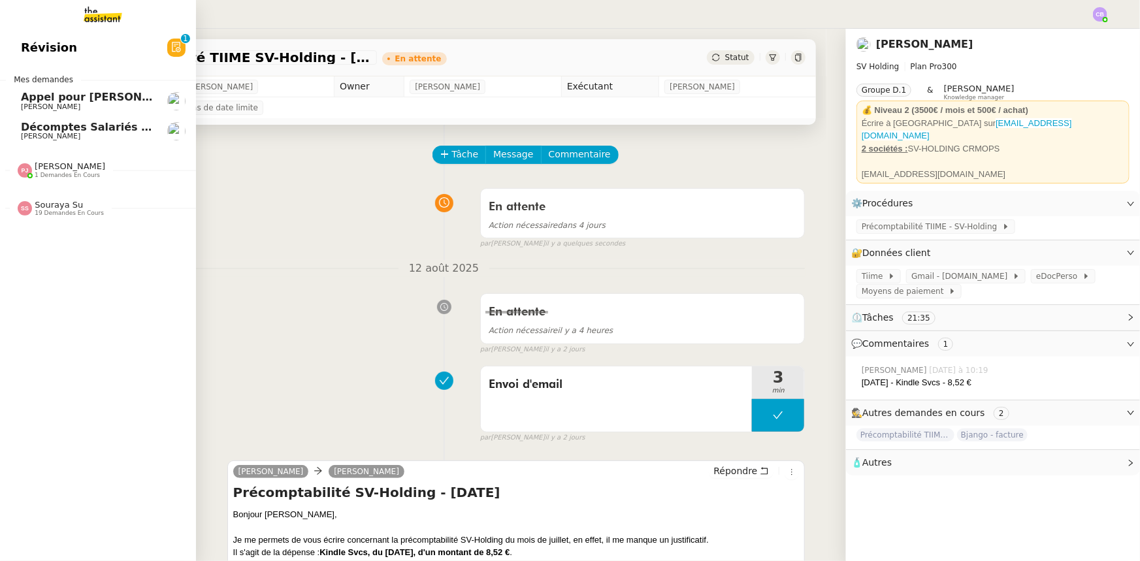
click at [35, 202] on span "Souraya Su" at bounding box center [59, 205] width 48 height 10
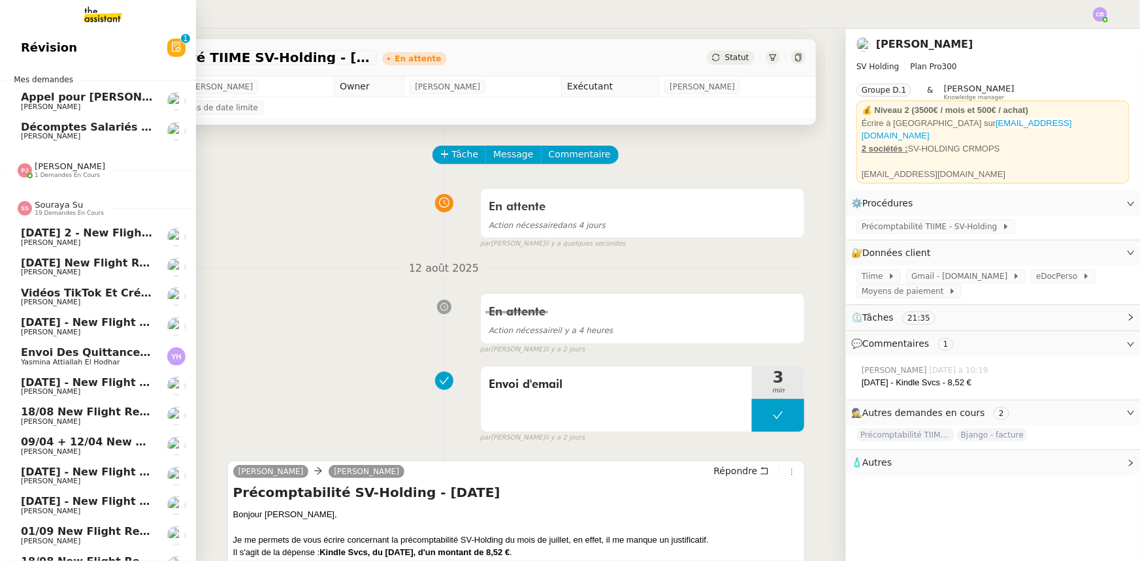
click at [59, 206] on span "Souraya Su" at bounding box center [59, 205] width 48 height 10
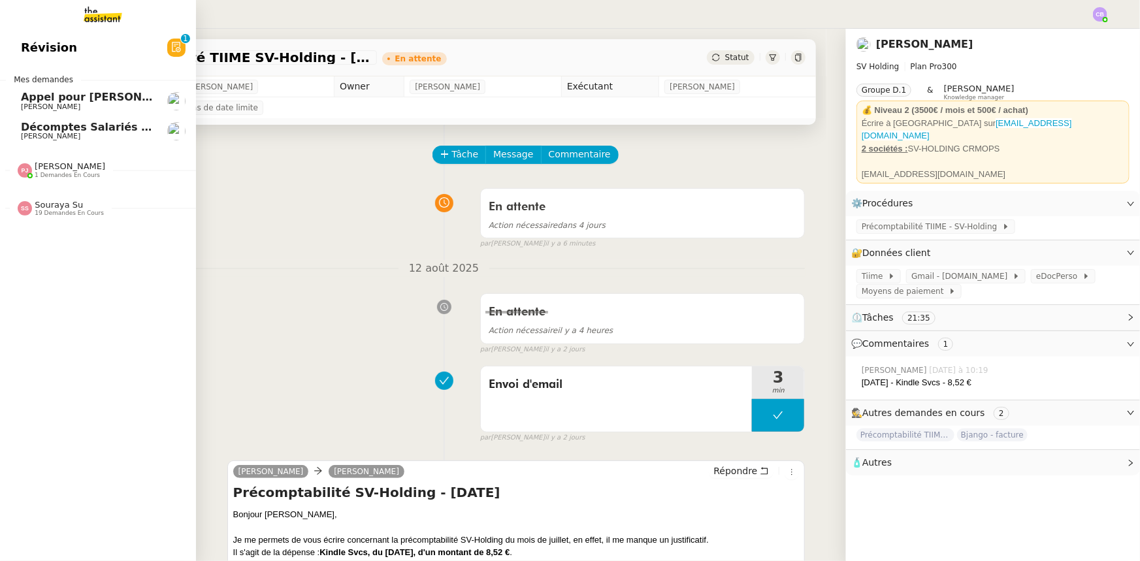
click at [173, 49] on icon at bounding box center [176, 47] width 10 height 10
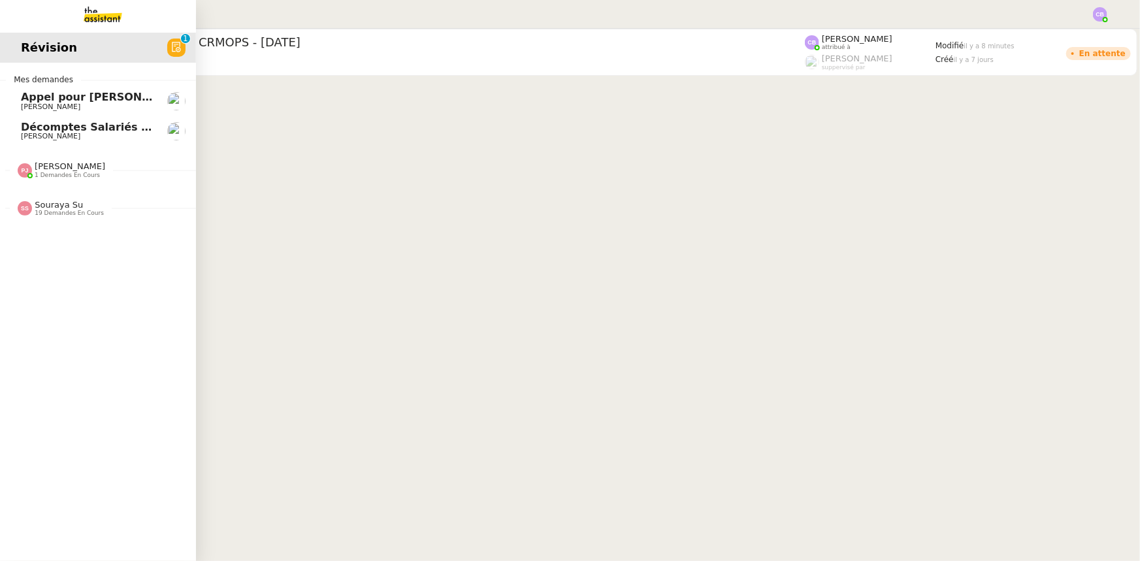
click at [52, 128] on span "Décomptes Salariés Mensuels - [DATE]" at bounding box center [134, 127] width 227 height 12
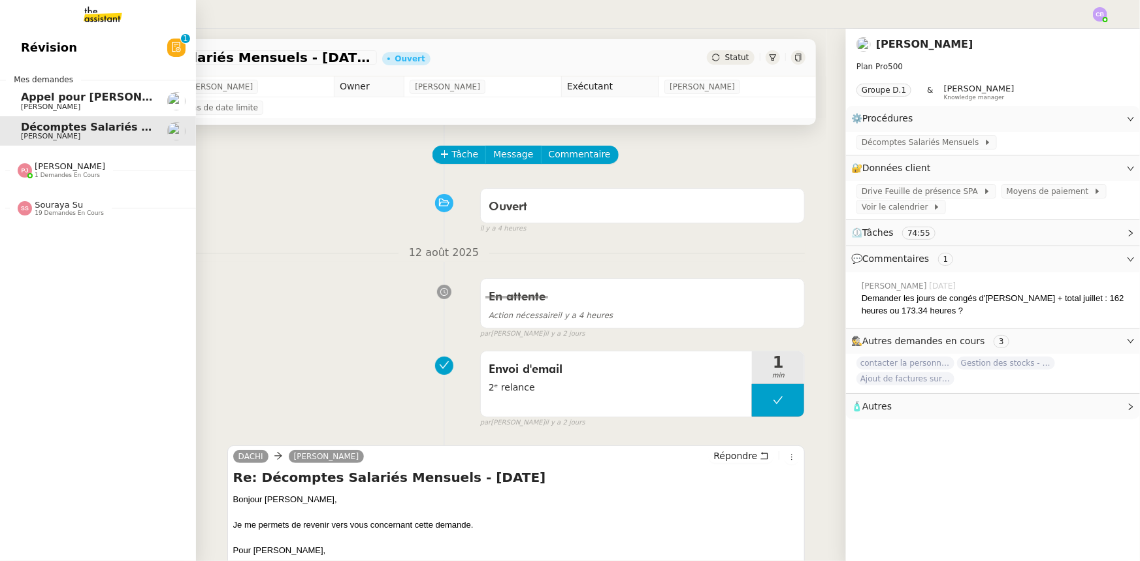
click at [27, 171] on div "[PERSON_NAME] 1 demandes en cours" at bounding box center [62, 169] width 88 height 17
click at [42, 208] on span "Souraya Su" at bounding box center [59, 205] width 48 height 10
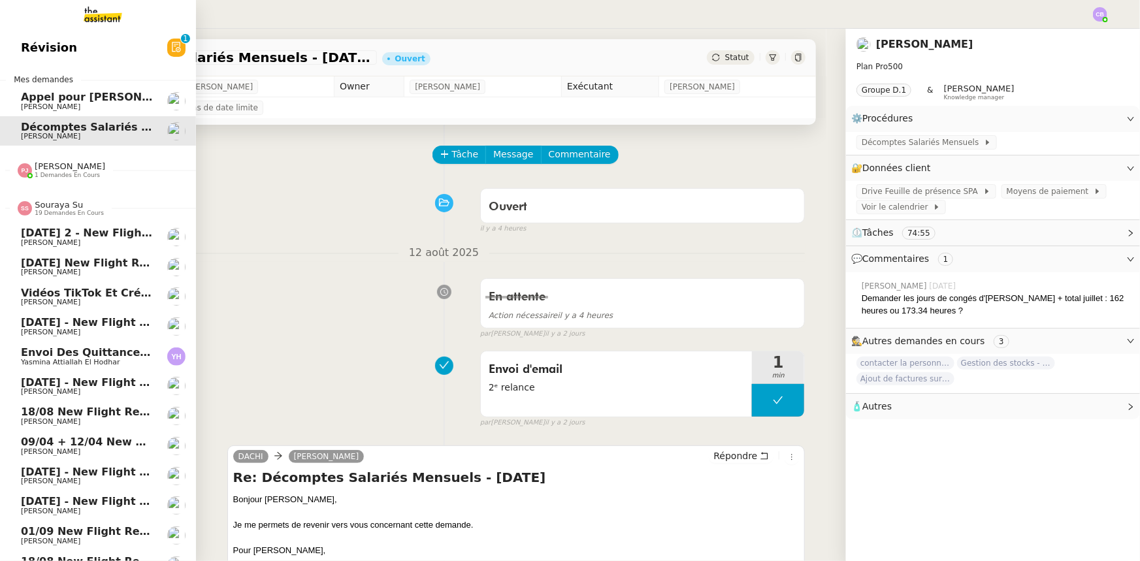
click at [63, 203] on span "Souraya Su" at bounding box center [59, 205] width 48 height 10
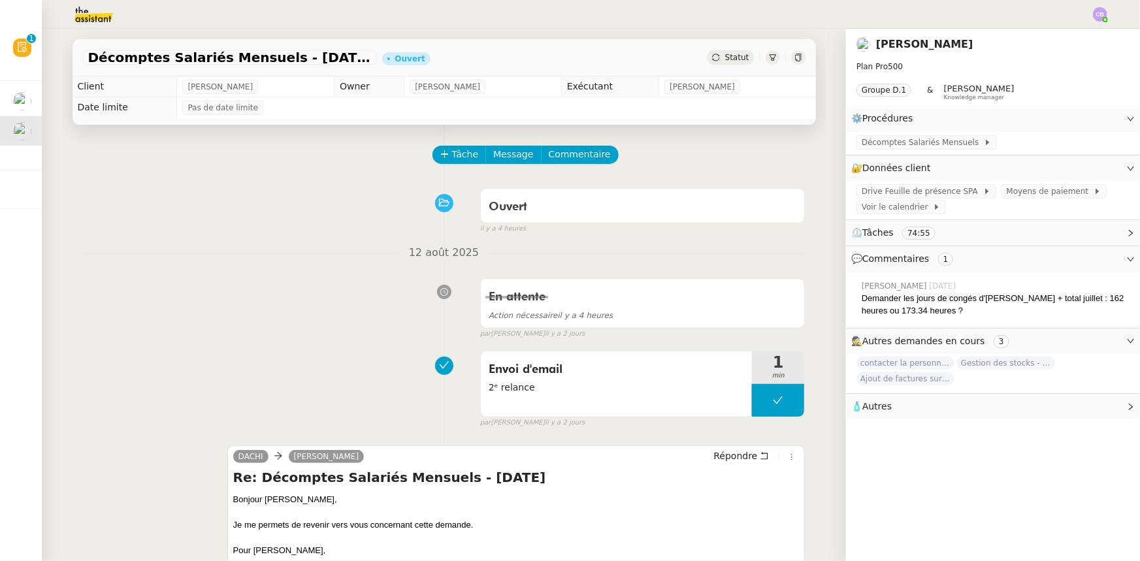
click at [267, 224] on div "Ouvert false il y a 4 heures" at bounding box center [444, 208] width 723 height 52
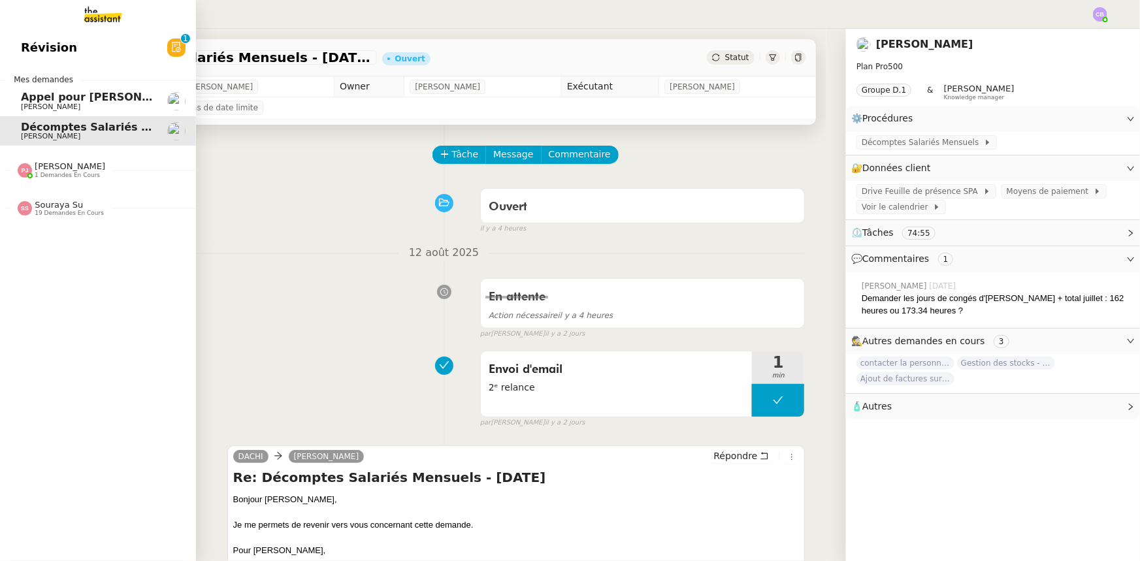
click at [26, 100] on span "Appel pour [PERSON_NAME]" at bounding box center [103, 97] width 165 height 12
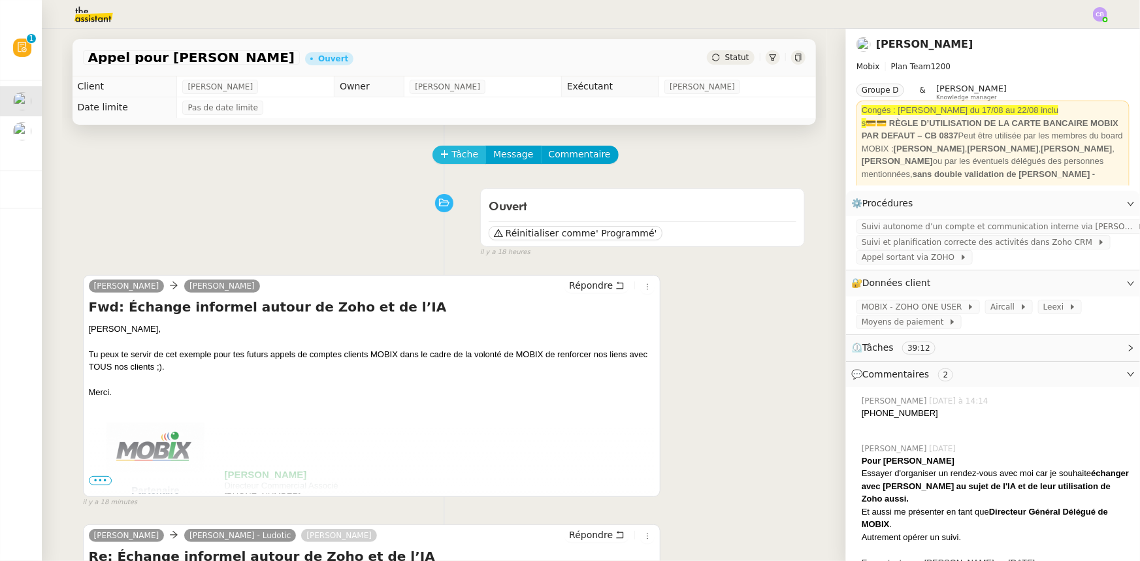
click at [452, 160] on span "Tâche" at bounding box center [465, 154] width 27 height 15
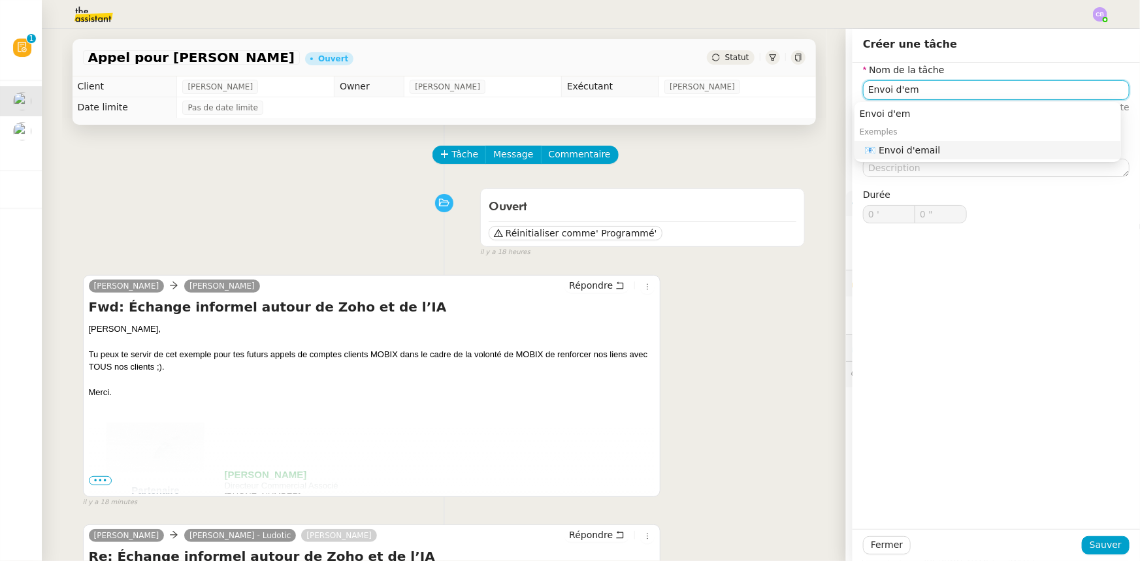
click at [886, 152] on div "📧 Envoi d'email" at bounding box center [990, 150] width 251 height 12
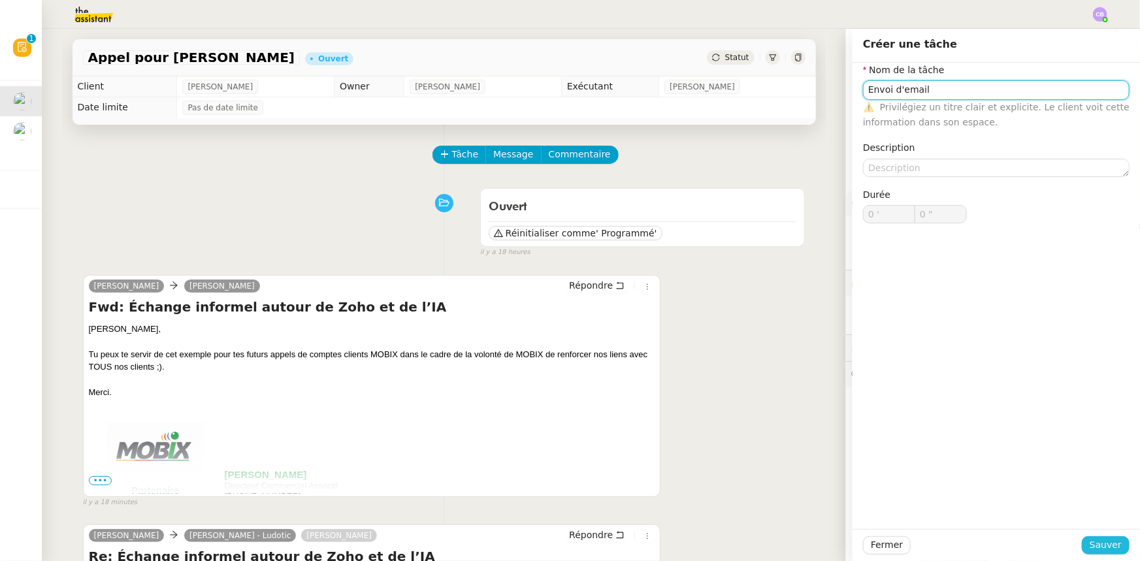
type input "Envoi d'email"
click at [1101, 546] on span "Sauver" at bounding box center [1106, 545] width 32 height 15
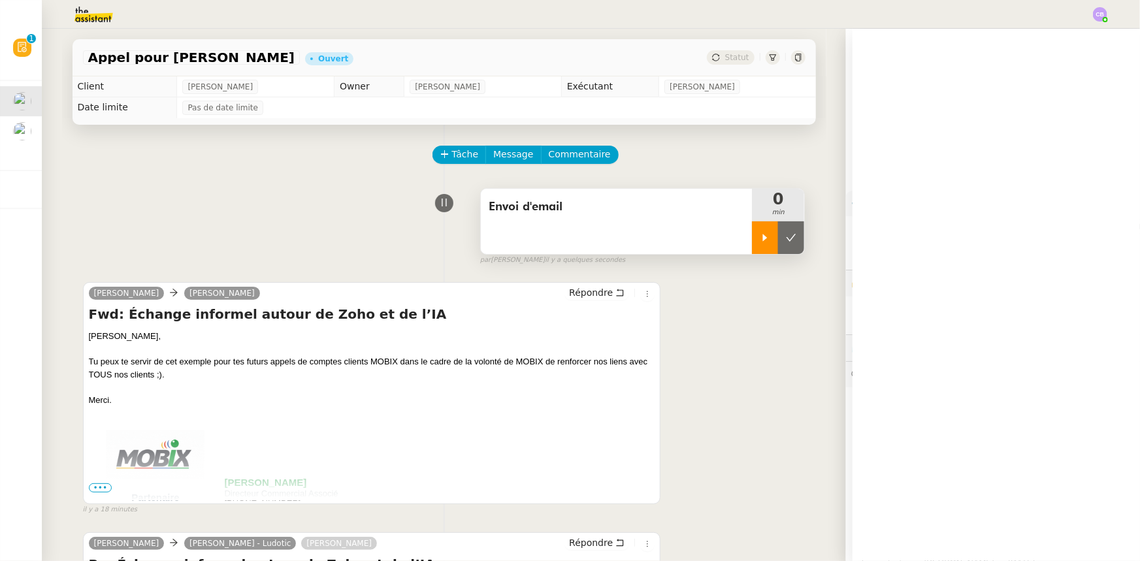
click at [761, 246] on div at bounding box center [765, 238] width 26 height 33
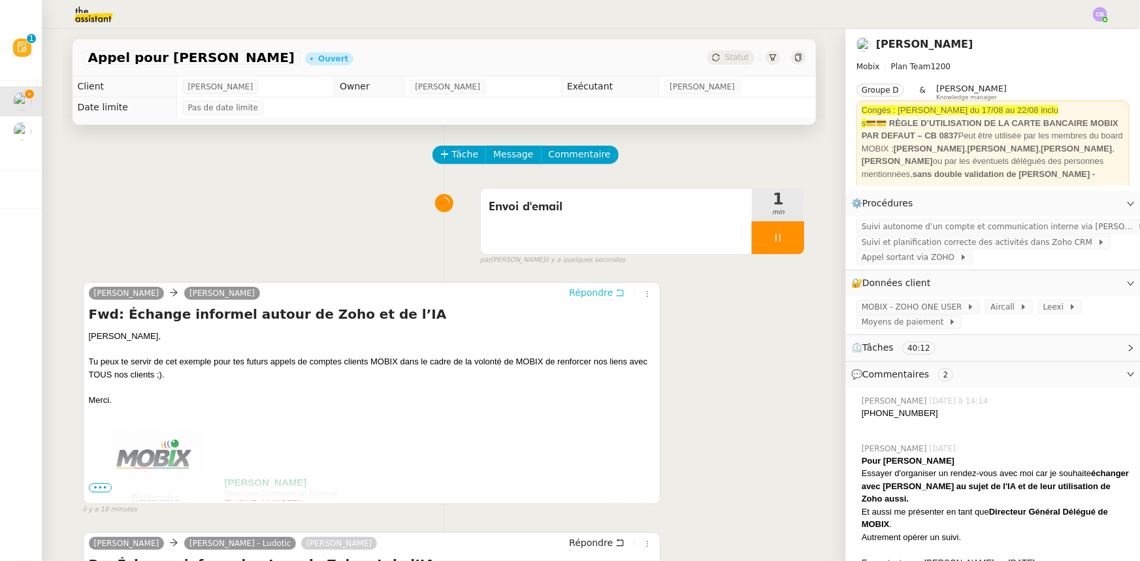
click at [580, 294] on span "Répondre" at bounding box center [591, 292] width 44 height 13
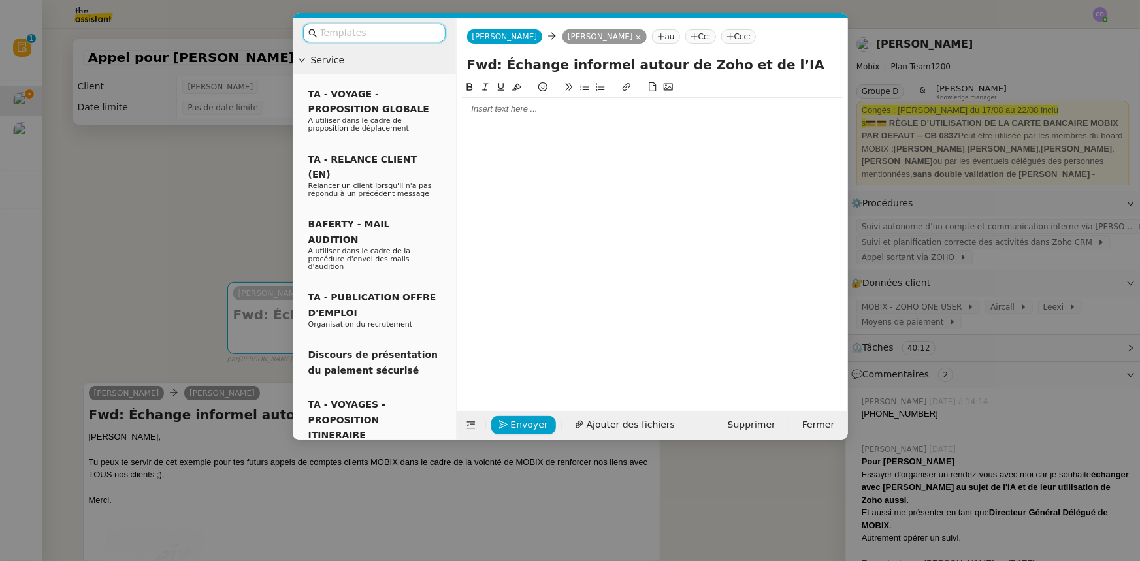
click at [478, 114] on div at bounding box center [652, 109] width 381 height 12
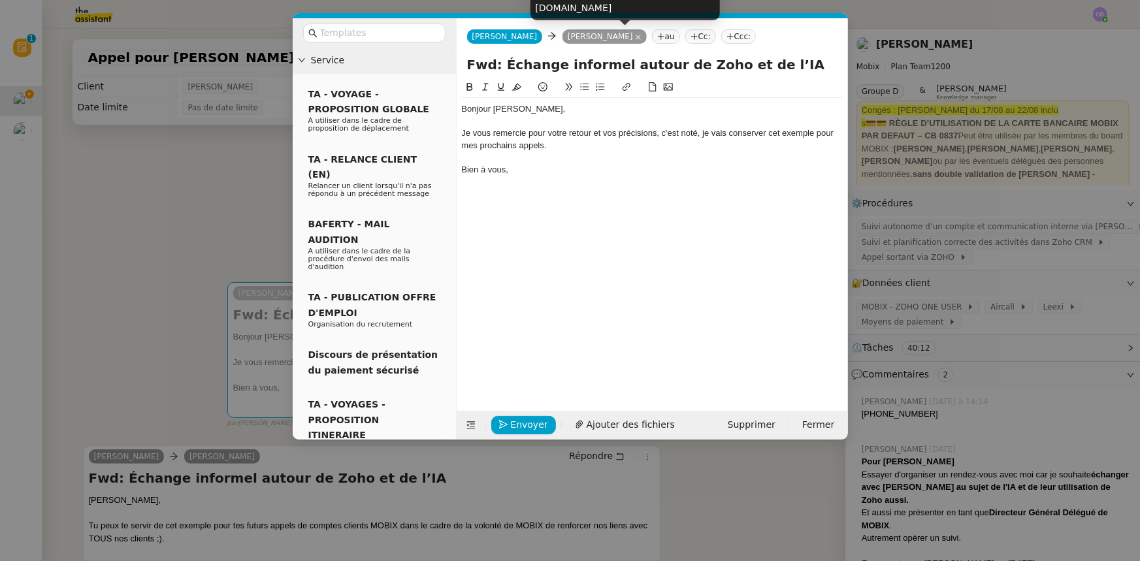
click at [244, 214] on nz-modal-container "Service TA - VOYAGE - PROPOSITION GLOBALE A utiliser dans le cadre de propositi…" at bounding box center [570, 280] width 1140 height 561
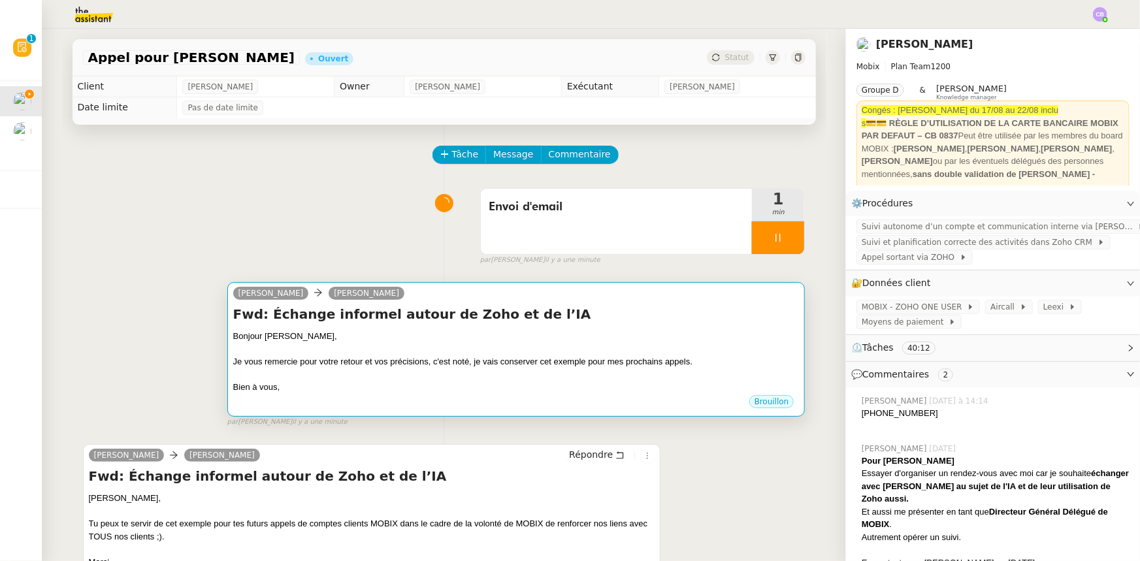
click at [623, 332] on div "Bonjour [PERSON_NAME]," at bounding box center [516, 336] width 567 height 13
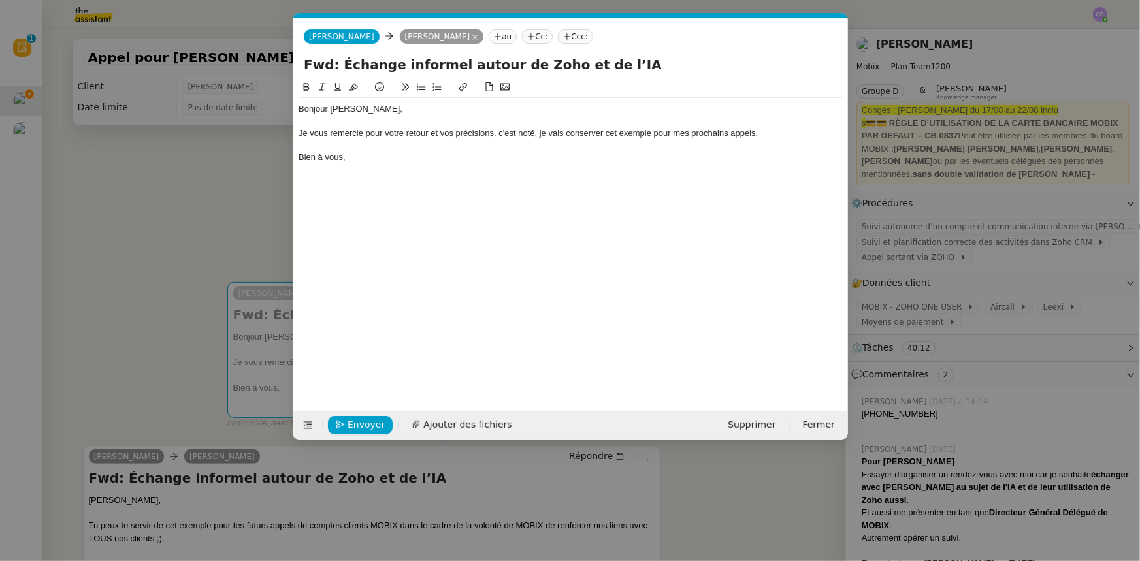
scroll to position [0, 27]
click at [664, 135] on div "Je vous remercie pour votre retour et vos précisions, c'est noté, je vais conse…" at bounding box center [571, 133] width 544 height 12
click at [355, 424] on span "Envoyer" at bounding box center [366, 425] width 37 height 15
click at [355, 424] on span "Confirmer l'envoi" at bounding box center [387, 425] width 78 height 15
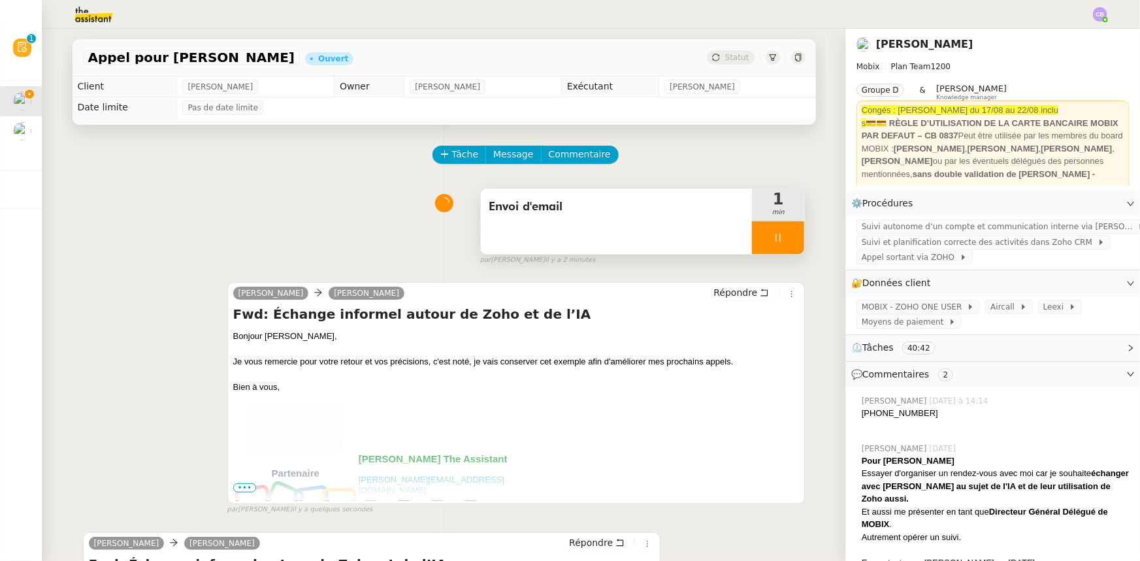
click at [752, 232] on div at bounding box center [778, 238] width 52 height 33
click at [778, 248] on button at bounding box center [791, 238] width 26 height 33
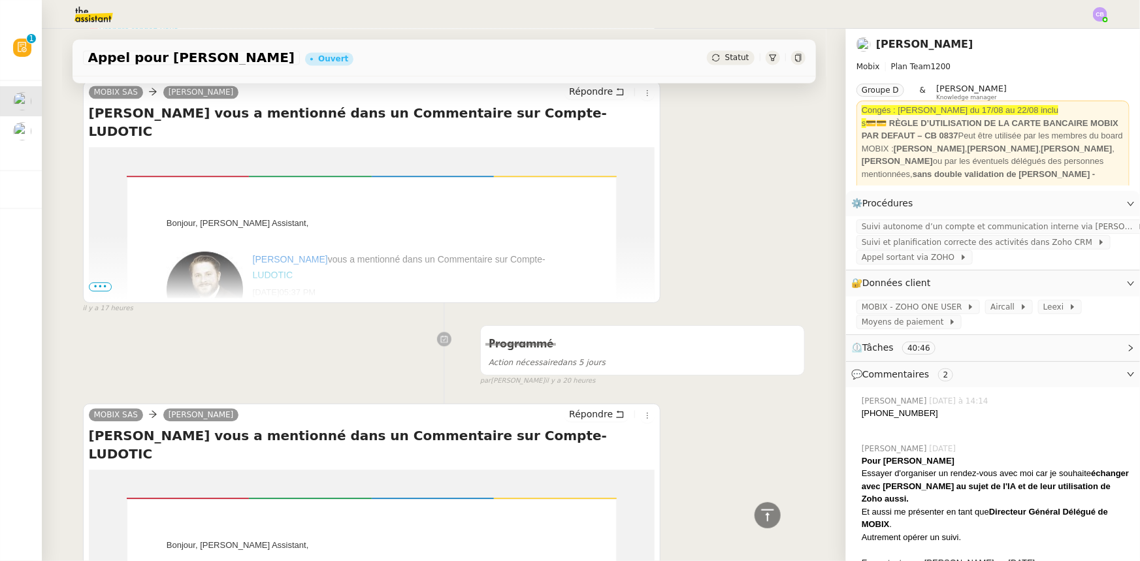
scroll to position [1841, 0]
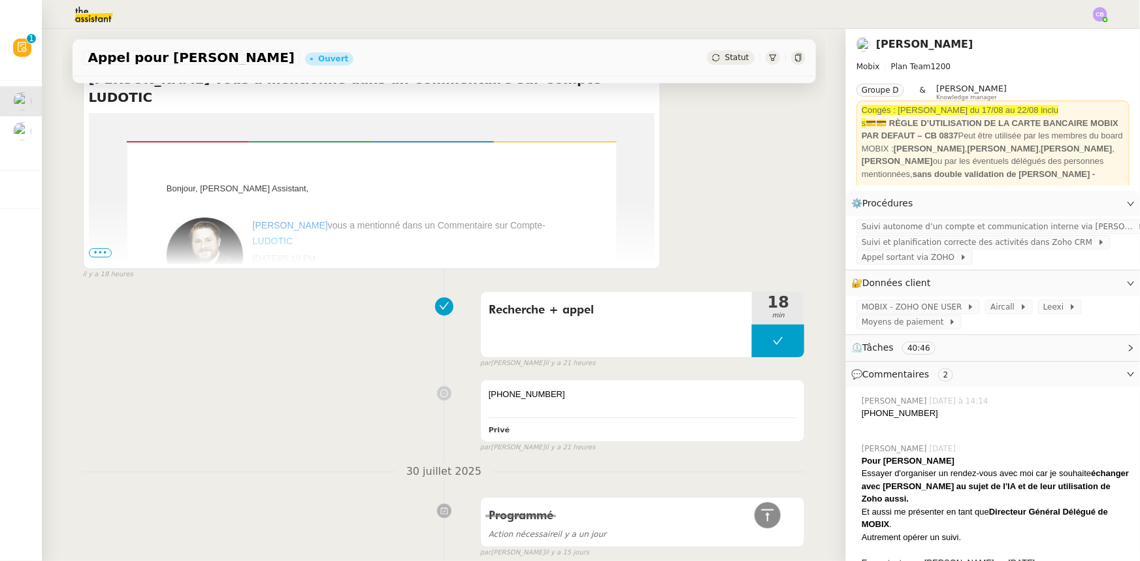
click at [97, 257] on span "•••" at bounding box center [101, 252] width 24 height 9
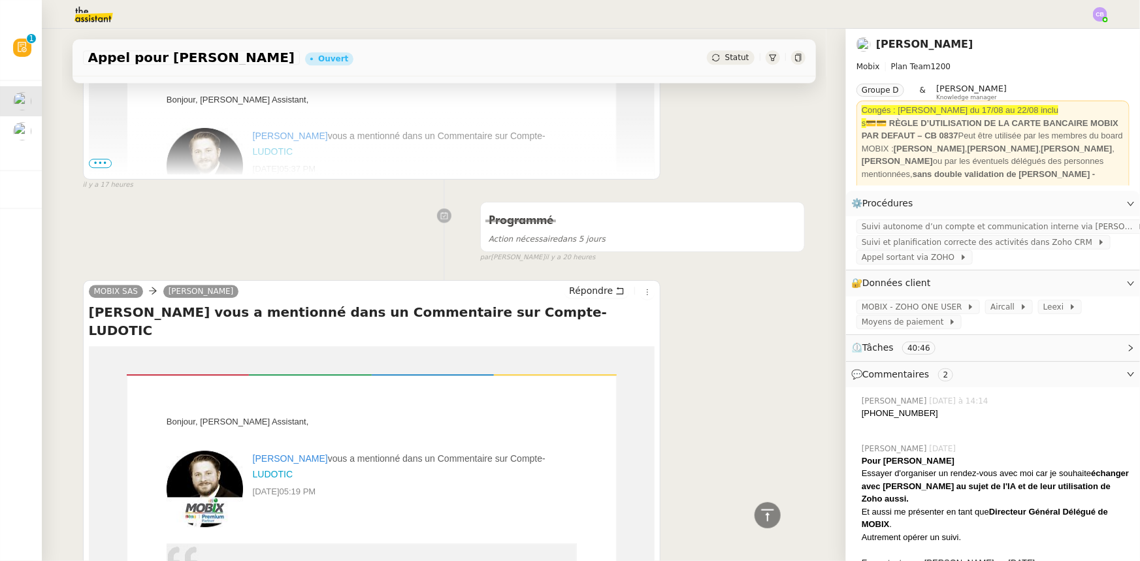
scroll to position [1425, 0]
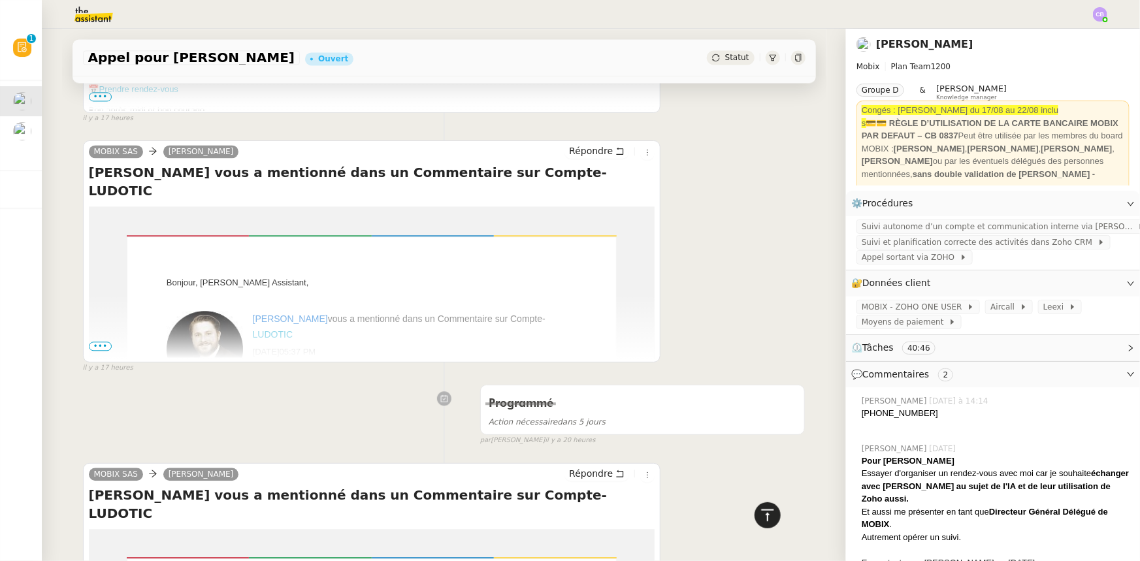
click at [760, 518] on icon at bounding box center [768, 516] width 16 height 16
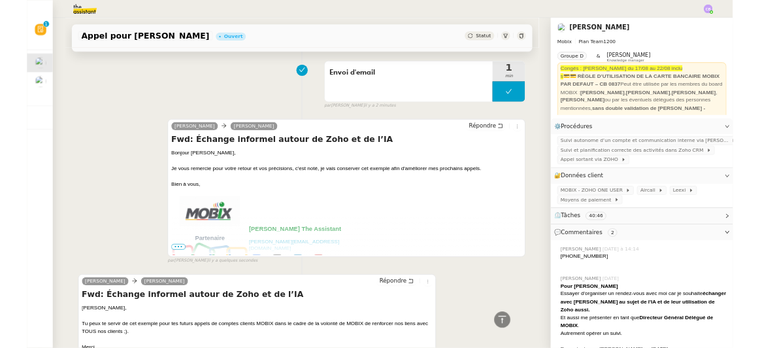
scroll to position [0, 0]
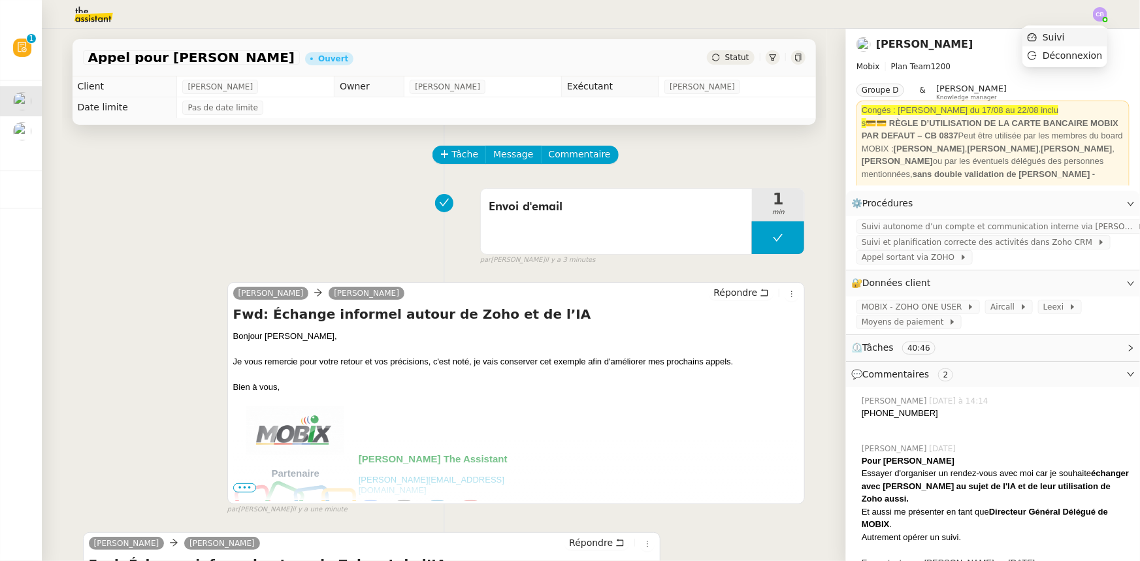
click at [1064, 35] on span "Suivi" at bounding box center [1054, 37] width 22 height 10
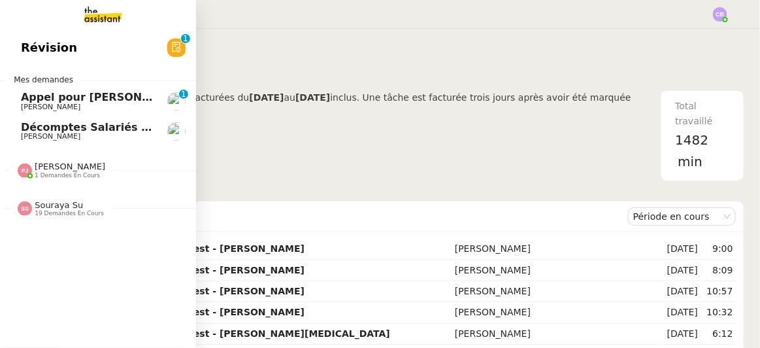
click at [28, 98] on span "Appel pour [PERSON_NAME]" at bounding box center [103, 97] width 165 height 12
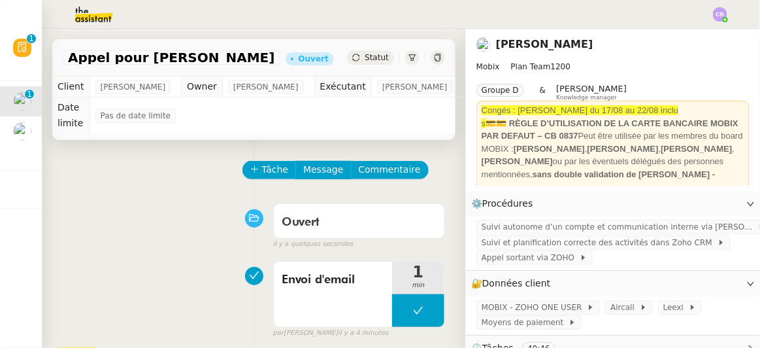
click at [423, 161] on div "Tâche Message Commentaire" at bounding box center [345, 176] width 202 height 31
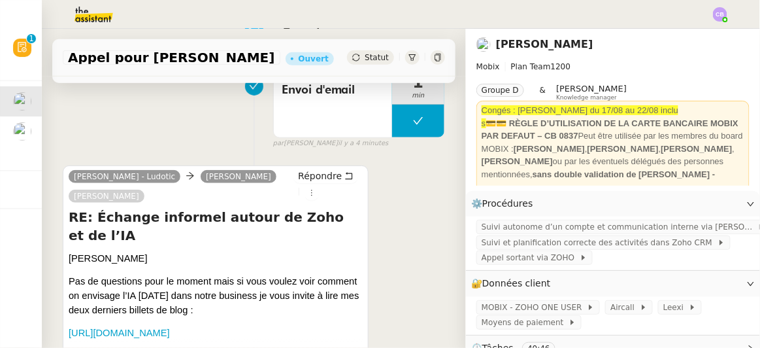
scroll to position [214, 0]
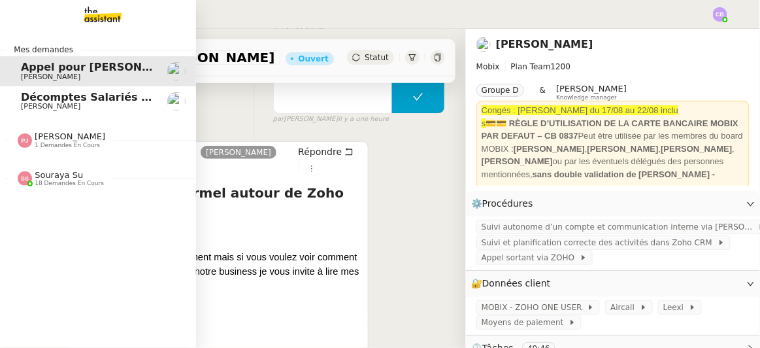
click at [29, 97] on span "Décomptes Salariés Mensuels - [DATE]" at bounding box center [134, 97] width 227 height 12
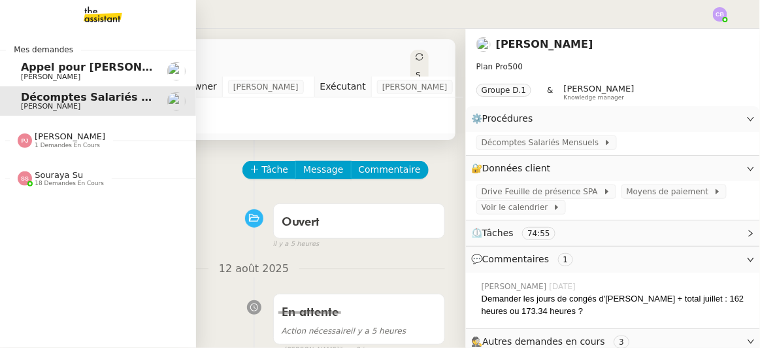
click at [49, 180] on span "18 demandes en cours" at bounding box center [69, 183] width 69 height 7
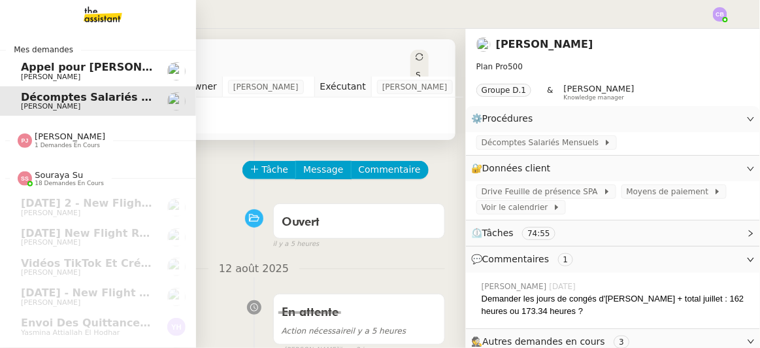
click at [54, 137] on span "[PERSON_NAME]" at bounding box center [70, 136] width 71 height 10
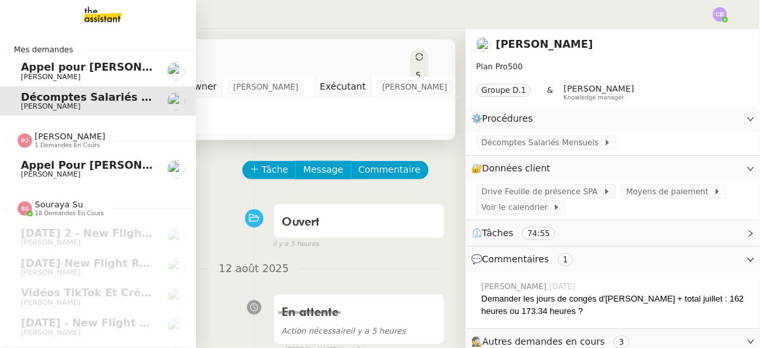
click at [54, 137] on span "[PERSON_NAME]" at bounding box center [70, 136] width 71 height 10
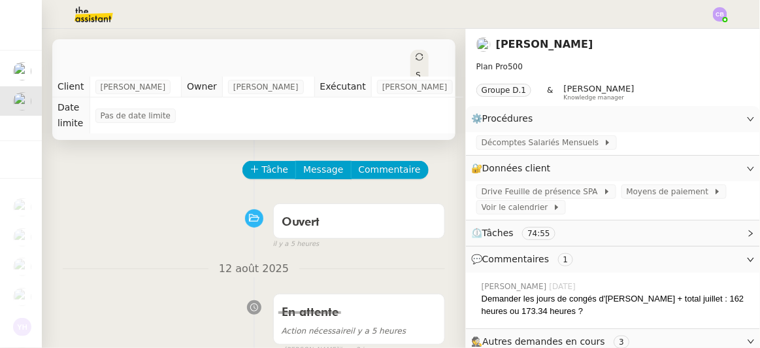
click at [208, 173] on div "Tâche Message Commentaire" at bounding box center [254, 176] width 382 height 31
